Goal: Task Accomplishment & Management: Complete application form

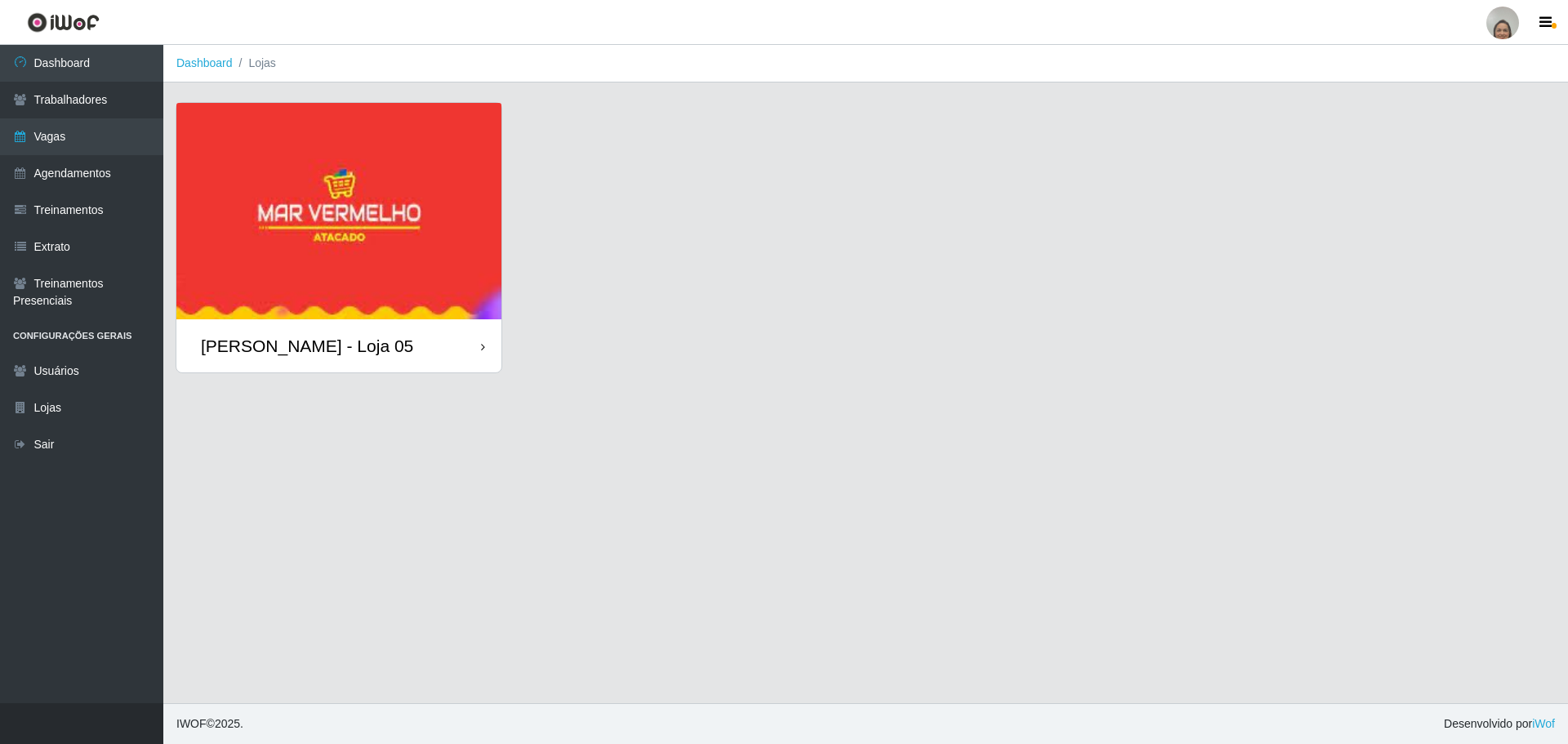
click at [455, 340] on div "[PERSON_NAME] - Loja 05" at bounding box center [338, 346] width 325 height 53
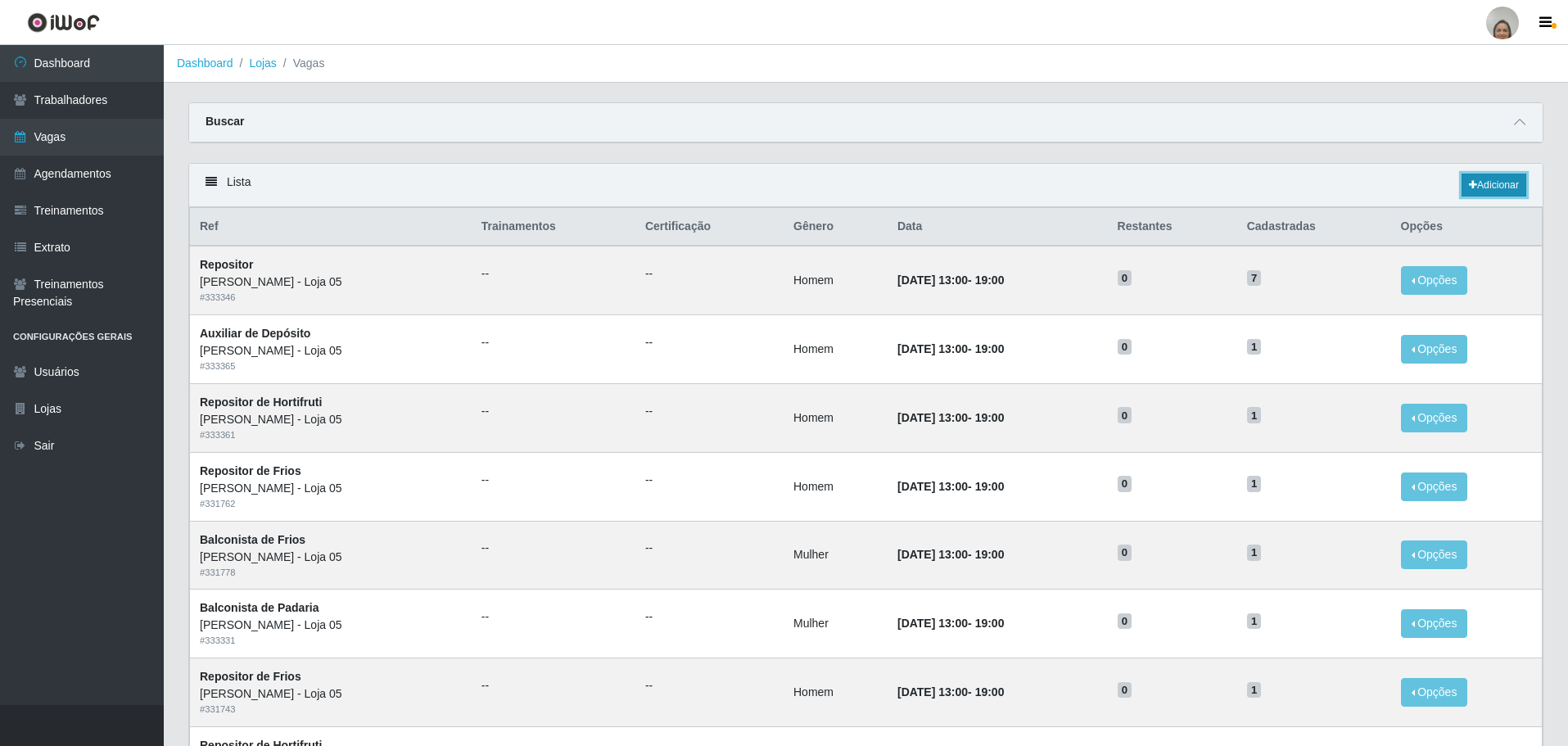
click at [1466, 194] on link "Adicionar" at bounding box center [1494, 185] width 64 height 23
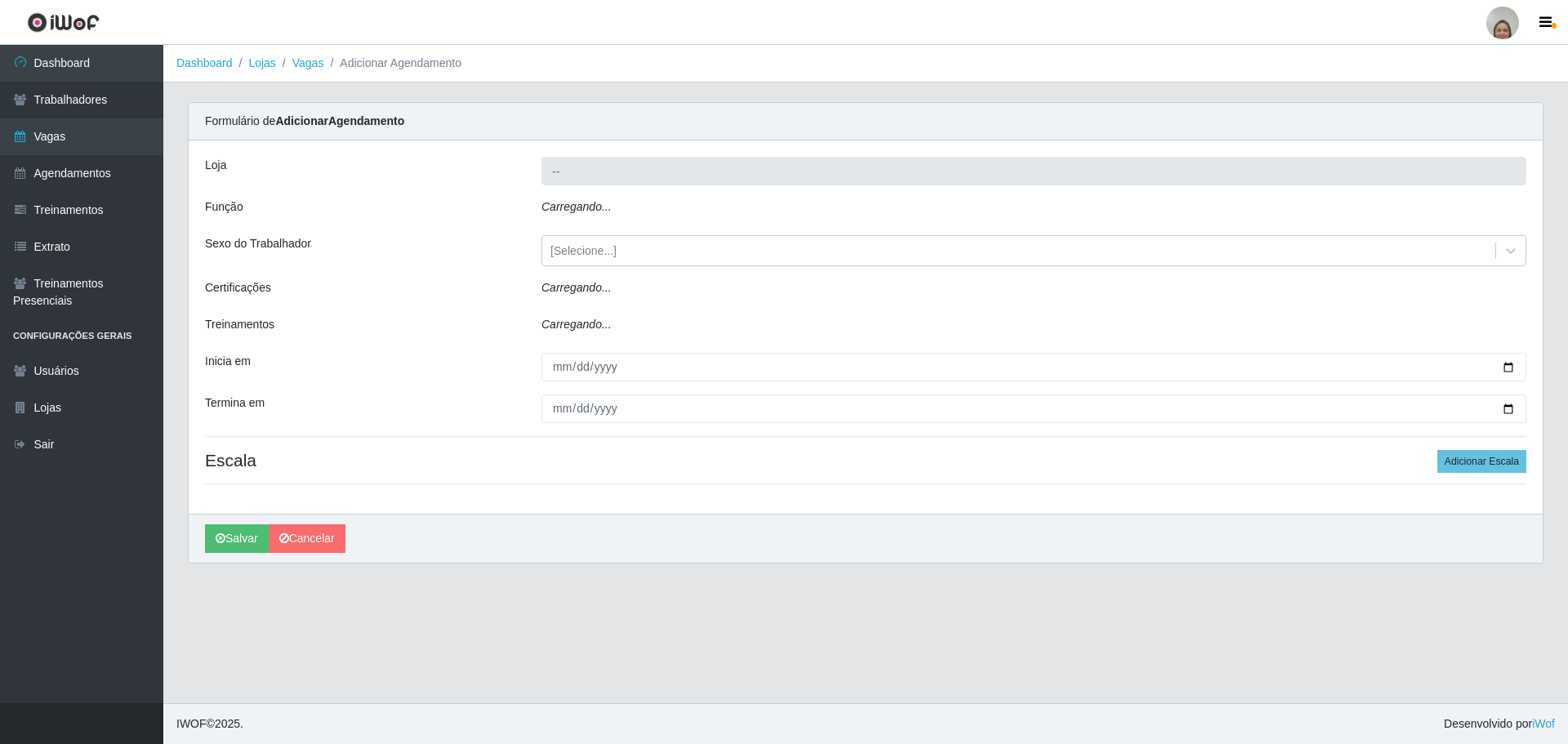
type input "[PERSON_NAME] - Loja 05"
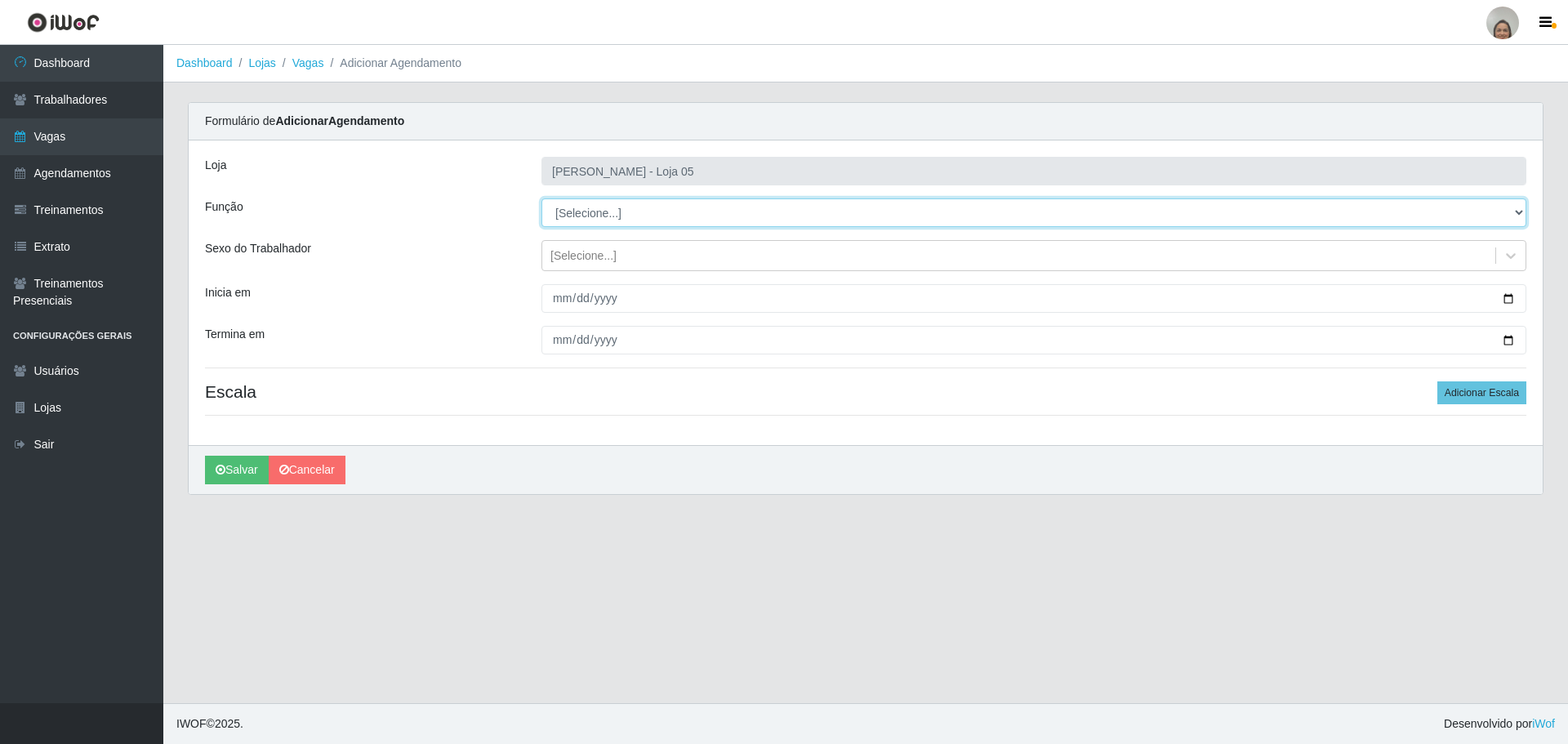
click at [607, 212] on select "[Selecione...] ASG ASG + ASG ++ Auxiliar de Depósito Auxiliar de Depósito + Aux…" at bounding box center [1034, 212] width 985 height 29
select select "22"
click at [542, 198] on select "[Selecione...] ASG ASG + ASG ++ Auxiliar de Depósito Auxiliar de Depósito + Aux…" at bounding box center [1034, 212] width 985 height 29
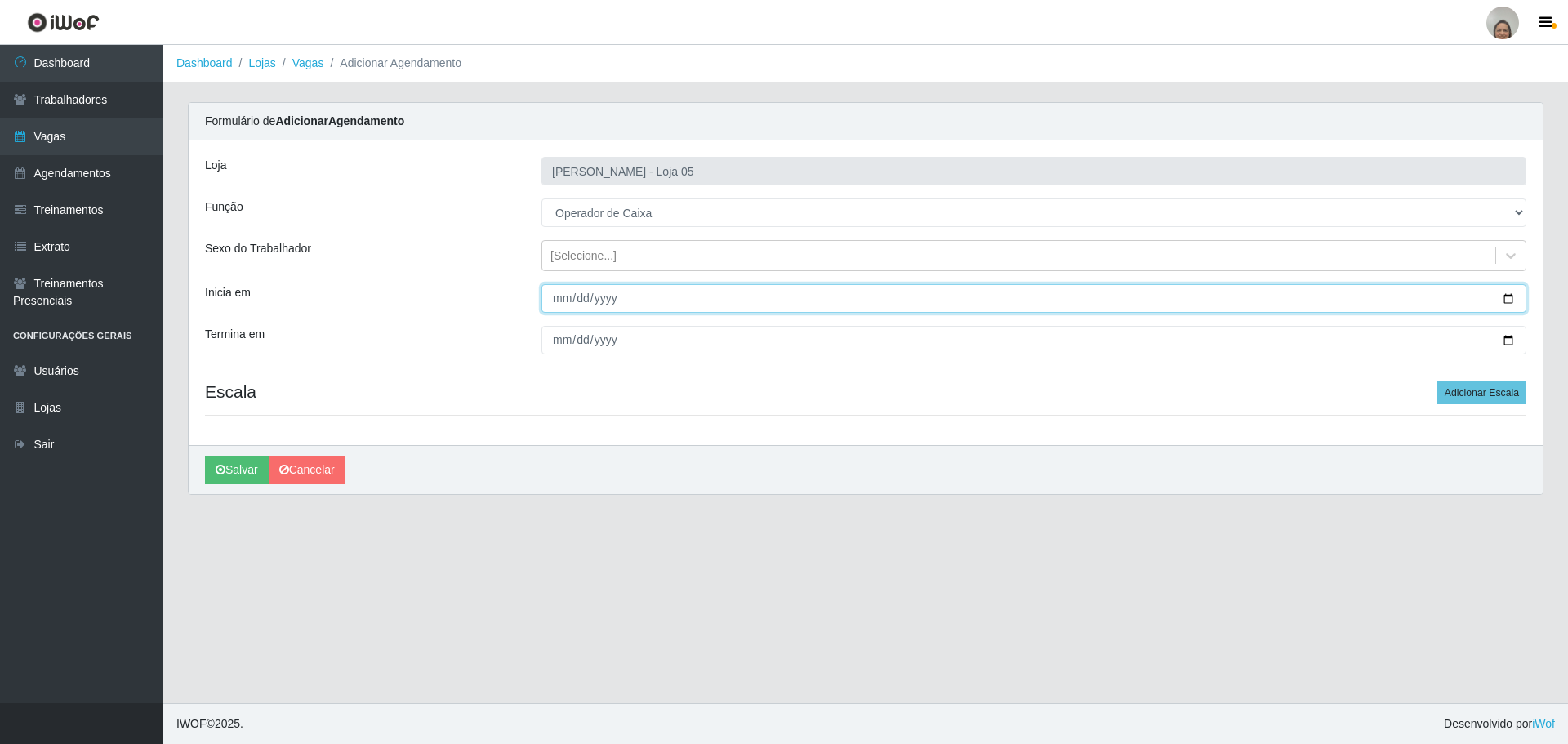
click at [1504, 296] on input "Inicia em" at bounding box center [1034, 298] width 985 height 29
type input "[DATE]"
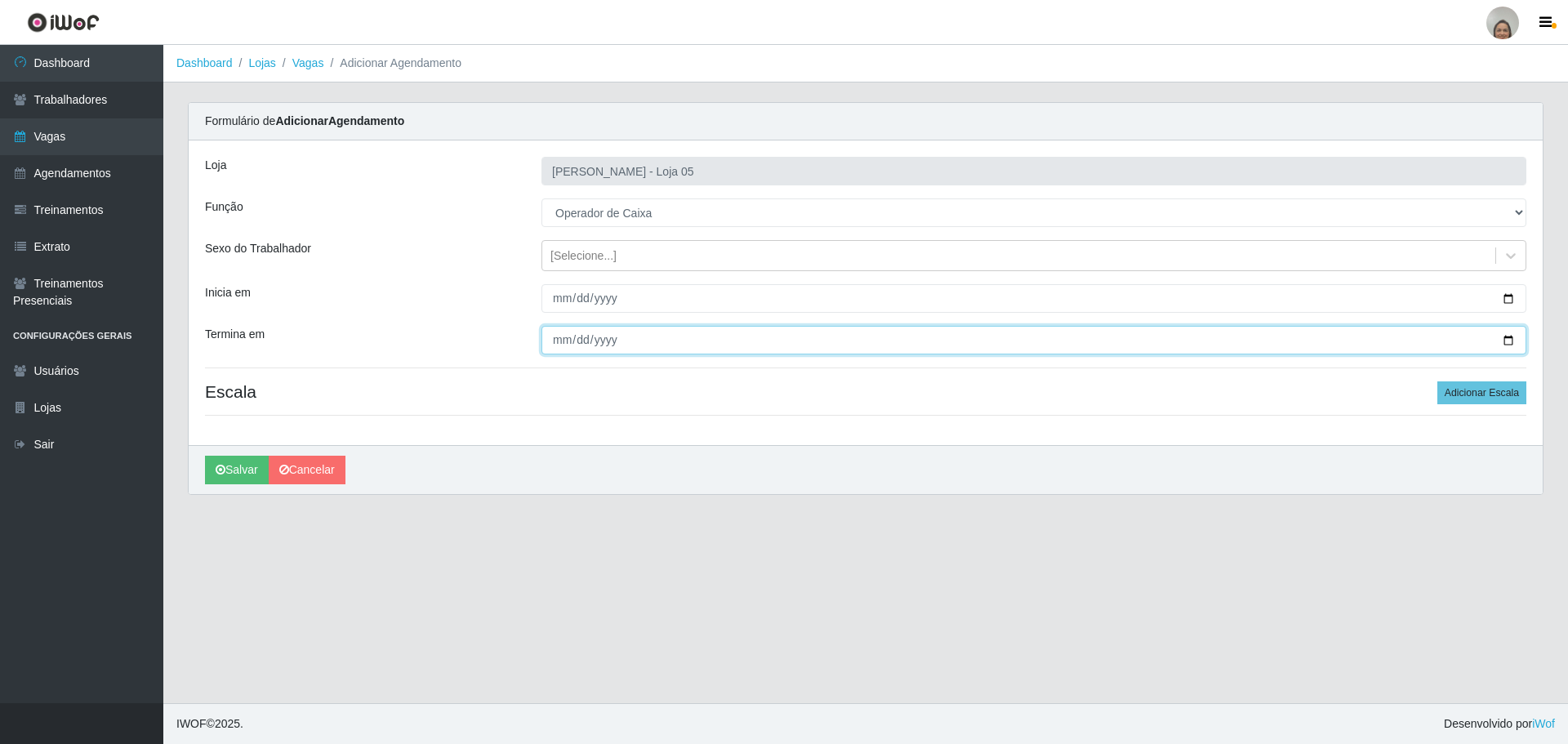
click at [1508, 337] on input "Termina em" at bounding box center [1034, 340] width 985 height 29
type input "[DATE]"
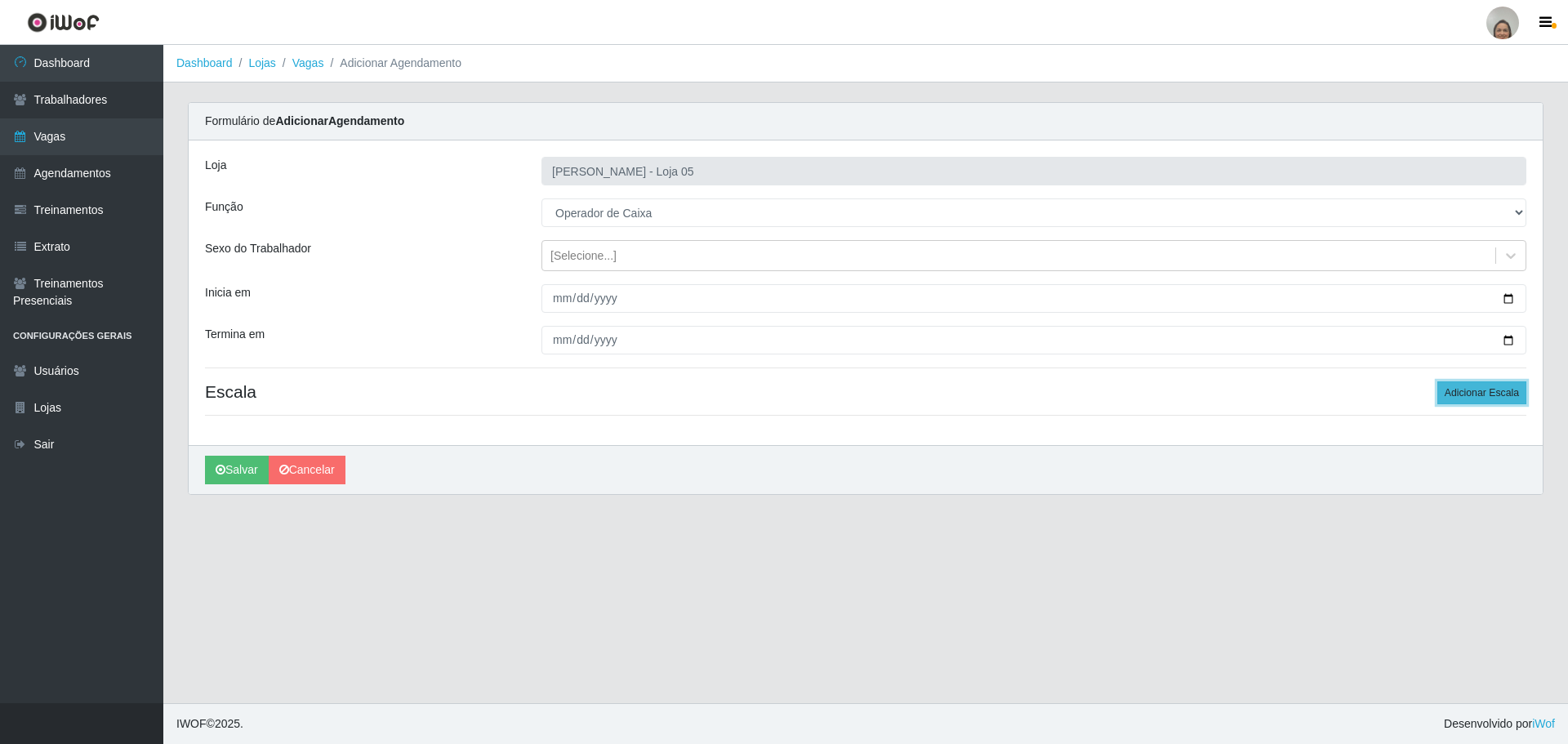
click at [1476, 383] on button "Adicionar Escala" at bounding box center [1482, 393] width 89 height 23
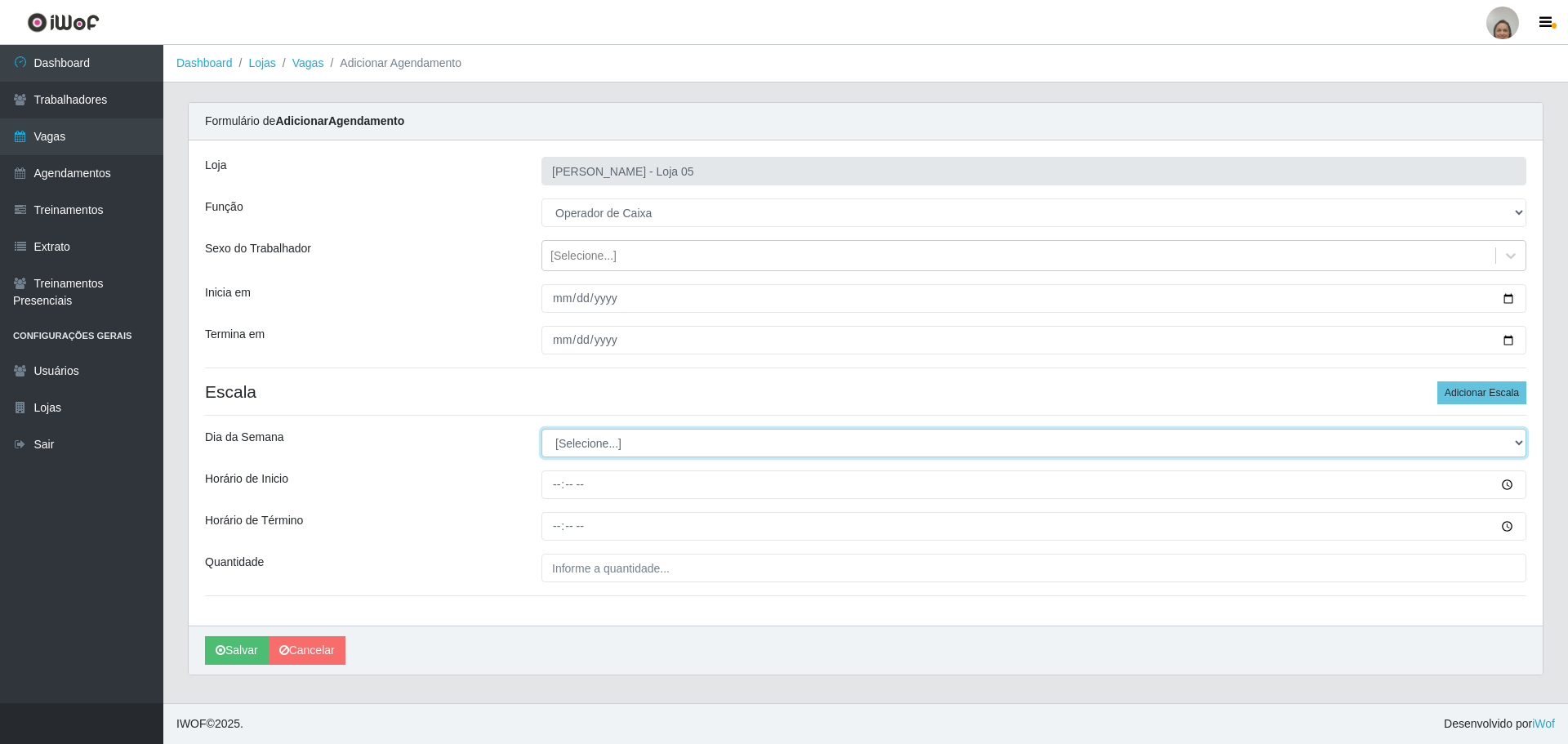
click at [680, 443] on select "[Selecione...] Segunda Terça Quarta Quinta Sexta Sábado Domingo" at bounding box center [1034, 443] width 985 height 29
select select "2"
click at [542, 429] on select "[Selecione...] Segunda Terça Quarta Quinta Sexta Sábado Domingo" at bounding box center [1034, 443] width 985 height 29
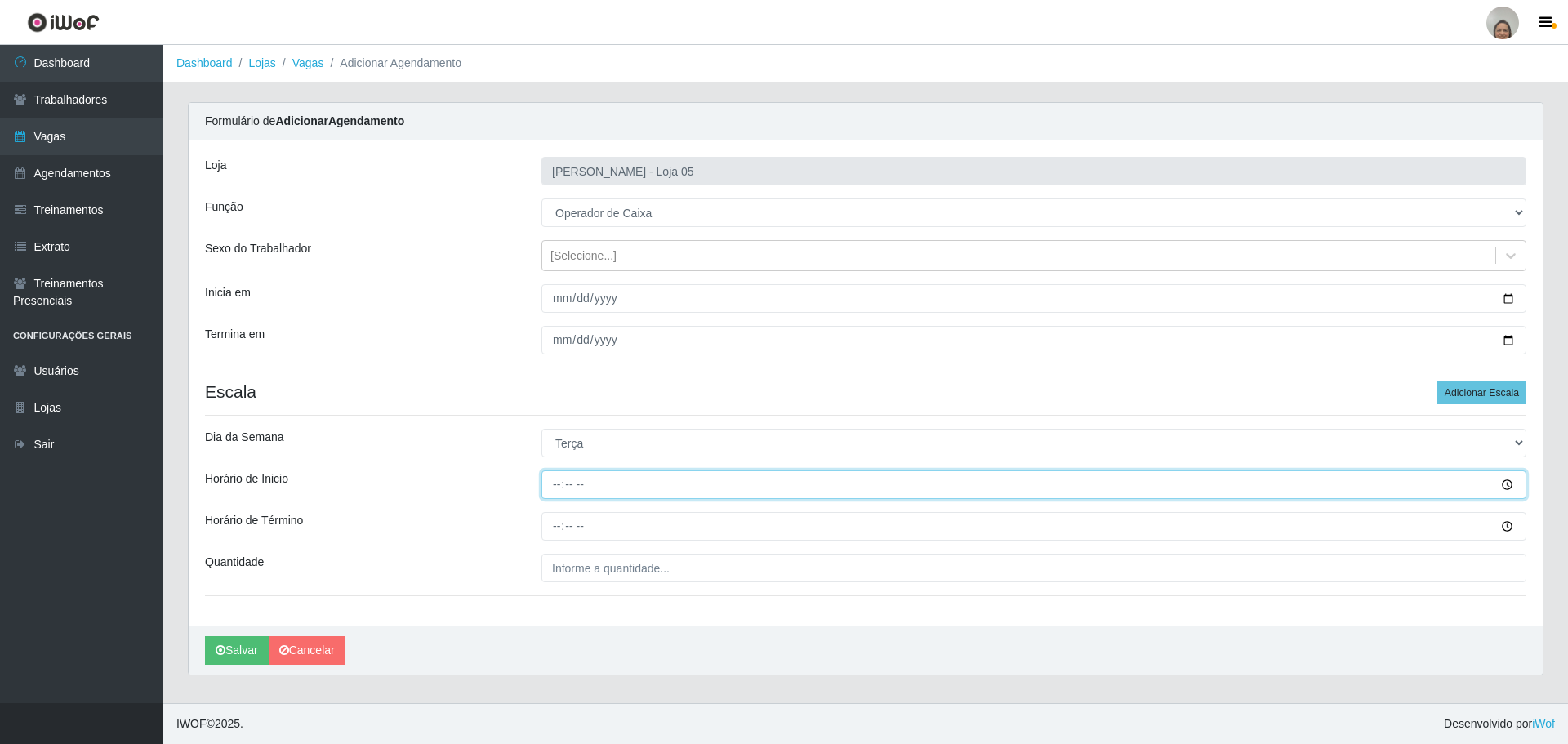
click at [556, 484] on input "Horário de Inicio" at bounding box center [1034, 485] width 985 height 29
type input "09:20"
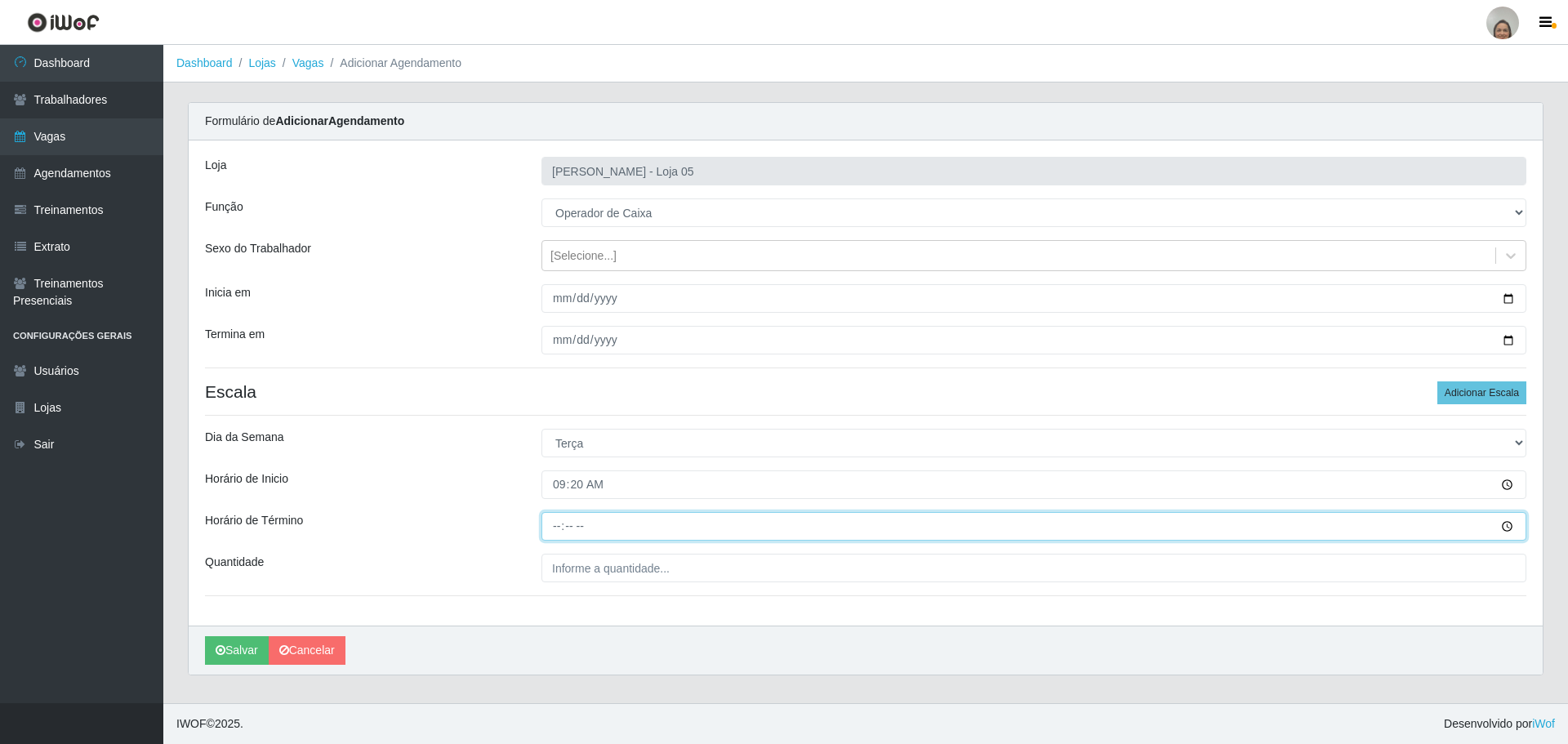
click at [549, 521] on input "Horário de Término" at bounding box center [1034, 526] width 985 height 29
type input "15:20"
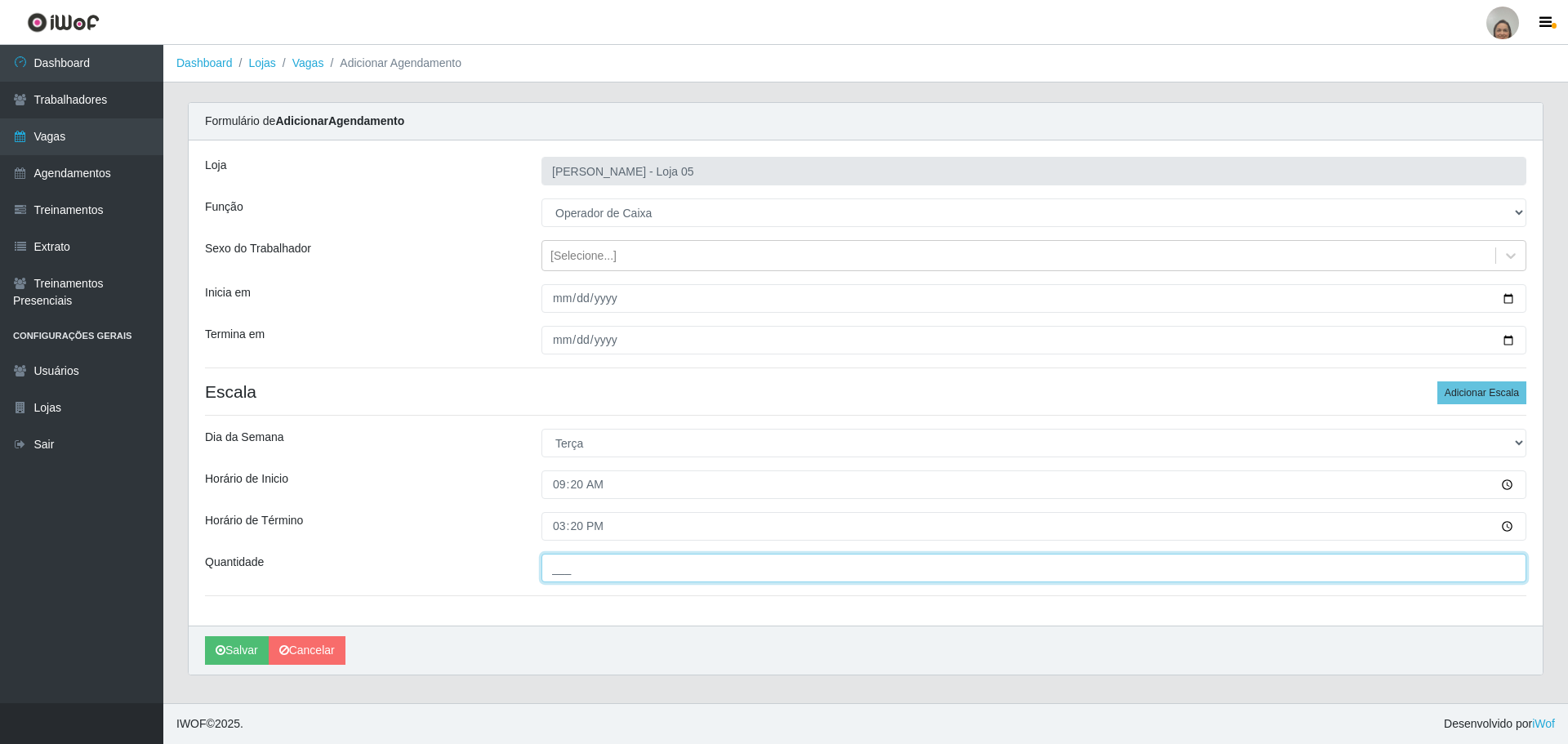
click at [651, 562] on input "___" at bounding box center [1034, 568] width 985 height 29
type input "5__"
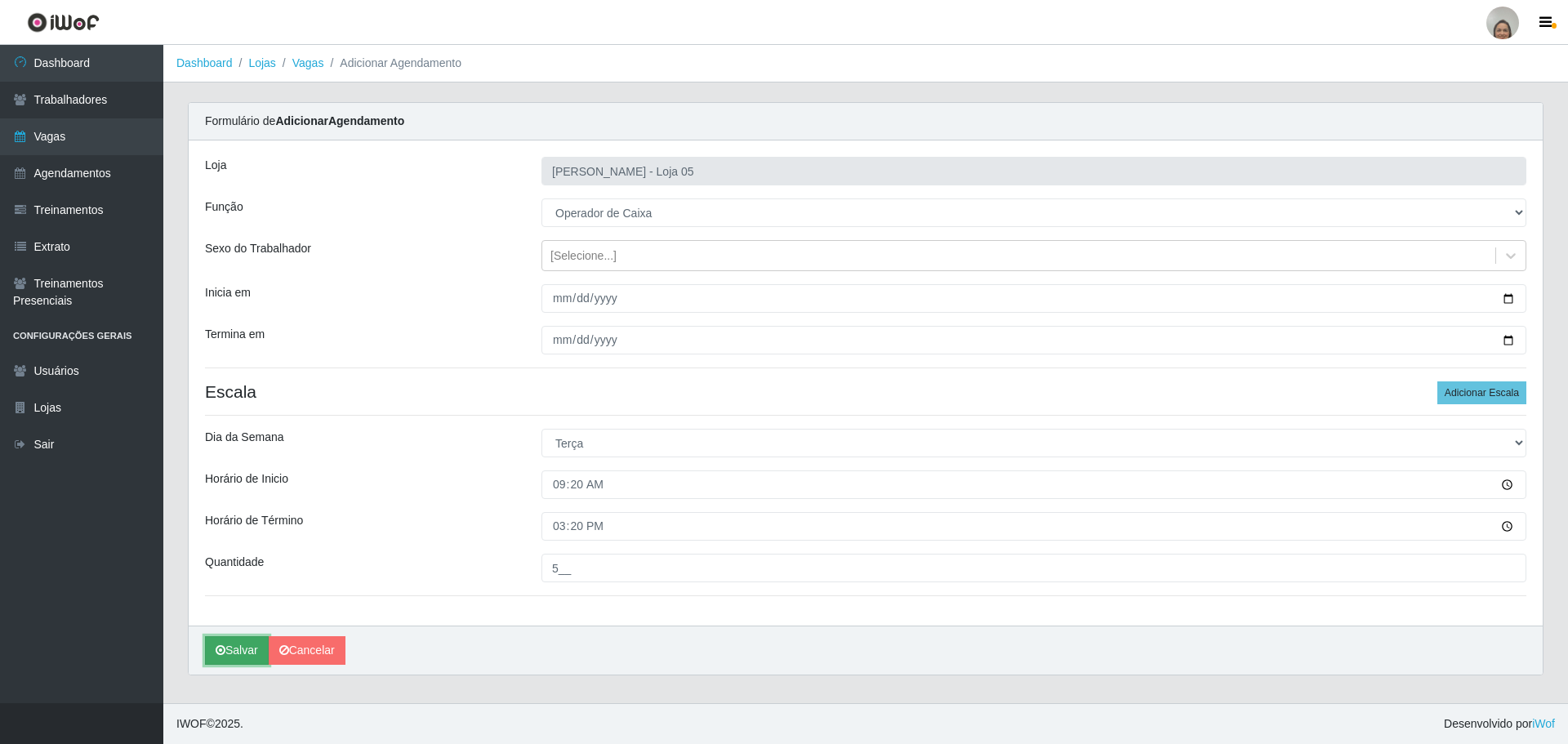
click at [235, 655] on button "Salvar" at bounding box center [236, 650] width 63 height 29
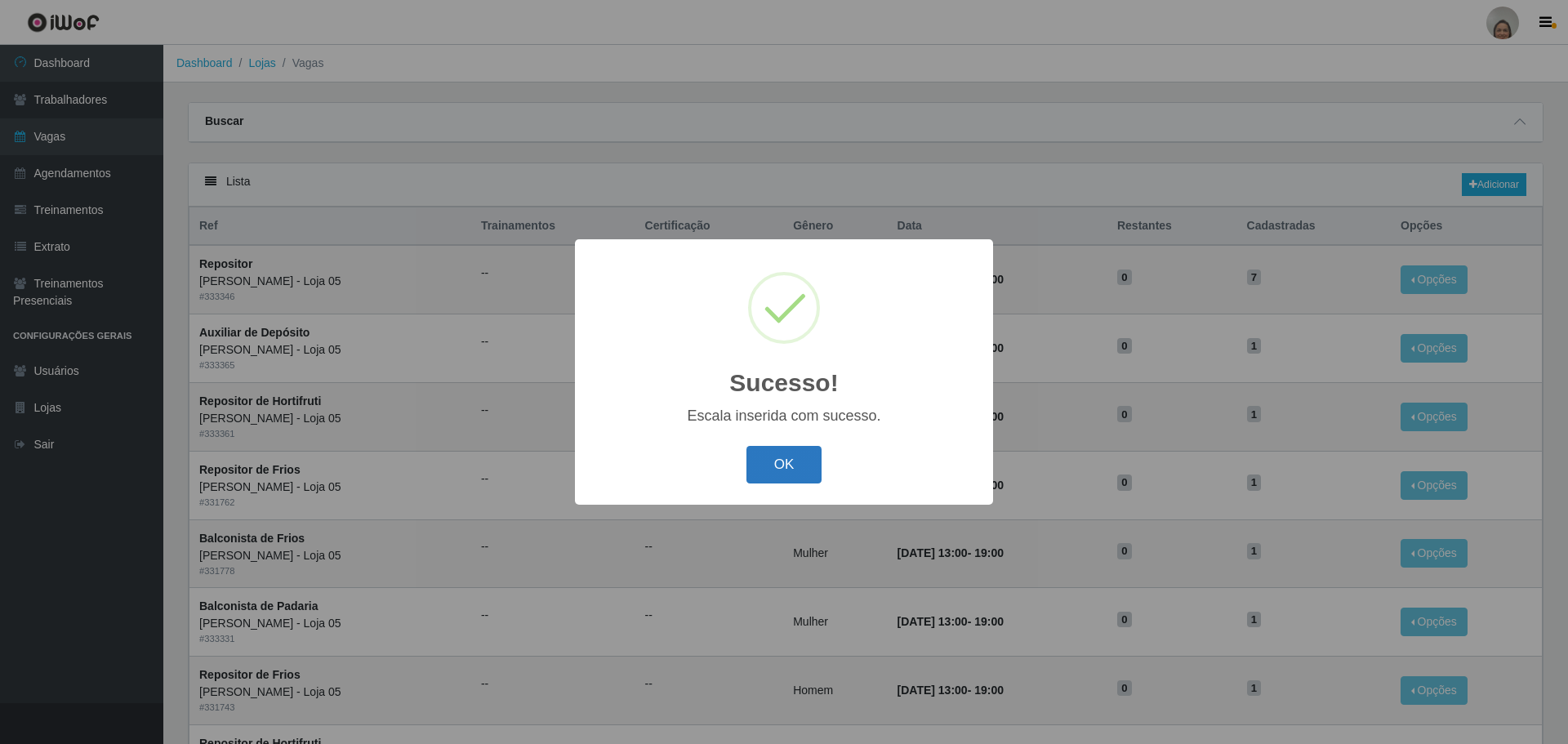
click at [776, 466] on button "OK" at bounding box center [784, 465] width 76 height 39
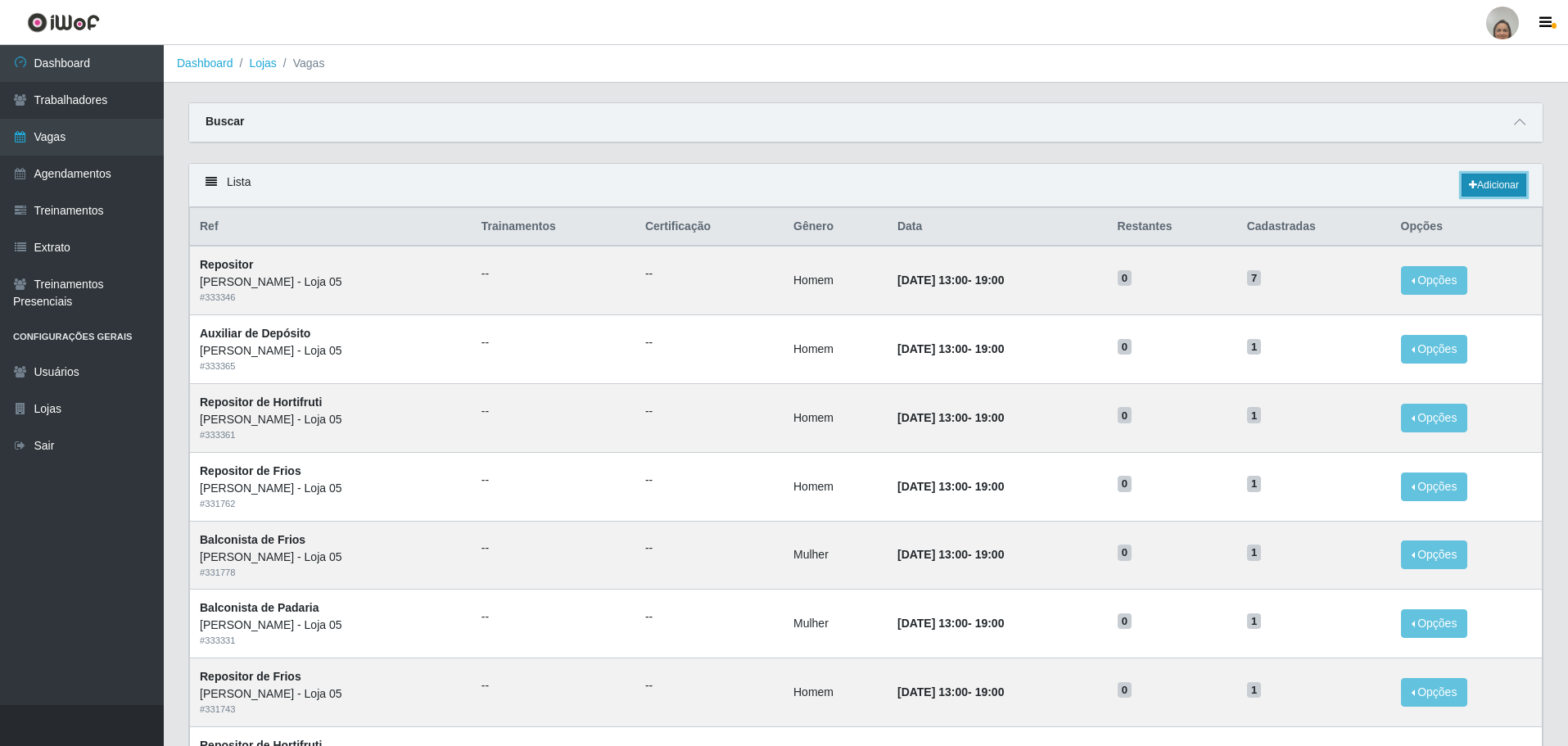
click at [1486, 185] on link "Adicionar" at bounding box center [1494, 185] width 64 height 23
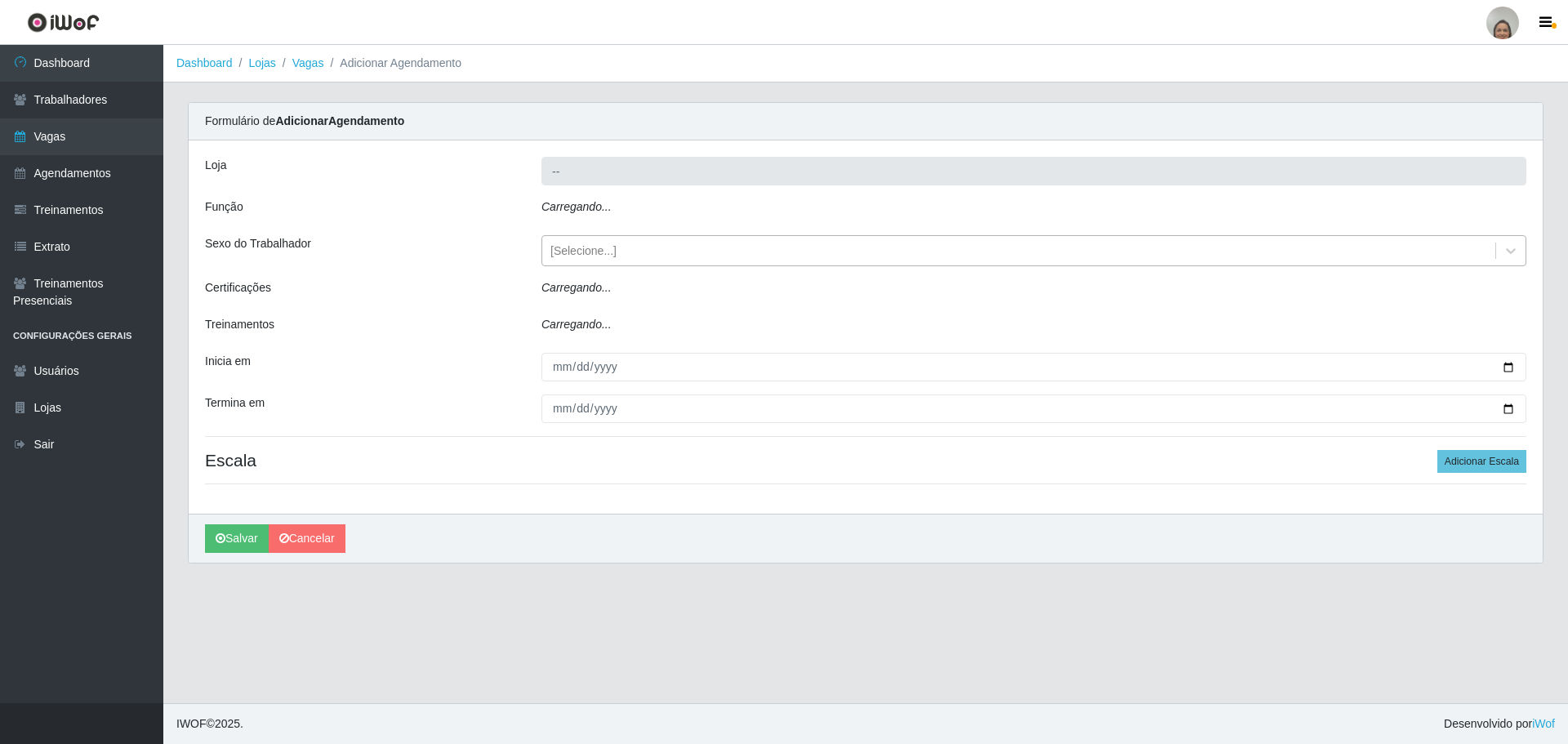
type input "[PERSON_NAME] - Loja 05"
click at [640, 250] on div "[Selecione...]" at bounding box center [1019, 251] width 953 height 27
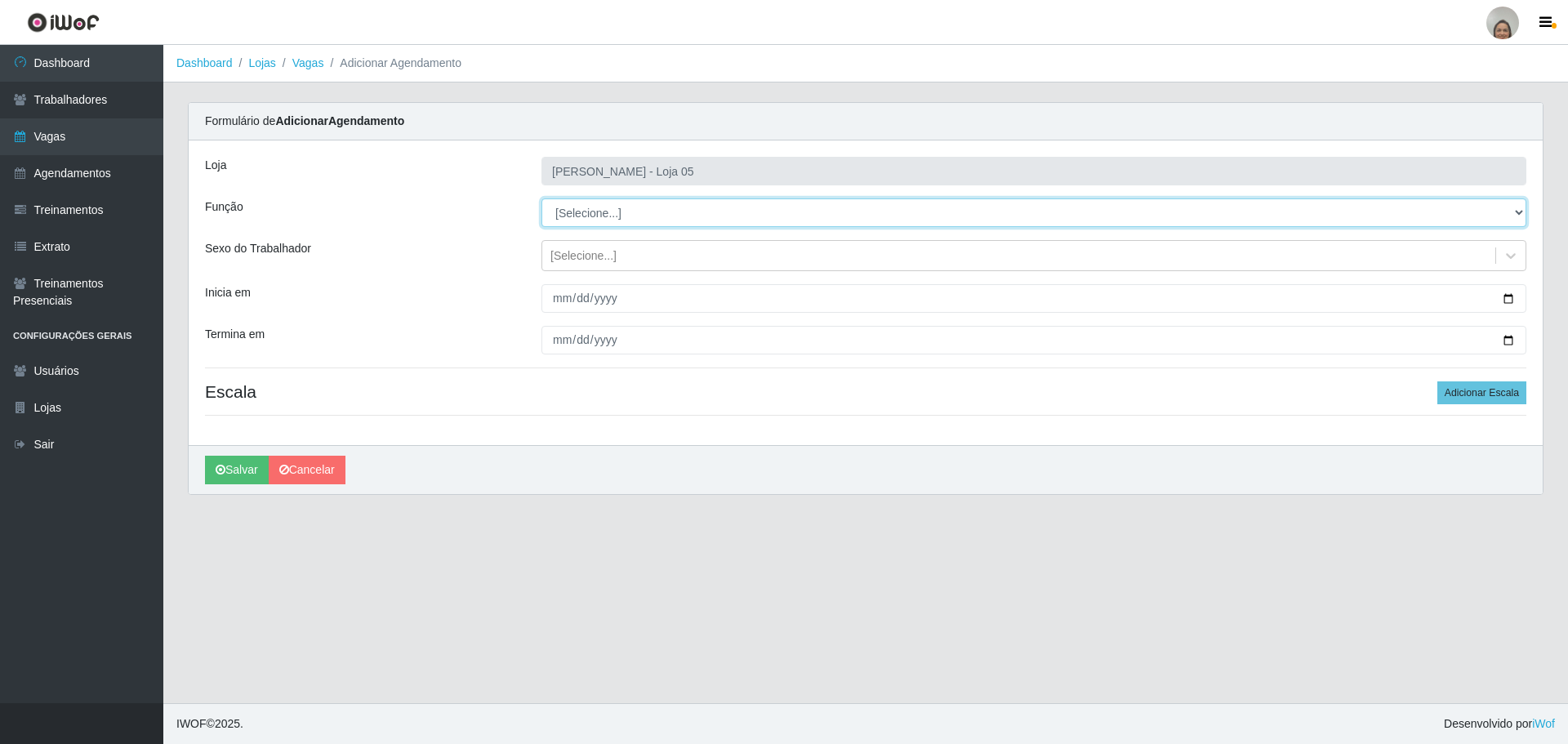
click at [649, 207] on select "[Selecione...] ASG ASG + ASG ++ Auxiliar de Depósito Auxiliar de Depósito + Aux…" at bounding box center [1034, 212] width 985 height 29
select select "22"
click at [542, 198] on select "[Selecione...] ASG ASG + ASG ++ Auxiliar de Depósito Auxiliar de Depósito + Aux…" at bounding box center [1034, 212] width 985 height 29
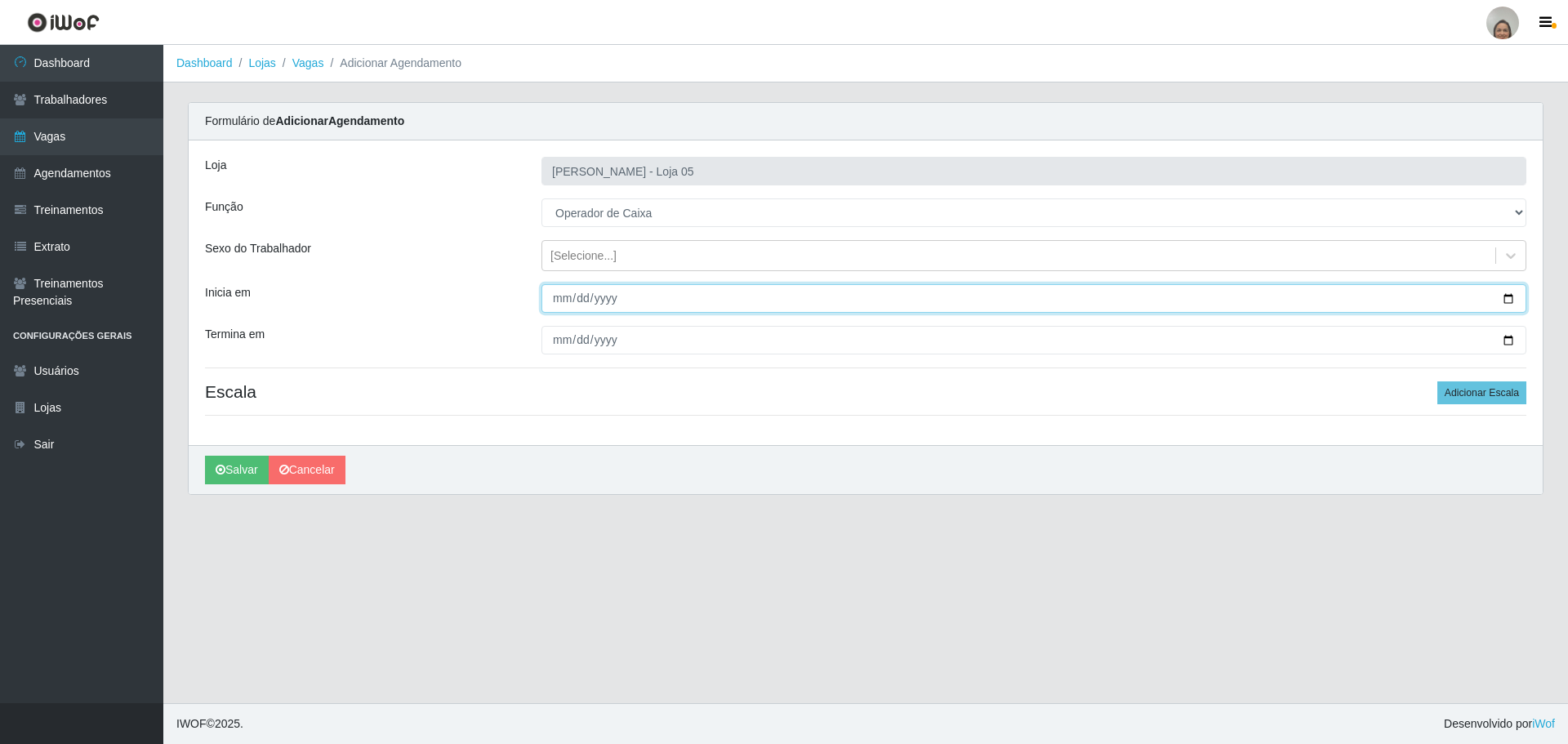
click at [1512, 295] on input "Inicia em" at bounding box center [1034, 298] width 985 height 29
type input "[DATE]"
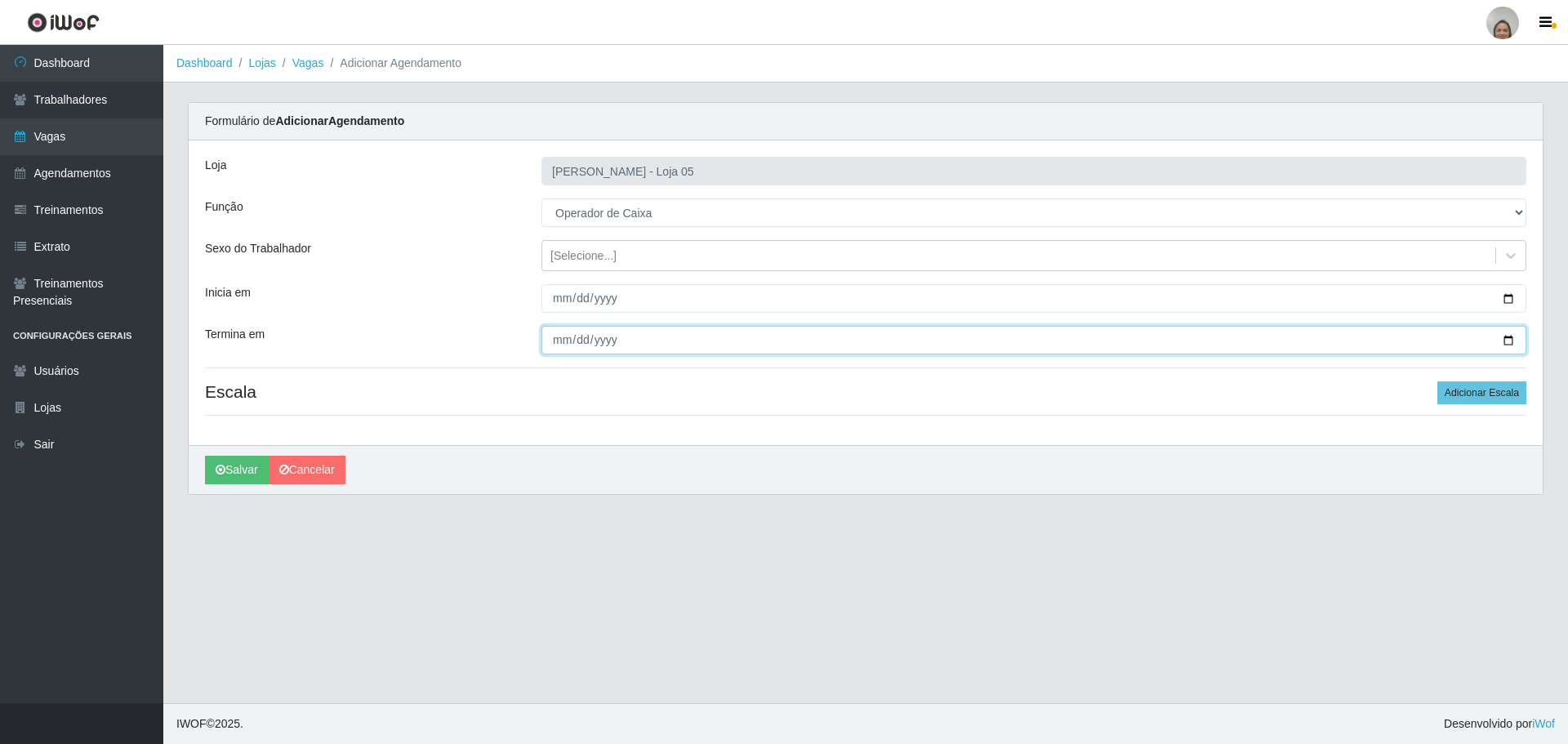
click at [1509, 340] on input "Termina em" at bounding box center [1034, 340] width 985 height 29
type input "[DATE]"
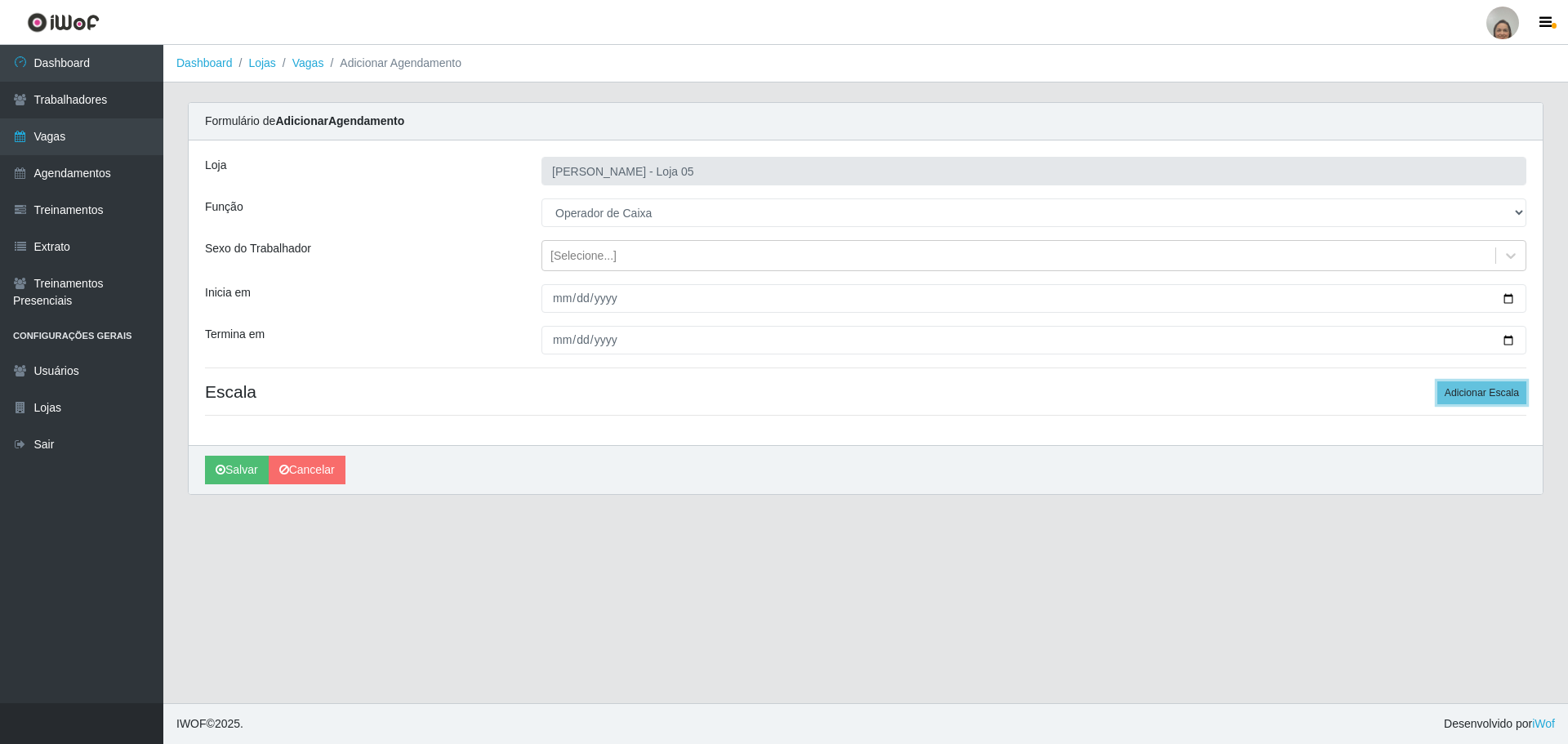
drag, startPoint x: 1451, startPoint y: 388, endPoint x: 1144, endPoint y: 369, distance: 307.6
click at [1450, 388] on button "Adicionar Escala" at bounding box center [1482, 393] width 89 height 23
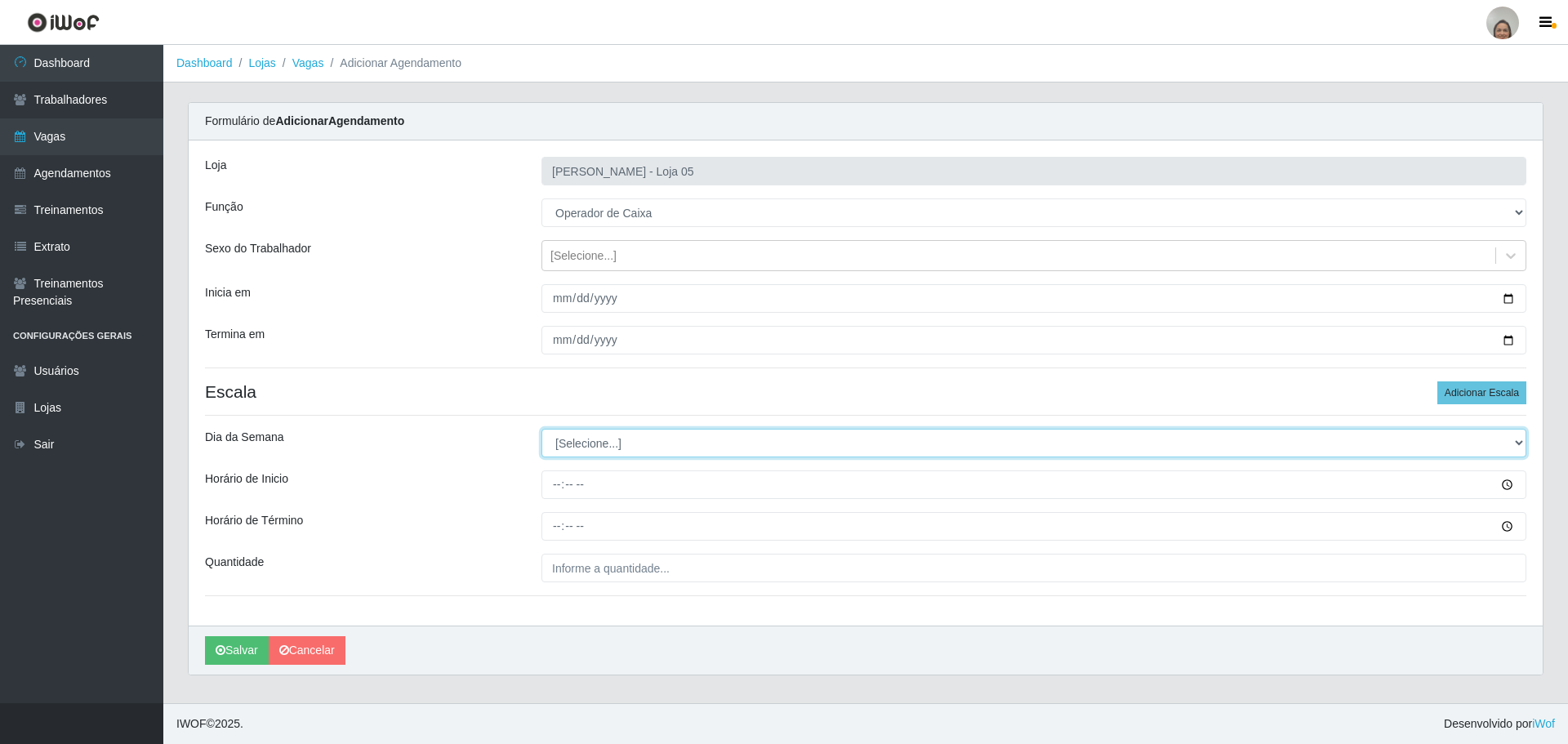
click at [570, 444] on select "[Selecione...] Segunda Terça Quarta Quinta Sexta Sábado Domingo" at bounding box center [1034, 443] width 985 height 29
select select "3"
click at [542, 429] on select "[Selecione...] Segunda Terça Quarta Quinta Sexta Sábado Domingo" at bounding box center [1034, 443] width 985 height 29
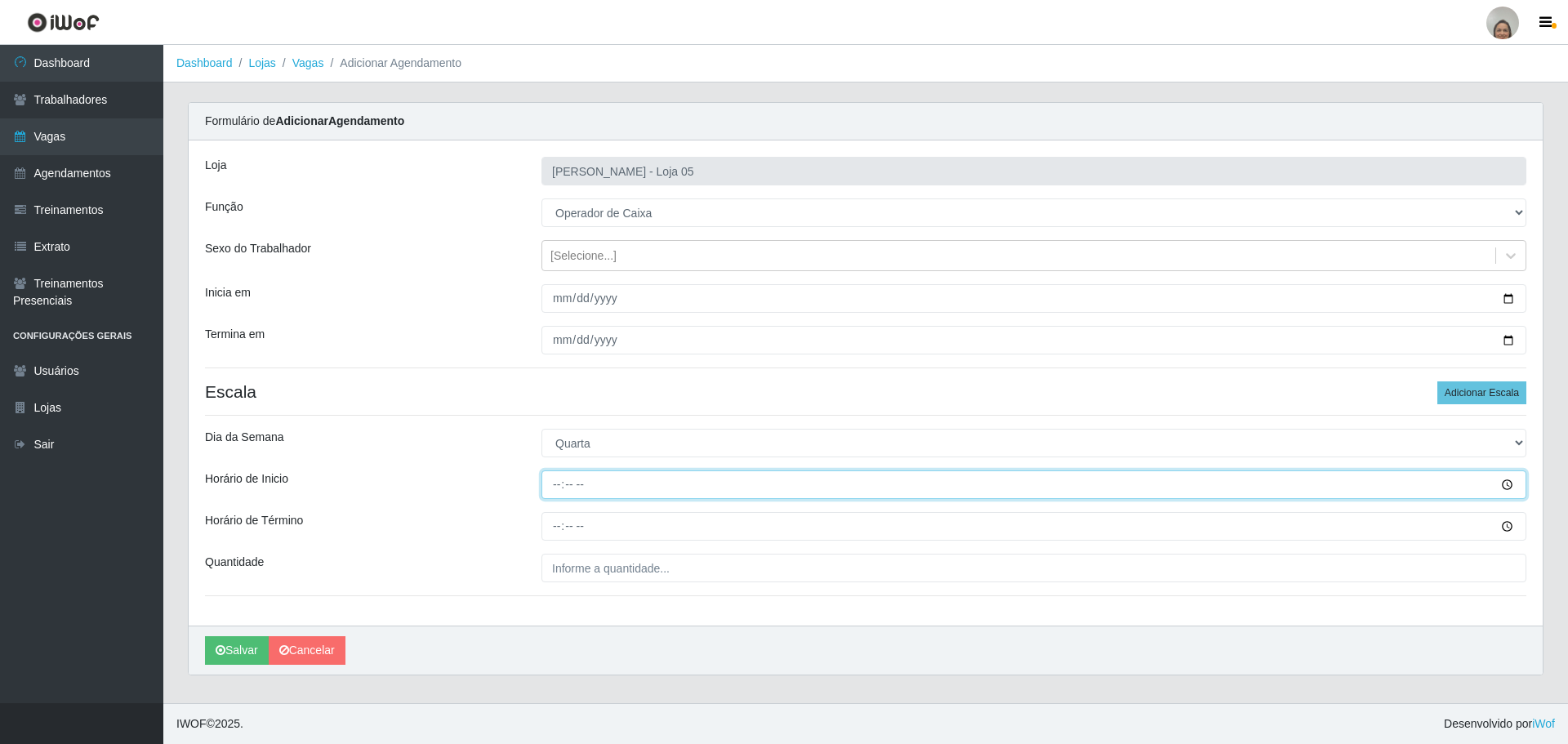
click at [549, 481] on input "Horário de Inicio" at bounding box center [1034, 485] width 985 height 29
type input "09:20"
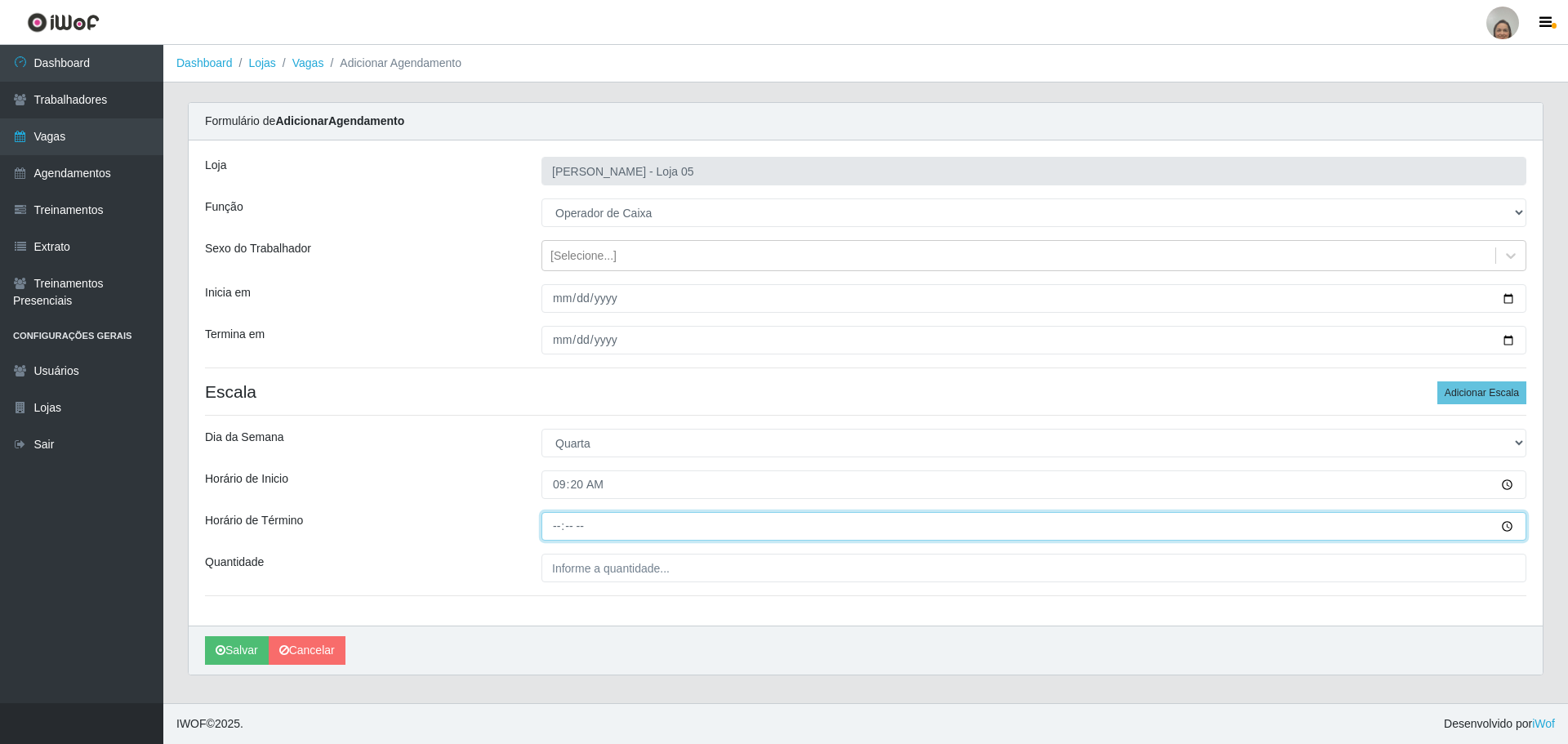
click at [551, 523] on input "Horário de Término" at bounding box center [1034, 526] width 985 height 29
type input "15:20"
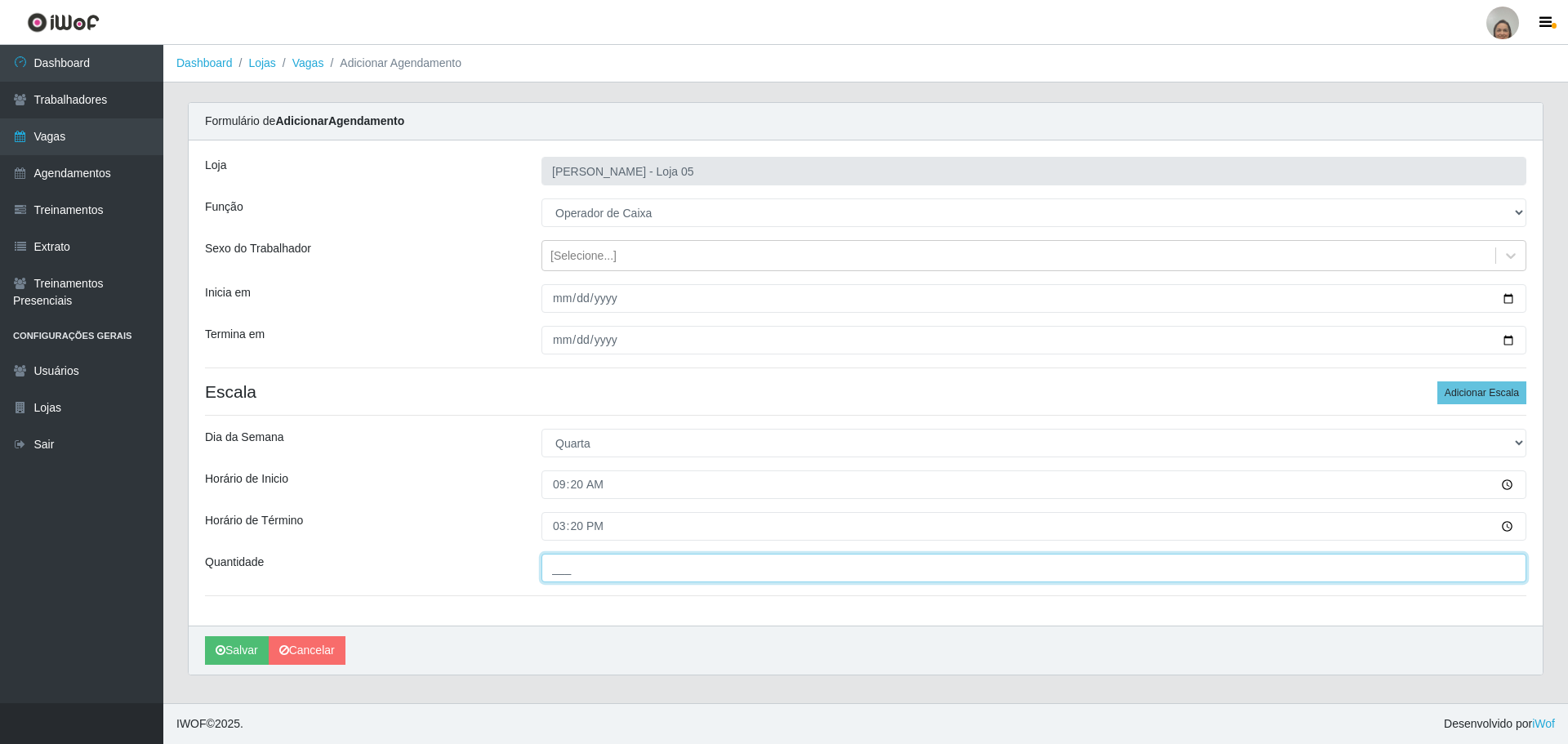
click at [590, 569] on input "___" at bounding box center [1034, 568] width 985 height 29
type input "4__"
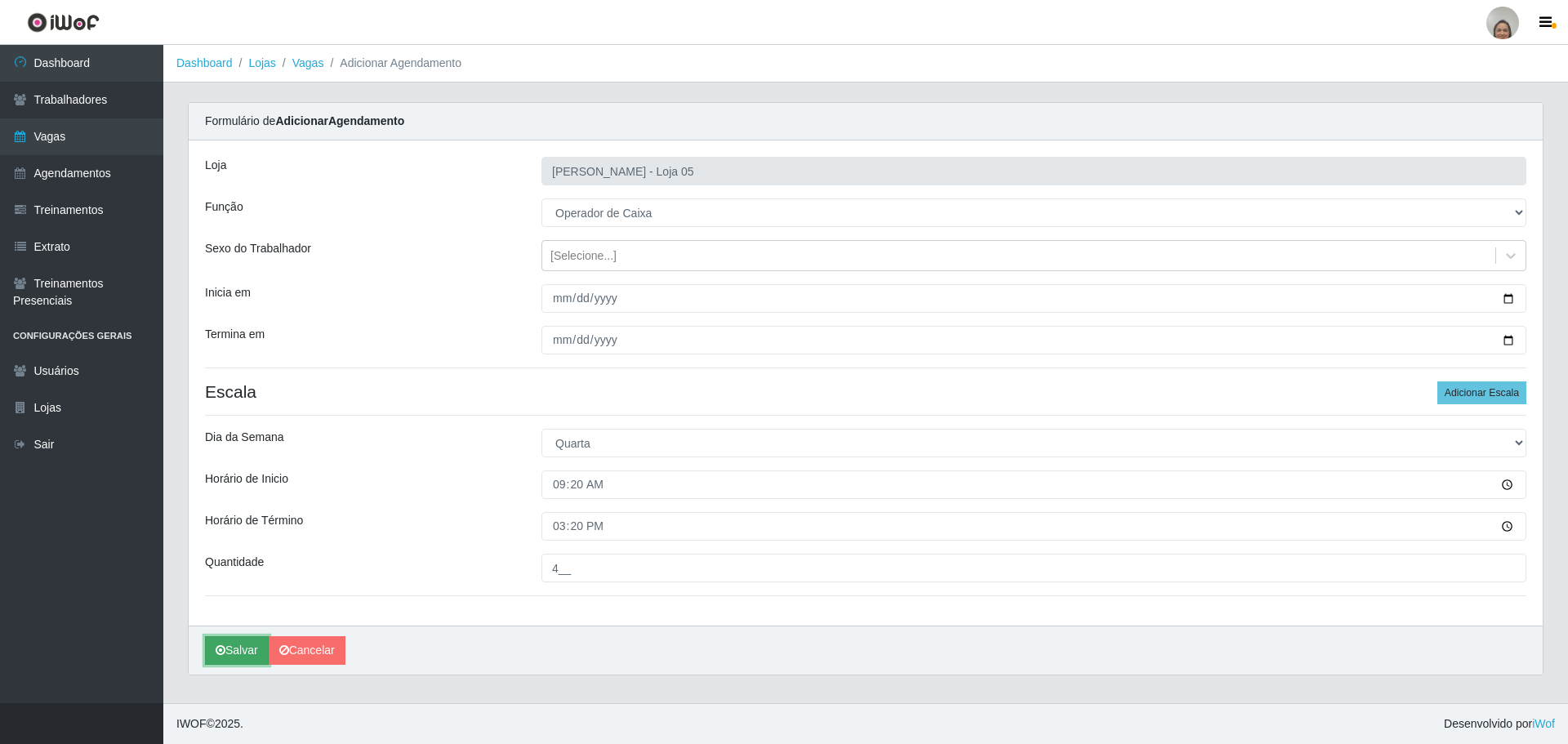
click at [244, 649] on button "Salvar" at bounding box center [236, 650] width 63 height 29
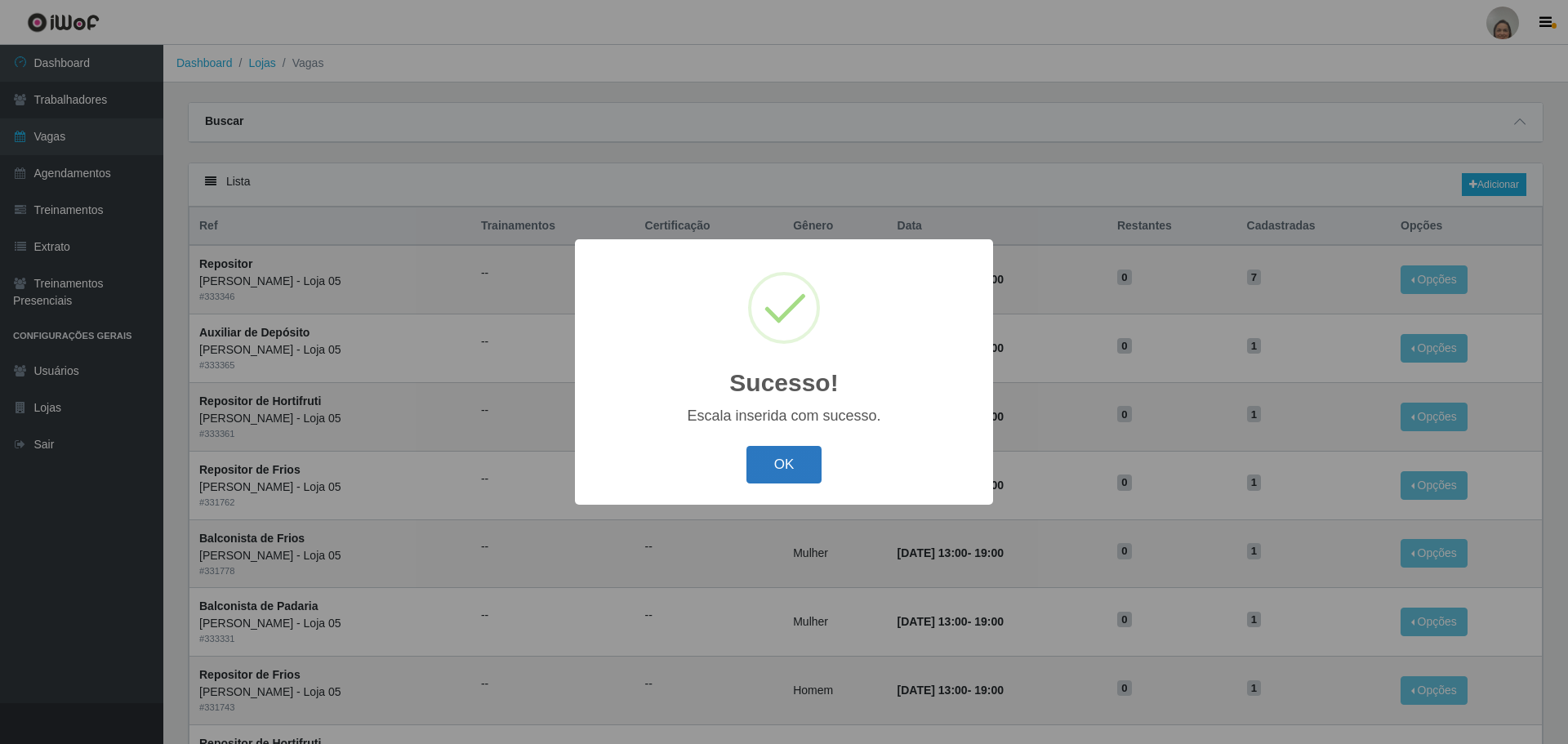
click at [771, 472] on button "OK" at bounding box center [784, 465] width 76 height 39
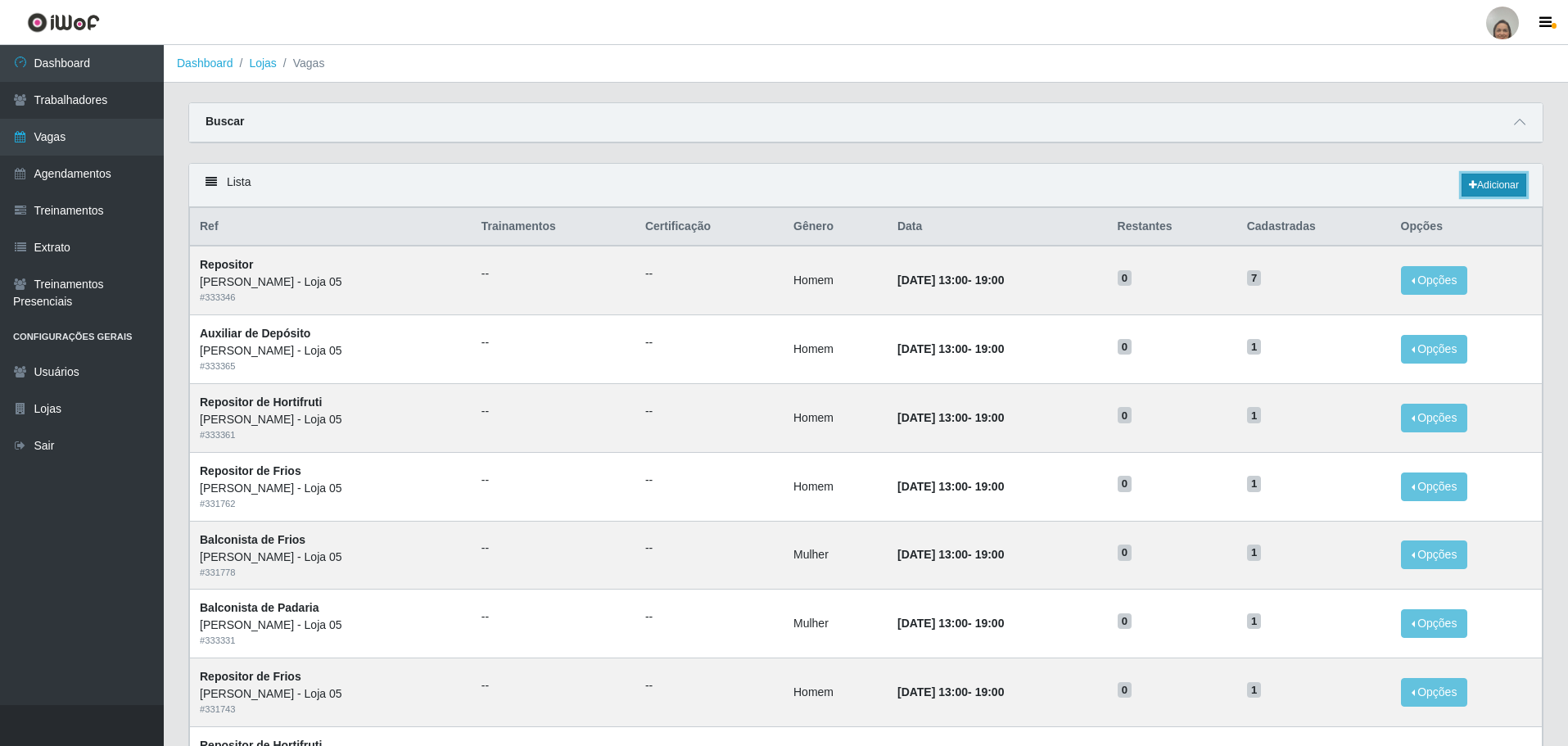
click at [1495, 181] on link "Adicionar" at bounding box center [1494, 185] width 64 height 23
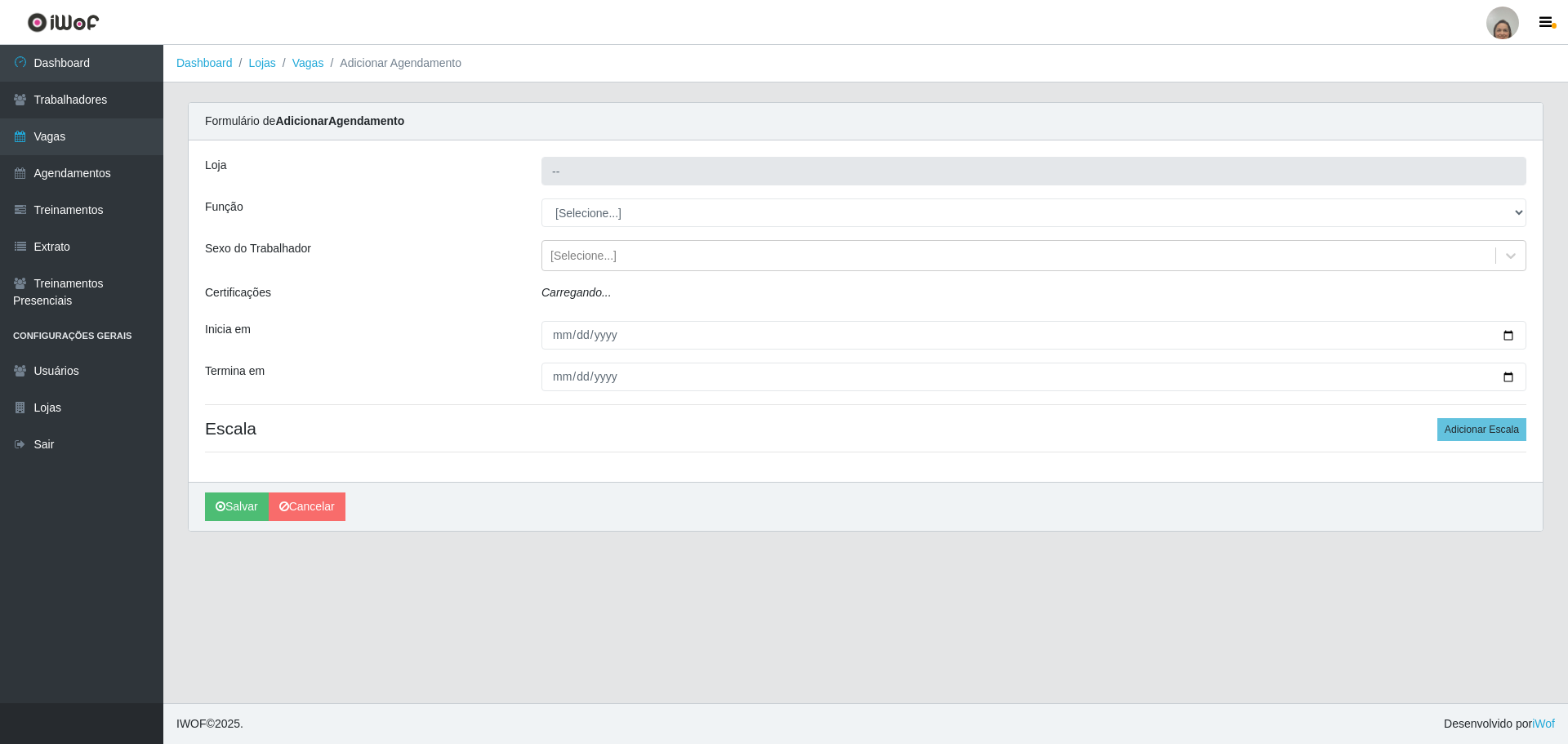
type input "[PERSON_NAME] - Loja 05"
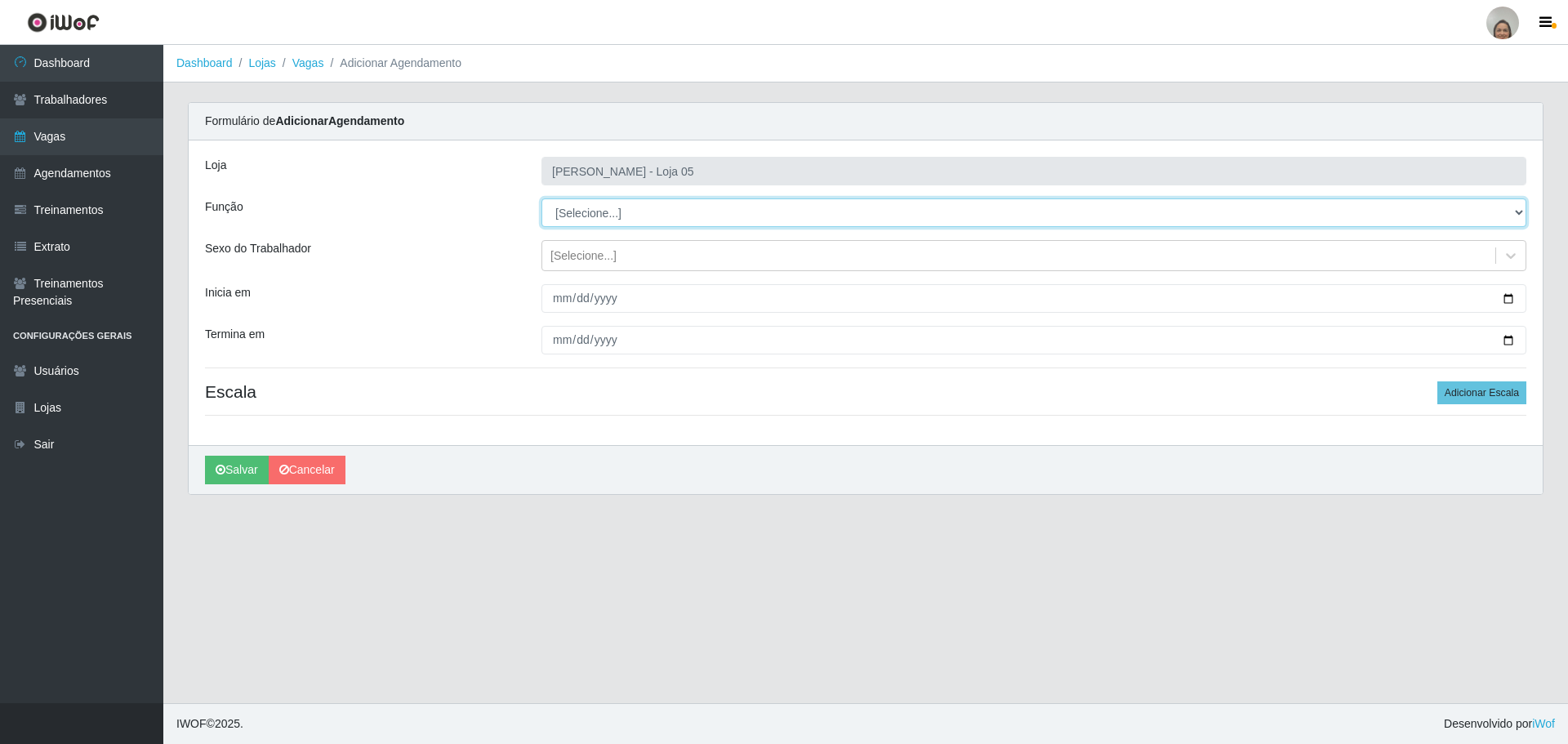
click at [599, 217] on select "[Selecione...] ASG ASG + ASG ++ Auxiliar de Depósito Auxiliar de Depósito + Aux…" at bounding box center [1034, 212] width 985 height 29
select select "22"
click at [542, 198] on select "[Selecione...] ASG ASG + ASG ++ Auxiliar de Depósito Auxiliar de Depósito + Aux…" at bounding box center [1034, 212] width 985 height 29
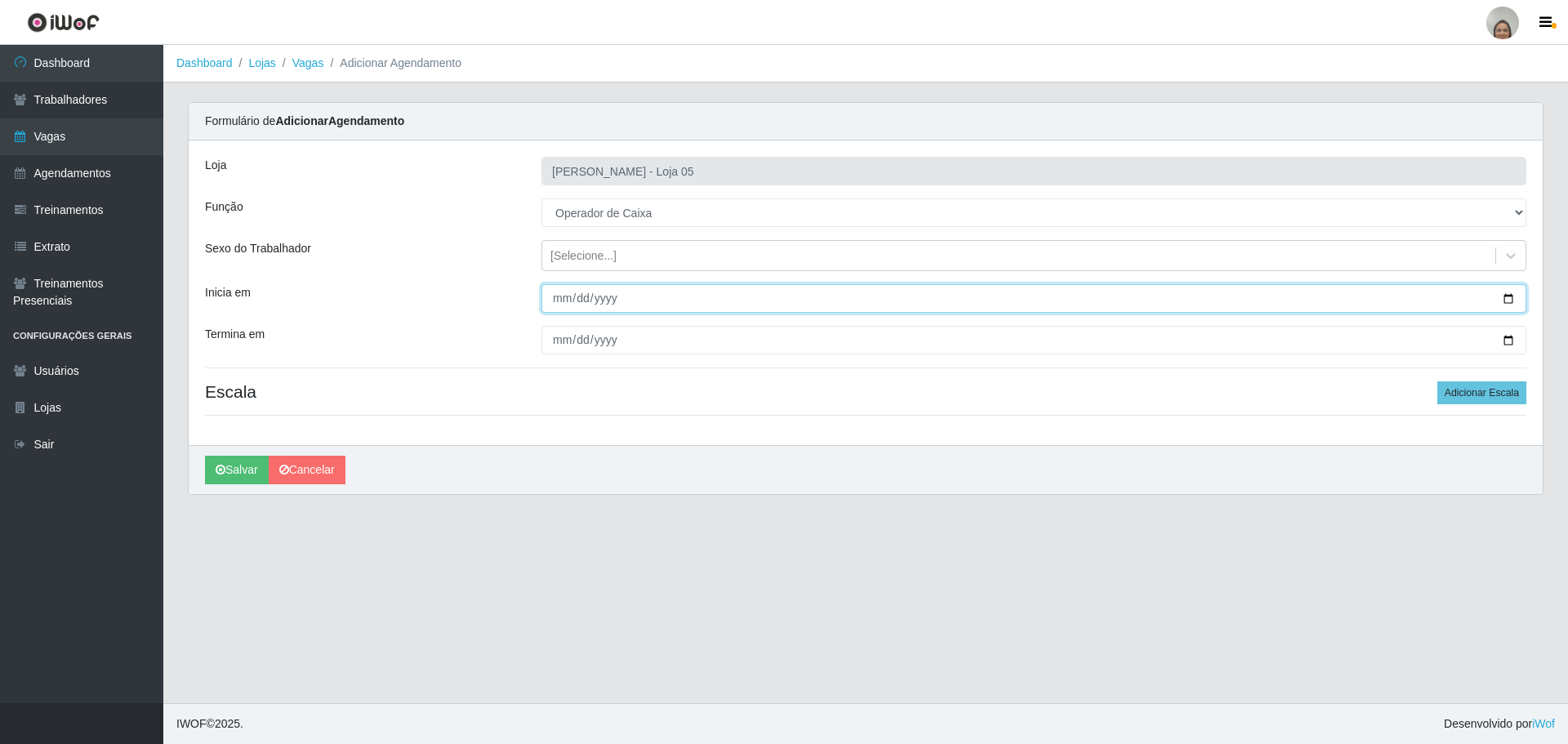
click at [1510, 296] on input "Inicia em" at bounding box center [1034, 298] width 985 height 29
click at [1514, 299] on input "[DATE]" at bounding box center [1034, 298] width 985 height 29
type input "[DATE]"
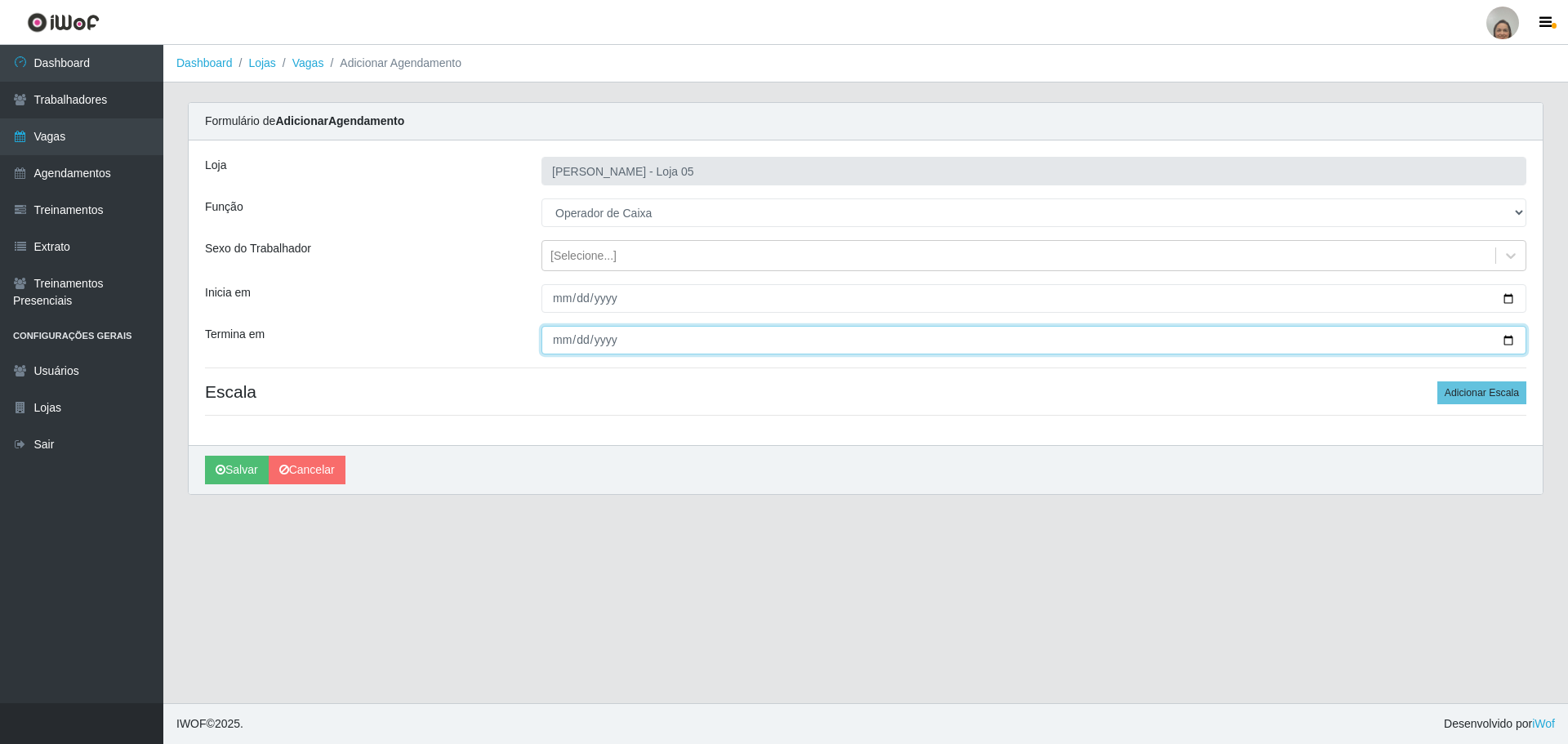
click at [1504, 338] on input "Termina em" at bounding box center [1034, 340] width 985 height 29
type input "[DATE]"
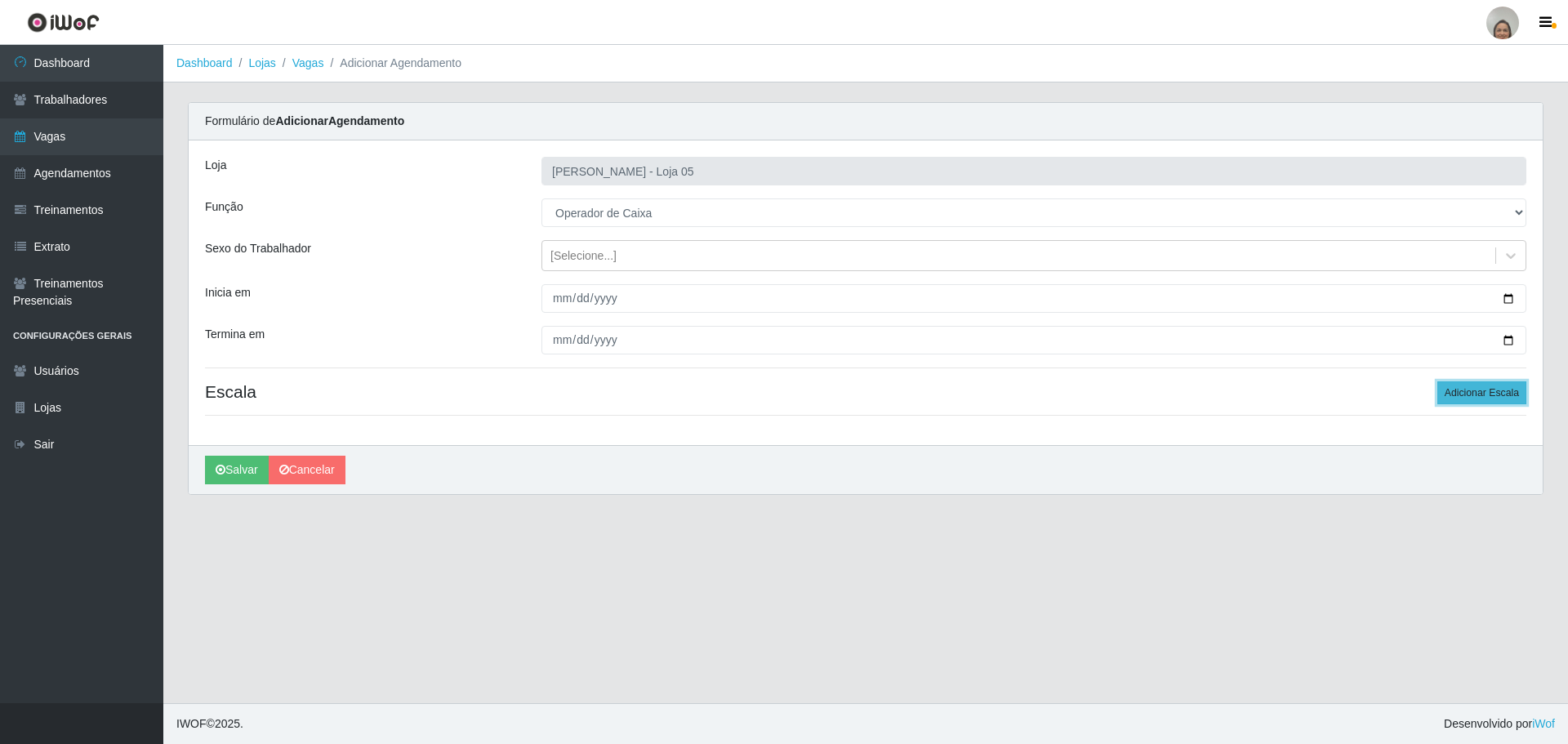
click at [1464, 401] on button "Adicionar Escala" at bounding box center [1482, 393] width 89 height 23
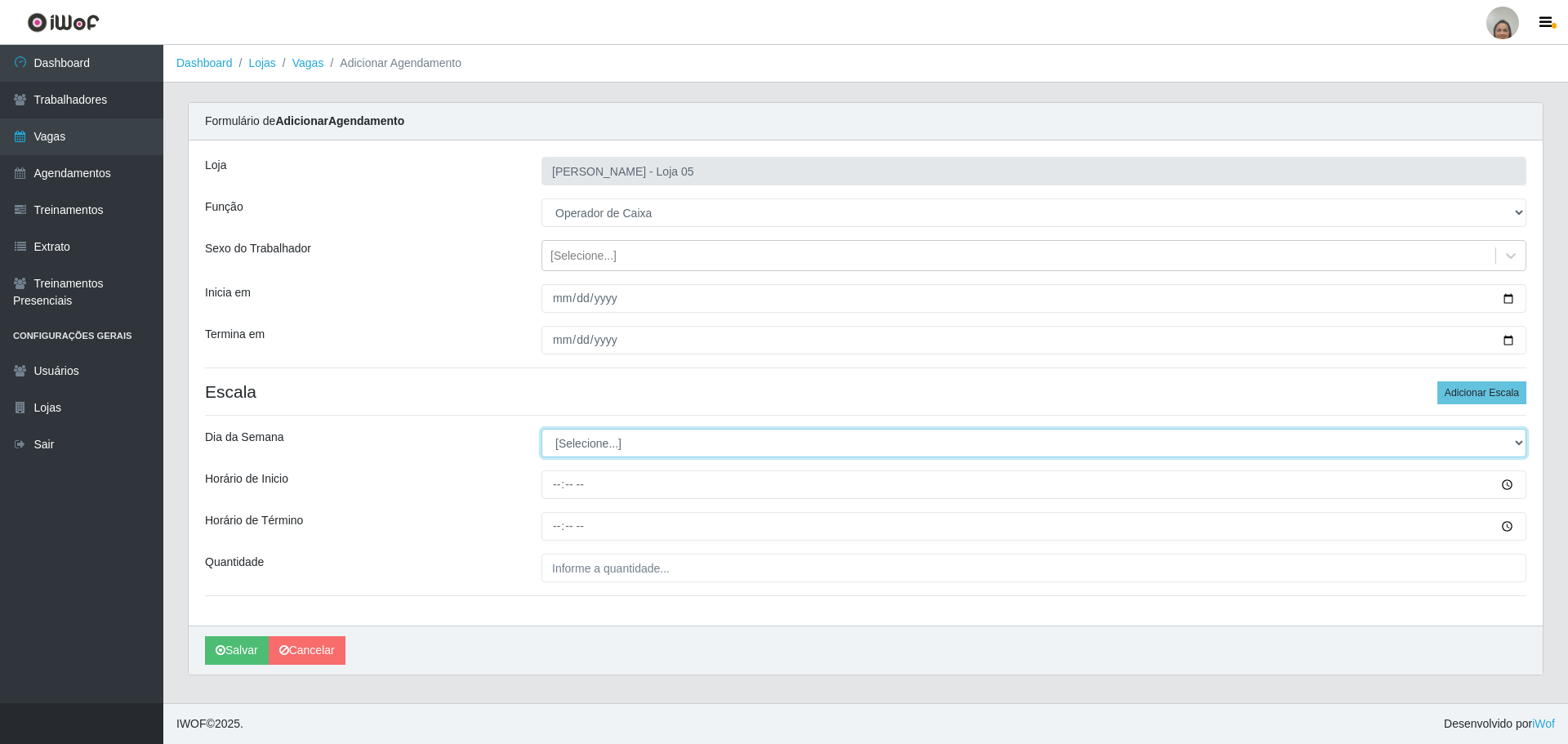
click at [710, 439] on select "[Selecione...] Segunda Terça Quarta Quinta Sexta Sábado Domingo" at bounding box center [1034, 443] width 985 height 29
select select "4"
click at [542, 429] on select "[Selecione...] Segunda Terça Quarta Quinta Sexta Sábado Domingo" at bounding box center [1034, 443] width 985 height 29
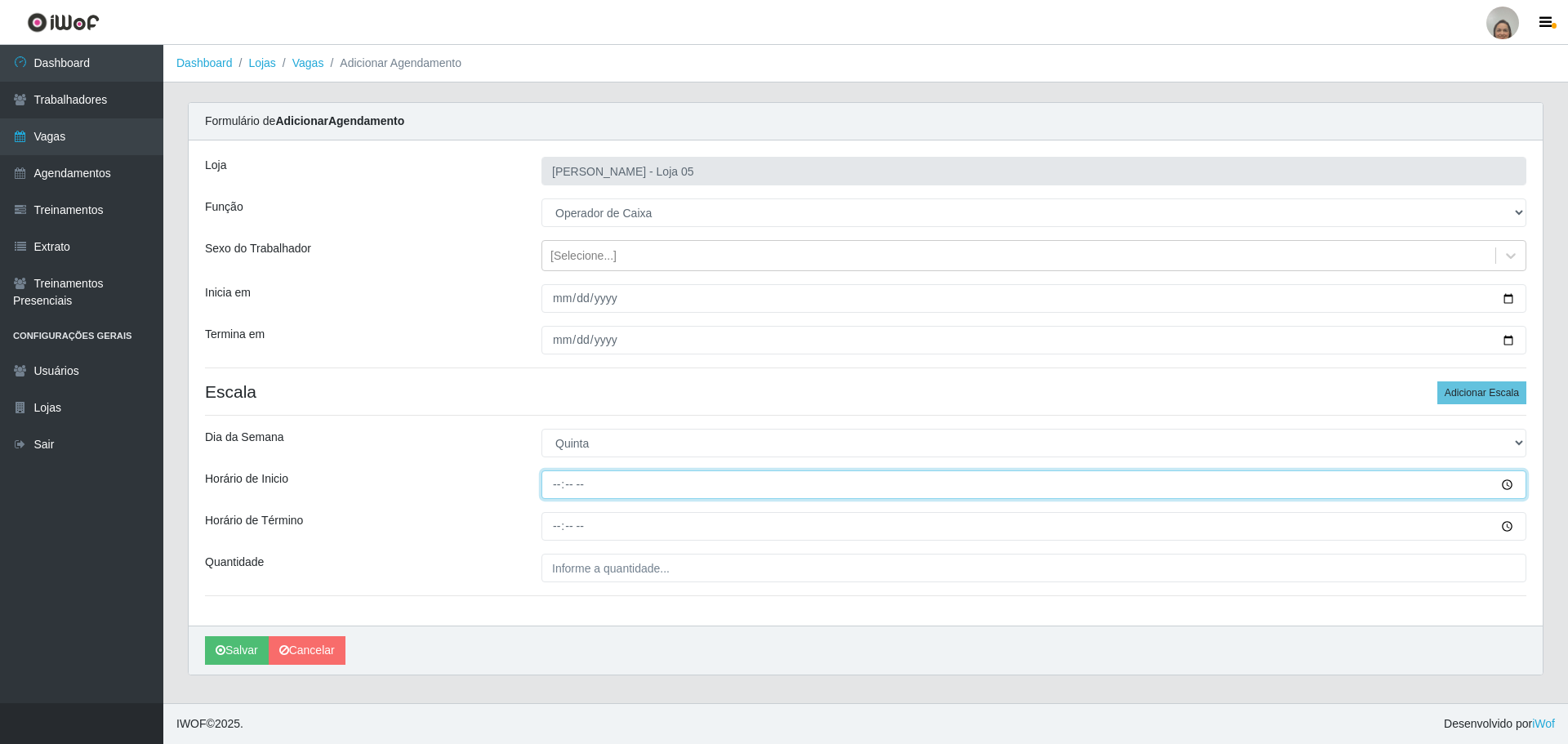
click at [551, 486] on input "Horário de Inicio" at bounding box center [1034, 485] width 985 height 29
type input "09:20"
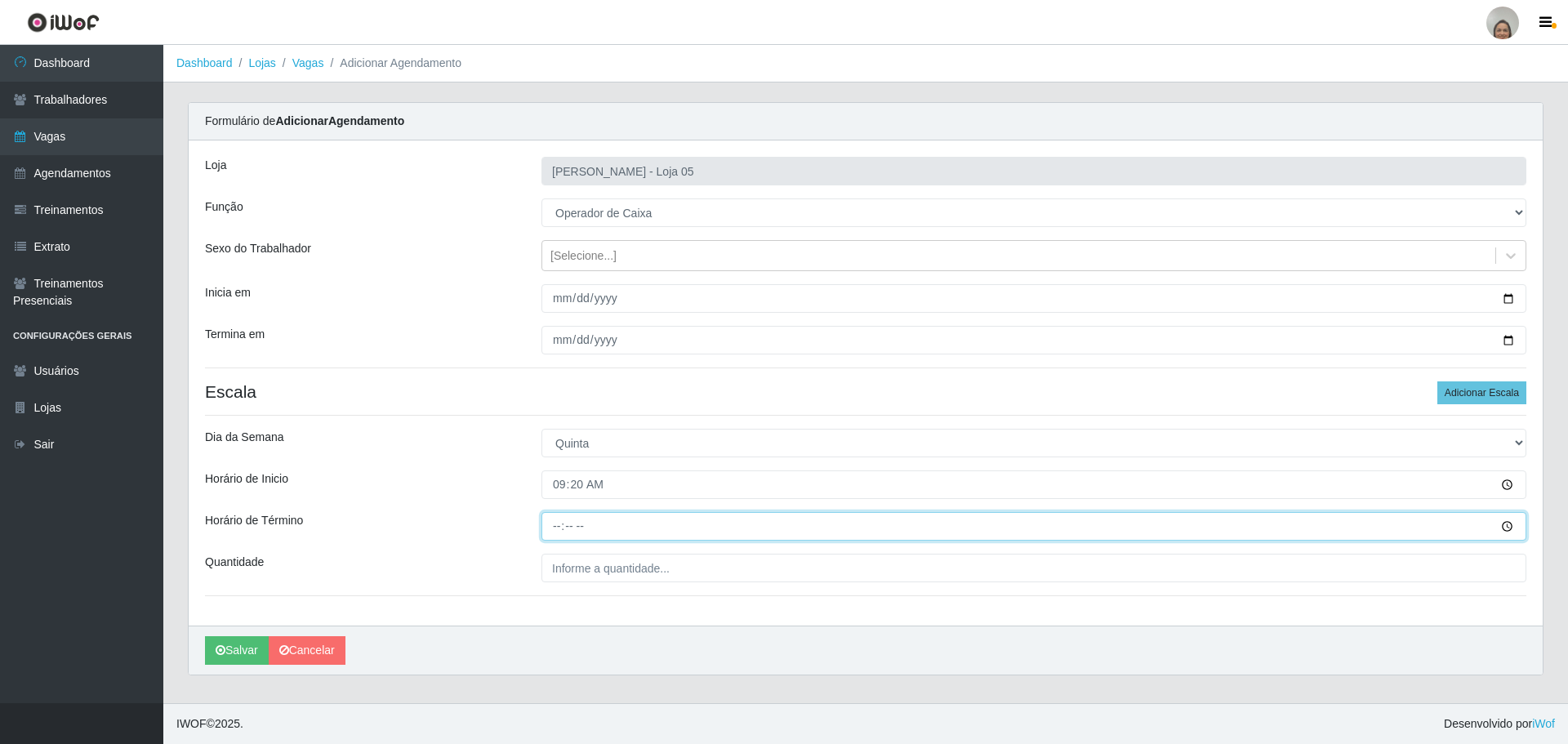
click at [547, 523] on input "Horário de Término" at bounding box center [1034, 526] width 985 height 29
type input "15:20"
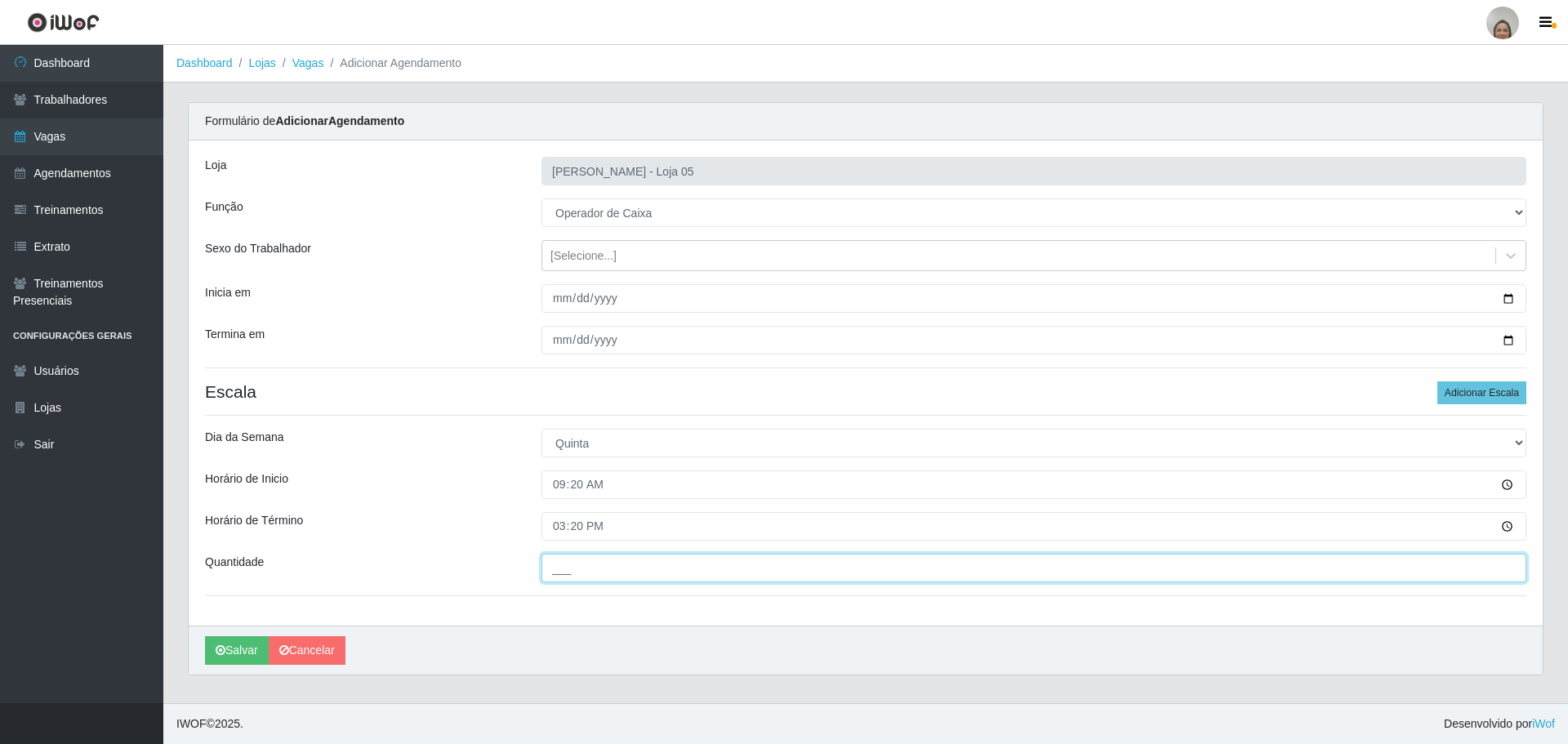
click at [597, 568] on input "___" at bounding box center [1034, 568] width 985 height 29
type input "7__"
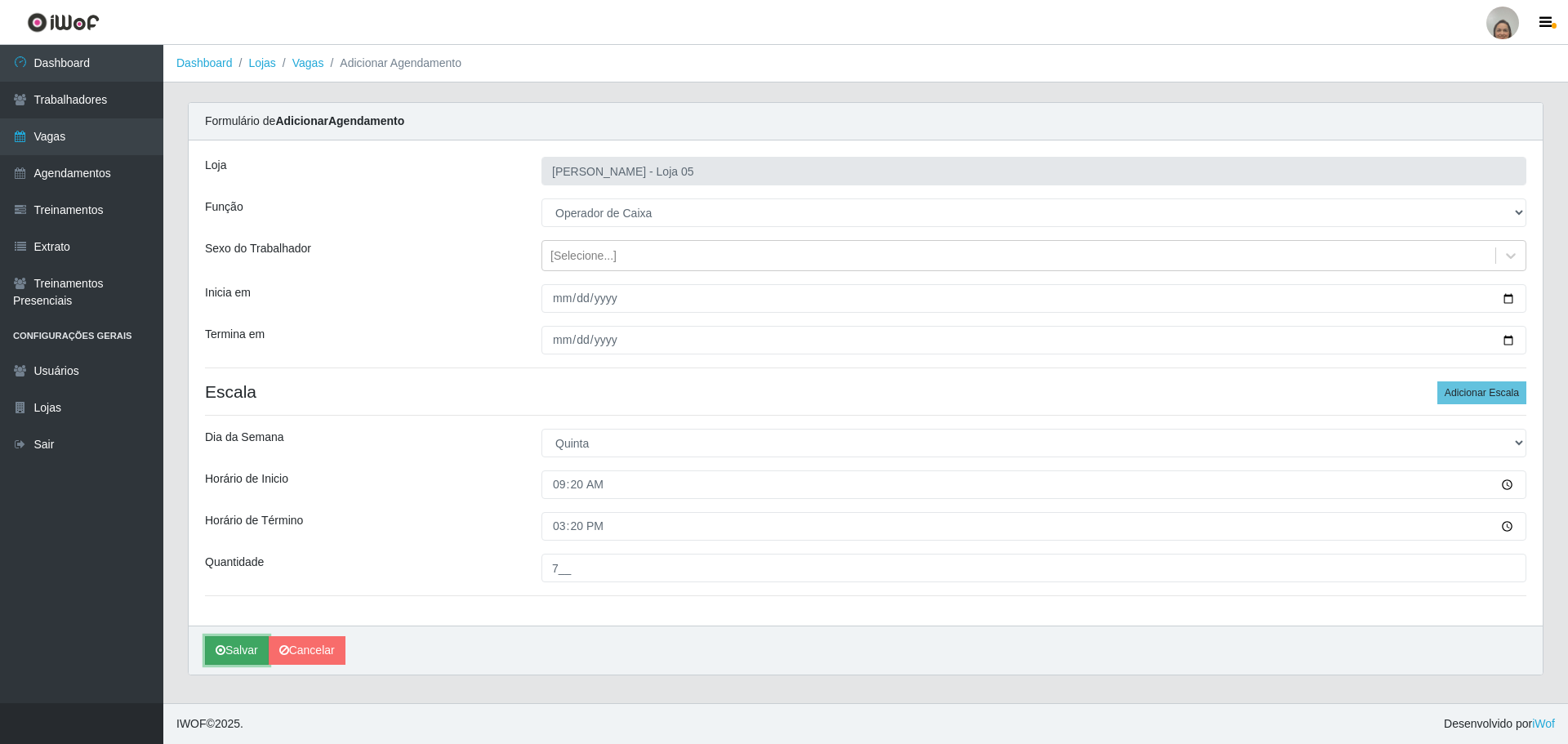
click at [229, 653] on button "Salvar" at bounding box center [236, 650] width 63 height 29
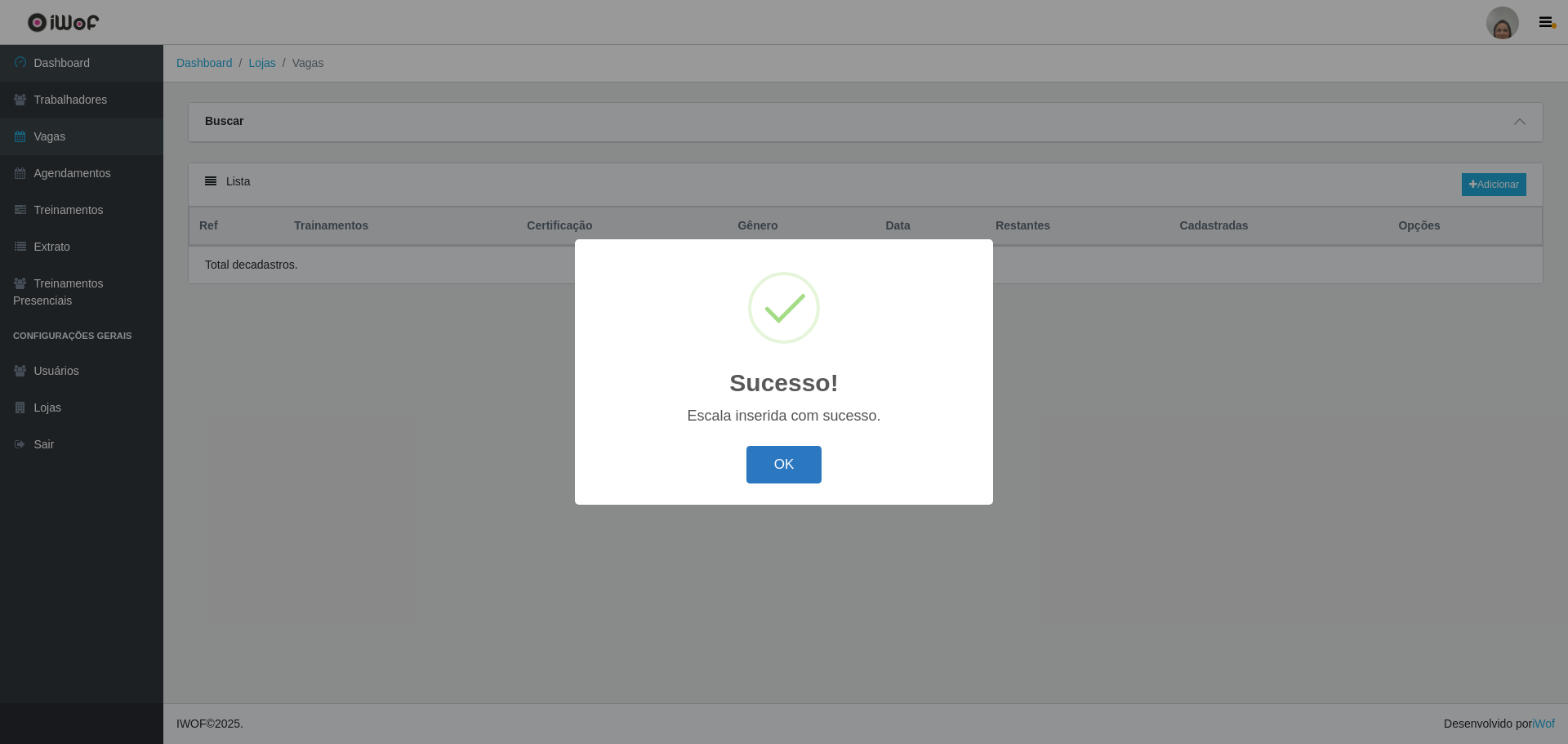
click at [781, 461] on button "OK" at bounding box center [784, 465] width 76 height 39
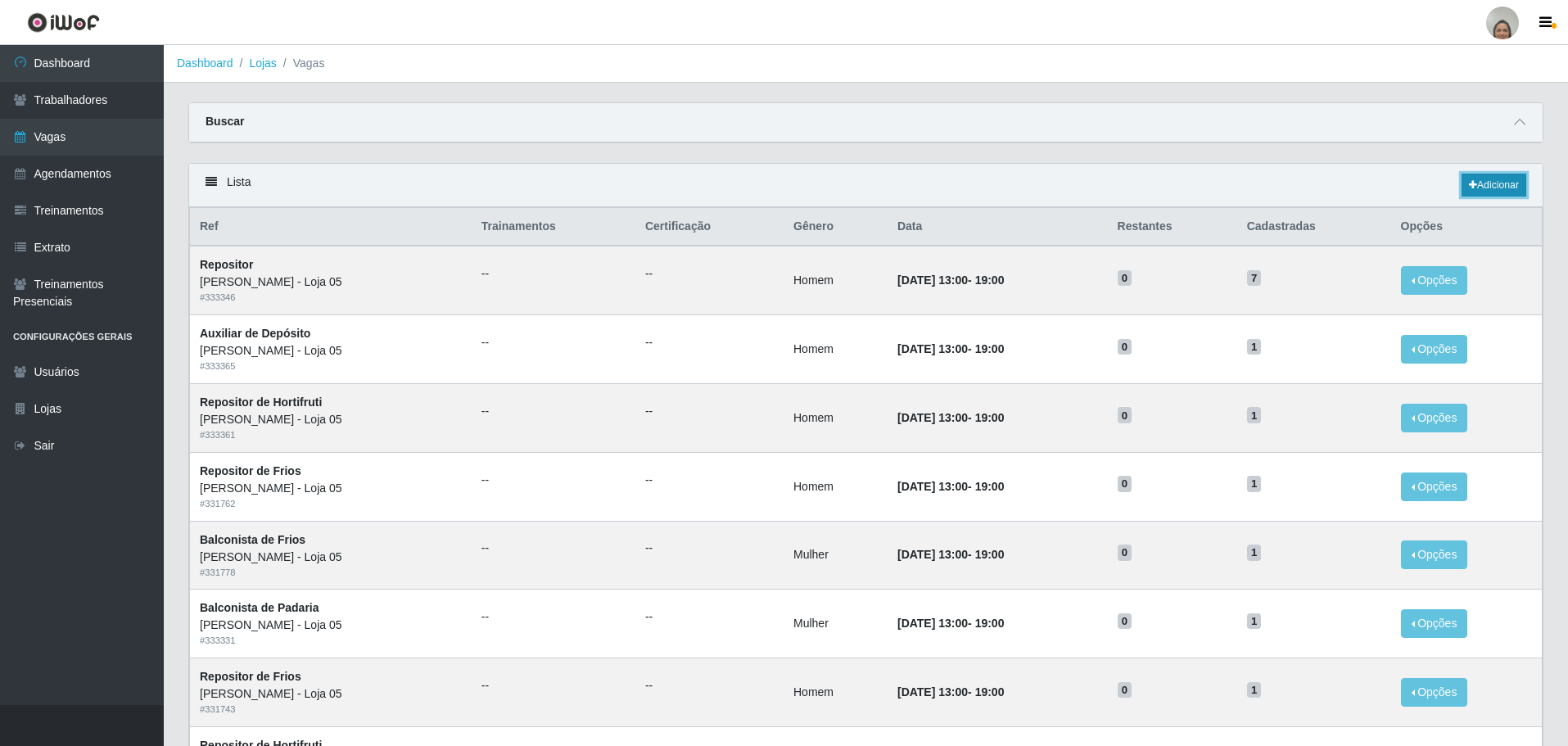
click at [1490, 181] on link "Adicionar" at bounding box center [1494, 185] width 64 height 23
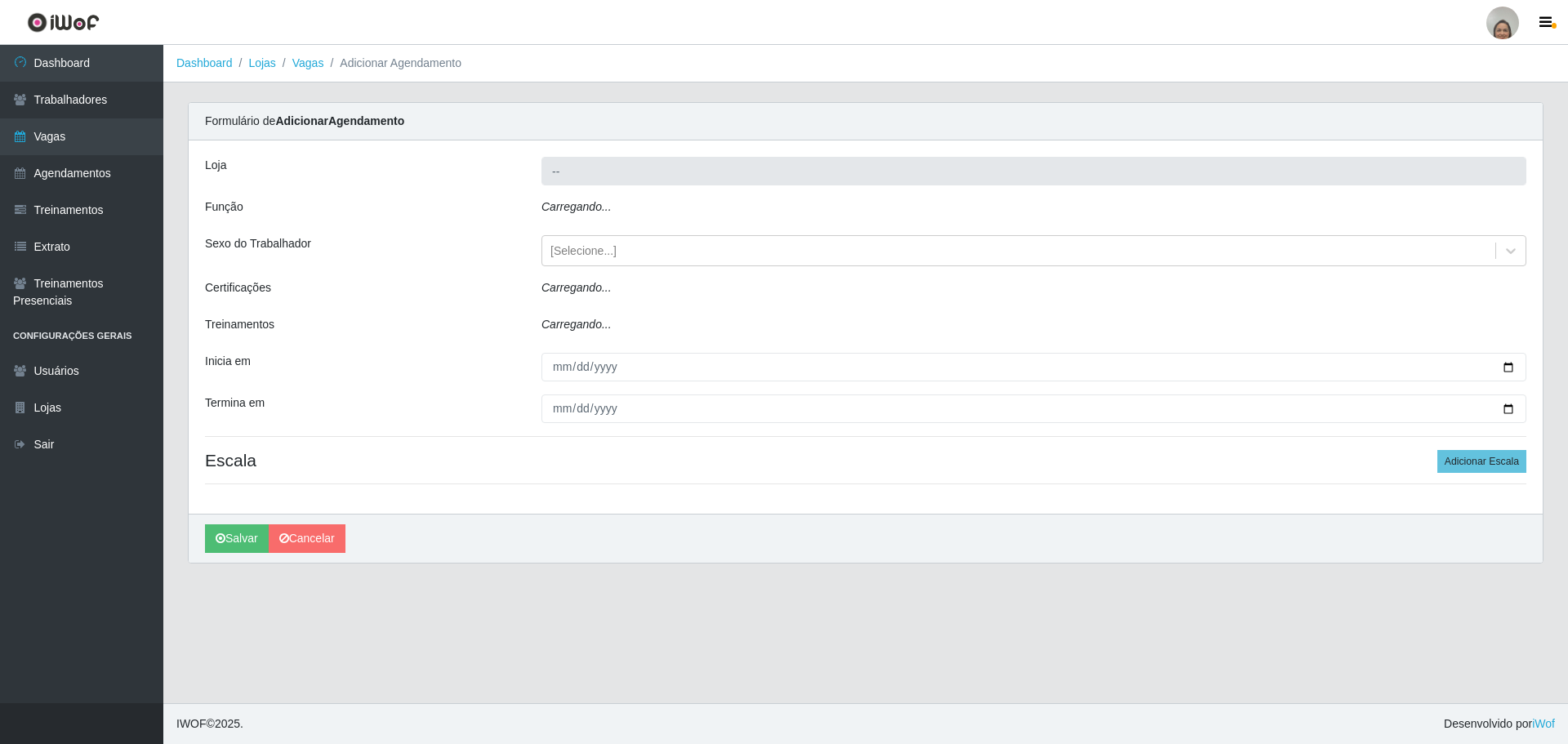
type input "[PERSON_NAME] - Loja 05"
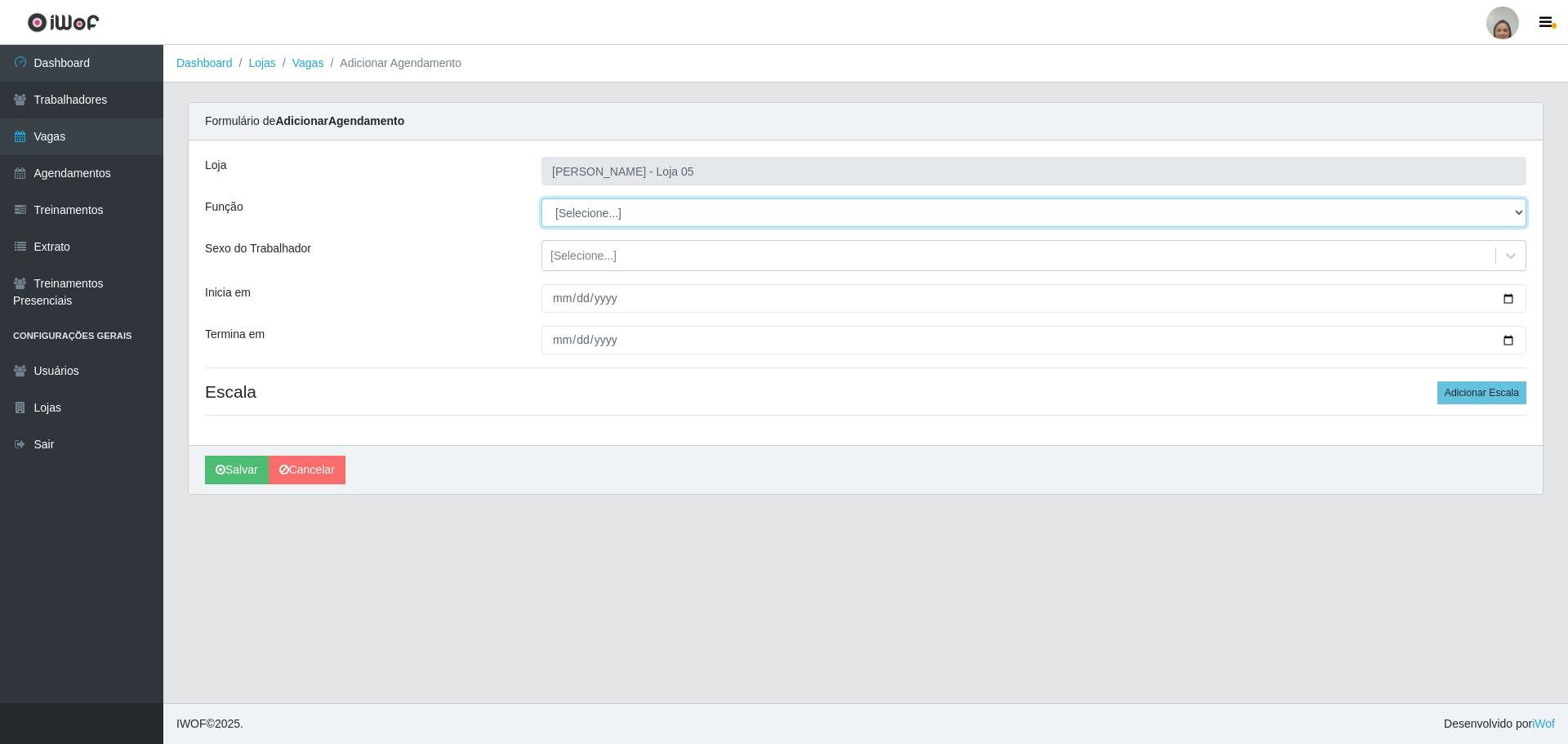
click at [597, 215] on select "[Selecione...] ASG ASG + ASG ++ Auxiliar de Depósito Auxiliar de Depósito + Aux…" at bounding box center [1034, 212] width 985 height 29
click at [542, 198] on select "[Selecione...] ASG ASG + ASG ++ Auxiliar de Depósito Auxiliar de Depósito + Aux…" at bounding box center [1034, 212] width 985 height 29
click at [607, 214] on select "[Selecione...] ASG ASG + ASG ++ Auxiliar de Depósito Auxiliar de Depósito + Aux…" at bounding box center [1034, 212] width 985 height 29
select select "22"
click at [542, 198] on select "[Selecione...] ASG ASG + ASG ++ Auxiliar de Depósito Auxiliar de Depósito + Aux…" at bounding box center [1034, 212] width 985 height 29
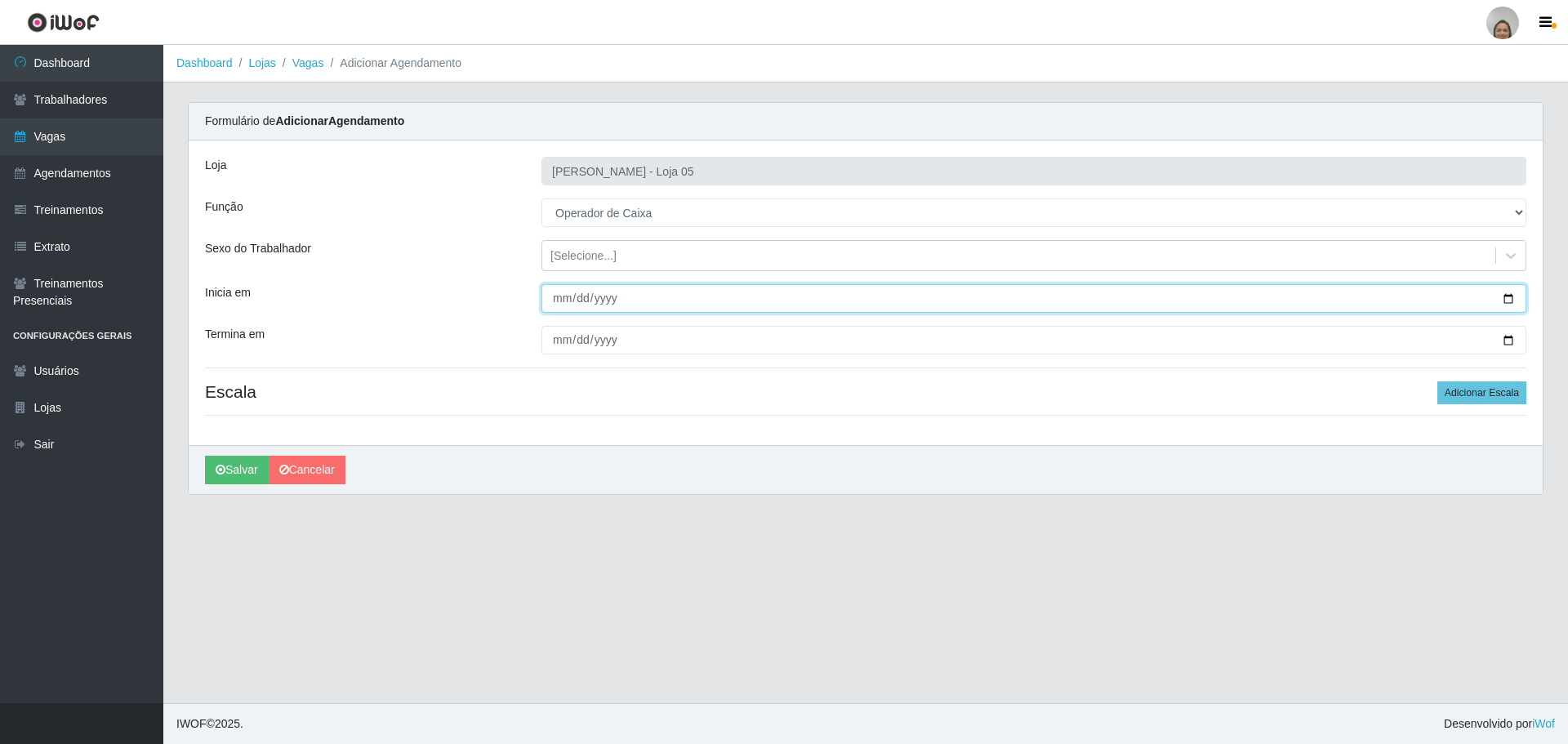
click at [1510, 295] on input "Inicia em" at bounding box center [1034, 298] width 985 height 29
type input "[DATE]"
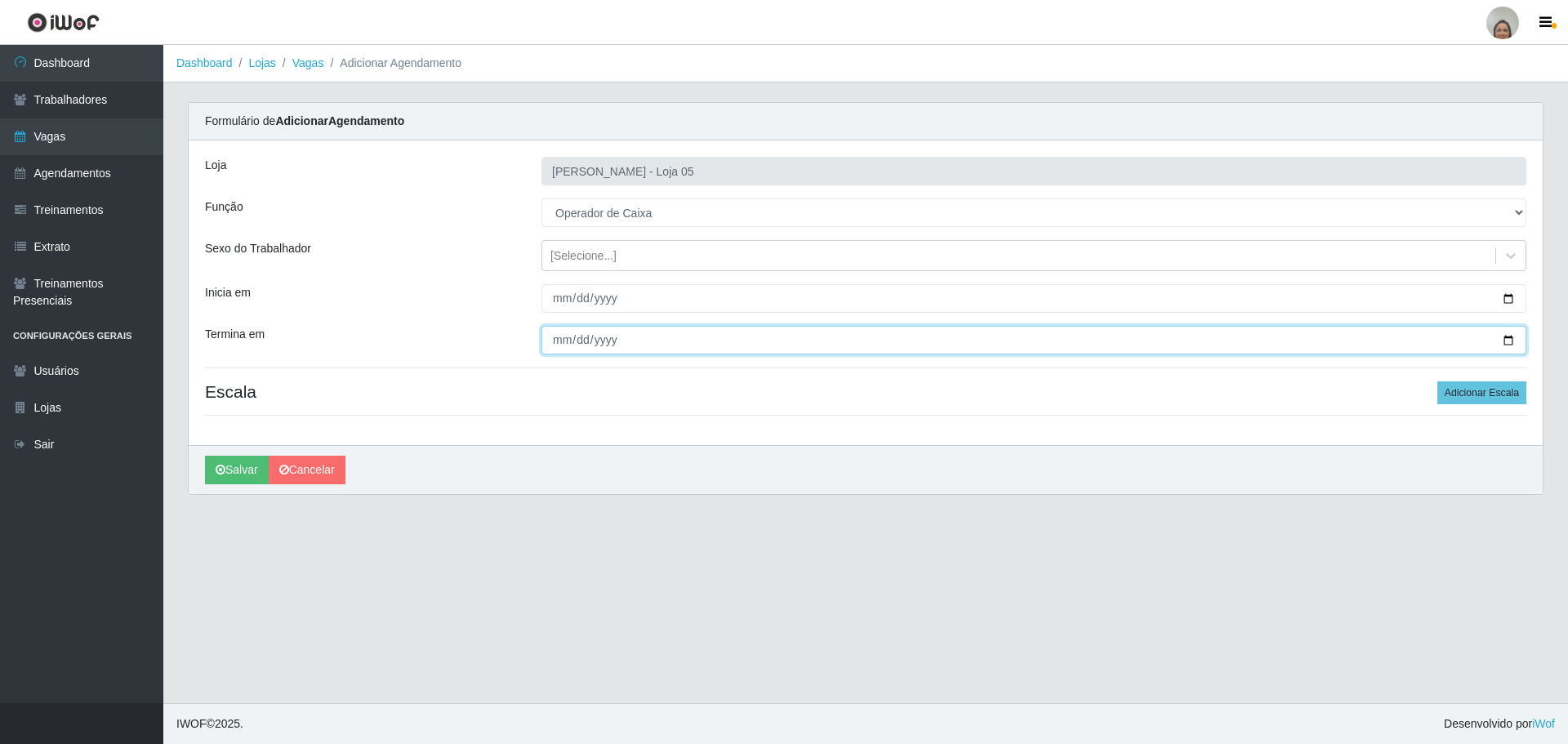
click at [1505, 333] on input "Termina em" at bounding box center [1034, 340] width 985 height 29
type input "[DATE]"
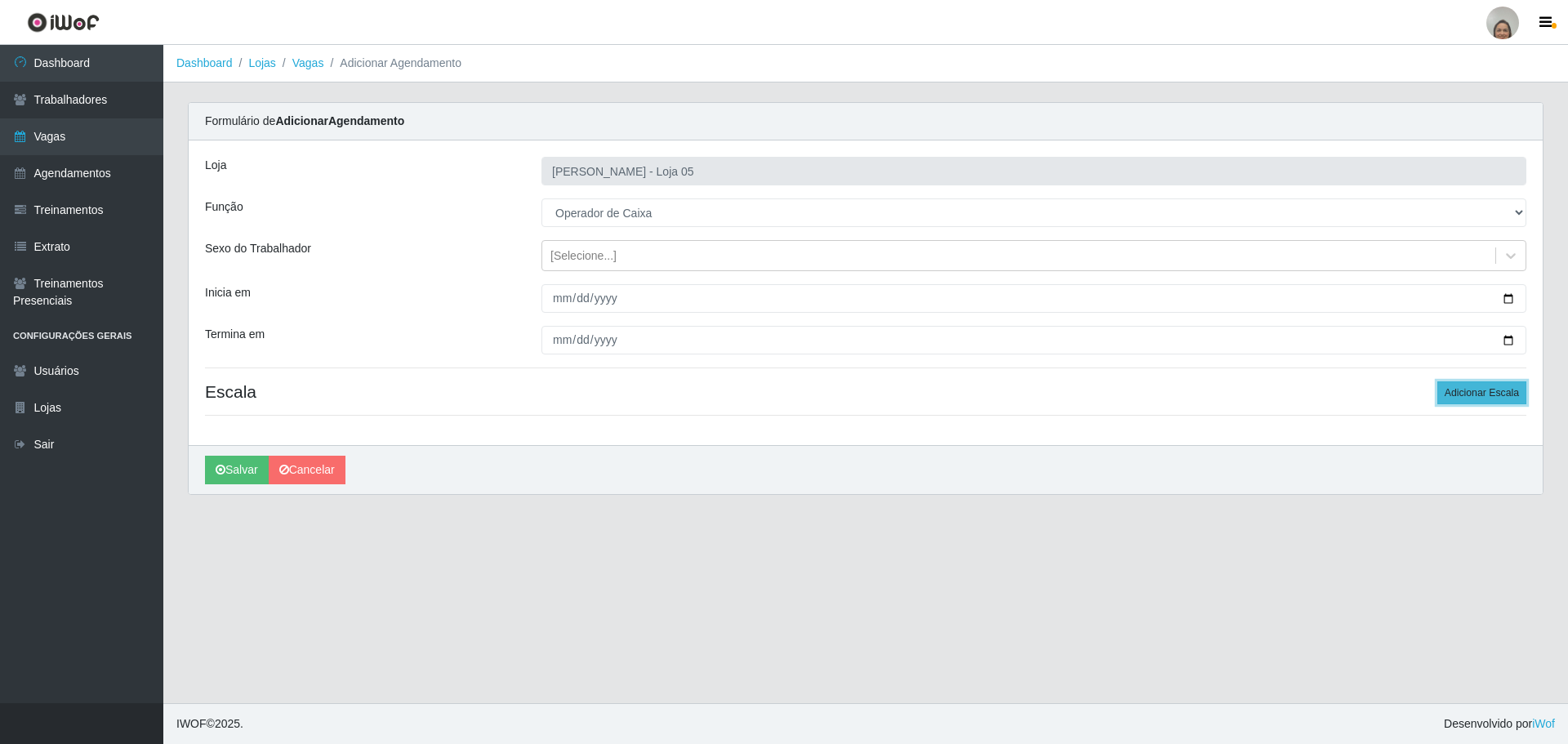
click at [1483, 392] on button "Adicionar Escala" at bounding box center [1482, 393] width 89 height 23
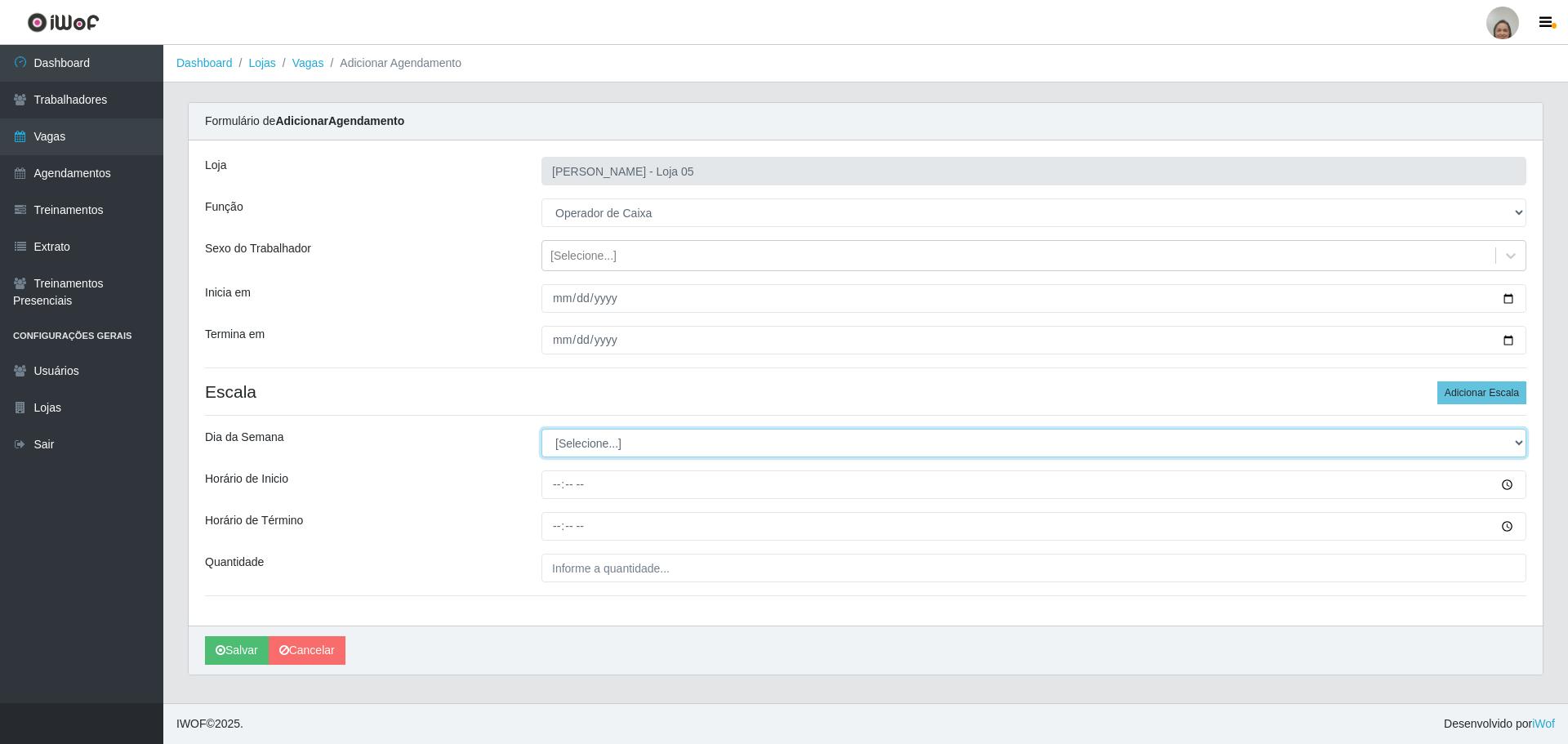
click at [607, 442] on select "[Selecione...] Segunda Terça Quarta Quinta Sexta Sábado Domingo" at bounding box center [1034, 443] width 985 height 29
select select "5"
click at [542, 429] on select "[Selecione...] Segunda Terça Quarta Quinta Sexta Sábado Domingo" at bounding box center [1034, 443] width 985 height 29
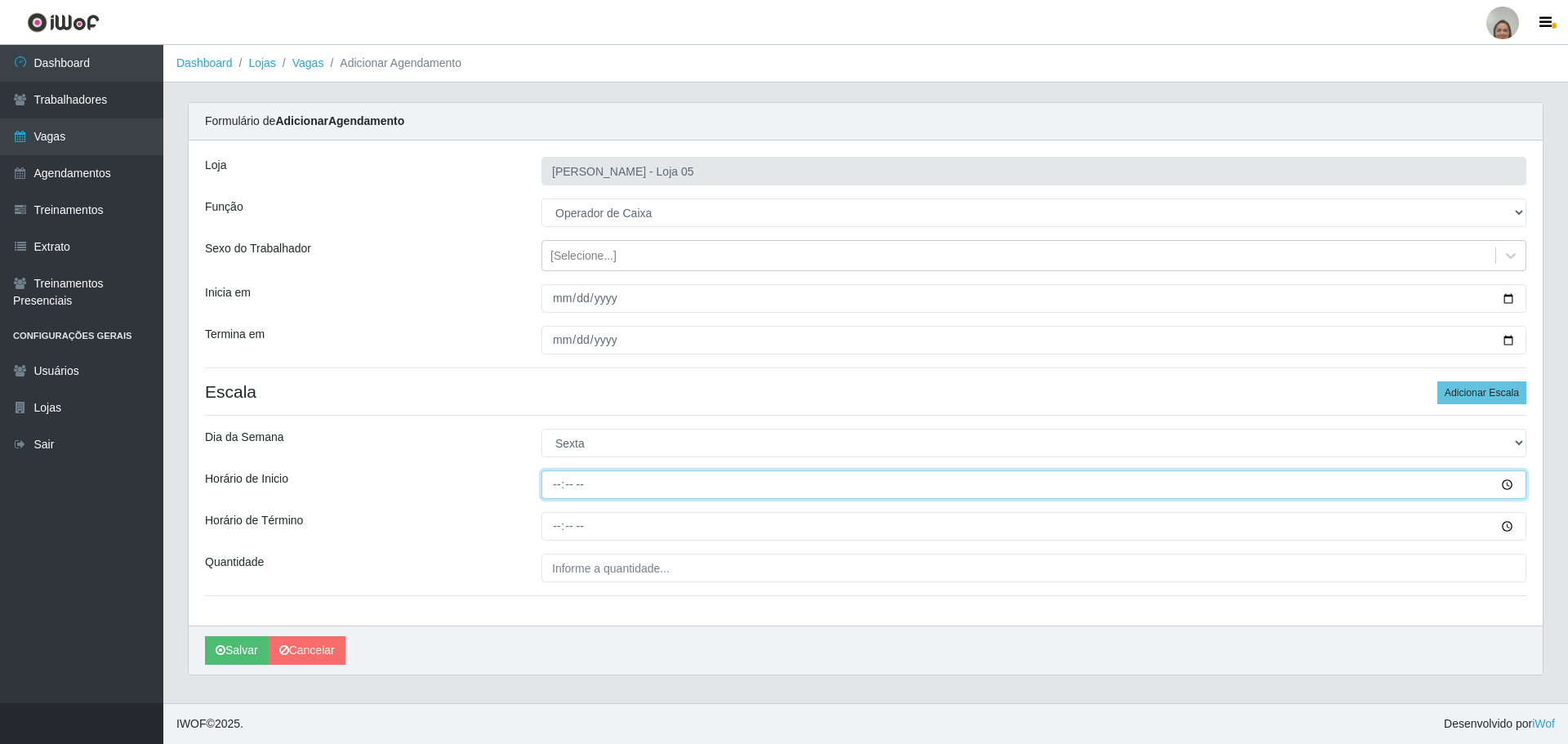
click at [549, 481] on input "Horário de Inicio" at bounding box center [1034, 485] width 985 height 29
type input "09:20"
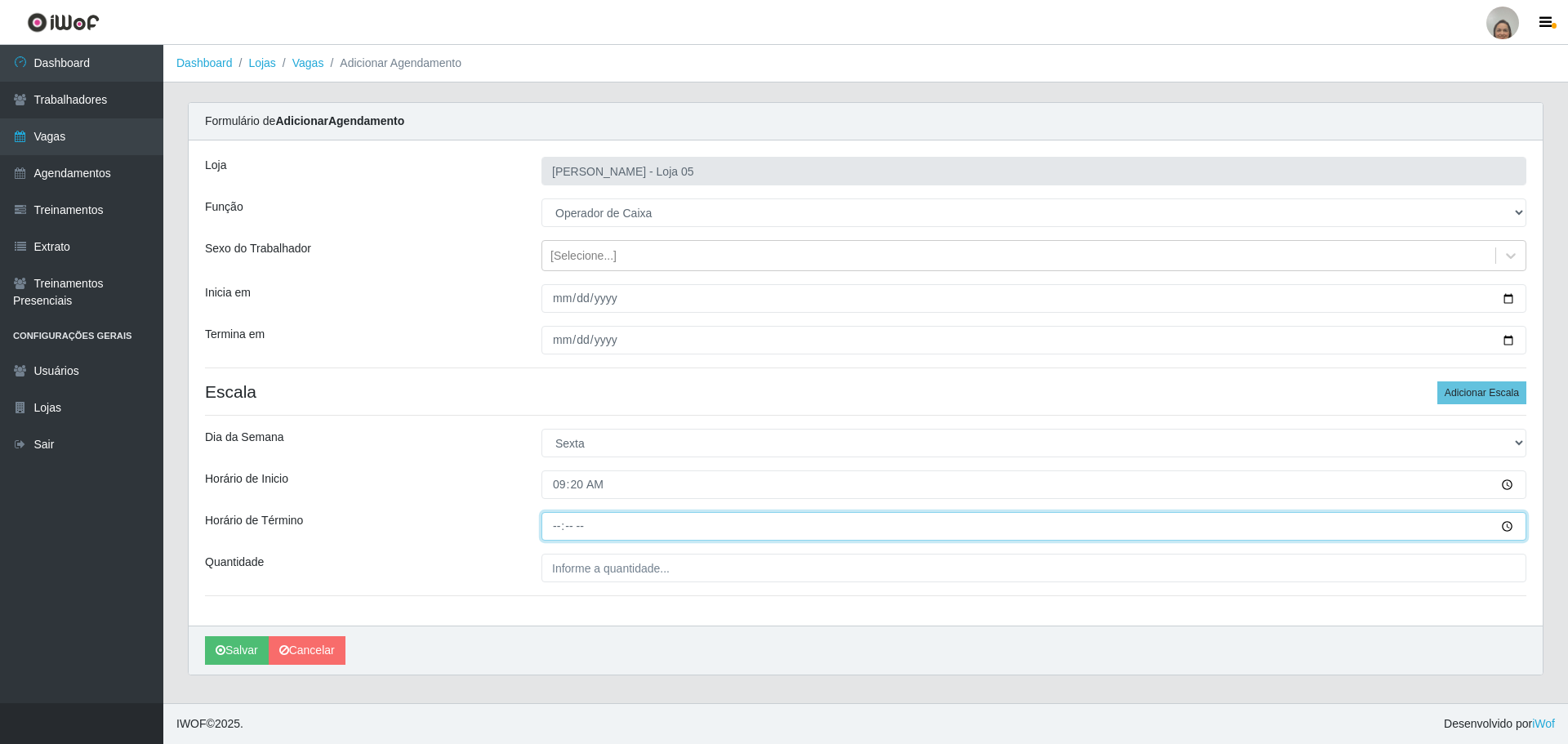
click at [549, 516] on input "Horário de Término" at bounding box center [1034, 526] width 985 height 29
type input "15:20"
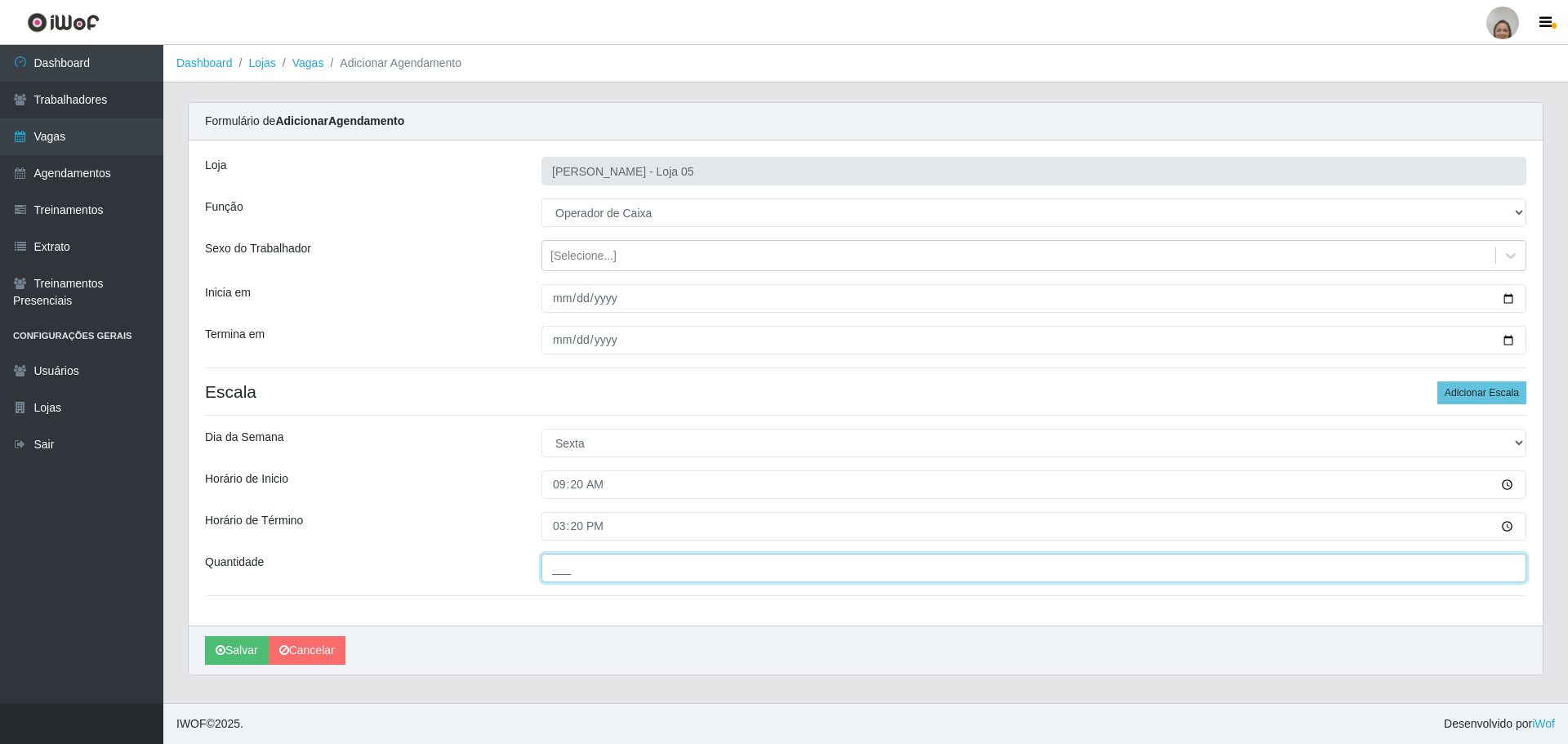
click at [584, 565] on input "___" at bounding box center [1034, 568] width 985 height 29
type input "6__"
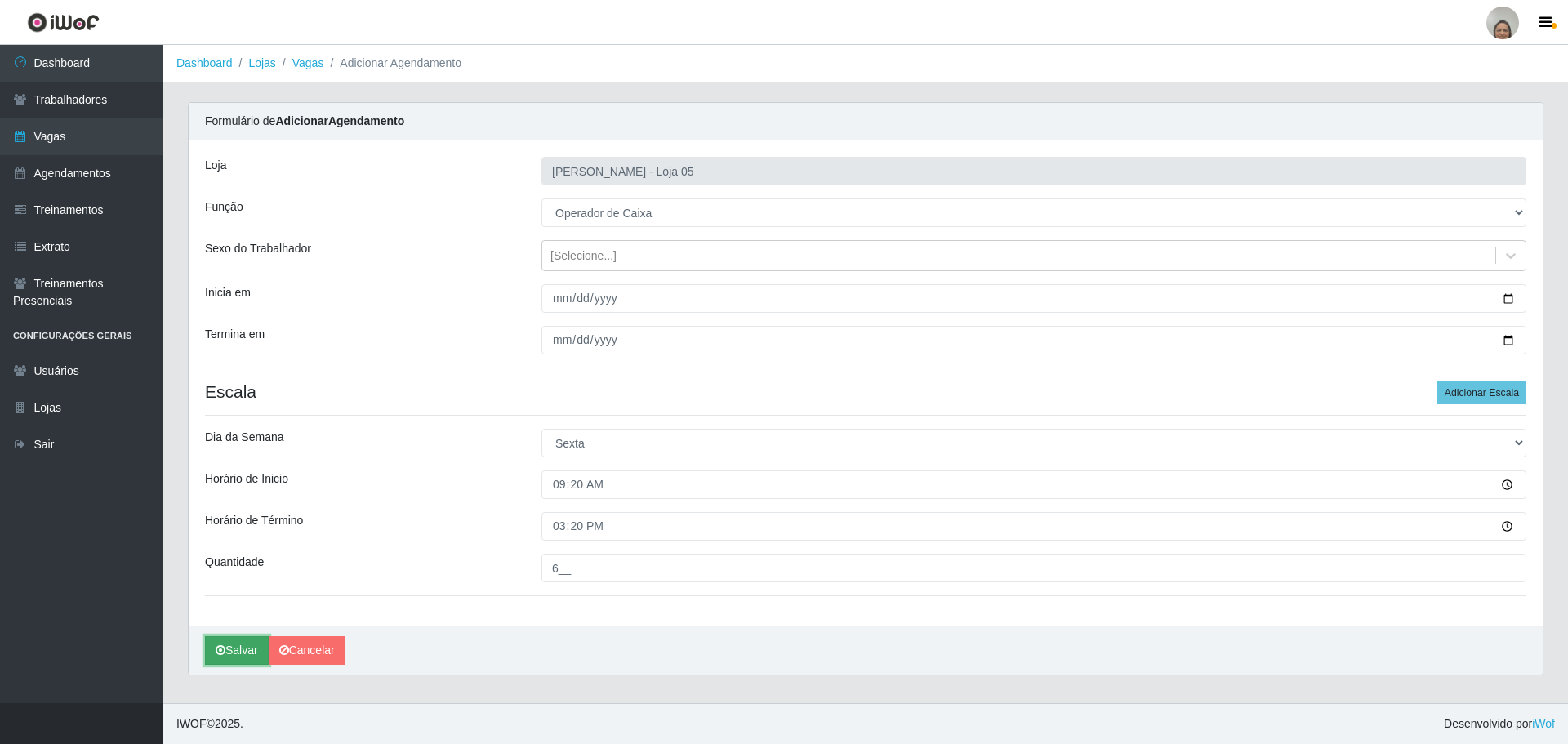
click at [232, 651] on button "Salvar" at bounding box center [236, 650] width 63 height 29
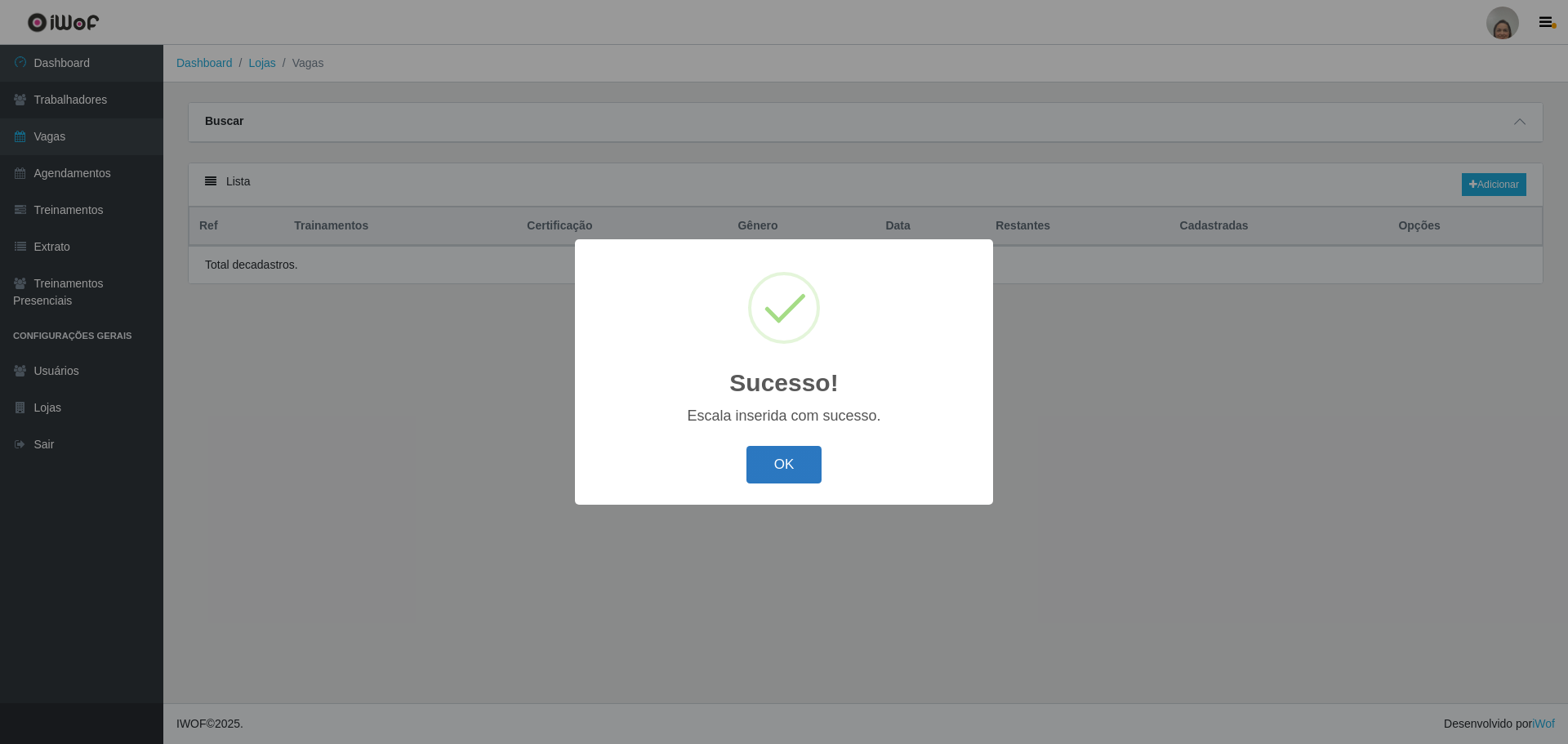
click at [775, 475] on button "OK" at bounding box center [784, 465] width 76 height 39
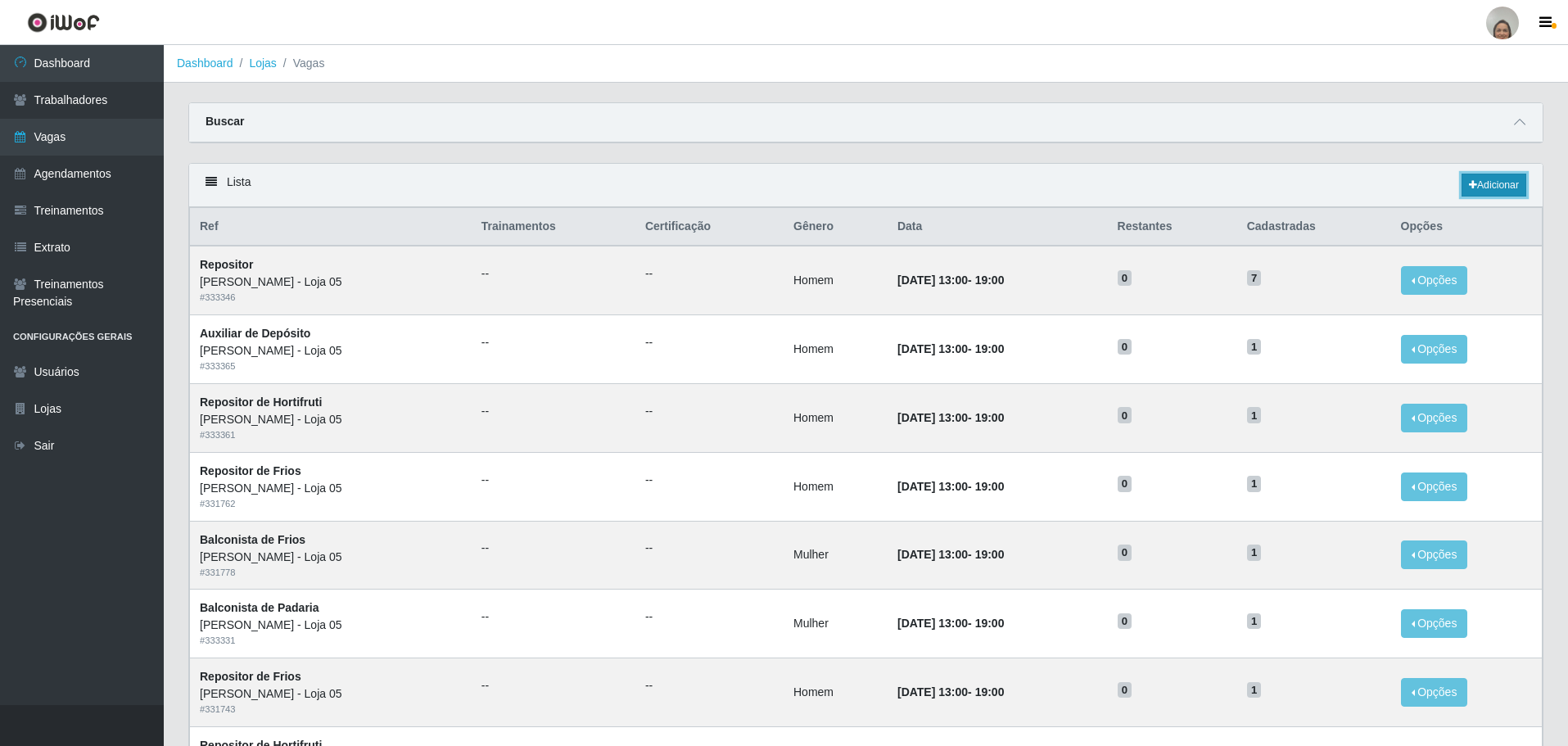
click at [1490, 188] on link "Adicionar" at bounding box center [1494, 185] width 64 height 23
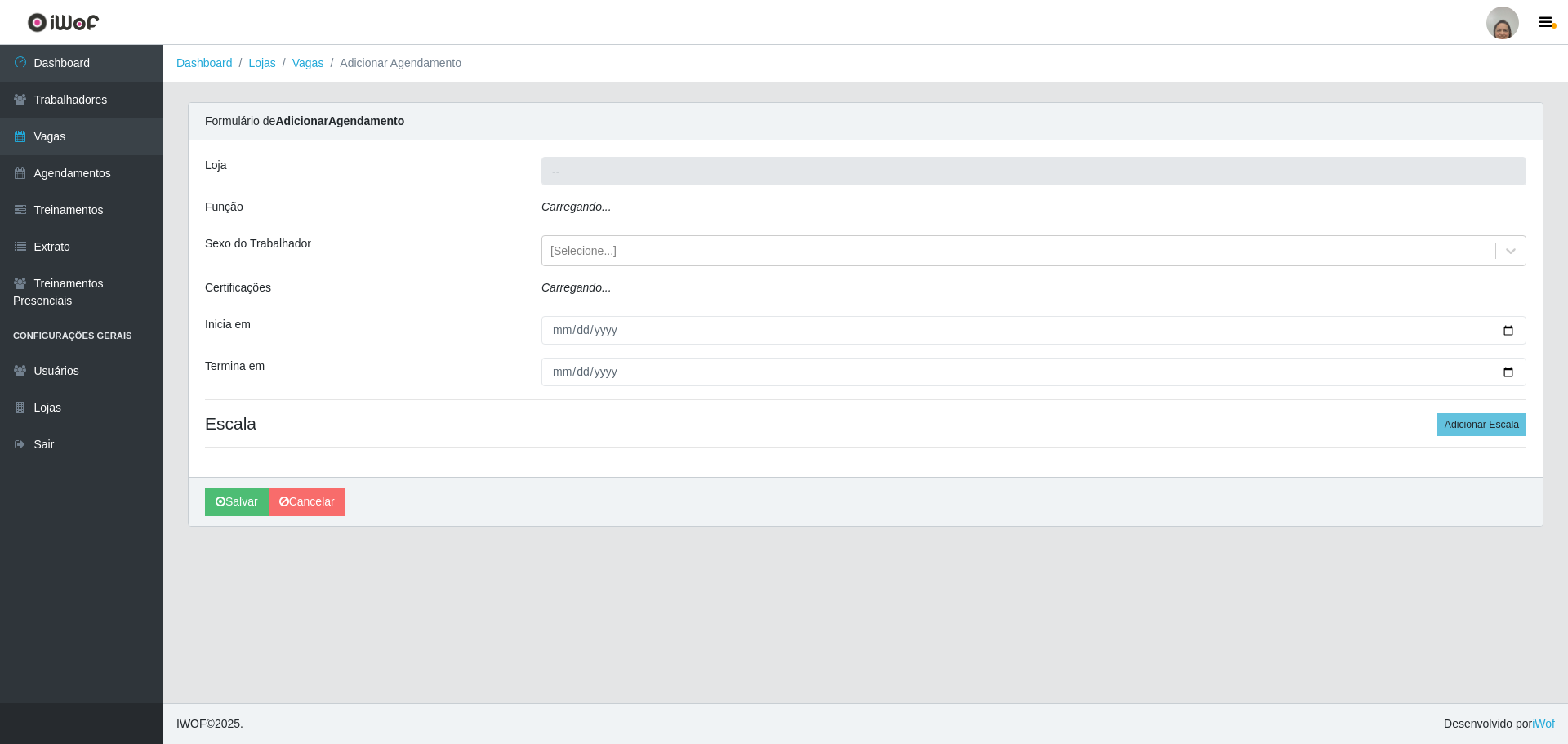
type input "[PERSON_NAME] - Loja 05"
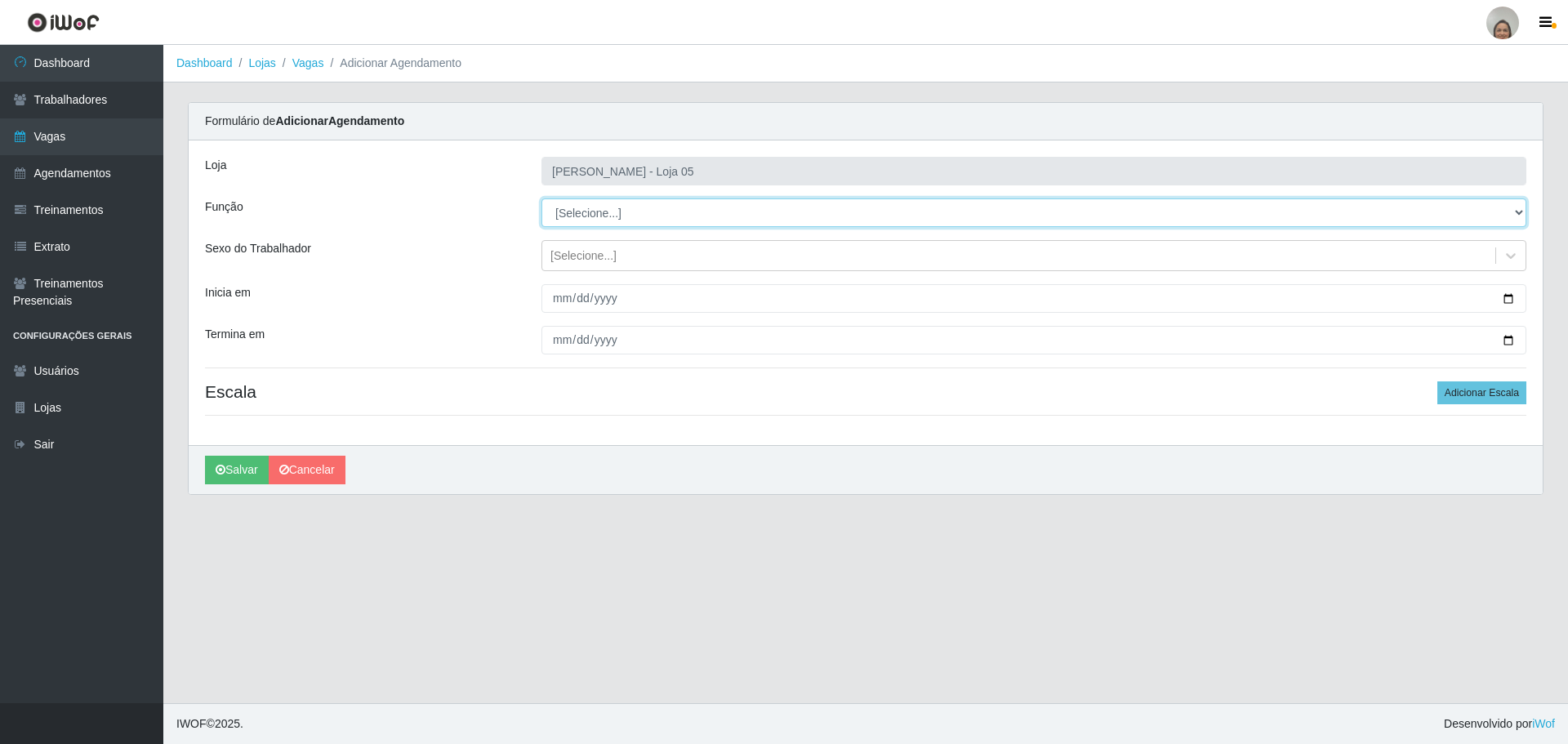
click at [602, 212] on select "[Selecione...] ASG ASG + ASG ++ Auxiliar de Depósito Auxiliar de Depósito + Aux…" at bounding box center [1034, 212] width 985 height 29
select select "22"
click at [542, 198] on select "[Selecione...] ASG ASG + ASG ++ Auxiliar de Depósito Auxiliar de Depósito + Aux…" at bounding box center [1034, 212] width 985 height 29
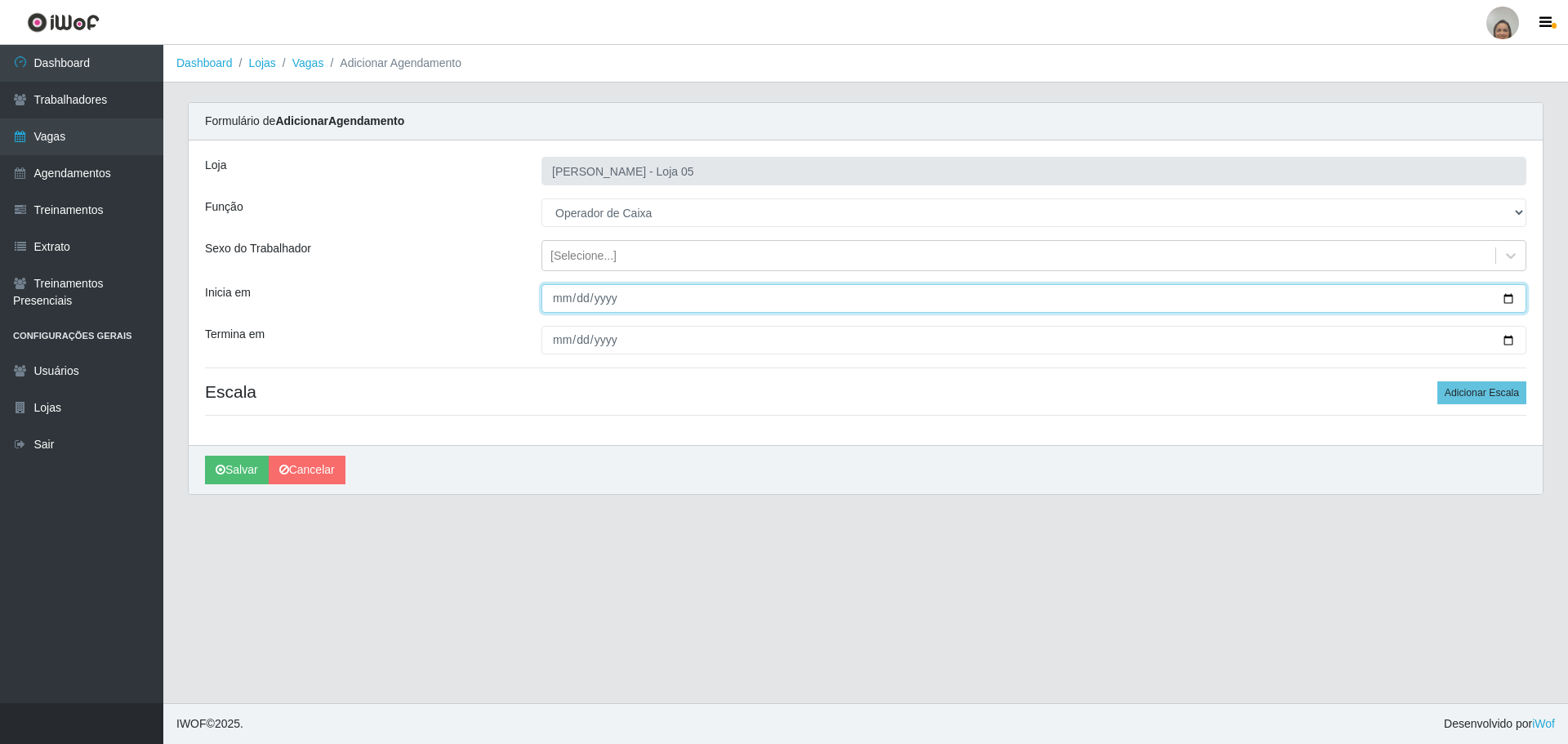
click at [1510, 294] on input "Inicia em" at bounding box center [1034, 298] width 985 height 29
type input "[DATE]"
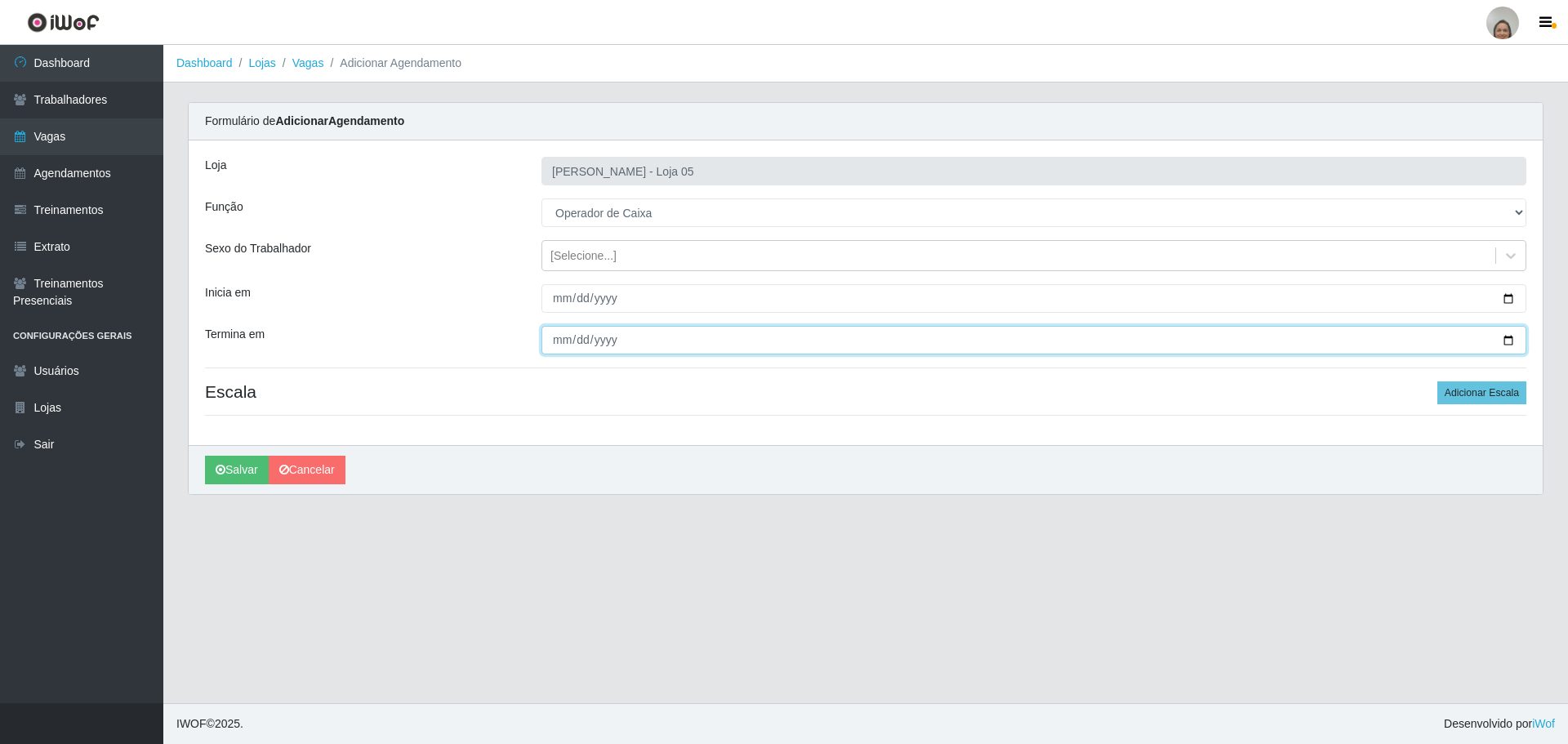
click at [1510, 333] on input "Termina em" at bounding box center [1034, 340] width 985 height 29
type input "[DATE]"
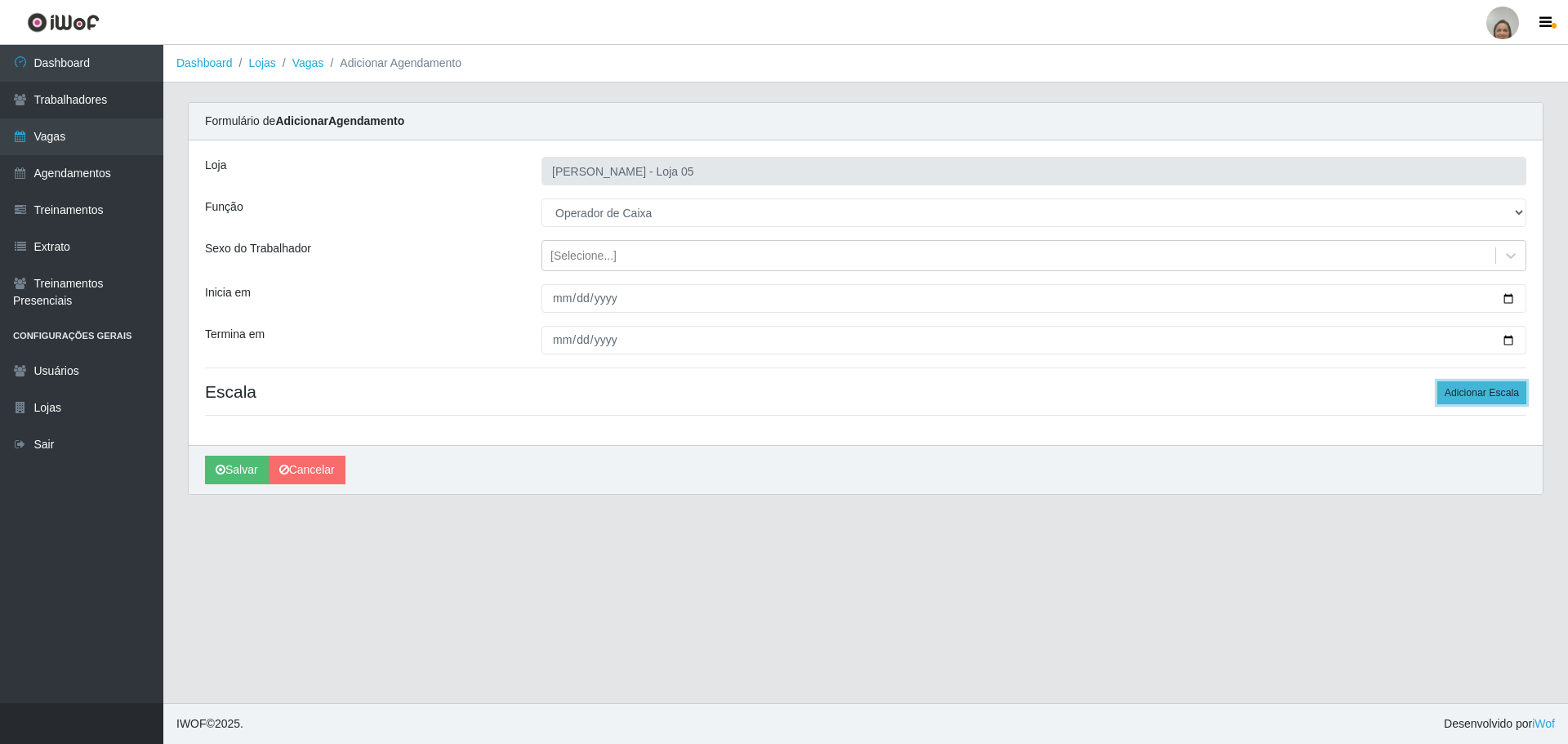
click at [1472, 384] on button "Adicionar Escala" at bounding box center [1482, 393] width 89 height 23
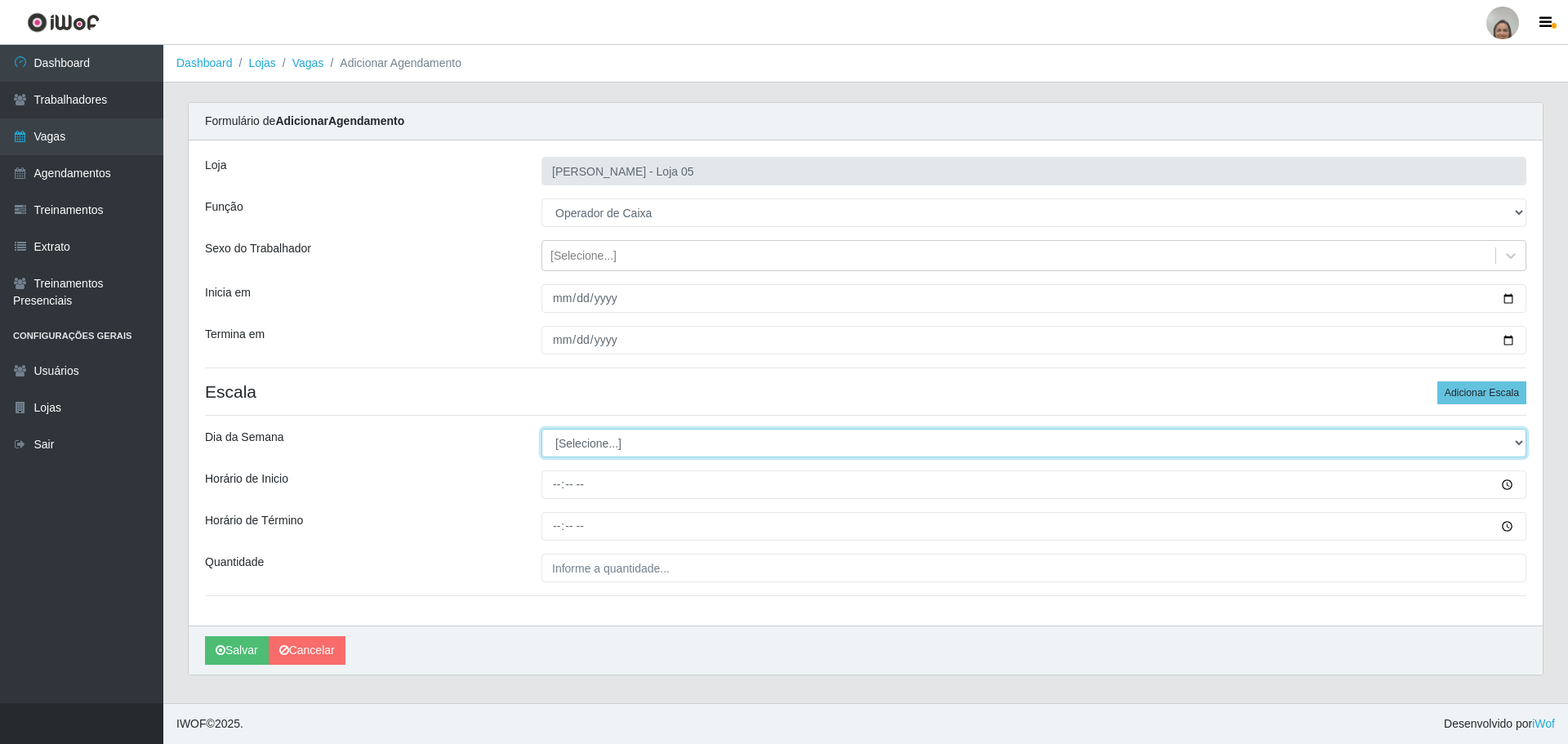
click at [594, 448] on select "[Selecione...] Segunda Terça Quarta Quinta Sexta Sábado Domingo" at bounding box center [1034, 443] width 985 height 29
select select "6"
click at [542, 429] on select "[Selecione...] Segunda Terça Quarta Quinta Sexta Sábado Domingo" at bounding box center [1034, 443] width 985 height 29
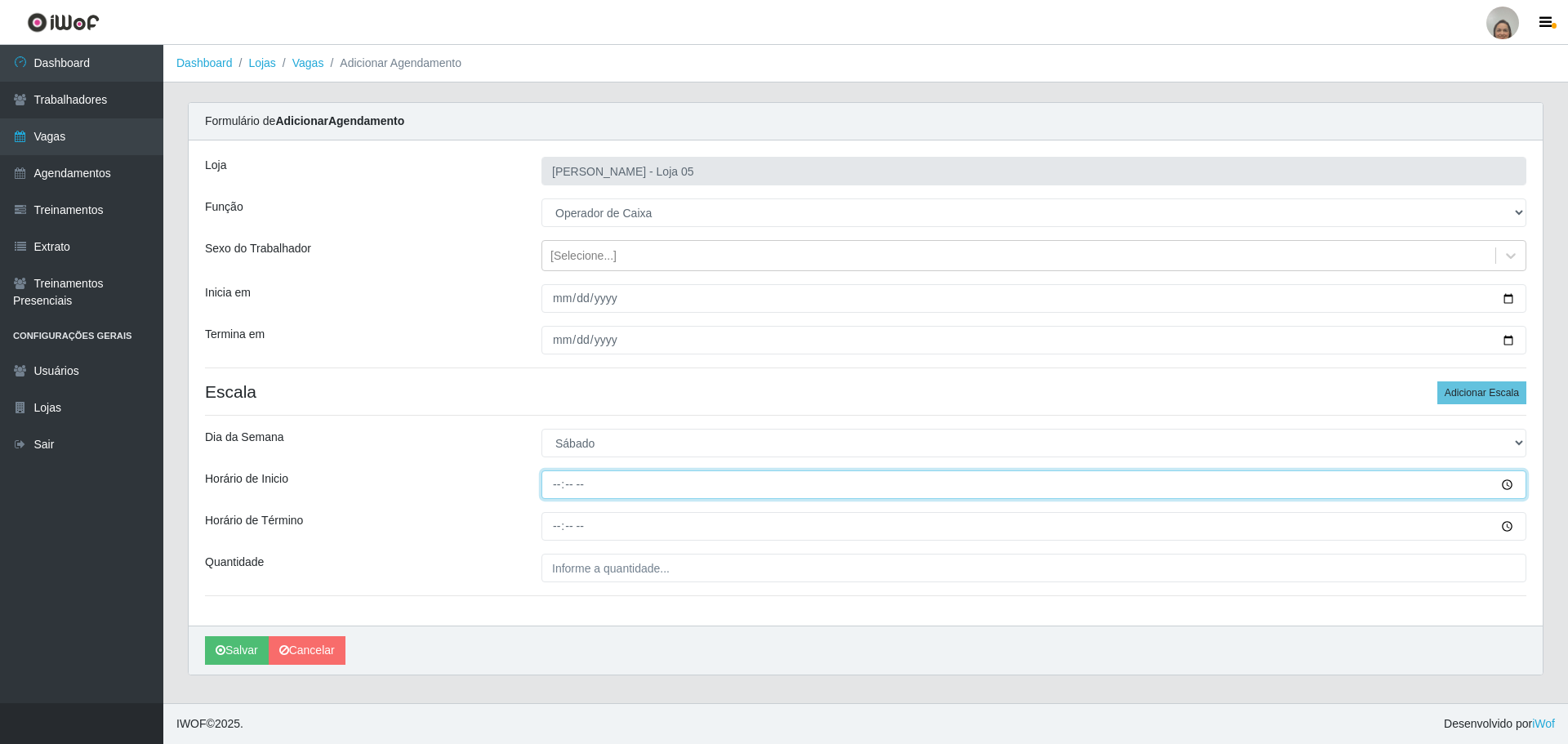
click at [552, 480] on input "Horário de Inicio" at bounding box center [1034, 485] width 985 height 29
type input "09:20"
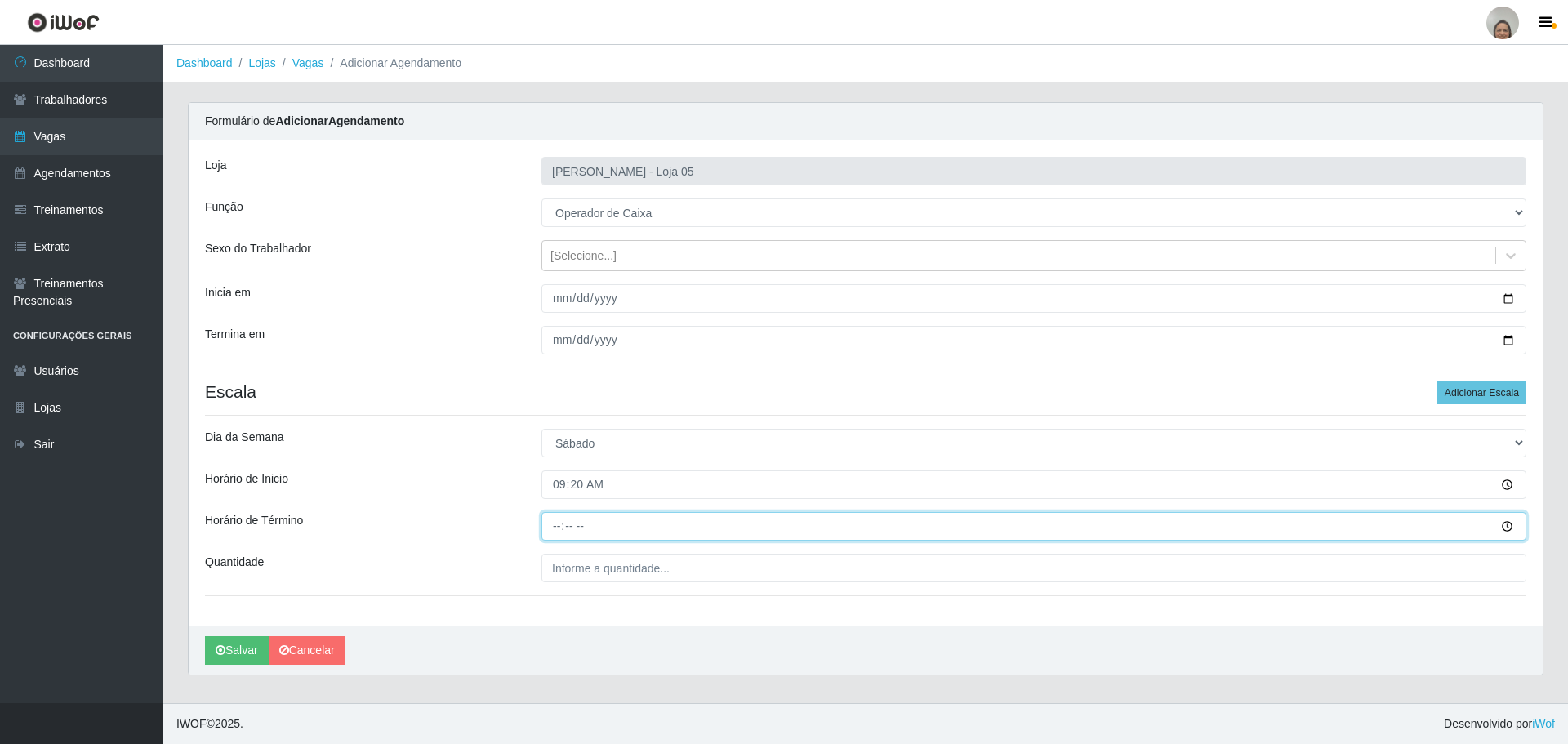
click at [549, 518] on input "Horário de Término" at bounding box center [1034, 526] width 985 height 29
type input "15:20"
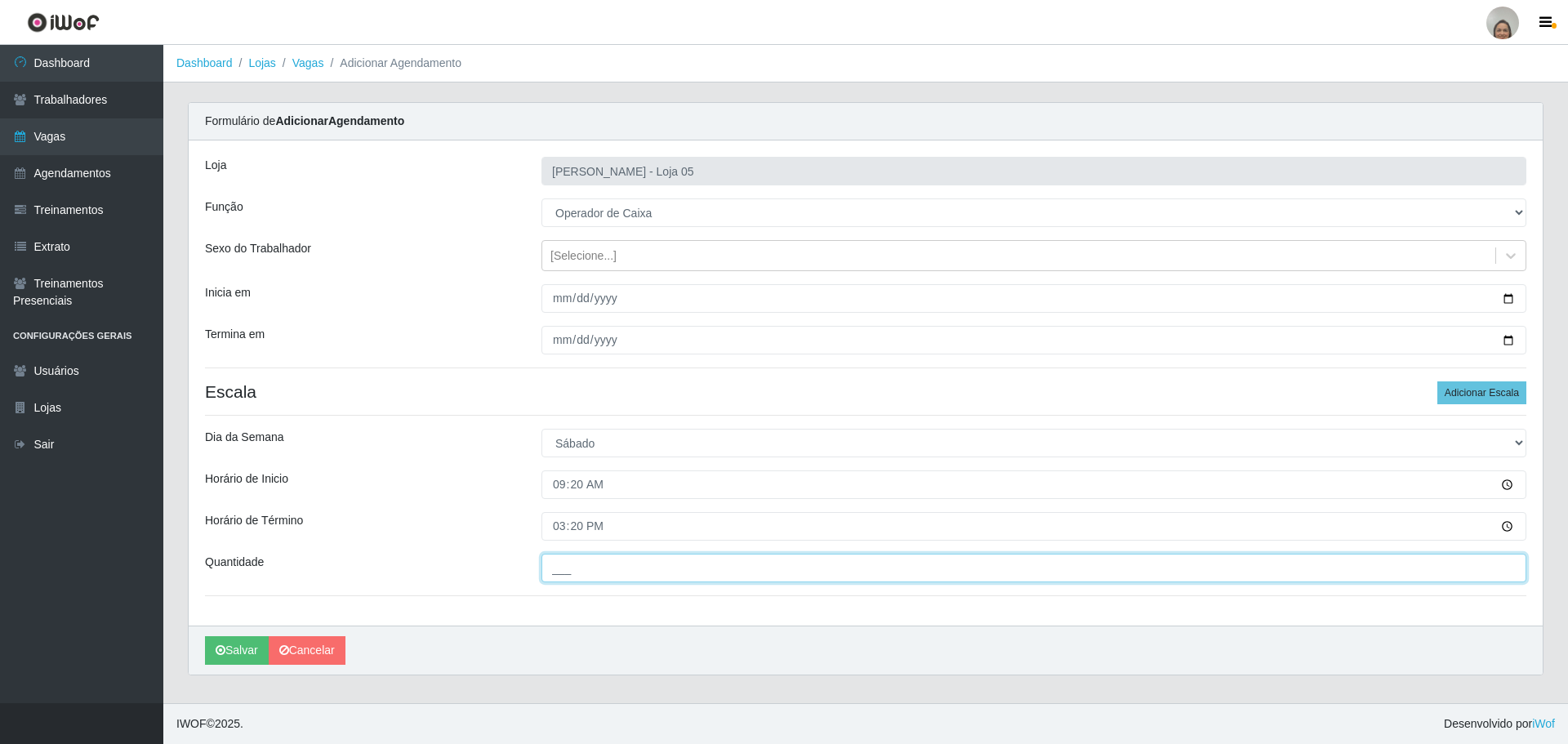
click at [593, 571] on input "___" at bounding box center [1034, 568] width 985 height 29
type input "5__"
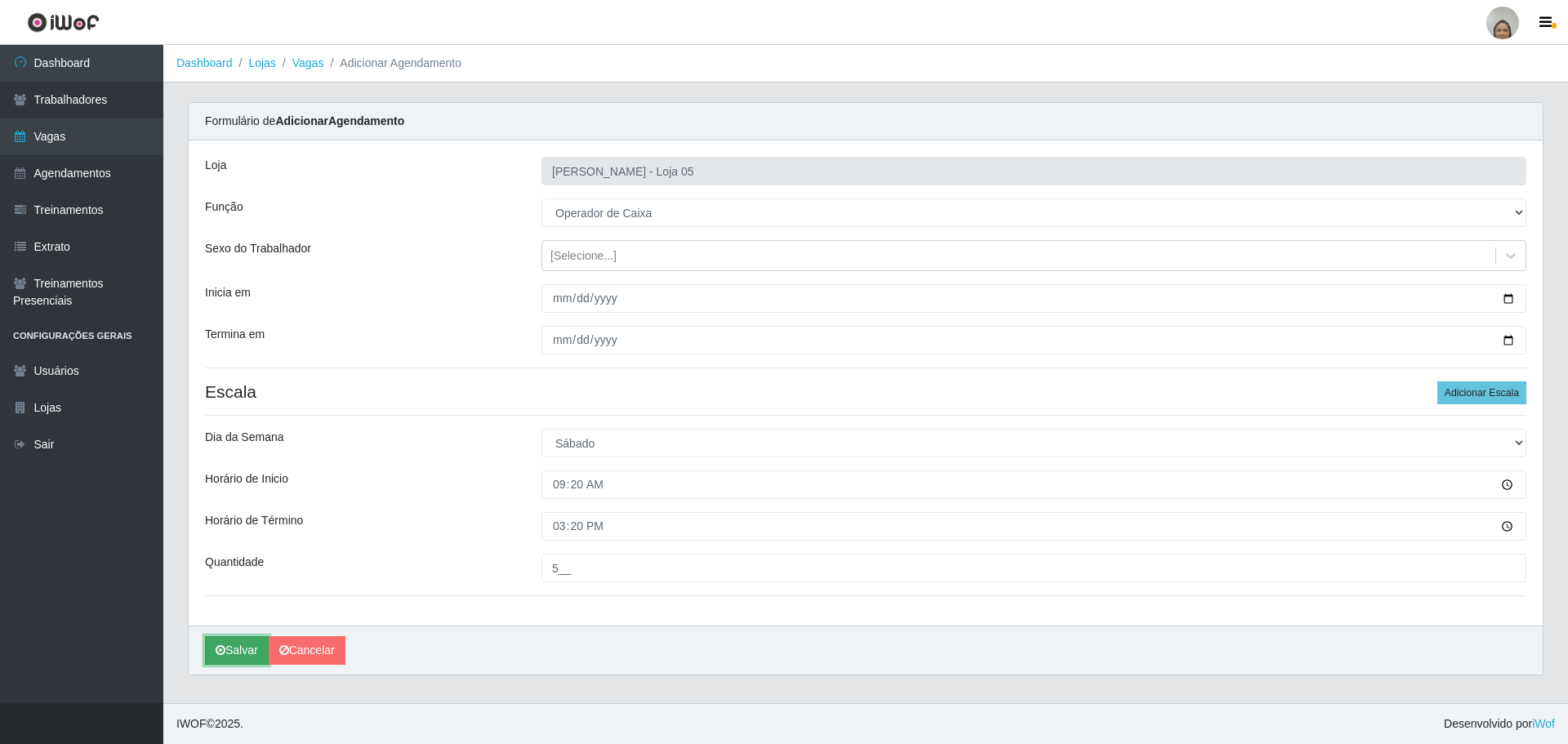
click at [239, 649] on button "Salvar" at bounding box center [236, 650] width 63 height 29
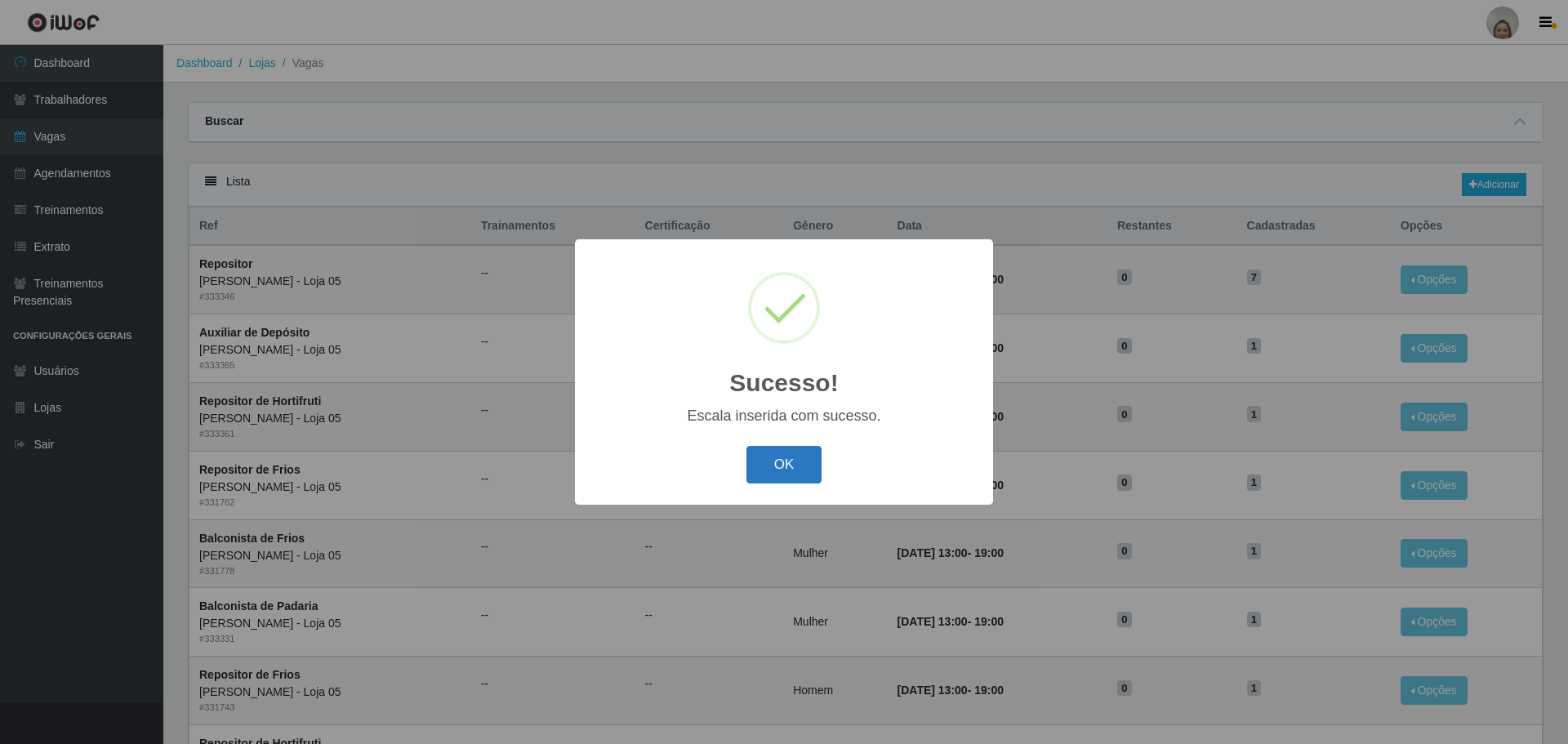
click at [764, 466] on button "OK" at bounding box center [784, 465] width 76 height 39
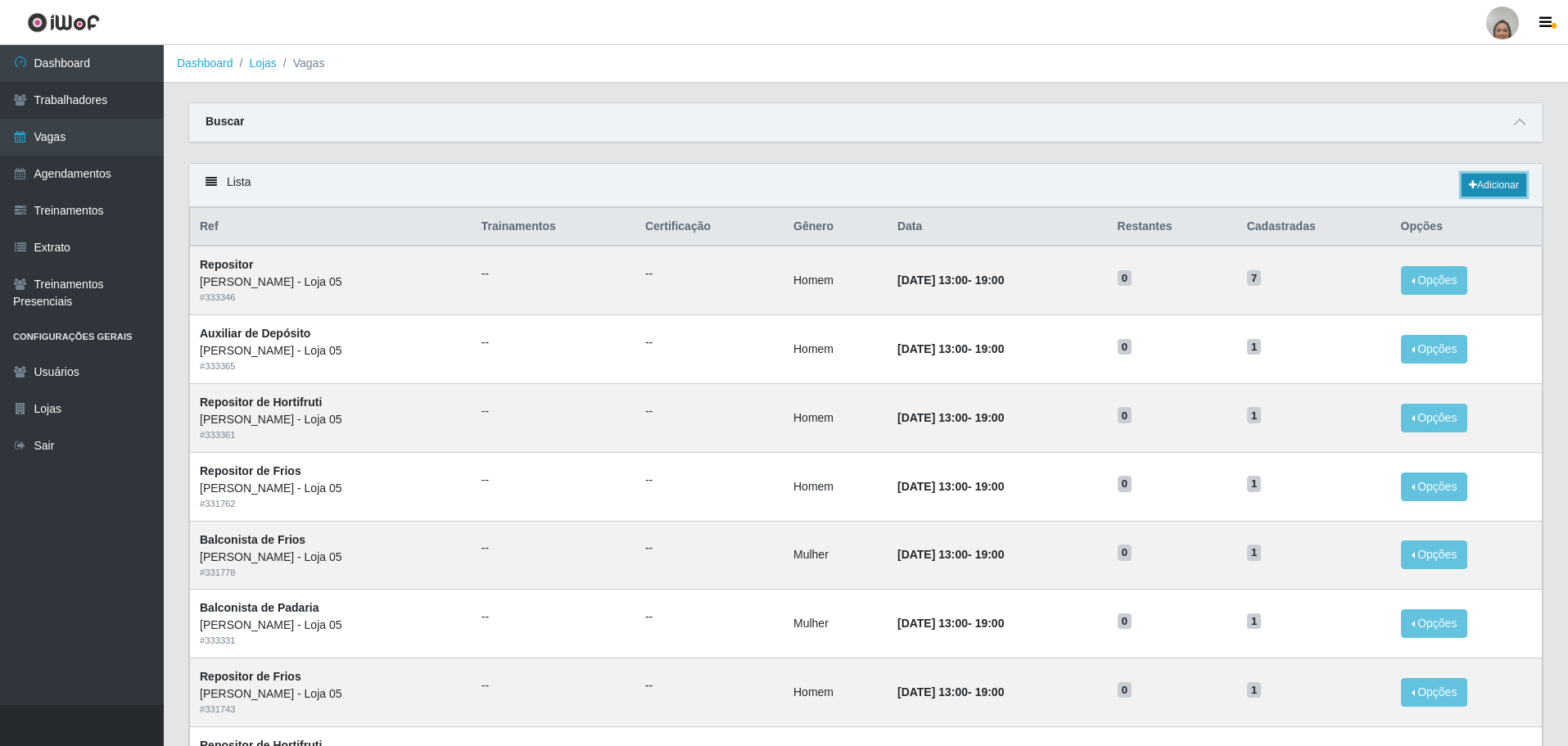
click at [1474, 183] on link "Adicionar" at bounding box center [1494, 185] width 64 height 23
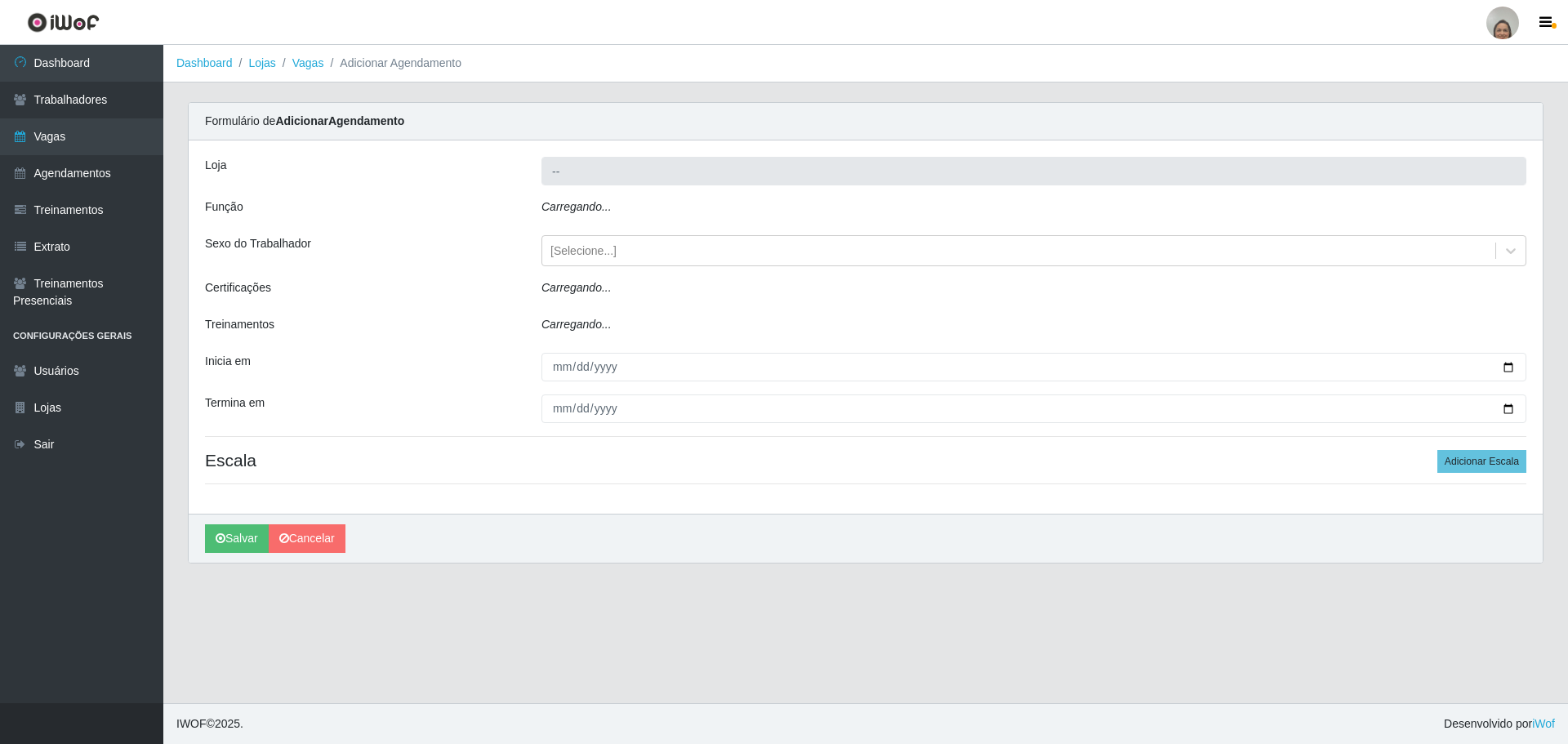
type input "[PERSON_NAME] - Loja 05"
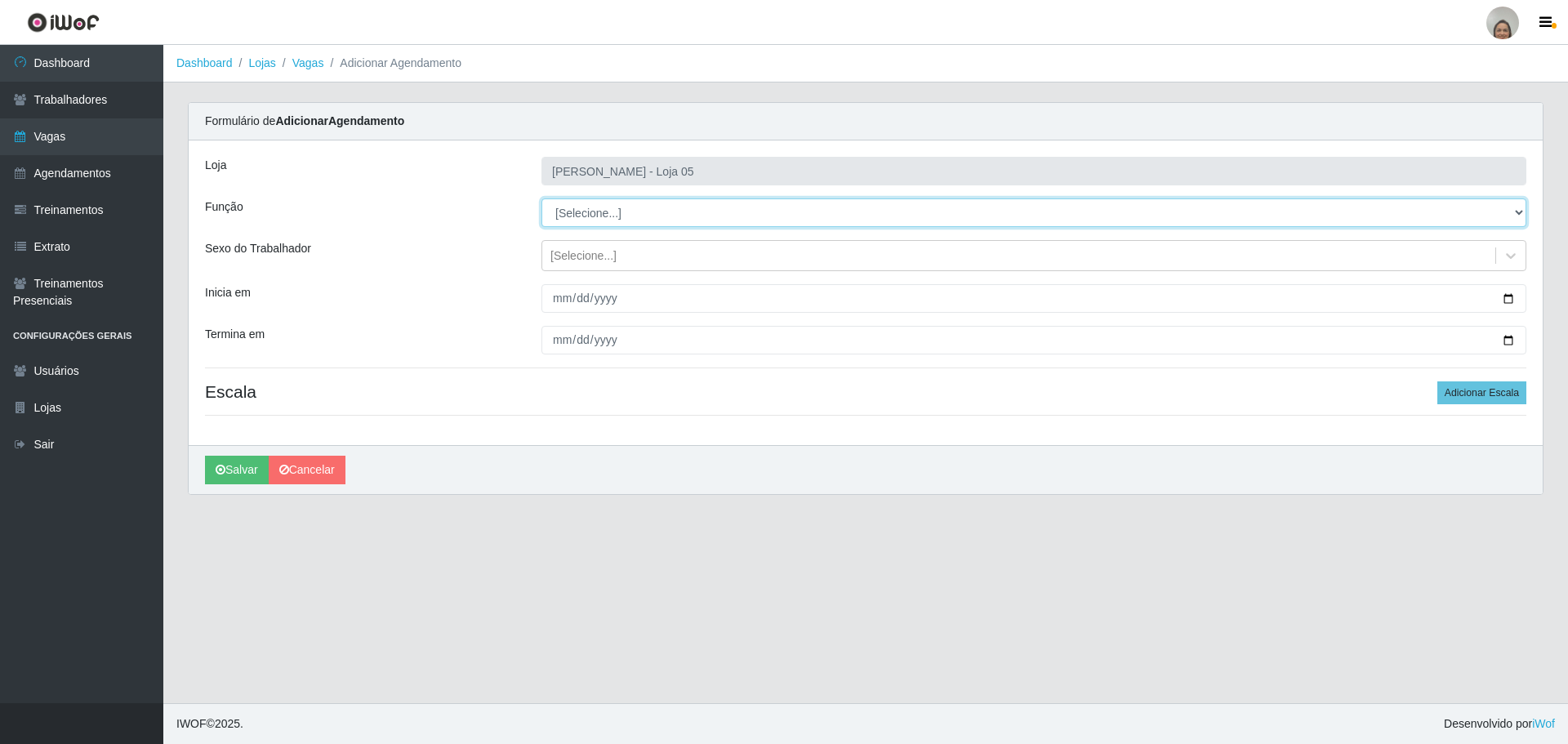
click at [600, 209] on select "[Selecione...] ASG ASG + ASG ++ Auxiliar de Depósito Auxiliar de Depósito + Aux…" at bounding box center [1034, 212] width 985 height 29
select select "22"
click at [542, 198] on select "[Selecione...] ASG ASG + ASG ++ Auxiliar de Depósito Auxiliar de Depósito + Aux…" at bounding box center [1034, 212] width 985 height 29
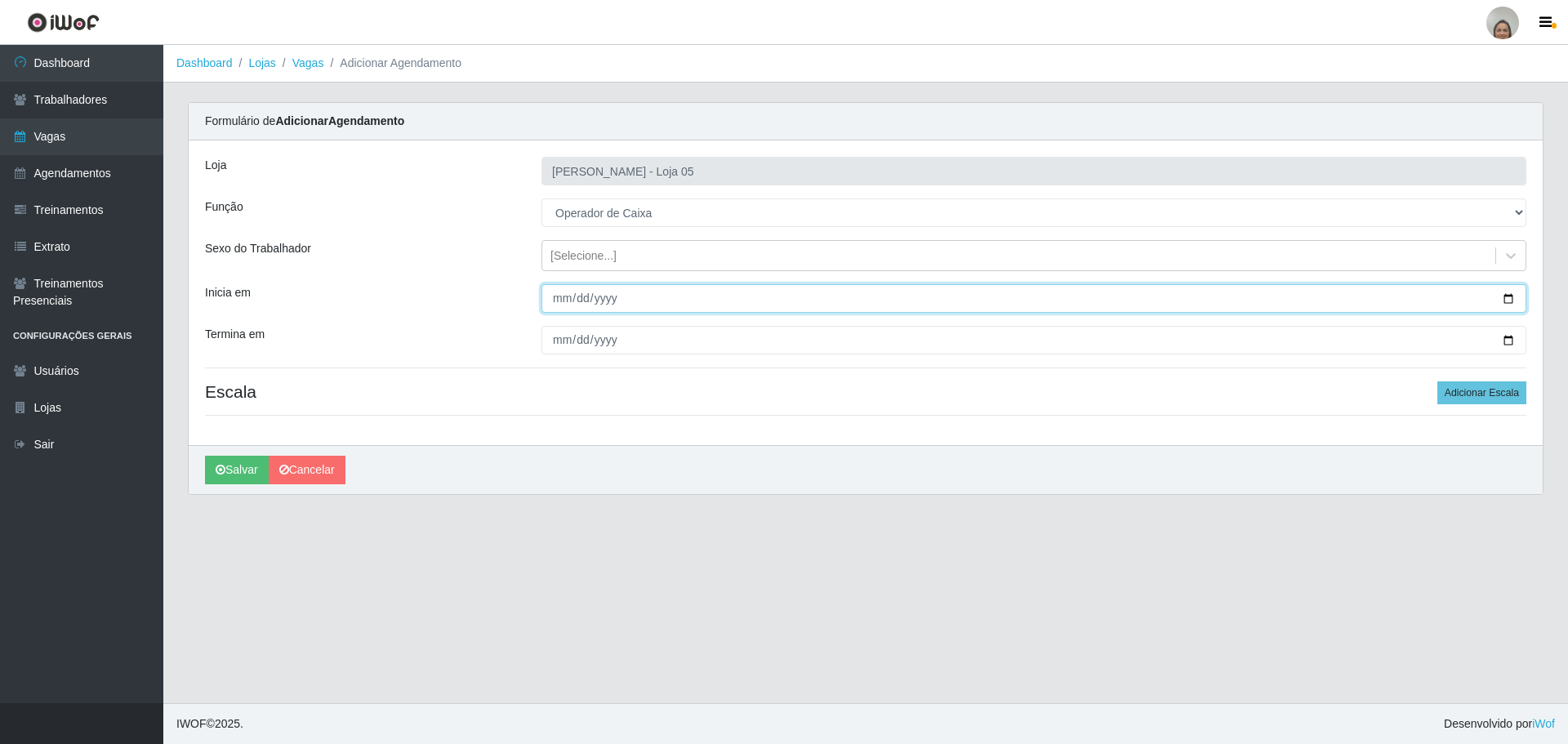
click at [1505, 301] on input "Inicia em" at bounding box center [1034, 298] width 985 height 29
type input "[DATE]"
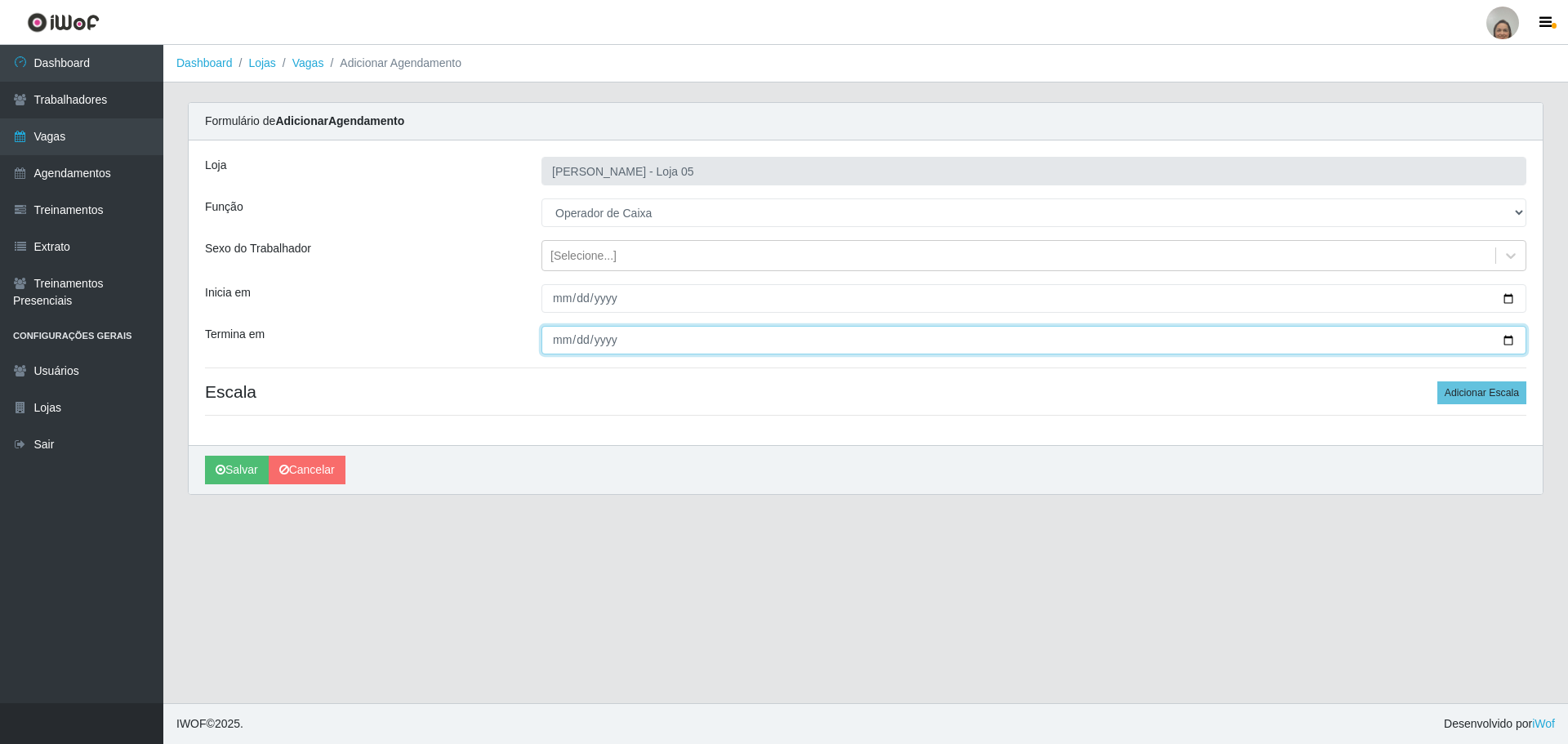
click at [1514, 342] on input "Termina em" at bounding box center [1034, 340] width 985 height 29
type input "[DATE]"
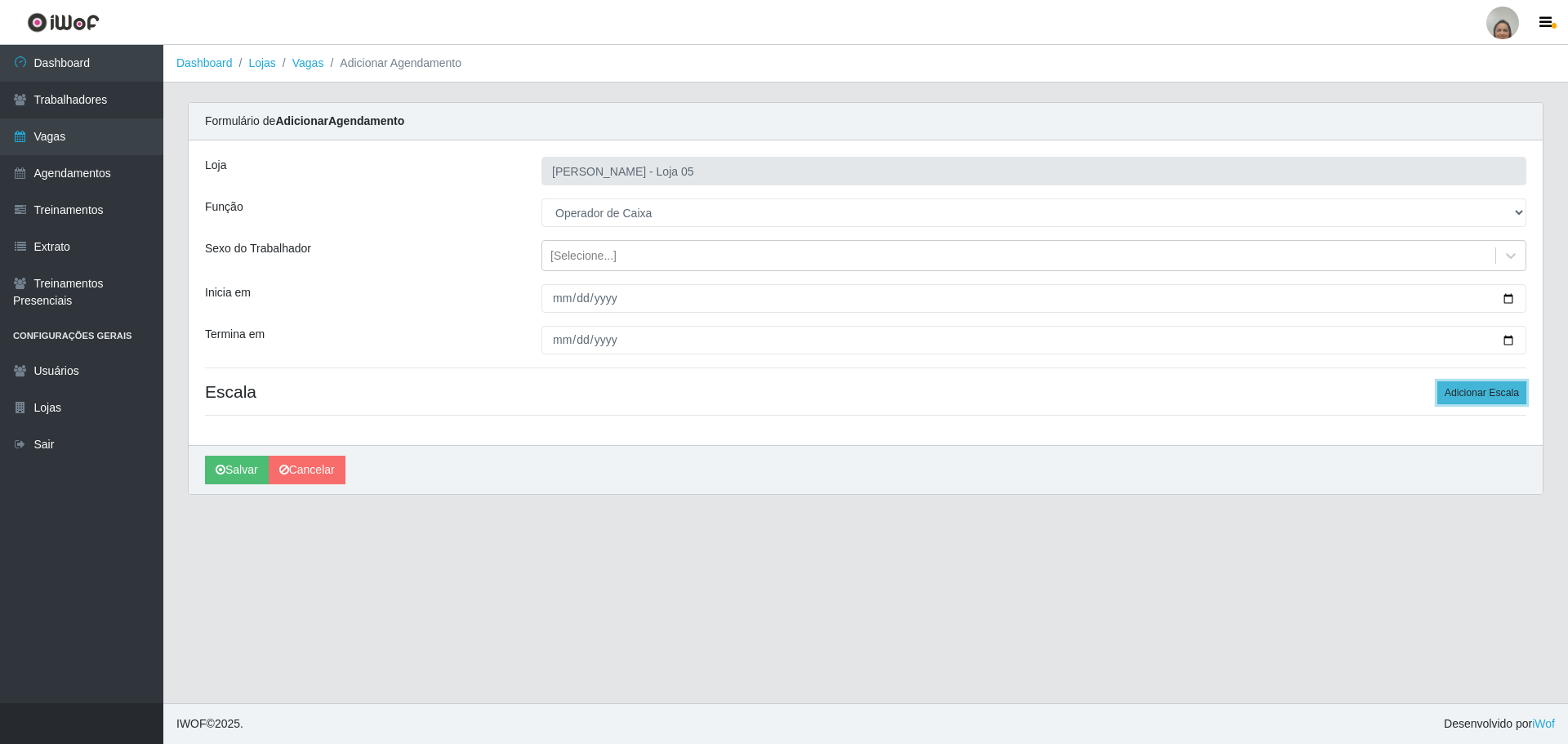
click at [1477, 391] on button "Adicionar Escala" at bounding box center [1482, 393] width 89 height 23
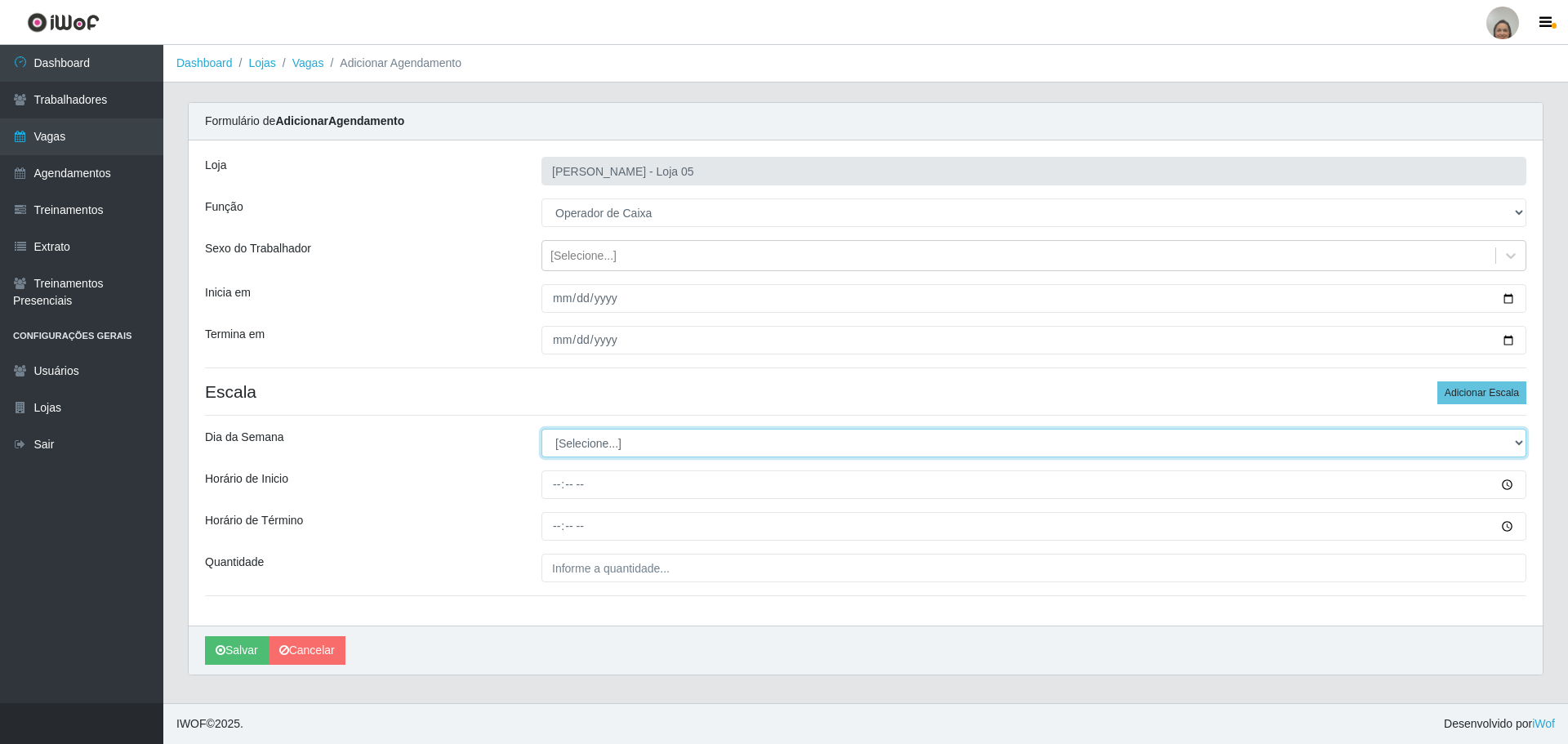
click at [666, 436] on select "[Selecione...] Segunda Terça Quarta Quinta Sexta Sábado Domingo" at bounding box center [1034, 443] width 985 height 29
select select "4"
click at [542, 429] on select "[Selecione...] Segunda Terça Quarta Quinta Sexta Sábado Domingo" at bounding box center [1034, 443] width 985 height 29
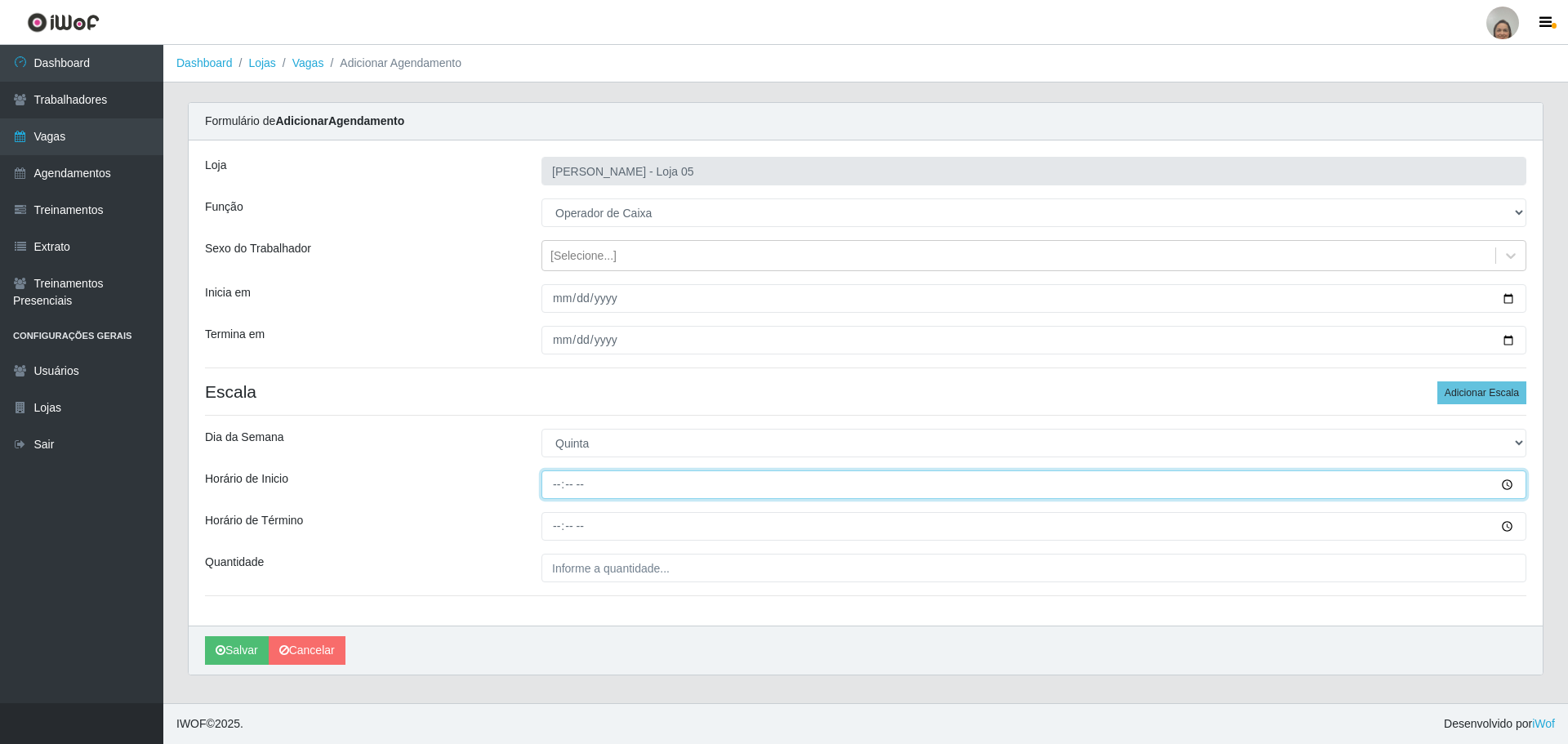
click at [551, 480] on input "Horário de Inicio" at bounding box center [1034, 485] width 985 height 29
type input "16:20"
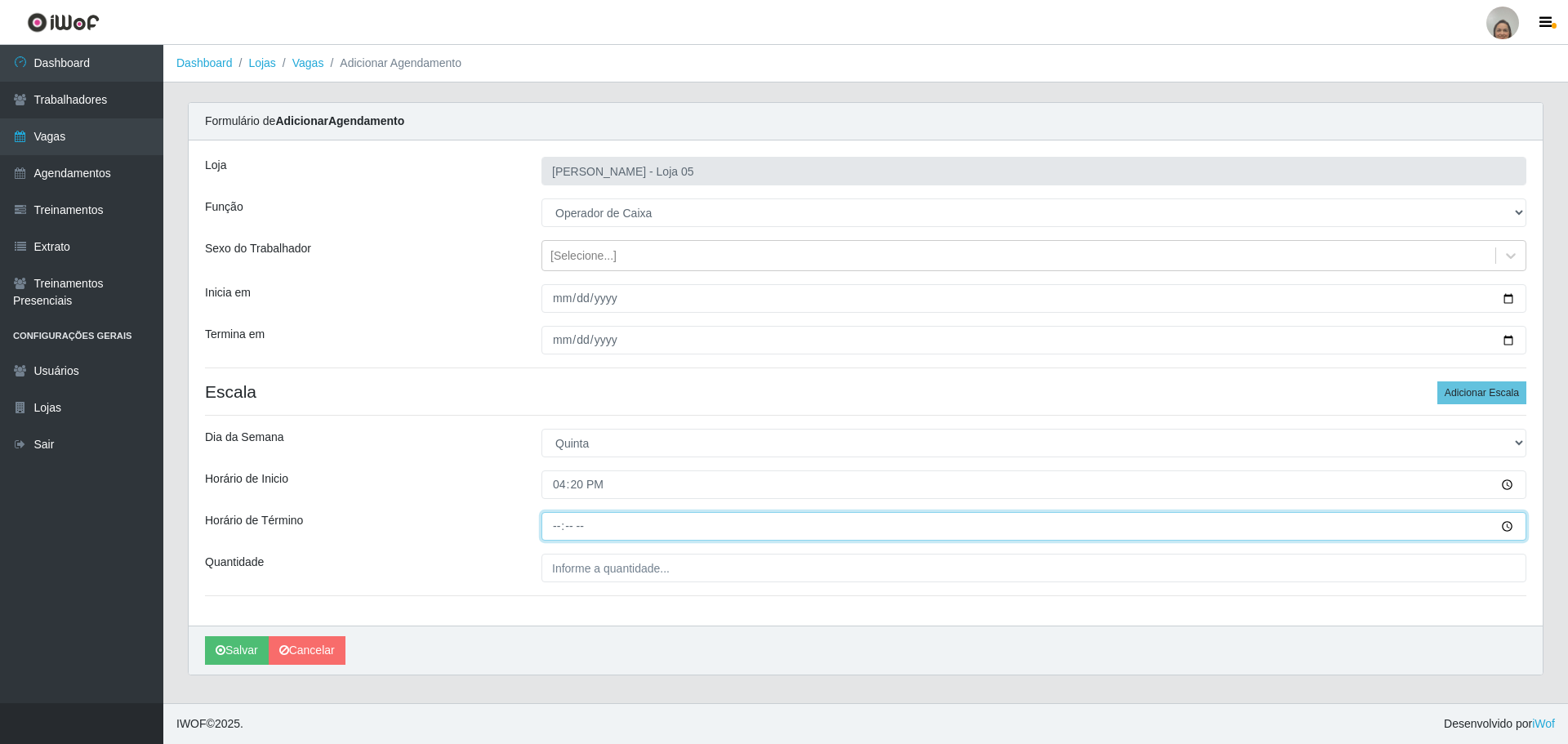
click at [547, 514] on input "Horário de Término" at bounding box center [1034, 526] width 985 height 29
type input "22:20"
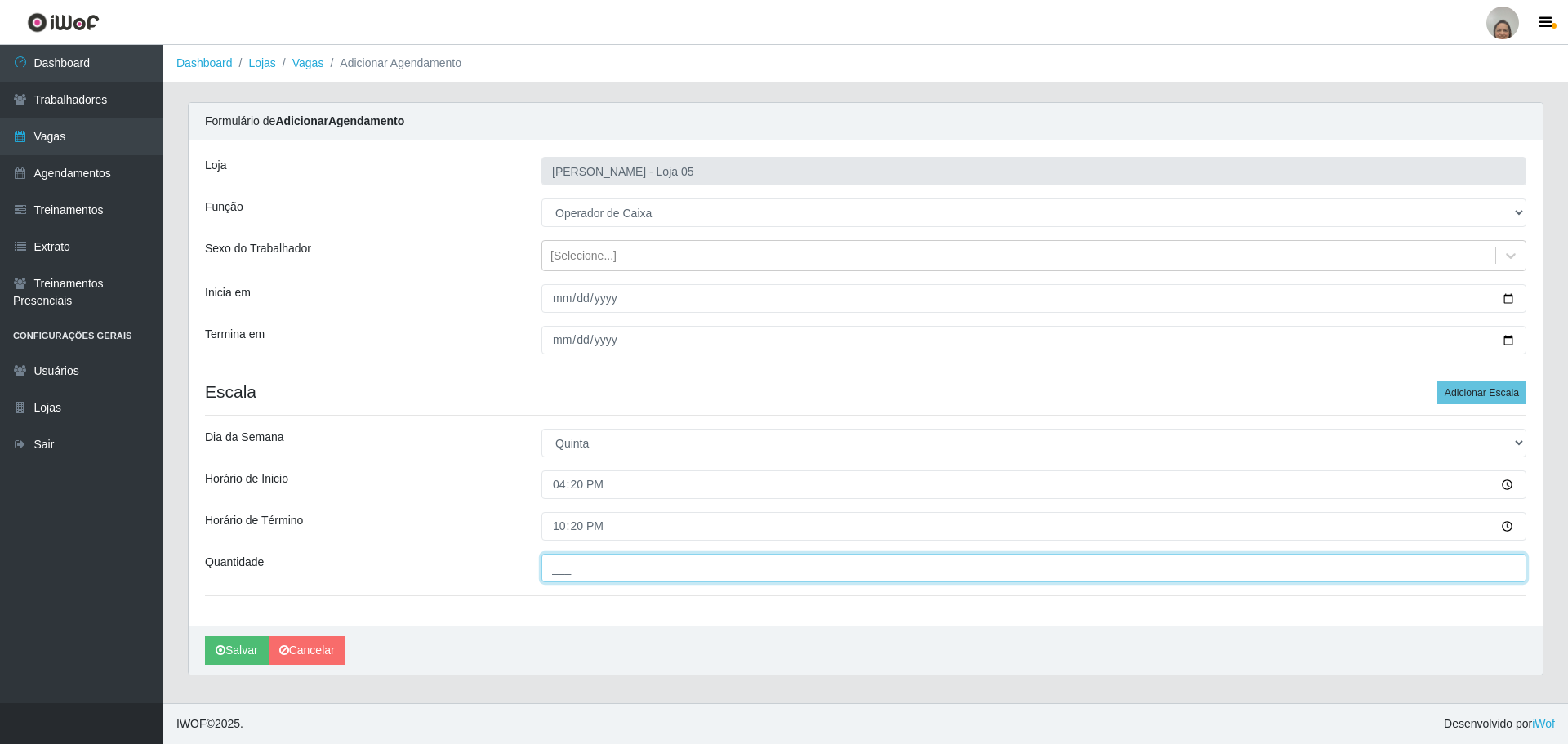
click at [616, 568] on input "___" at bounding box center [1034, 568] width 985 height 29
type input "2__"
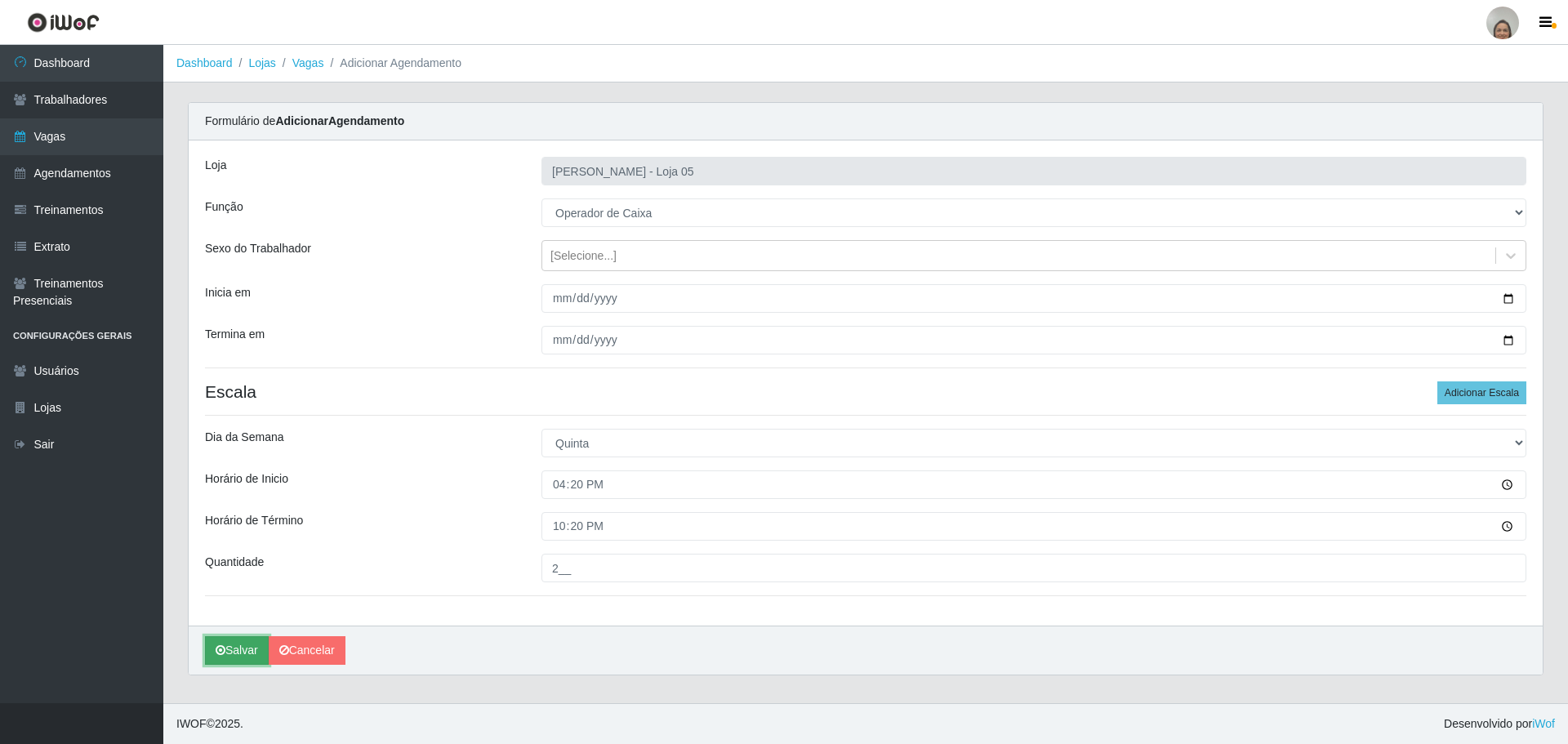
click at [234, 647] on button "Salvar" at bounding box center [236, 650] width 63 height 29
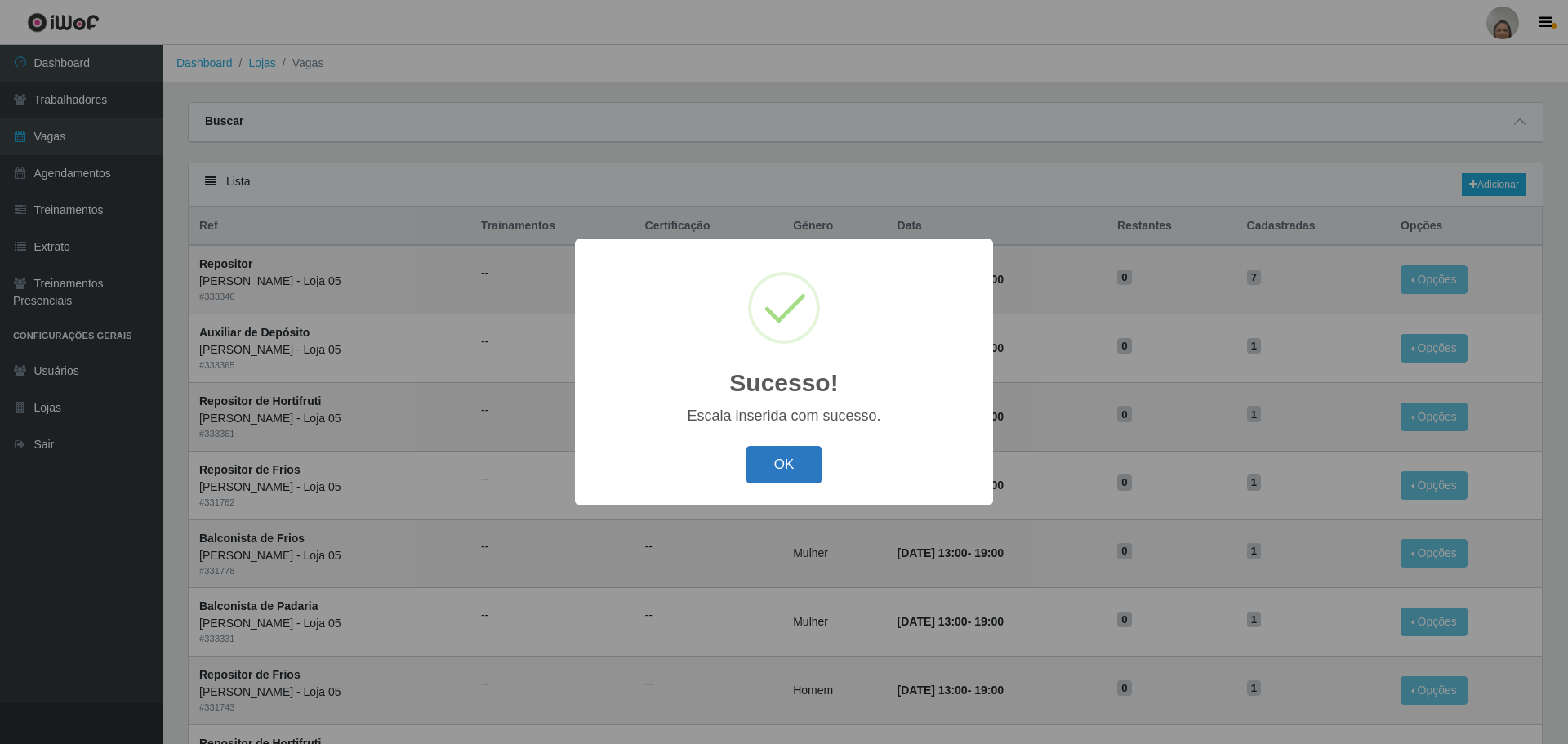
click at [798, 460] on button "OK" at bounding box center [784, 465] width 76 height 39
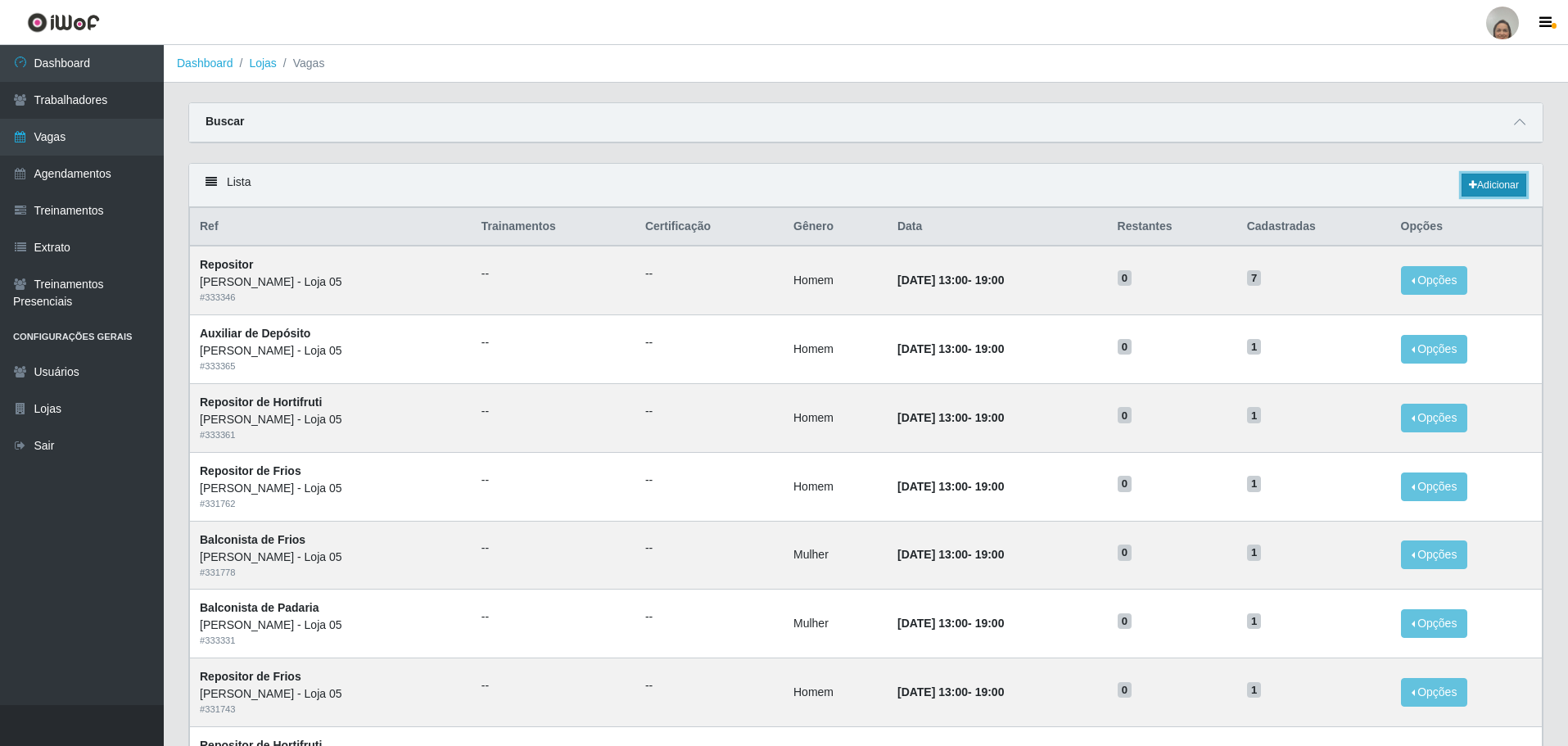
click at [1485, 184] on link "Adicionar" at bounding box center [1494, 185] width 64 height 23
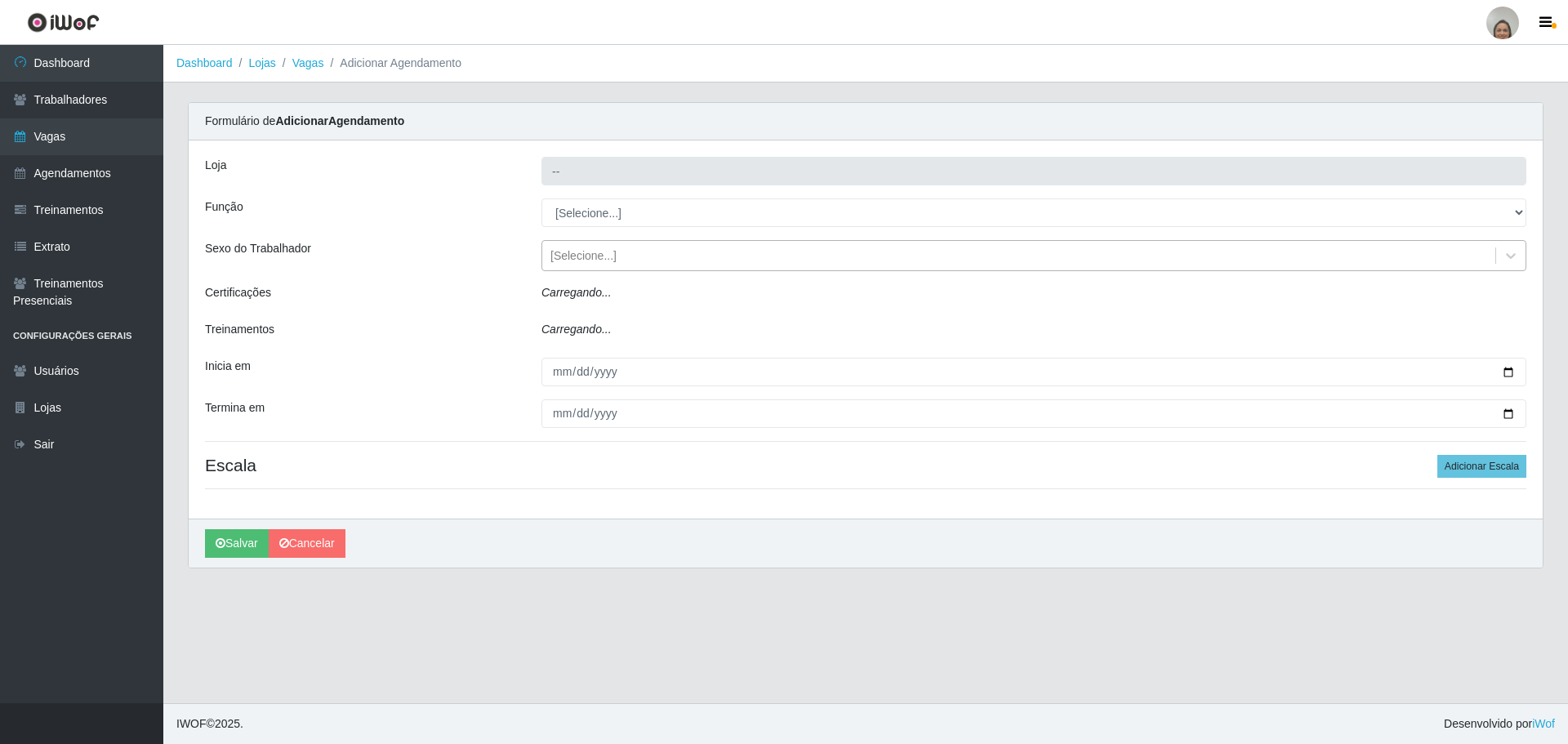
type input "[PERSON_NAME] - Loja 05"
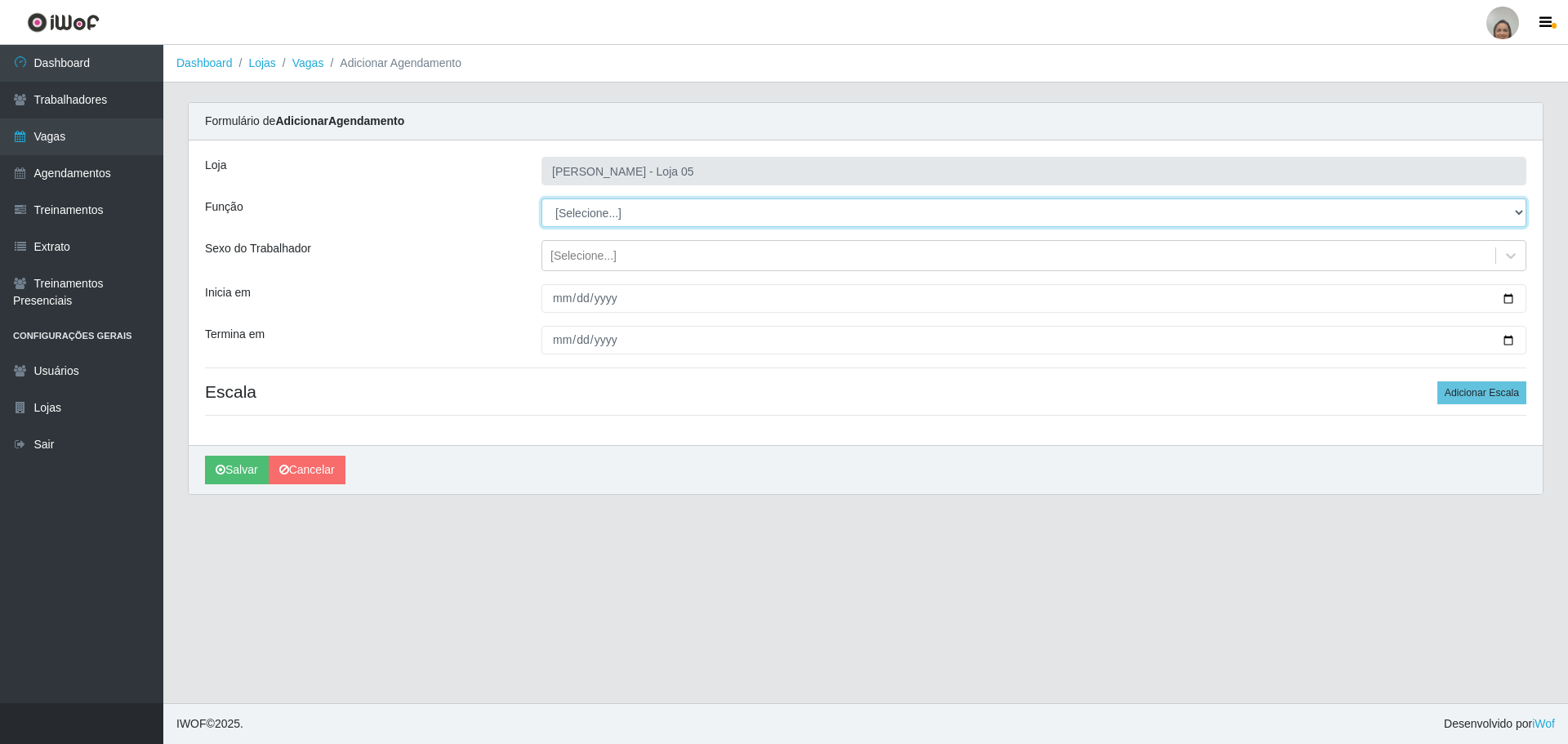
click at [589, 226] on select "[Selecione...] ASG ASG + ASG ++ Auxiliar de Depósito Auxiliar de Depósito + Aux…" at bounding box center [1034, 212] width 985 height 29
select select "22"
click at [542, 198] on select "[Selecione...] ASG ASG + ASG ++ Auxiliar de Depósito Auxiliar de Depósito + Aux…" at bounding box center [1034, 212] width 985 height 29
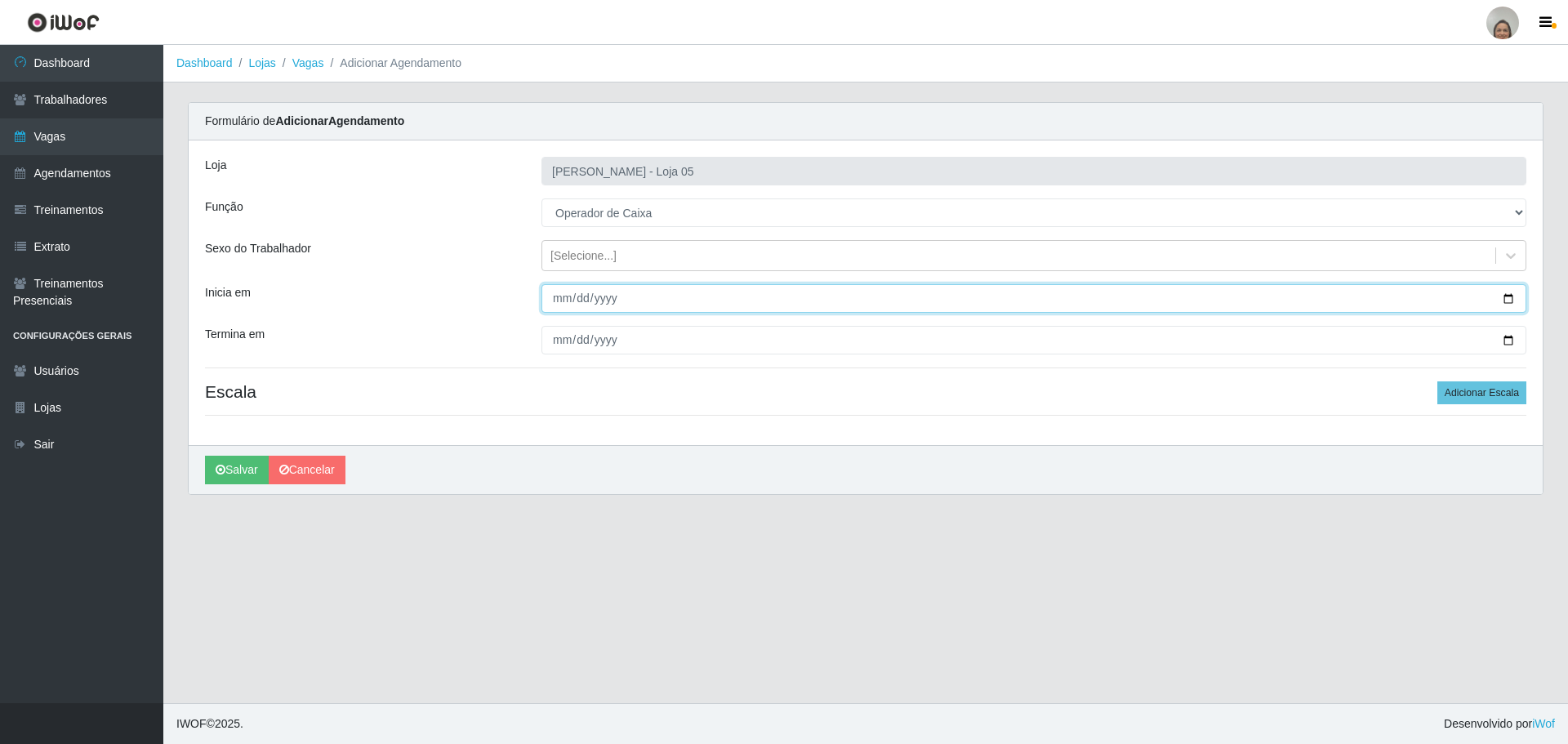
click at [1505, 297] on input "Inicia em" at bounding box center [1034, 298] width 985 height 29
type input "[DATE]"
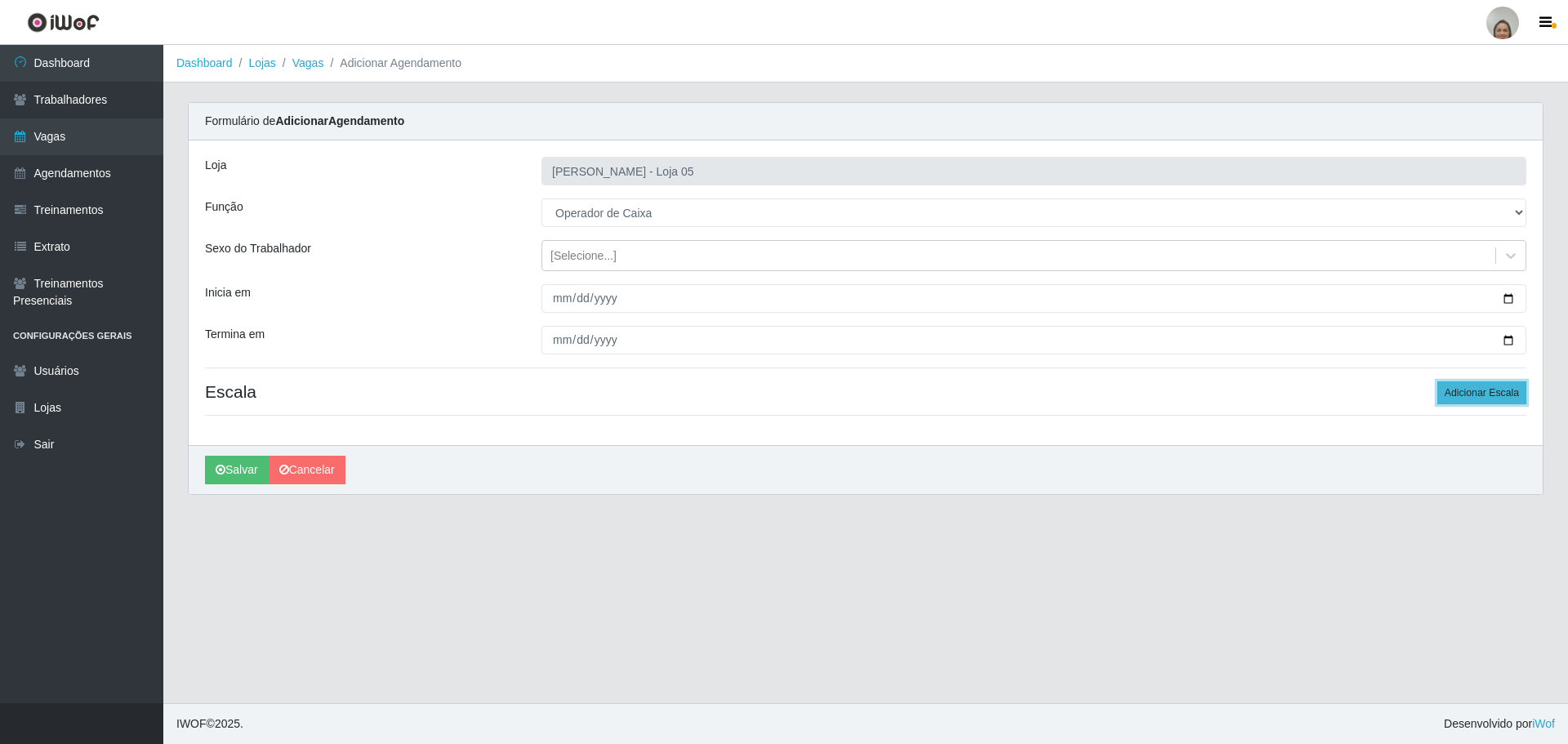
click at [1476, 382] on button "Adicionar Escala" at bounding box center [1482, 393] width 89 height 23
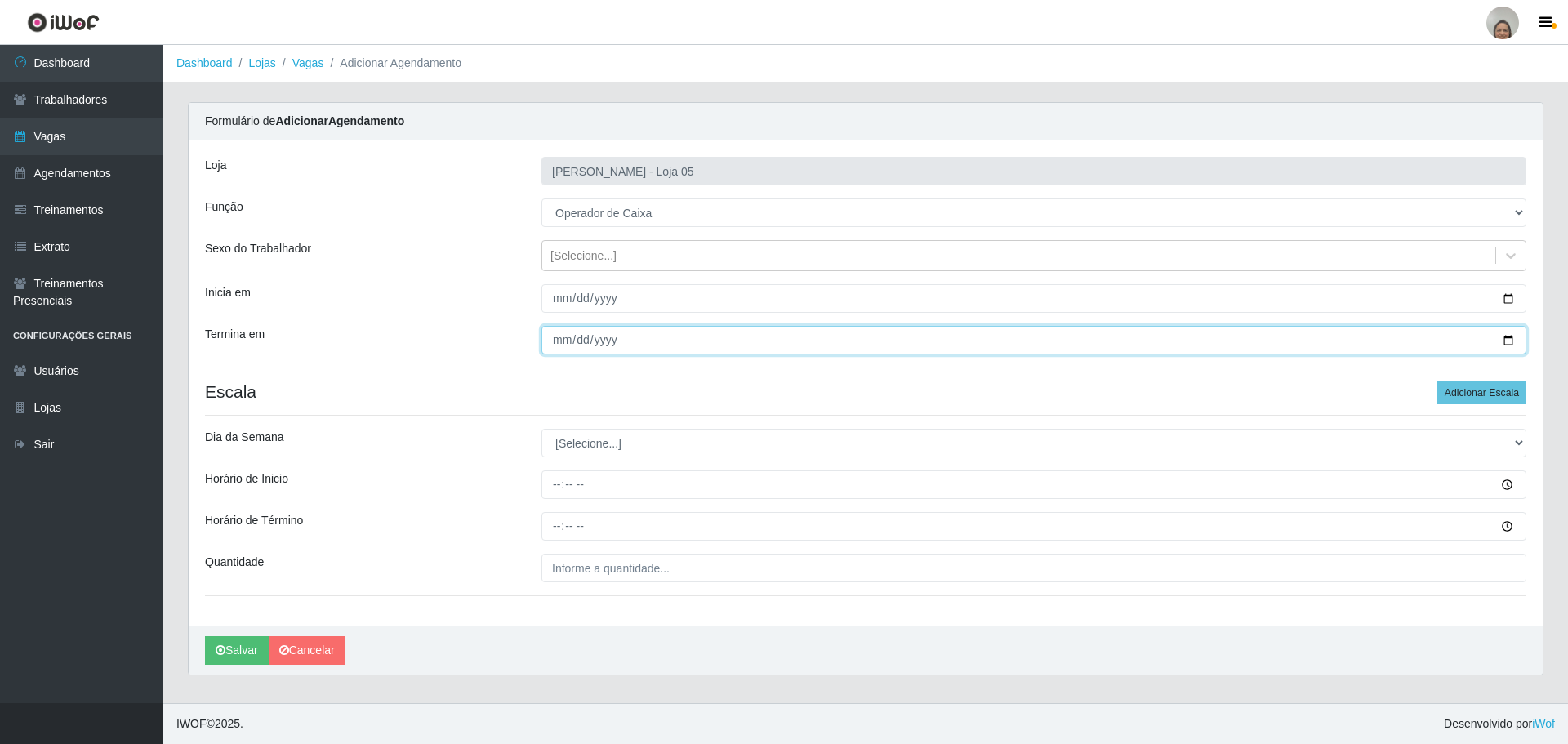
click at [1513, 339] on input "Termina em" at bounding box center [1034, 340] width 985 height 29
type input "[DATE]"
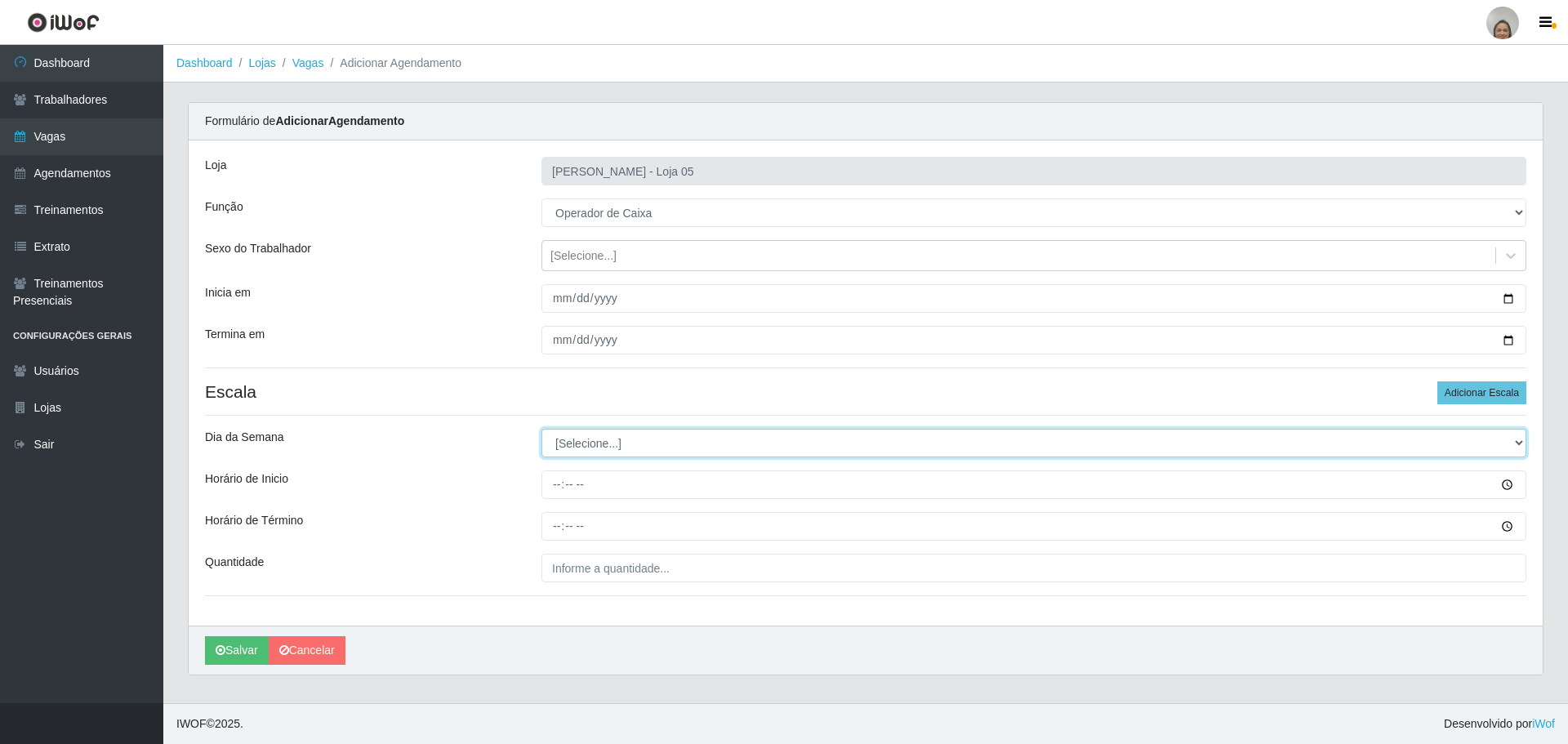
click at [1493, 434] on select "[Selecione...] Segunda Terça Quarta Quinta Sexta Sábado Domingo" at bounding box center [1034, 443] width 985 height 29
select select "5"
click at [542, 429] on select "[Selecione...] Segunda Terça Quarta Quinta Sexta Sábado Domingo" at bounding box center [1034, 443] width 985 height 29
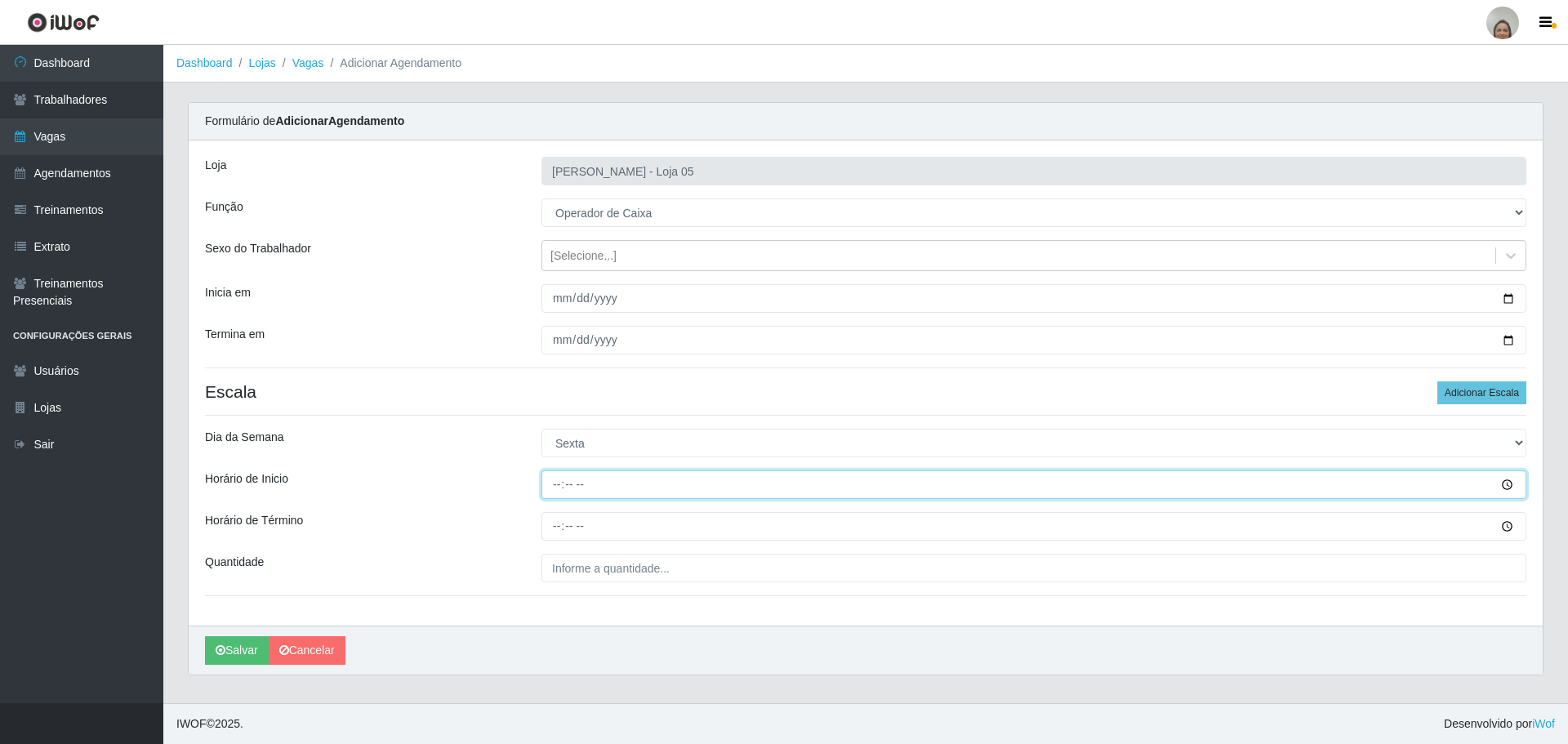
click at [547, 481] on input "Horário de Inicio" at bounding box center [1034, 485] width 985 height 29
type input "16:20"
click at [544, 509] on div "Loja Mar Vermelho - Loja 05 Função [Selecione...] ASG ASG + ASG ++ Auxiliar de …" at bounding box center [865, 383] width 1354 height 485
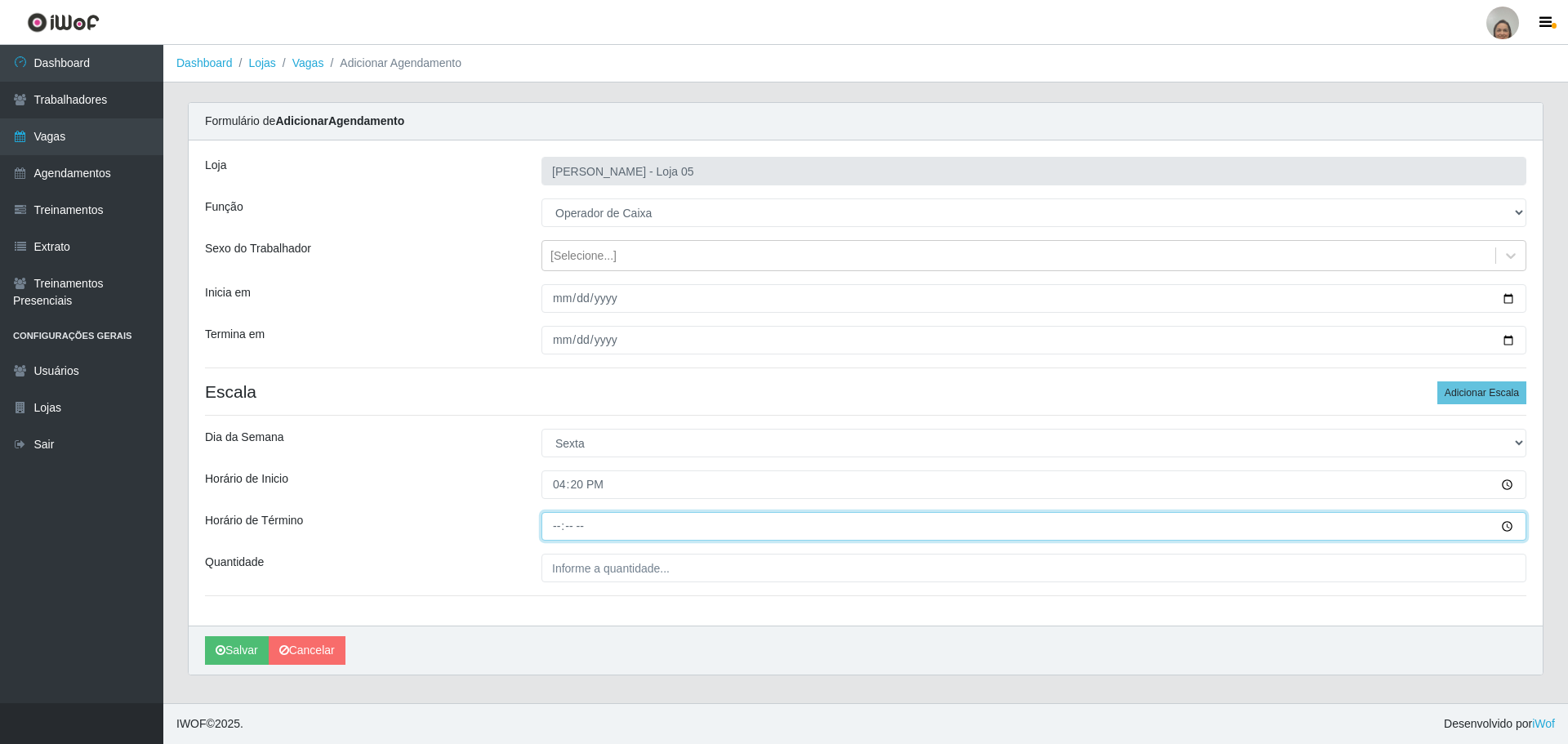
click at [544, 528] on input "Horário de Término" at bounding box center [1034, 526] width 985 height 29
type input "22:20"
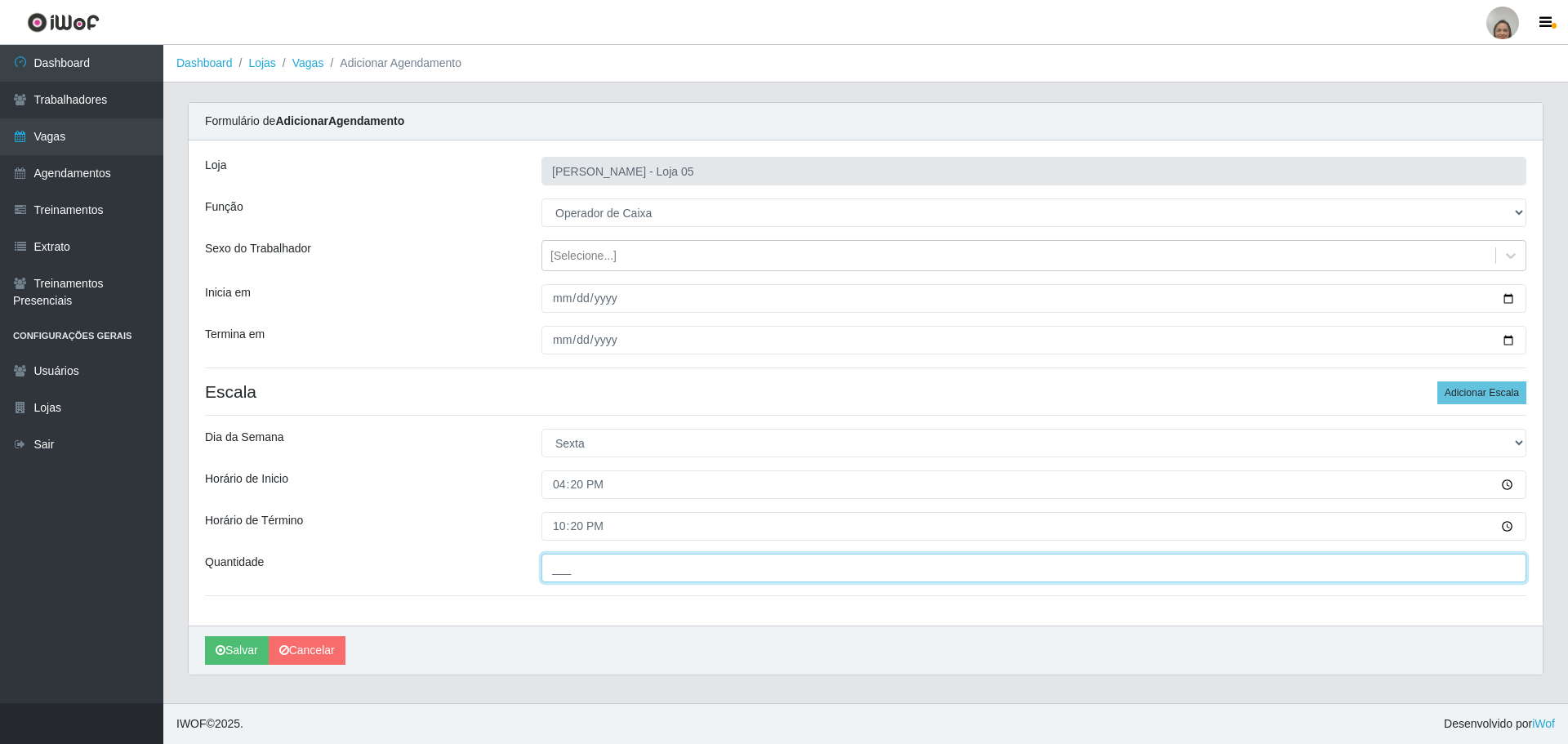
click at [584, 560] on input "___" at bounding box center [1034, 568] width 985 height 29
type input "2__"
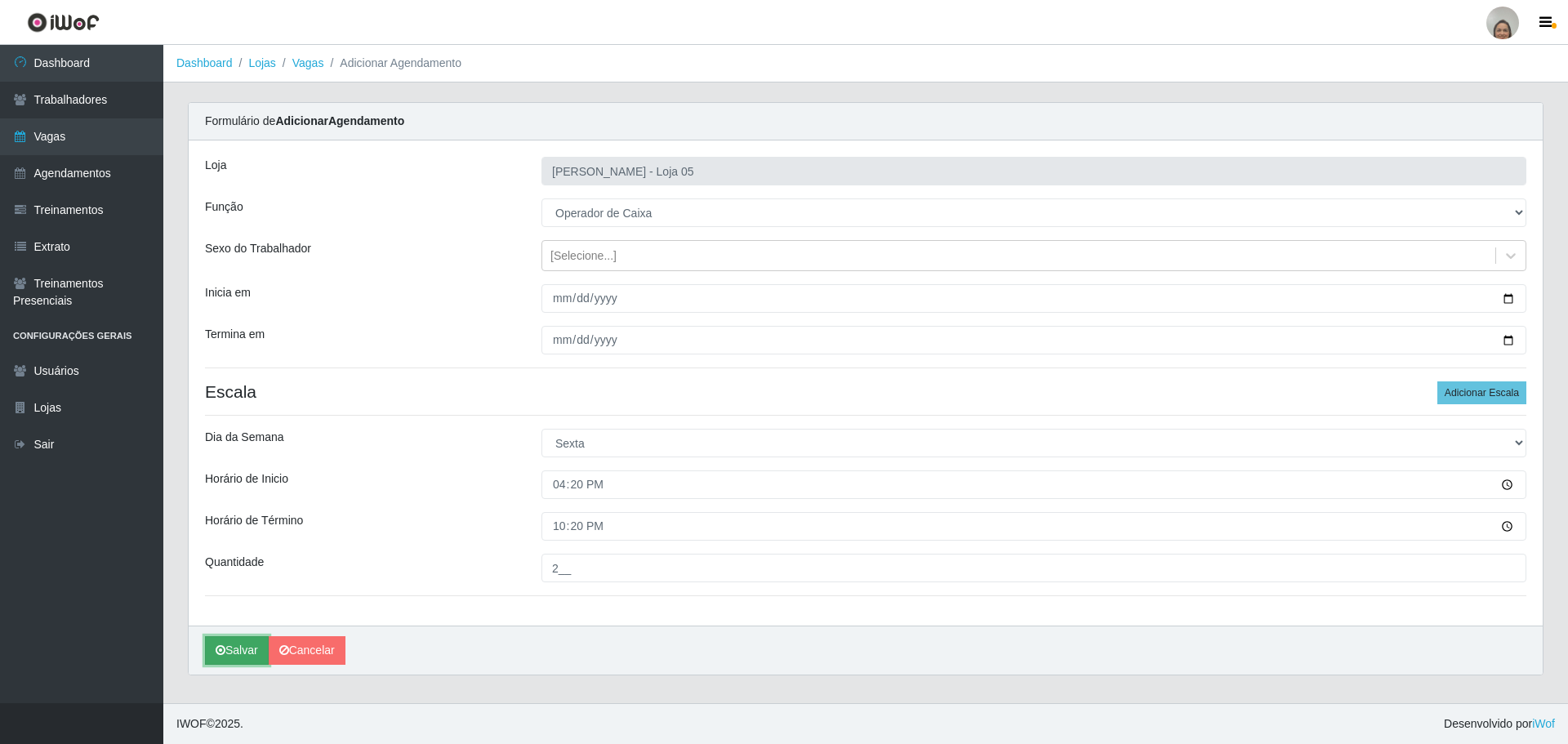
click at [237, 645] on button "Salvar" at bounding box center [236, 650] width 63 height 29
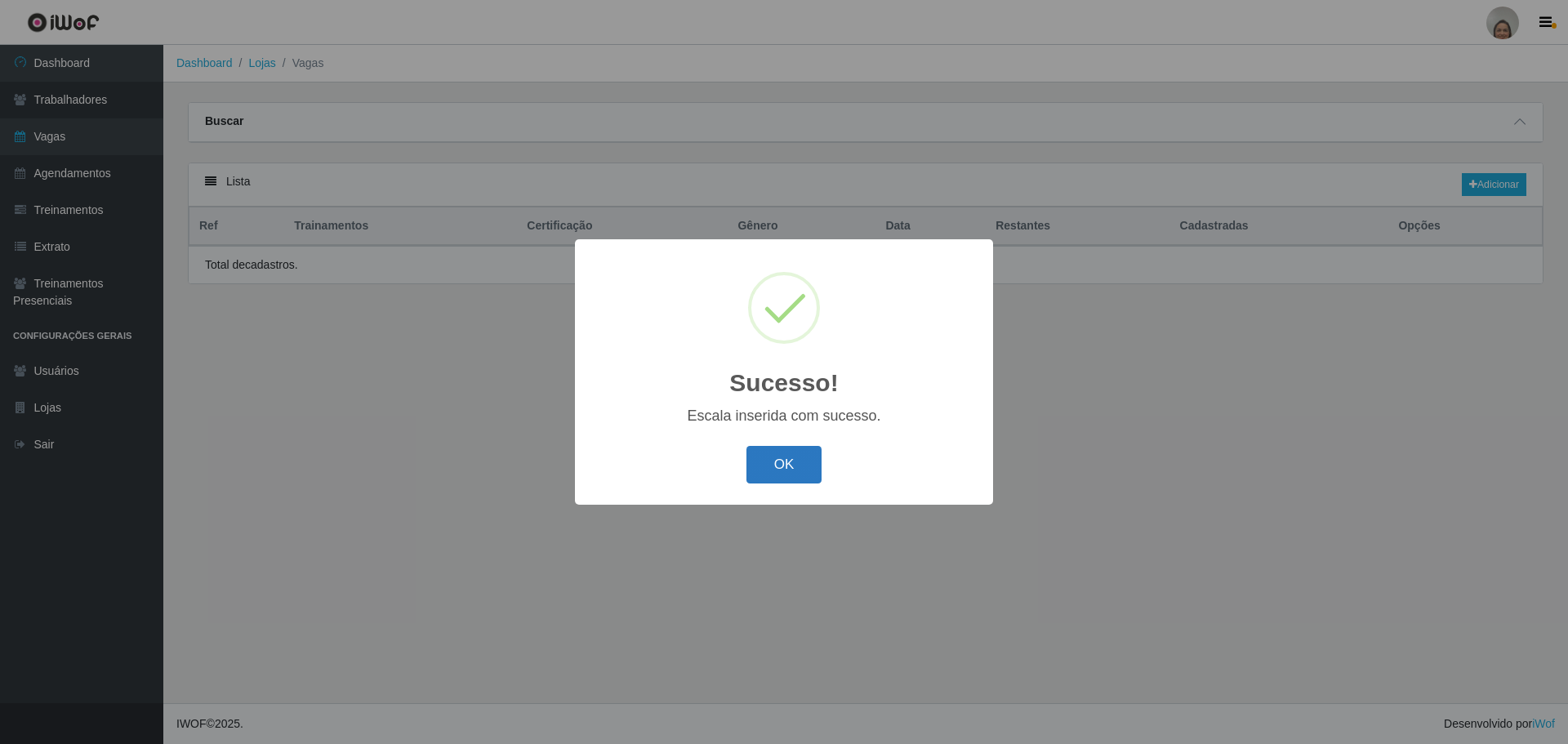
click at [796, 458] on button "OK" at bounding box center [784, 465] width 76 height 39
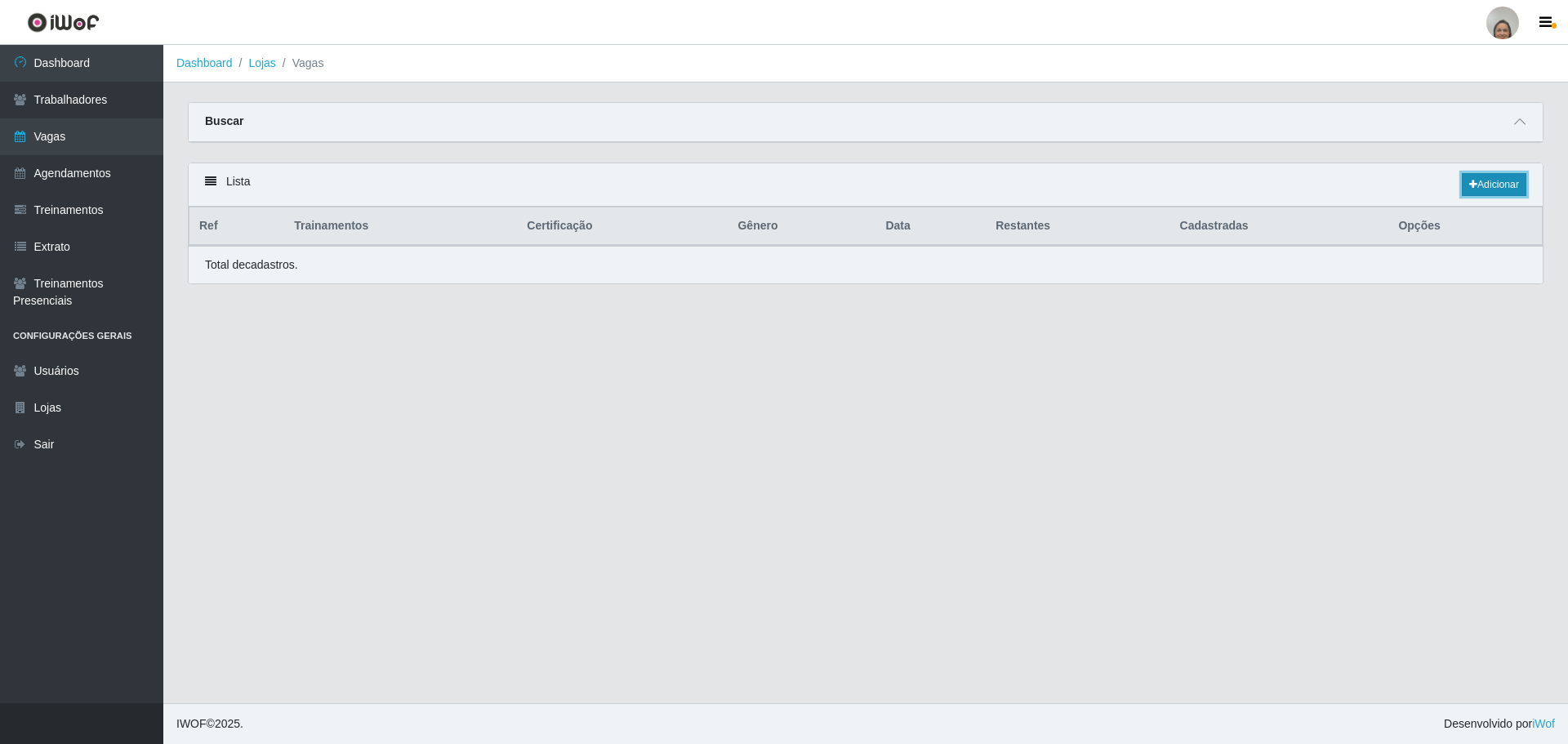
click at [1492, 181] on link "Adicionar" at bounding box center [1494, 184] width 64 height 23
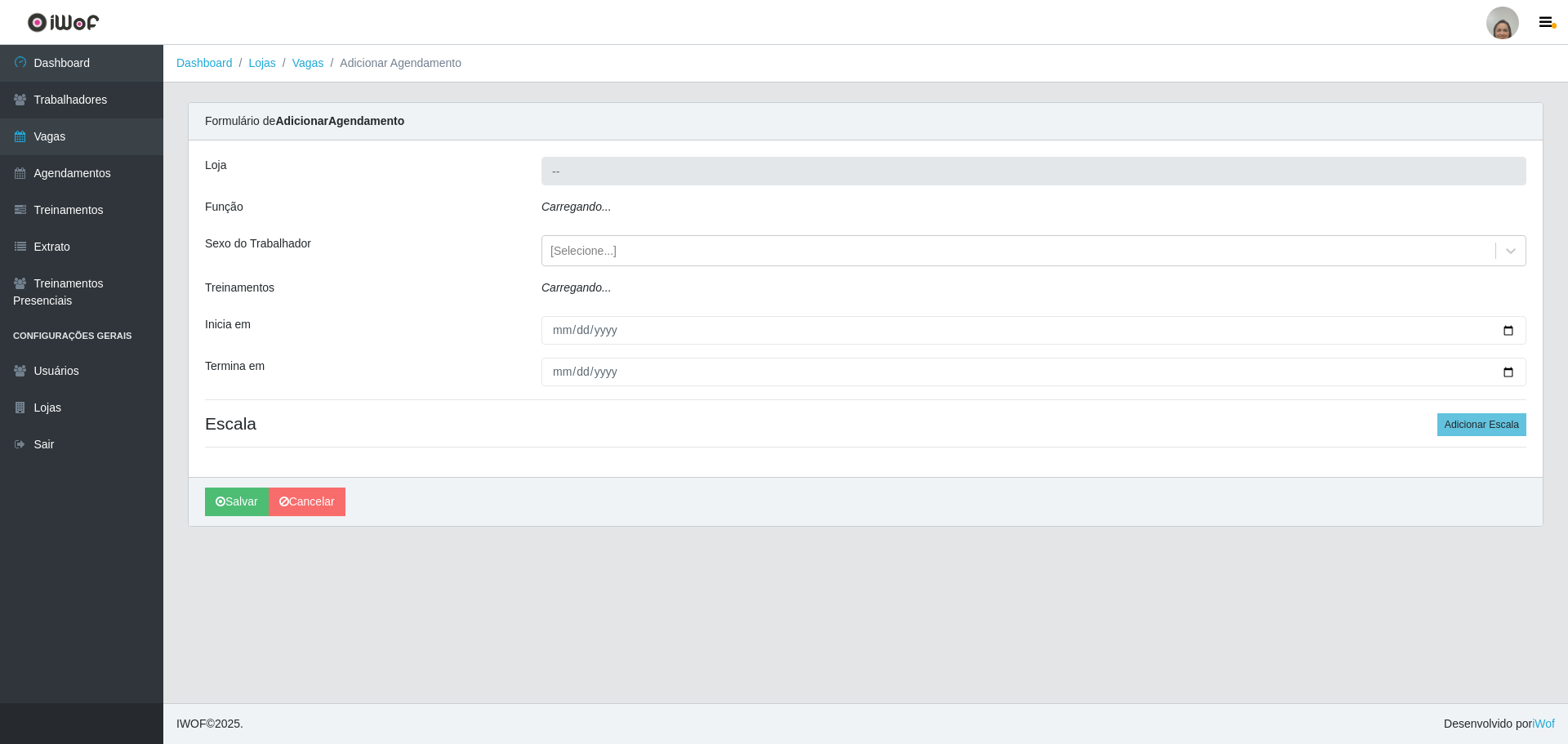
type input "[PERSON_NAME] - Loja 05"
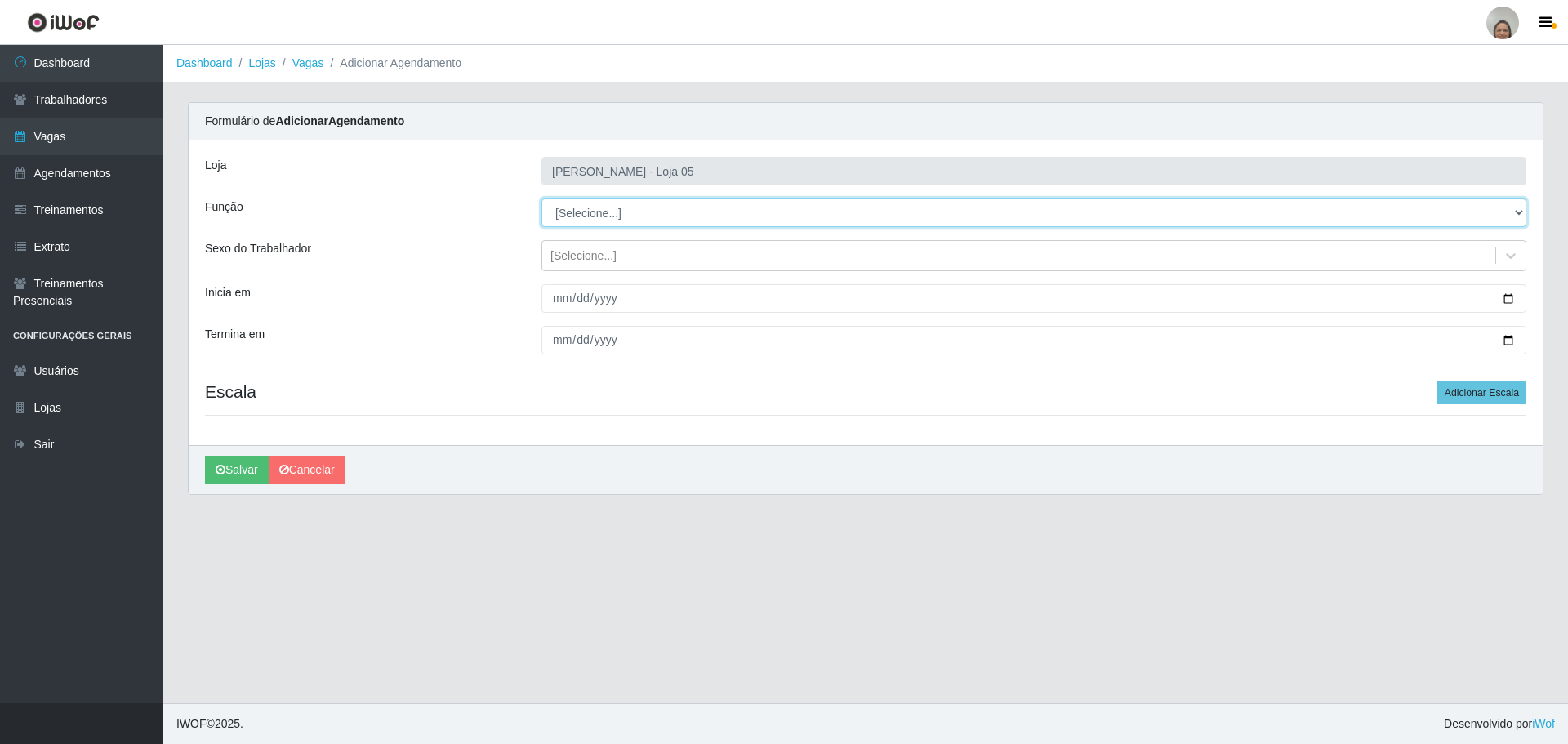
click at [590, 215] on select "[Selecione...] ASG ASG + ASG ++ Auxiliar de Depósito Auxiliar de Depósito + Aux…" at bounding box center [1034, 212] width 985 height 29
select select "72"
click at [542, 198] on select "[Selecione...] ASG ASG + ASG ++ Auxiliar de Depósito Auxiliar de Depósito + Aux…" at bounding box center [1034, 212] width 985 height 29
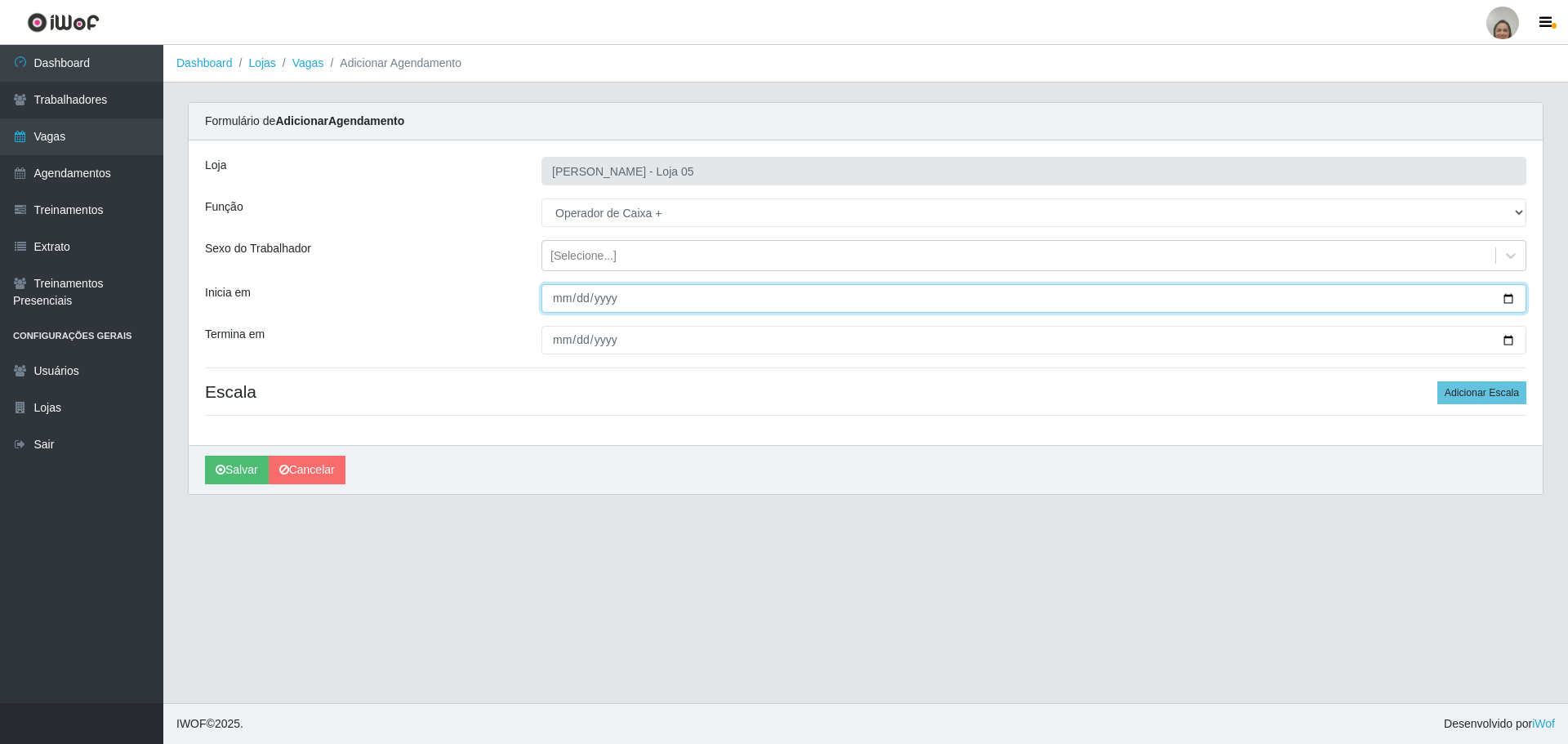
click at [1502, 291] on input "Inicia em" at bounding box center [1034, 298] width 985 height 29
type input "[DATE]"
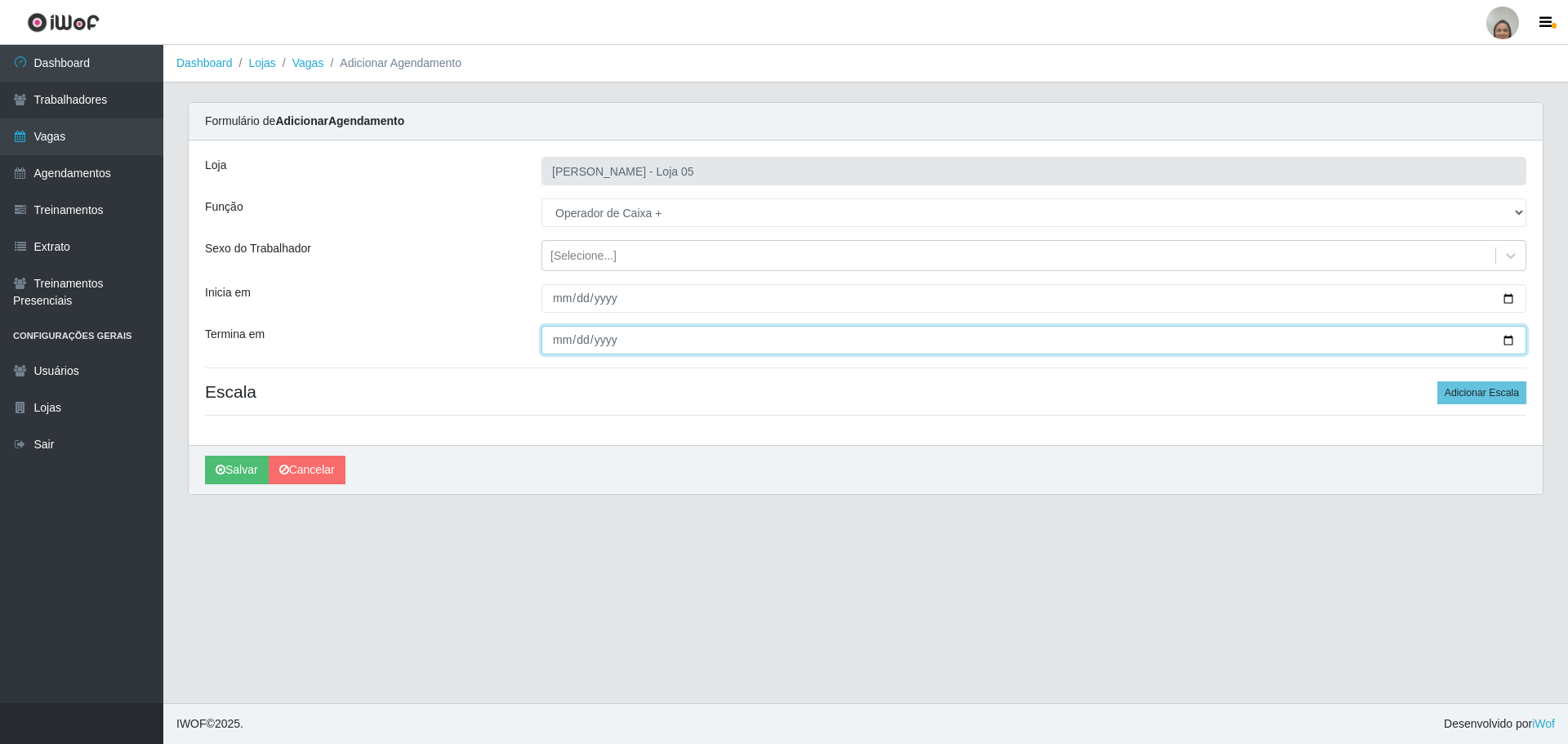
click at [1505, 342] on input "Termina em" at bounding box center [1034, 340] width 985 height 29
type input "[DATE]"
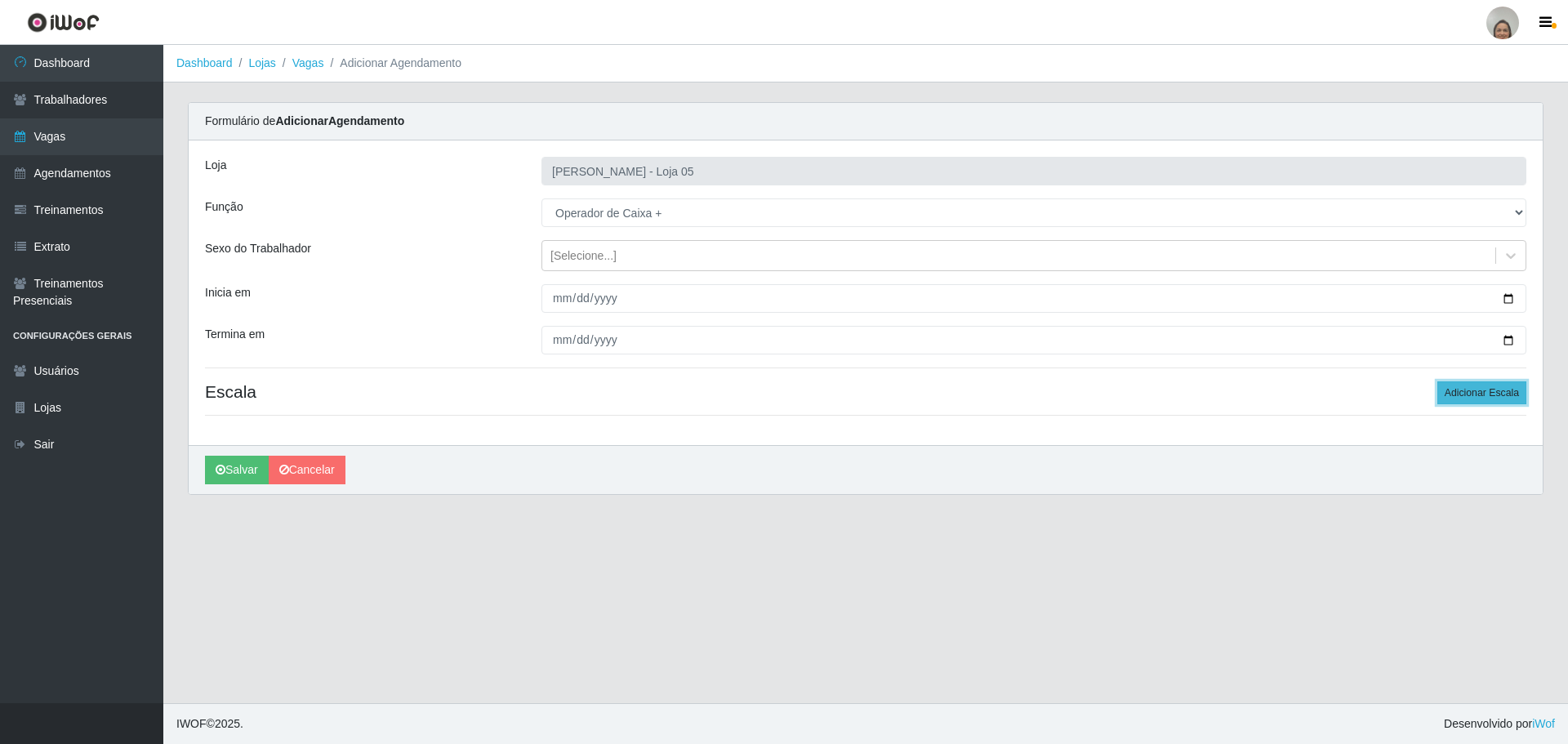
click at [1448, 384] on button "Adicionar Escala" at bounding box center [1482, 393] width 89 height 23
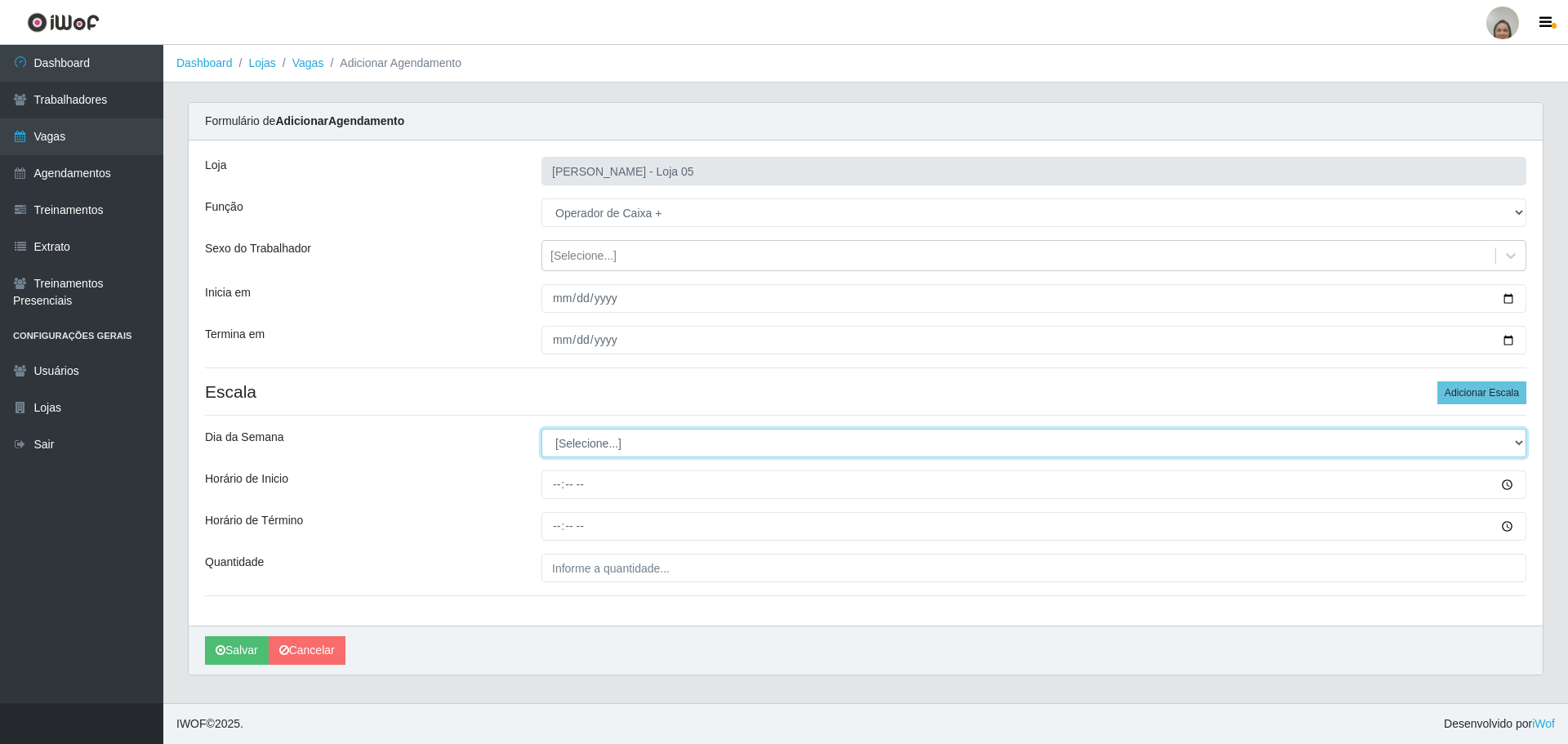
click at [623, 448] on select "[Selecione...] Segunda Terça Quarta Quinta Sexta Sábado Domingo" at bounding box center [1034, 443] width 985 height 29
select select "0"
click at [542, 429] on select "[Selecione...] Segunda Terça Quarta Quinta Sexta Sábado Domingo" at bounding box center [1034, 443] width 985 height 29
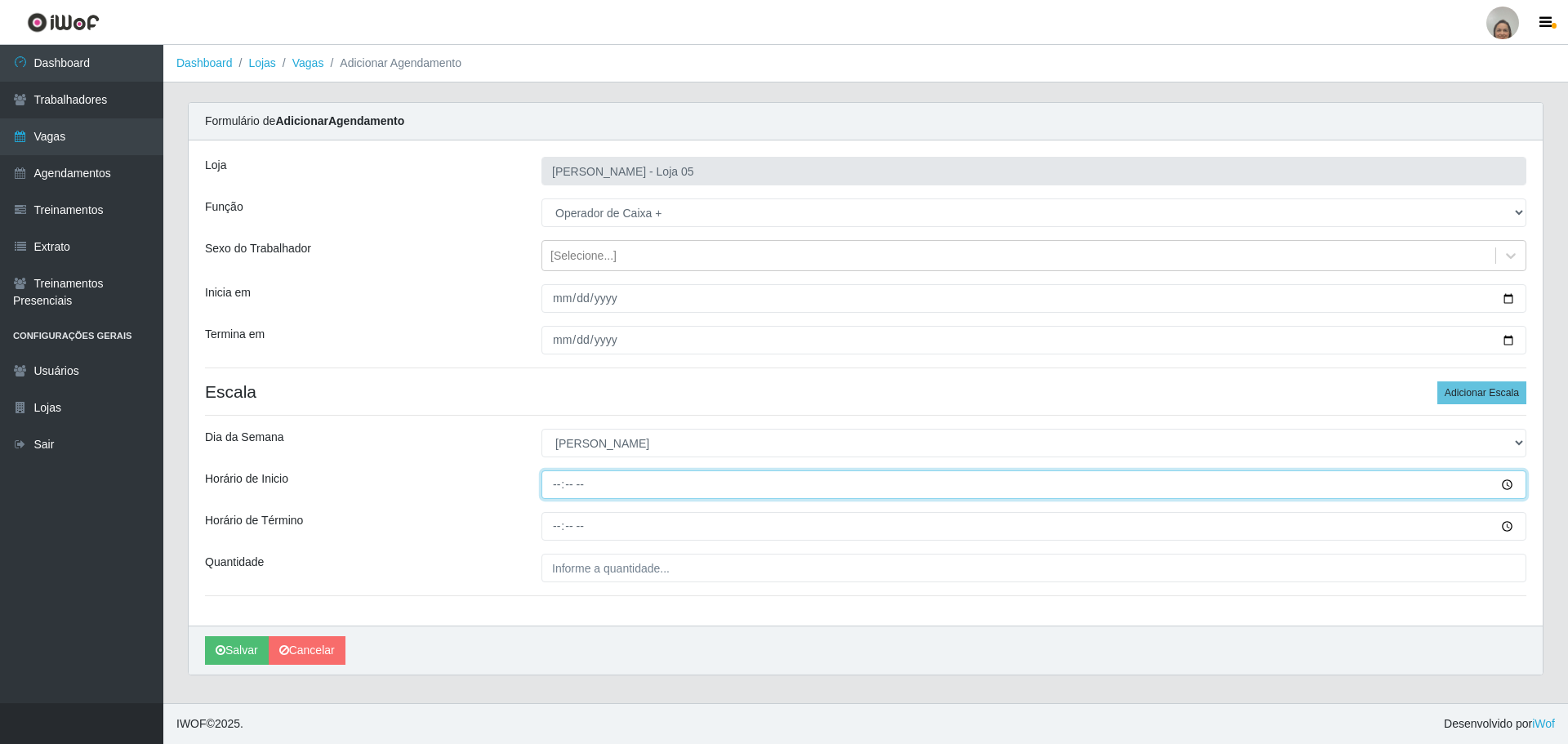
click at [555, 482] on input "Horário de Inicio" at bounding box center [1034, 485] width 985 height 29
type input "08:00"
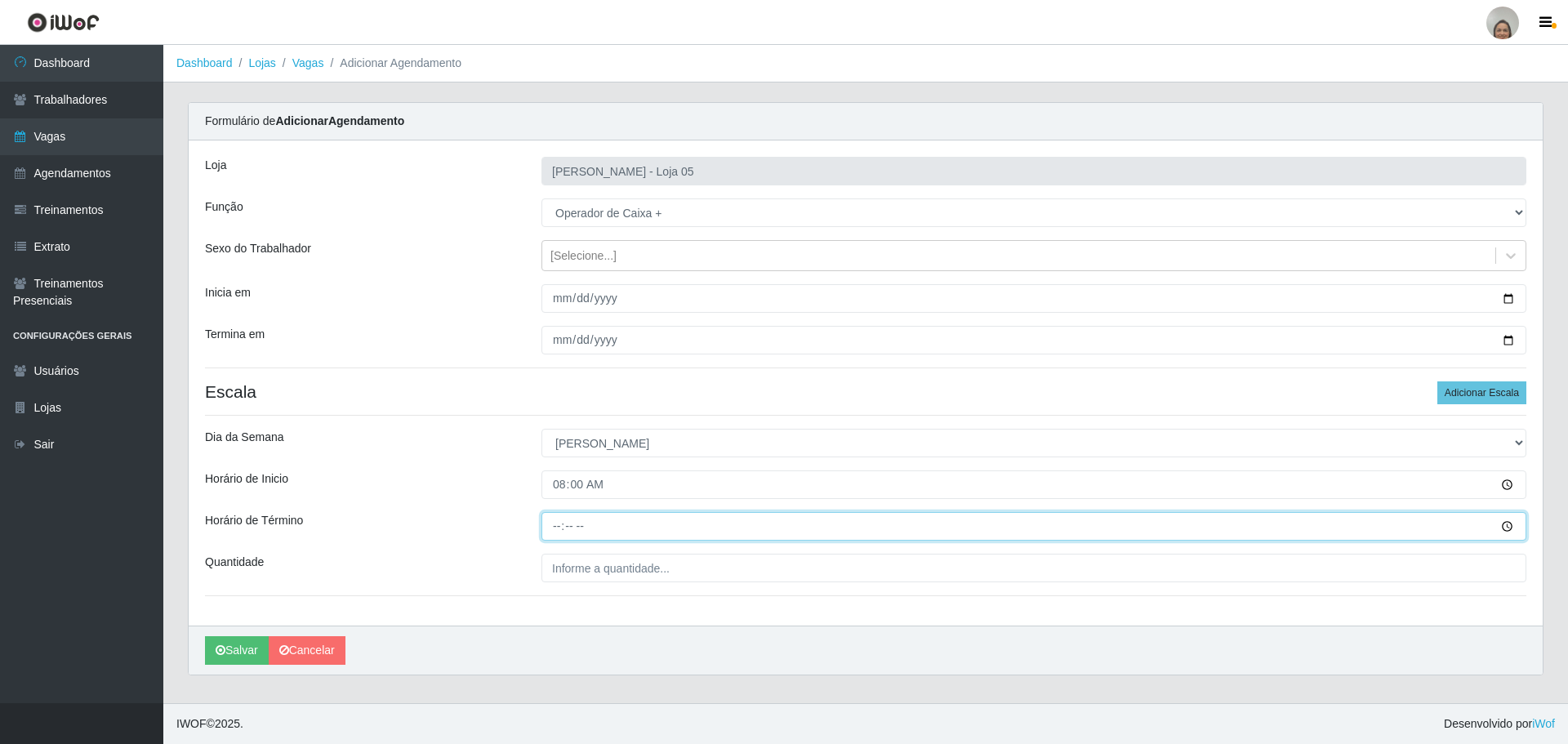
click at [554, 518] on input "Horário de Término" at bounding box center [1034, 526] width 985 height 29
type input "14:00"
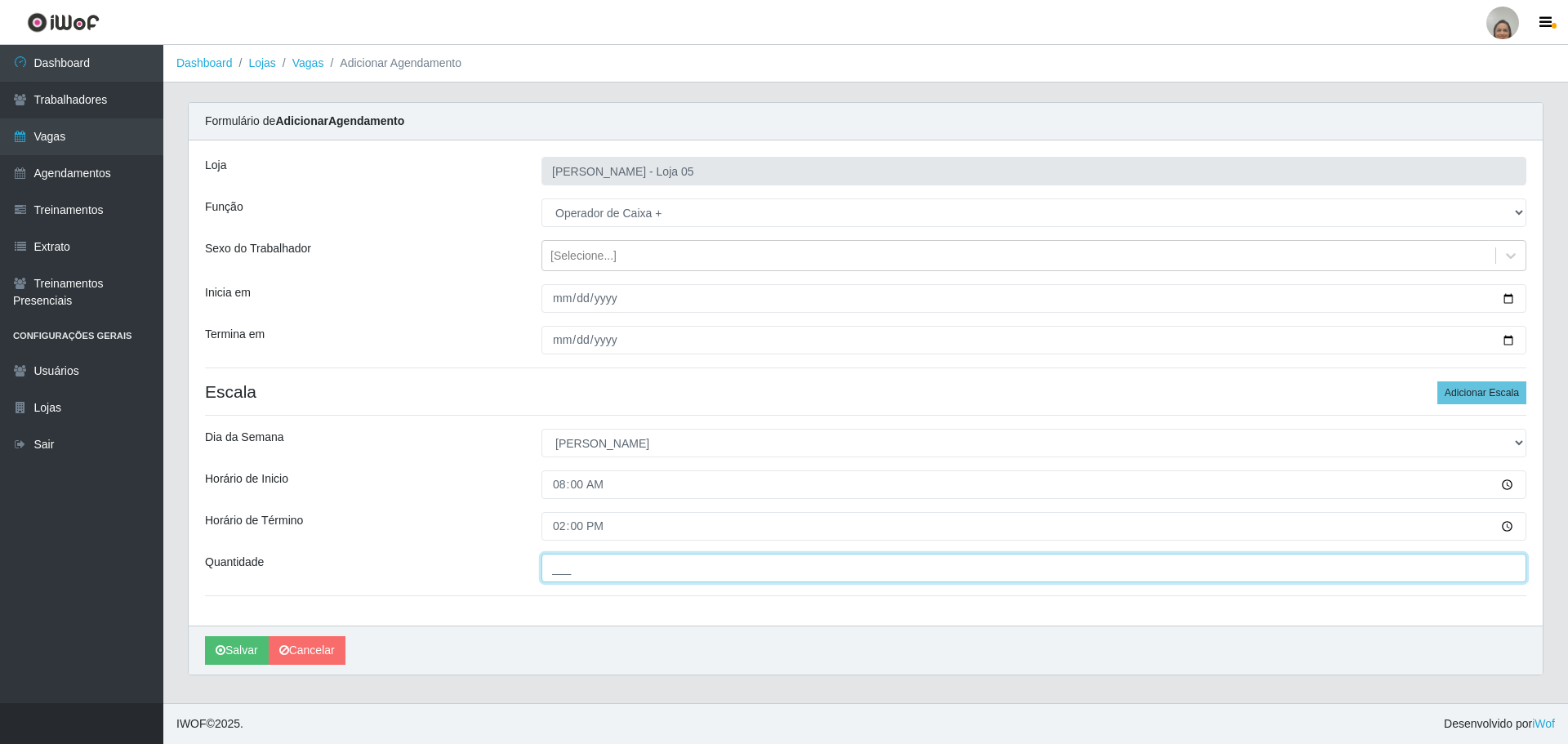
click at [570, 565] on input "___" at bounding box center [1034, 568] width 985 height 29
type input "6__"
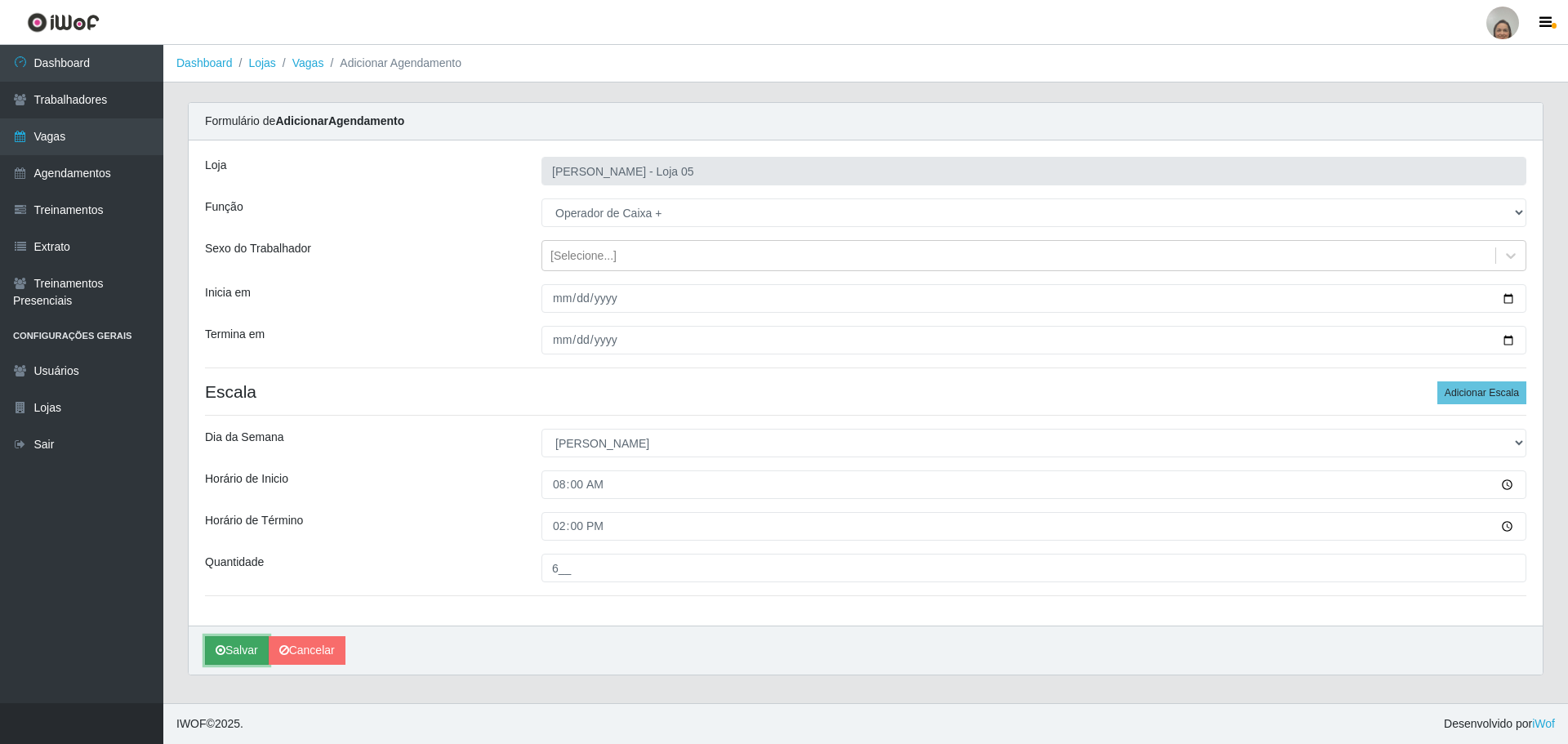
click at [230, 646] on button "Salvar" at bounding box center [236, 650] width 63 height 29
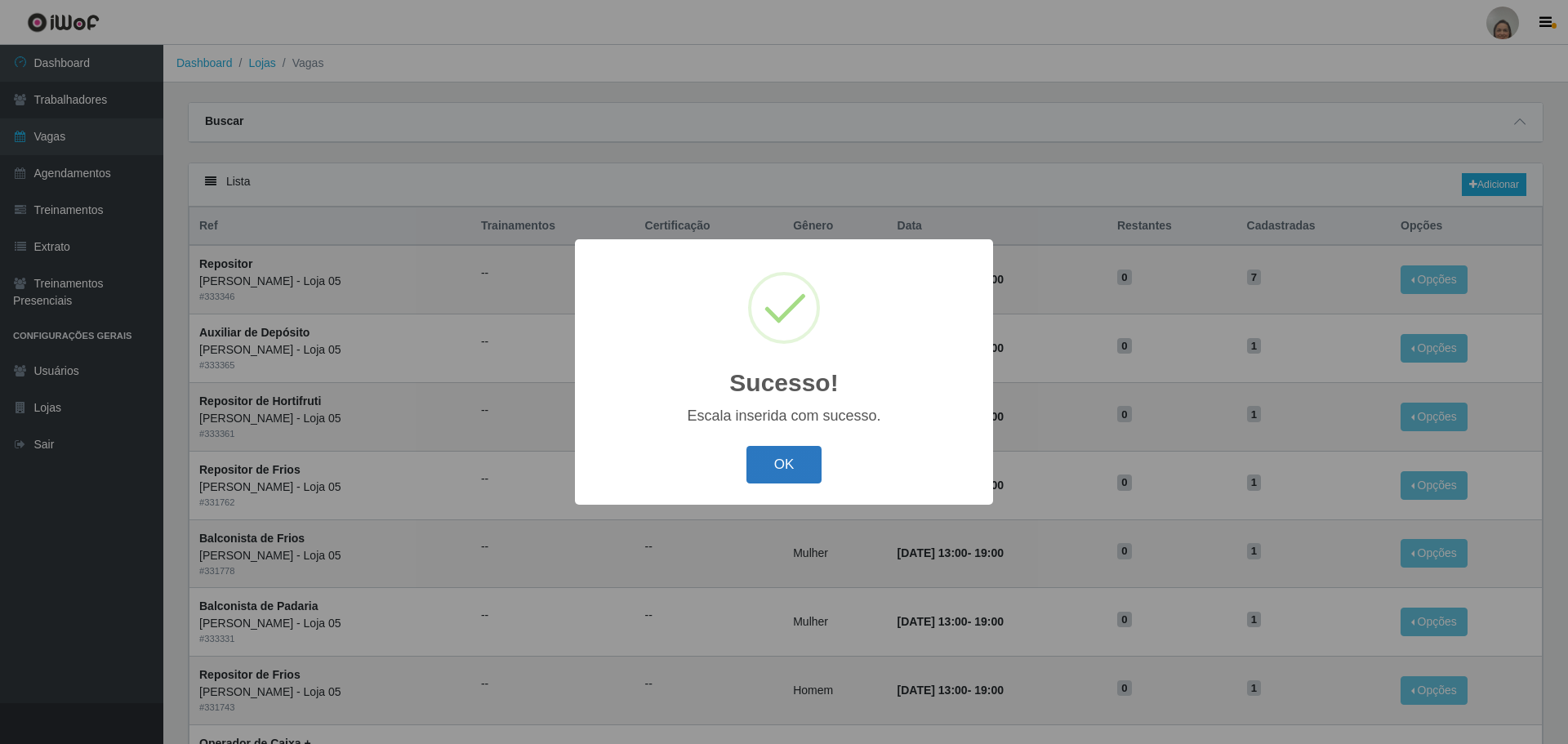
click at [772, 481] on button "OK" at bounding box center [784, 465] width 76 height 39
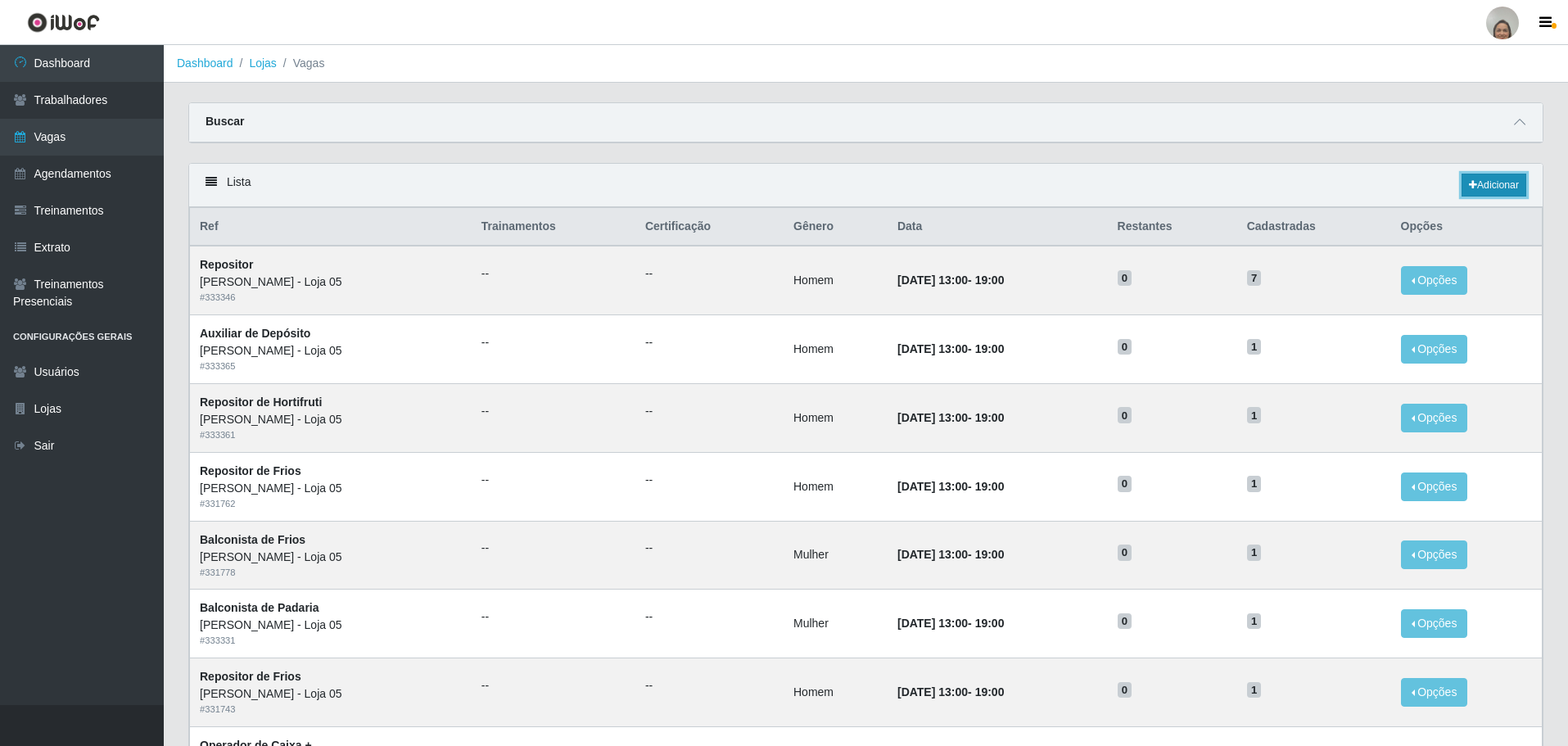
click at [1495, 179] on link "Adicionar" at bounding box center [1494, 185] width 64 height 23
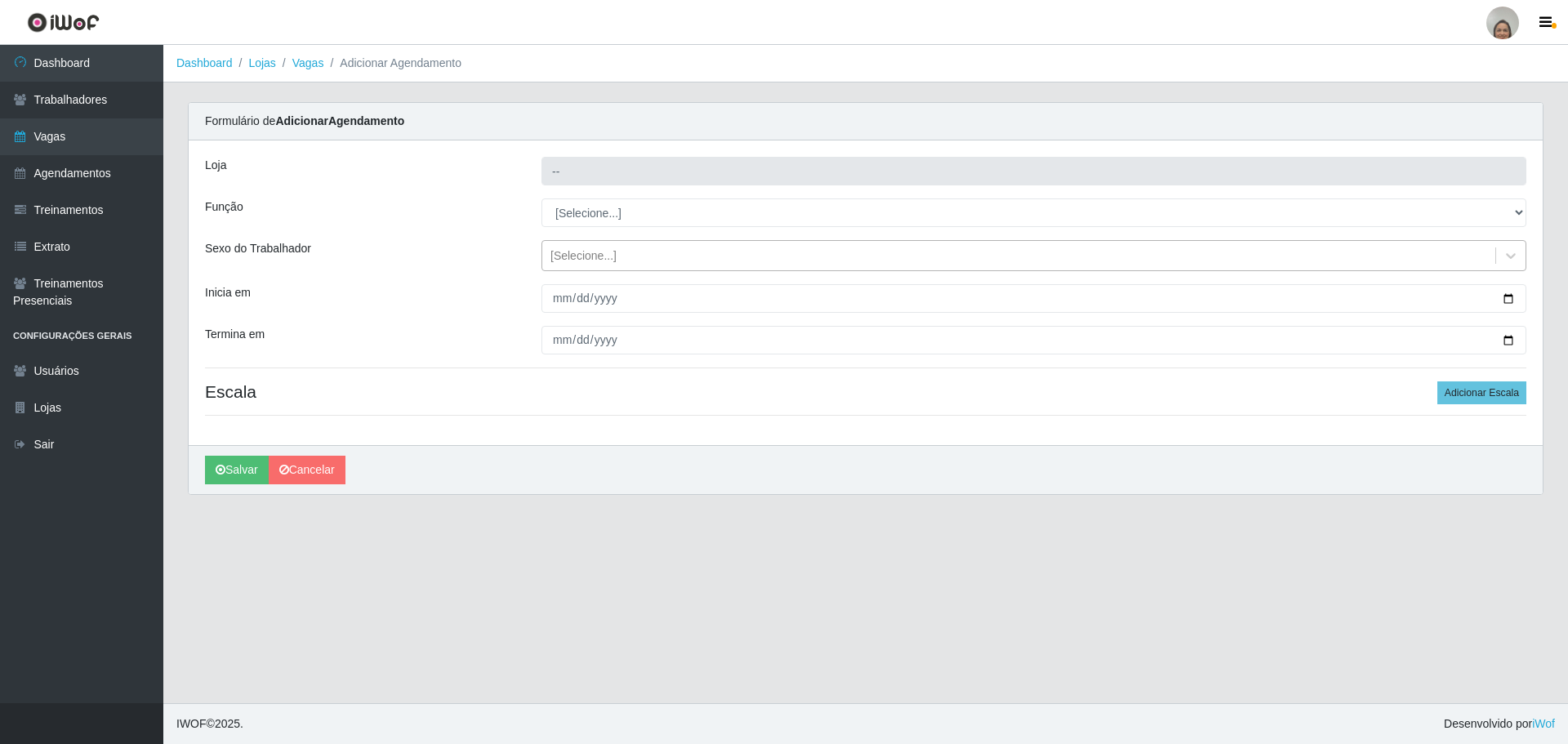
type input "[PERSON_NAME] - Loja 05"
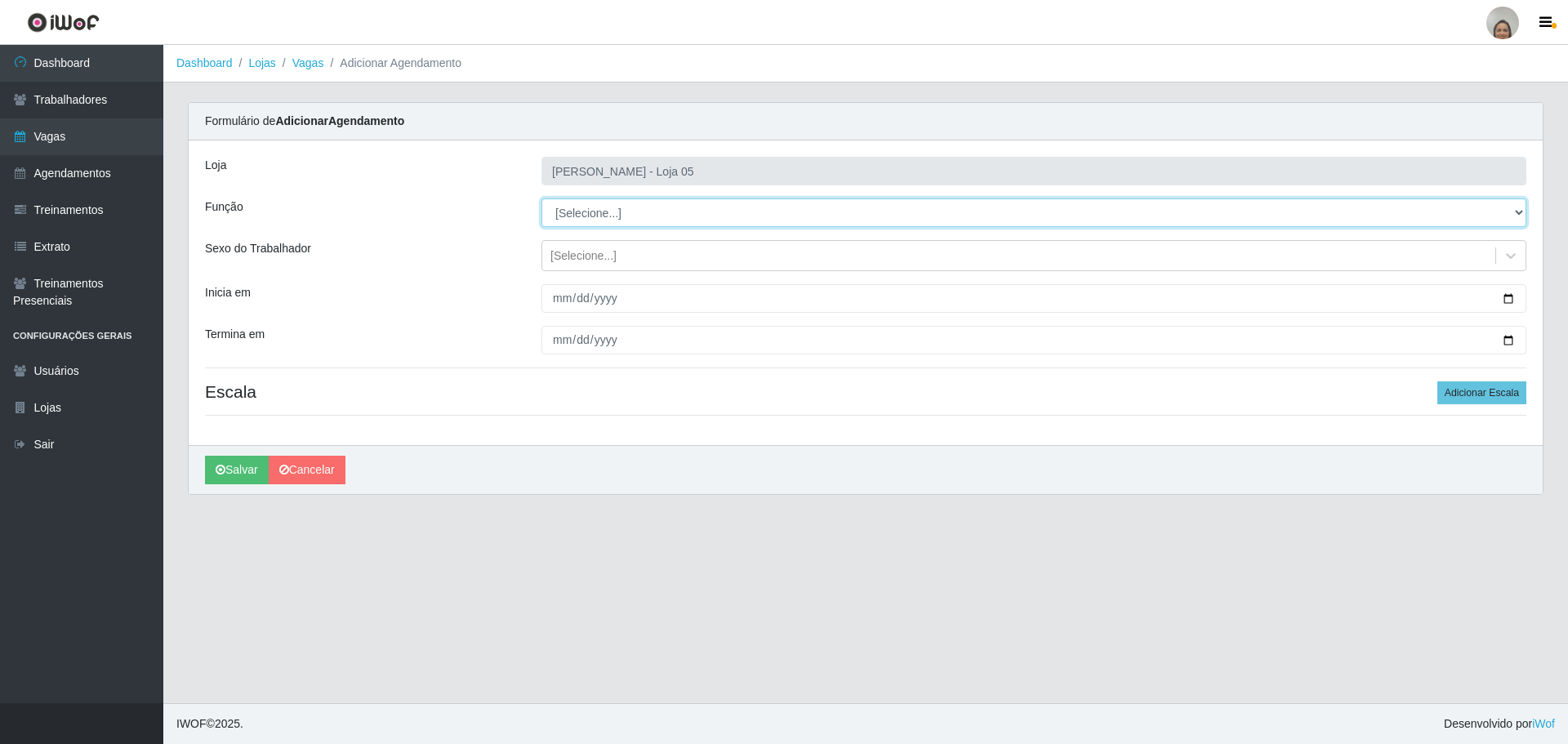
click at [594, 217] on select "[Selecione...] ASG ASG + ASG ++ Auxiliar de Depósito Auxiliar de Depósito + Aux…" at bounding box center [1034, 212] width 985 height 29
select select "72"
click at [542, 198] on select "[Selecione...] ASG ASG + ASG ++ Auxiliar de Depósito Auxiliar de Depósito + Aux…" at bounding box center [1034, 212] width 985 height 29
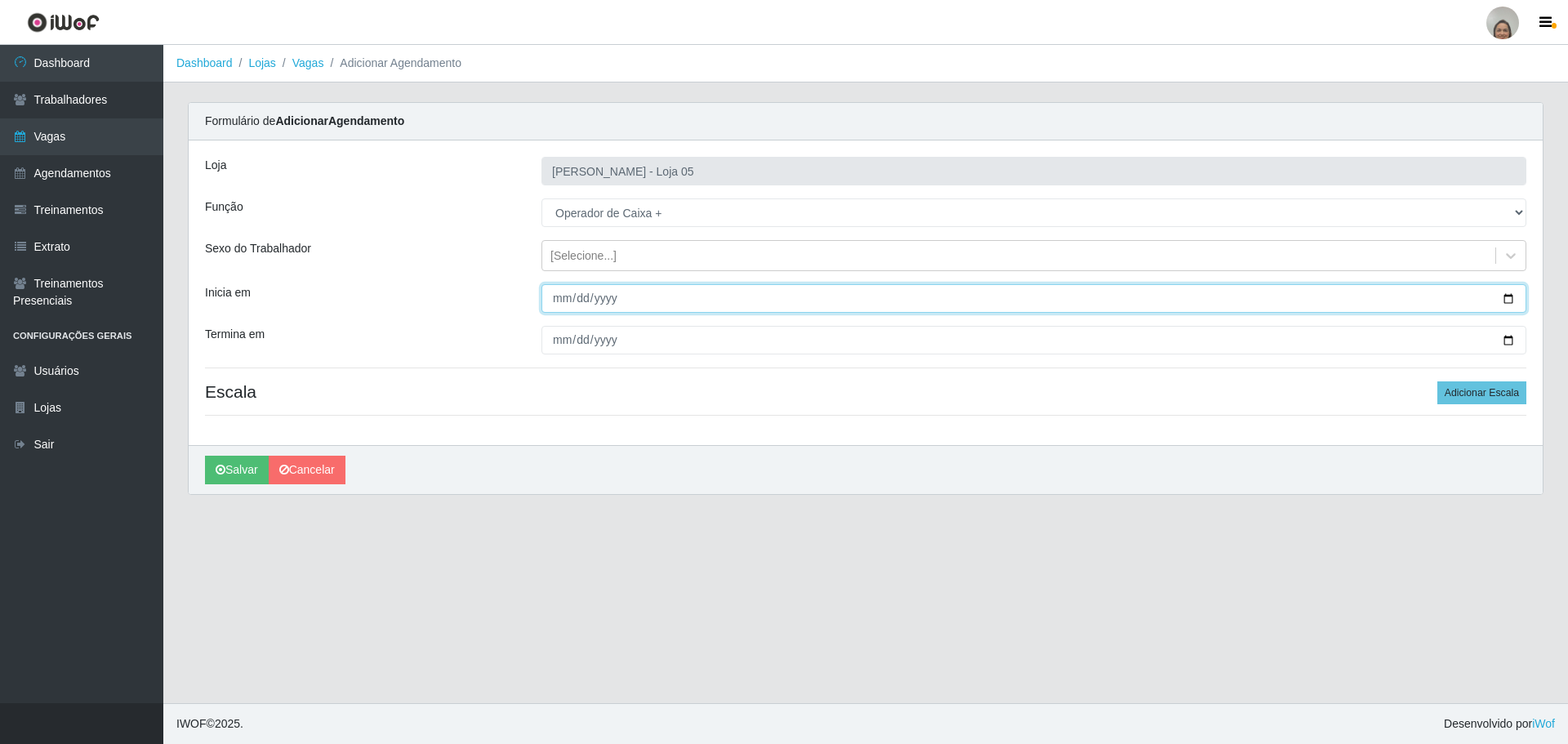
click at [1512, 295] on input "Inicia em" at bounding box center [1034, 298] width 985 height 29
type input "[DATE]"
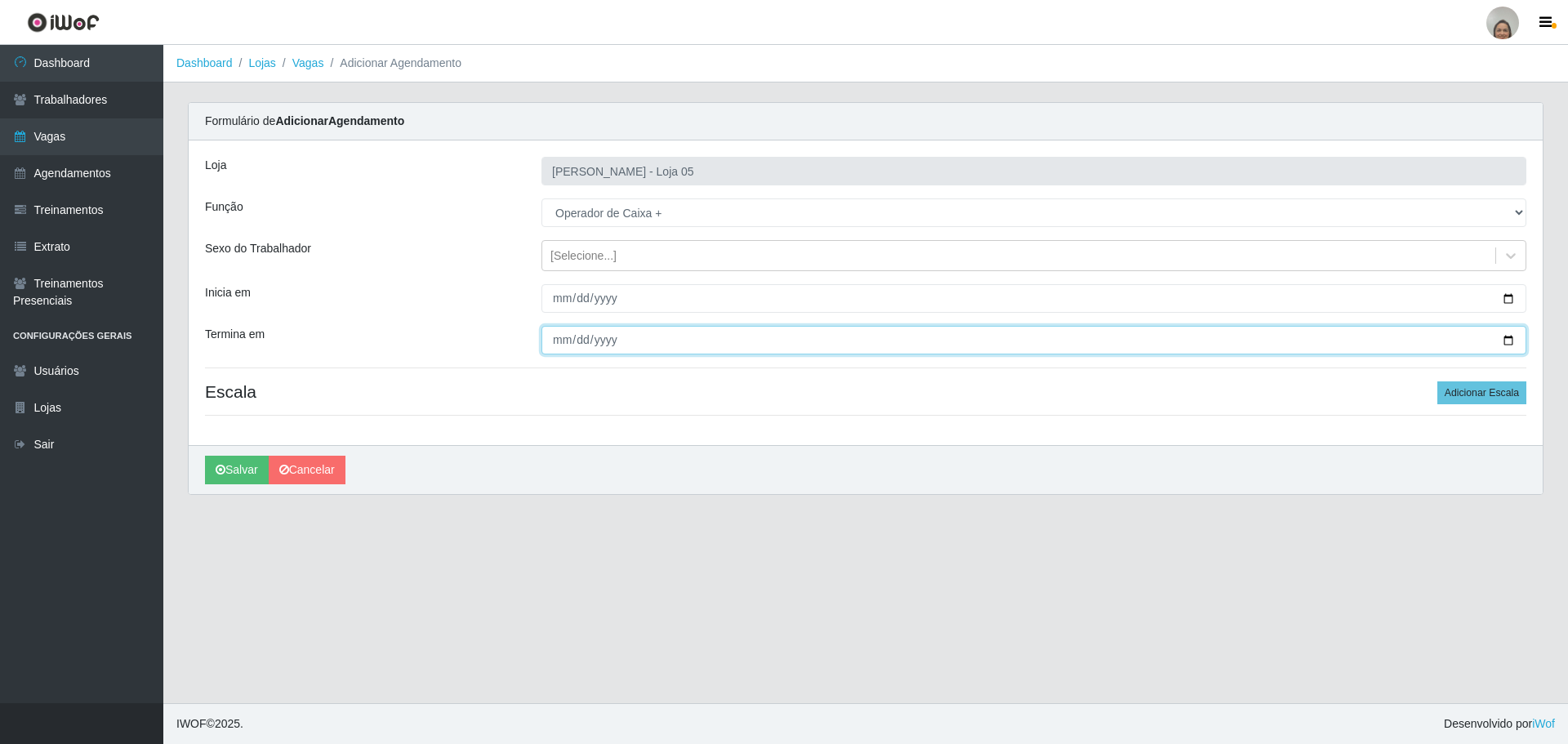
click at [1507, 342] on input "Termina em" at bounding box center [1034, 340] width 985 height 29
type input "[DATE]"
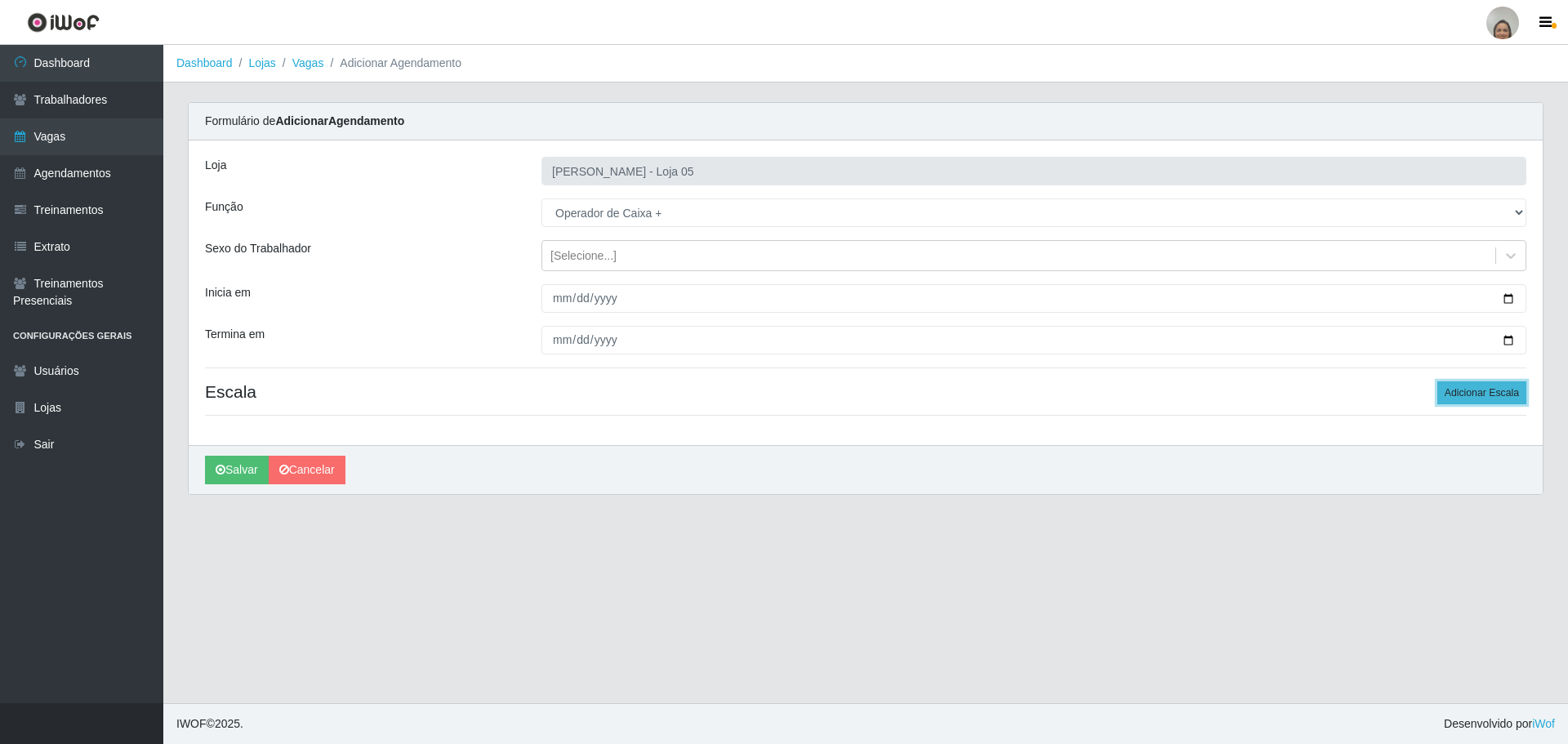
click at [1449, 391] on button "Adicionar Escala" at bounding box center [1482, 393] width 89 height 23
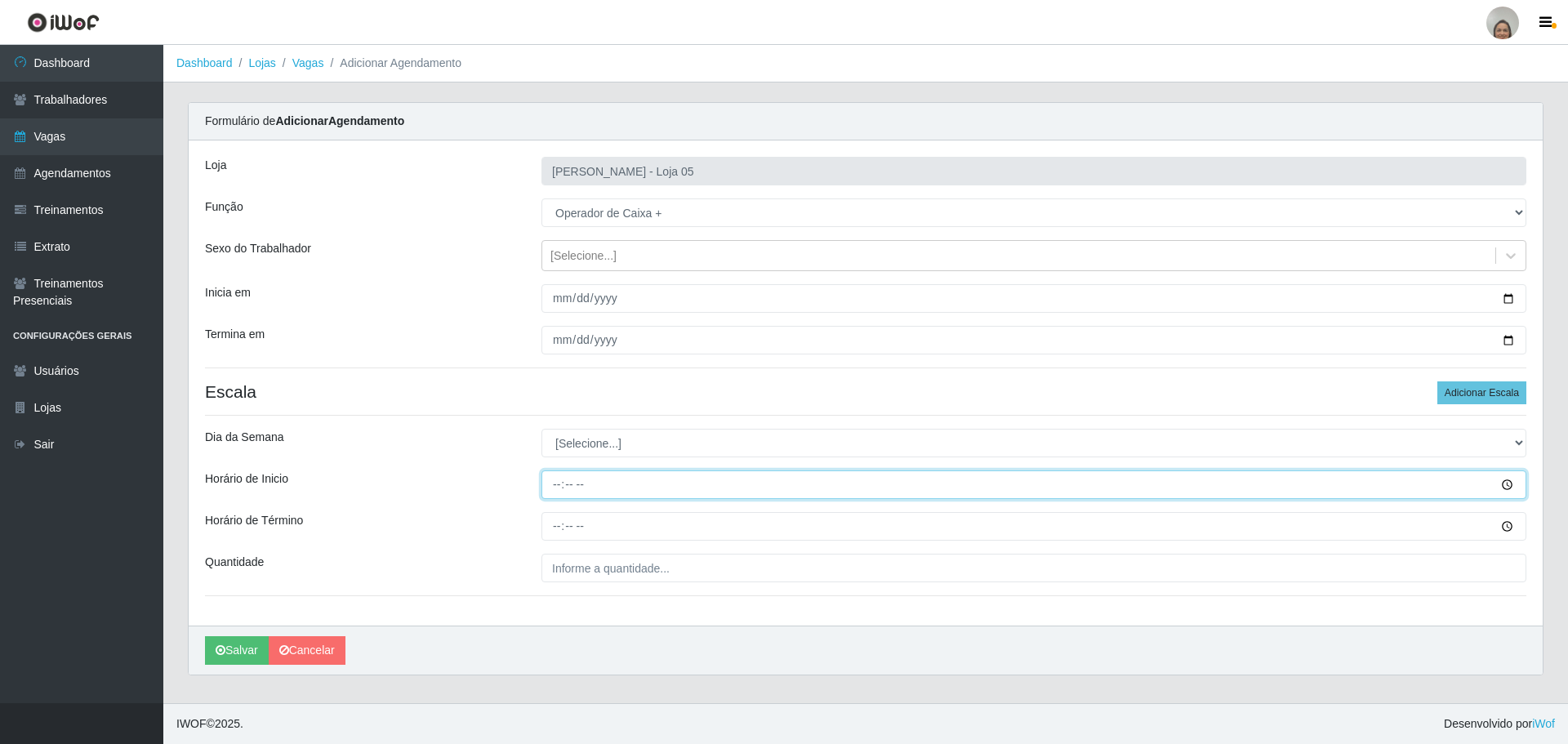
click at [552, 480] on input "Horário de Inicio" at bounding box center [1034, 485] width 985 height 29
type input "13:00"
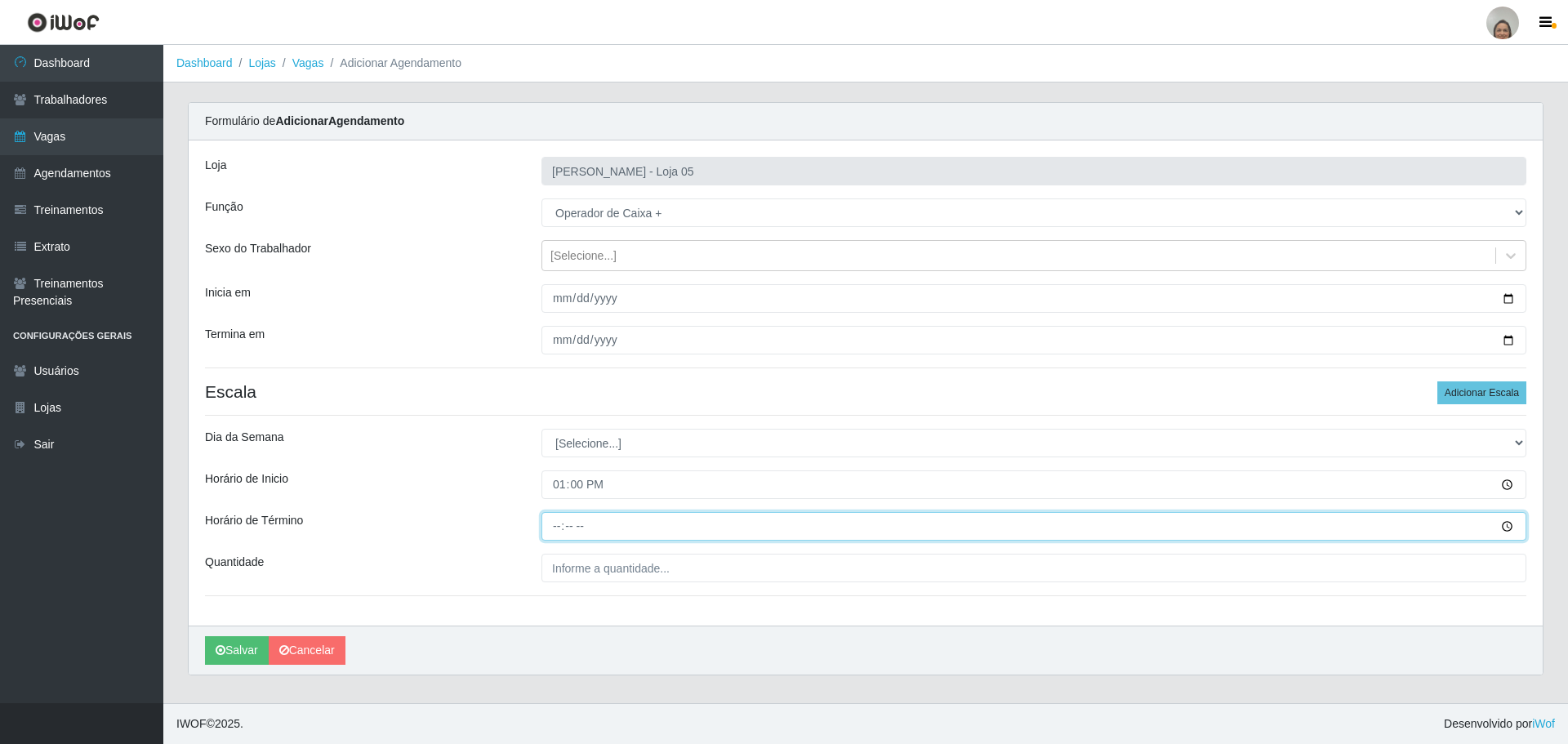
click at [553, 518] on input "Horário de Término" at bounding box center [1034, 526] width 985 height 29
type input "19:00"
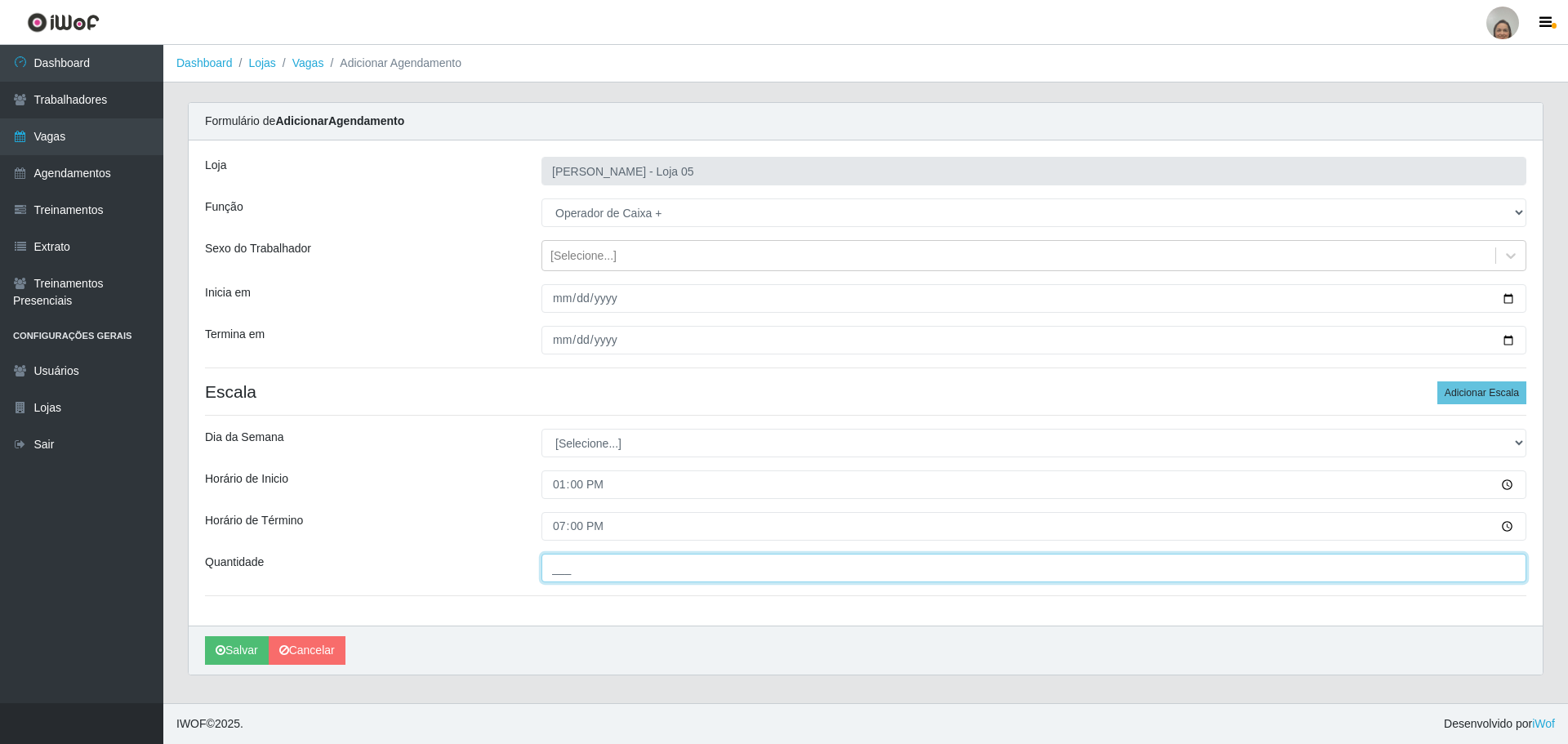
click at [576, 566] on input "___" at bounding box center [1034, 568] width 985 height 29
type input "7__"
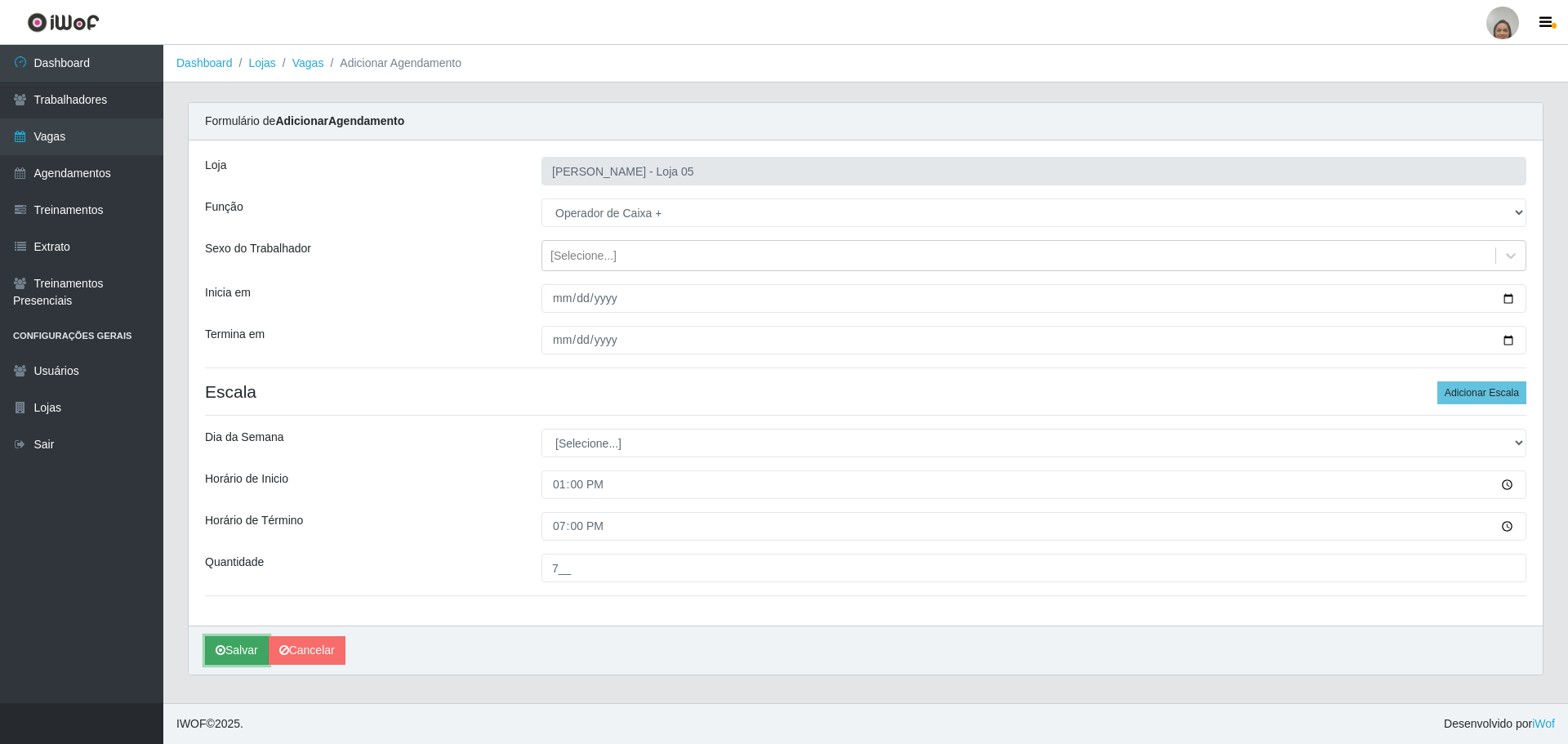
click at [249, 639] on button "Salvar" at bounding box center [236, 650] width 63 height 29
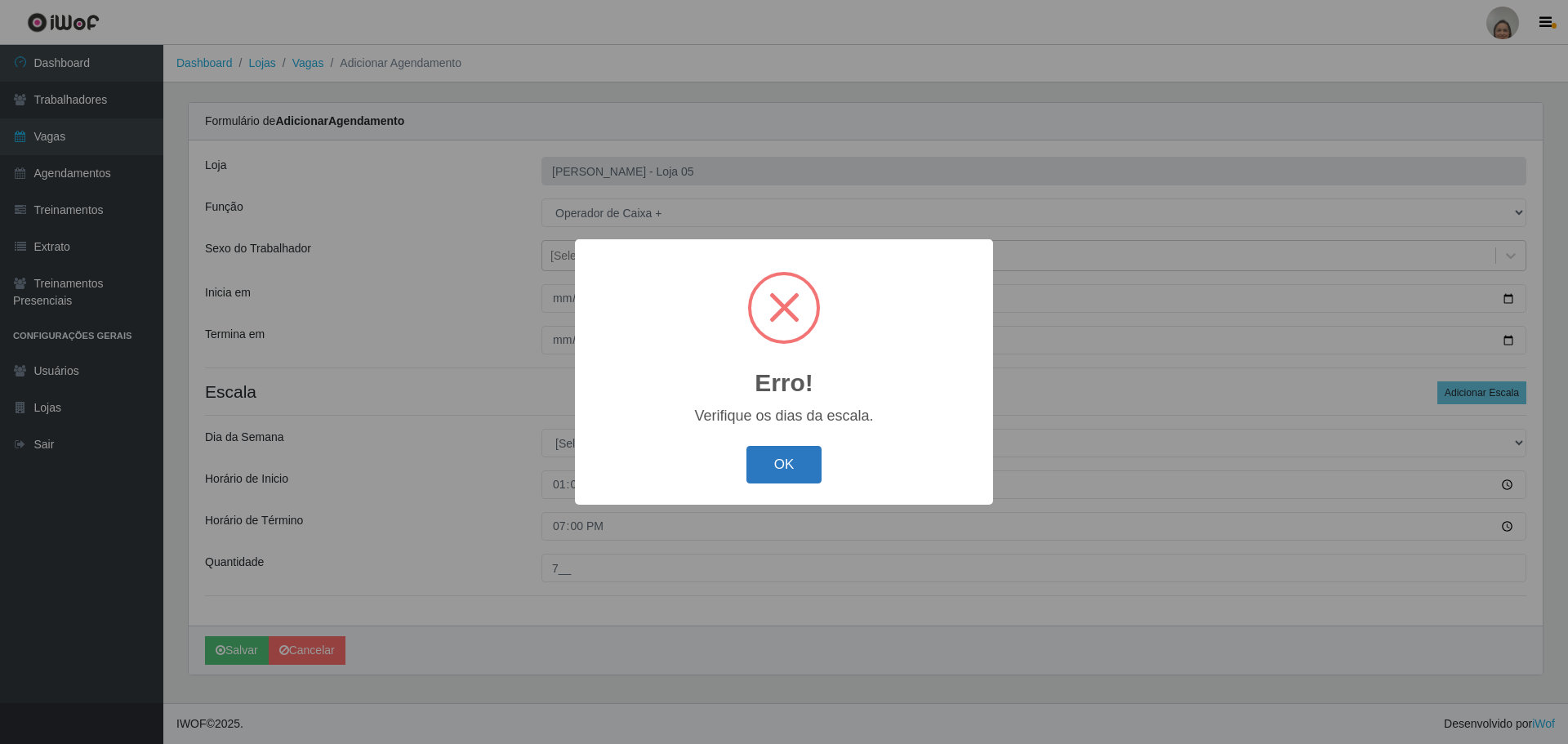
click at [787, 449] on button "OK" at bounding box center [784, 465] width 76 height 39
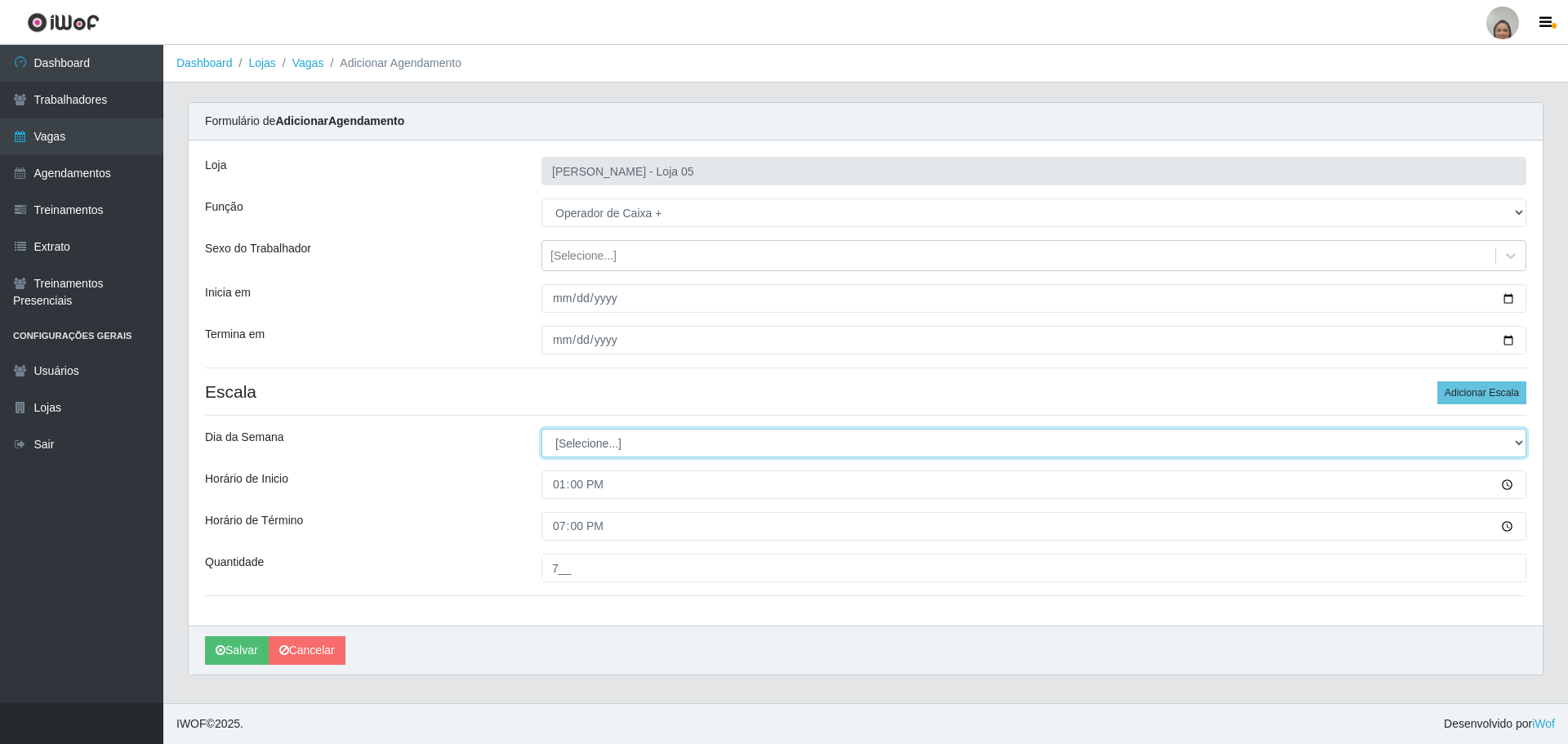
click at [627, 444] on select "[Selecione...] Segunda Terça Quarta Quinta Sexta Sábado Domingo" at bounding box center [1034, 443] width 985 height 29
select select "0"
click at [542, 429] on select "[Selecione...] Segunda Terça Quarta Quinta Sexta Sábado Domingo" at bounding box center [1034, 443] width 985 height 29
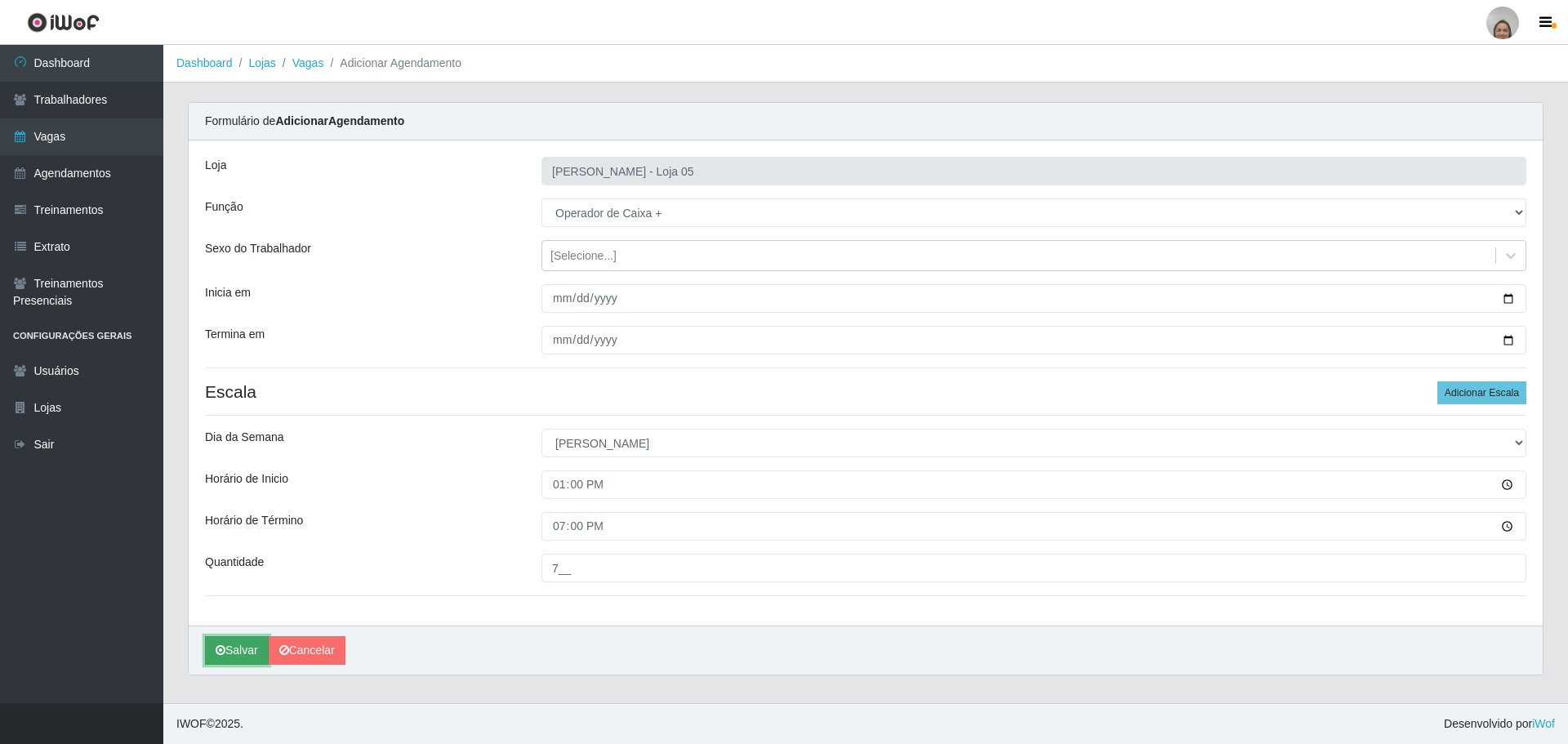
click at [235, 647] on button "Salvar" at bounding box center [236, 650] width 63 height 29
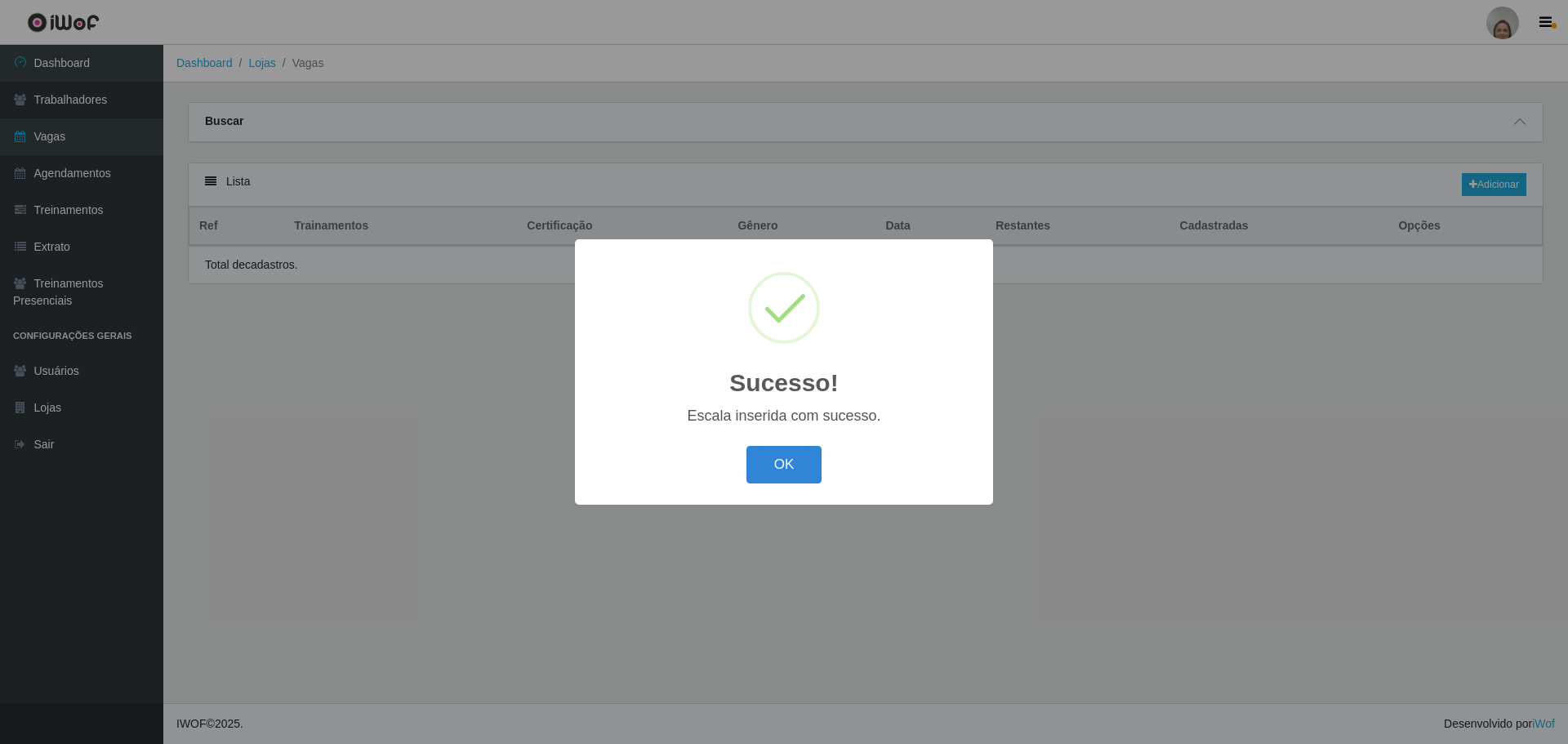
click at [789, 445] on div "OK Cancel" at bounding box center [784, 464] width 385 height 47
click at [788, 472] on button "OK" at bounding box center [784, 465] width 76 height 39
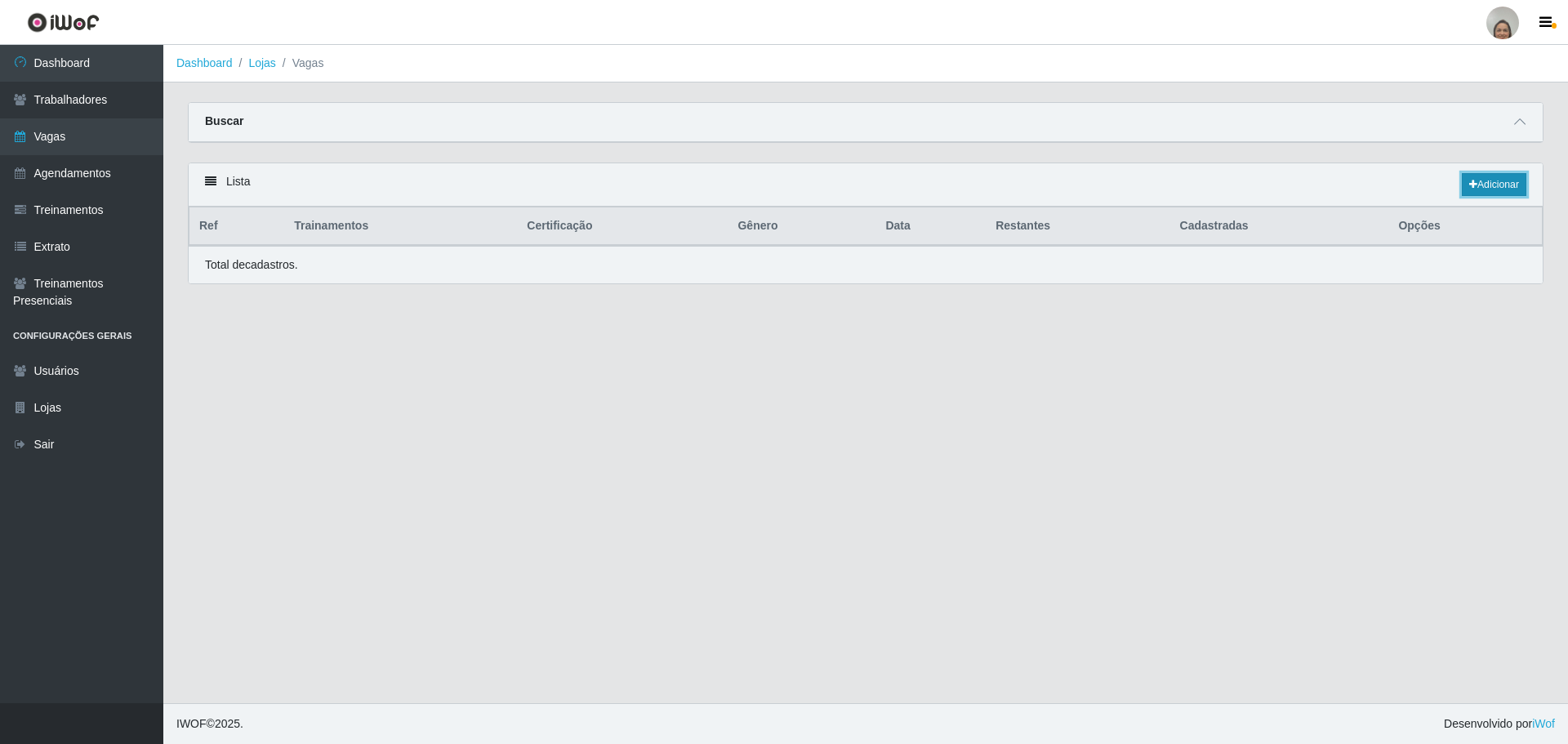
click at [1473, 189] on link "Adicionar" at bounding box center [1494, 184] width 64 height 23
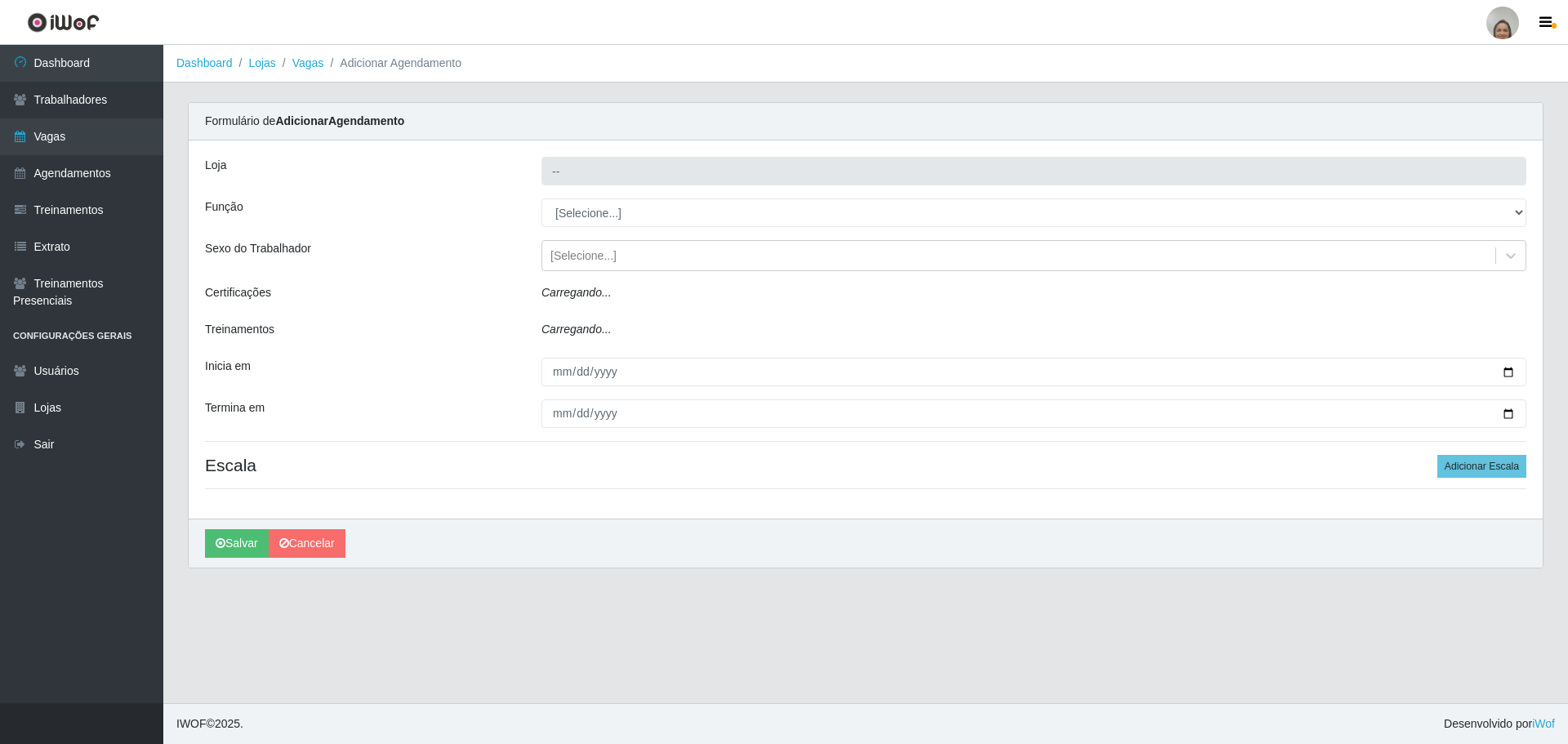
type input "[PERSON_NAME] - Loja 05"
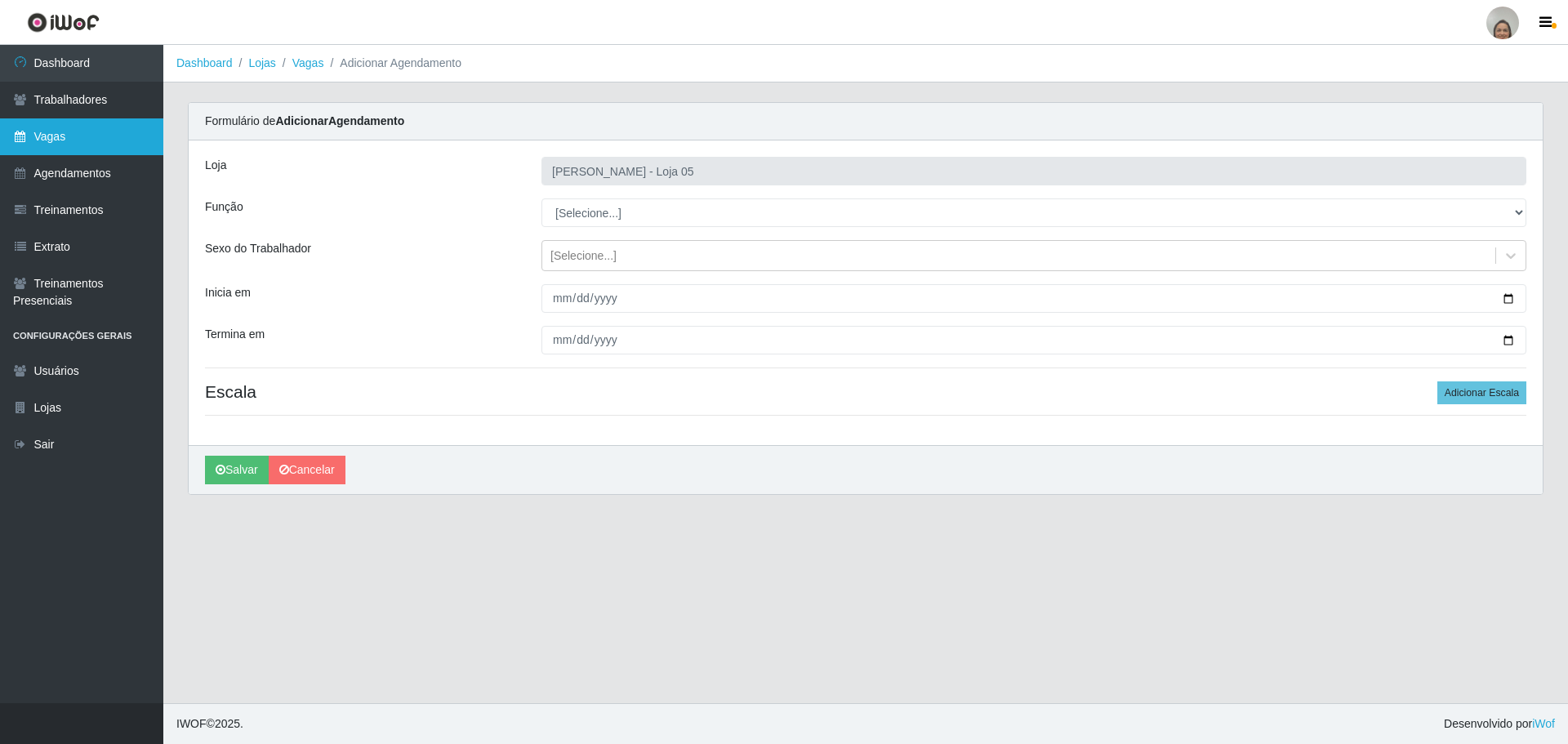
click at [74, 135] on link "Vagas" at bounding box center [81, 137] width 163 height 37
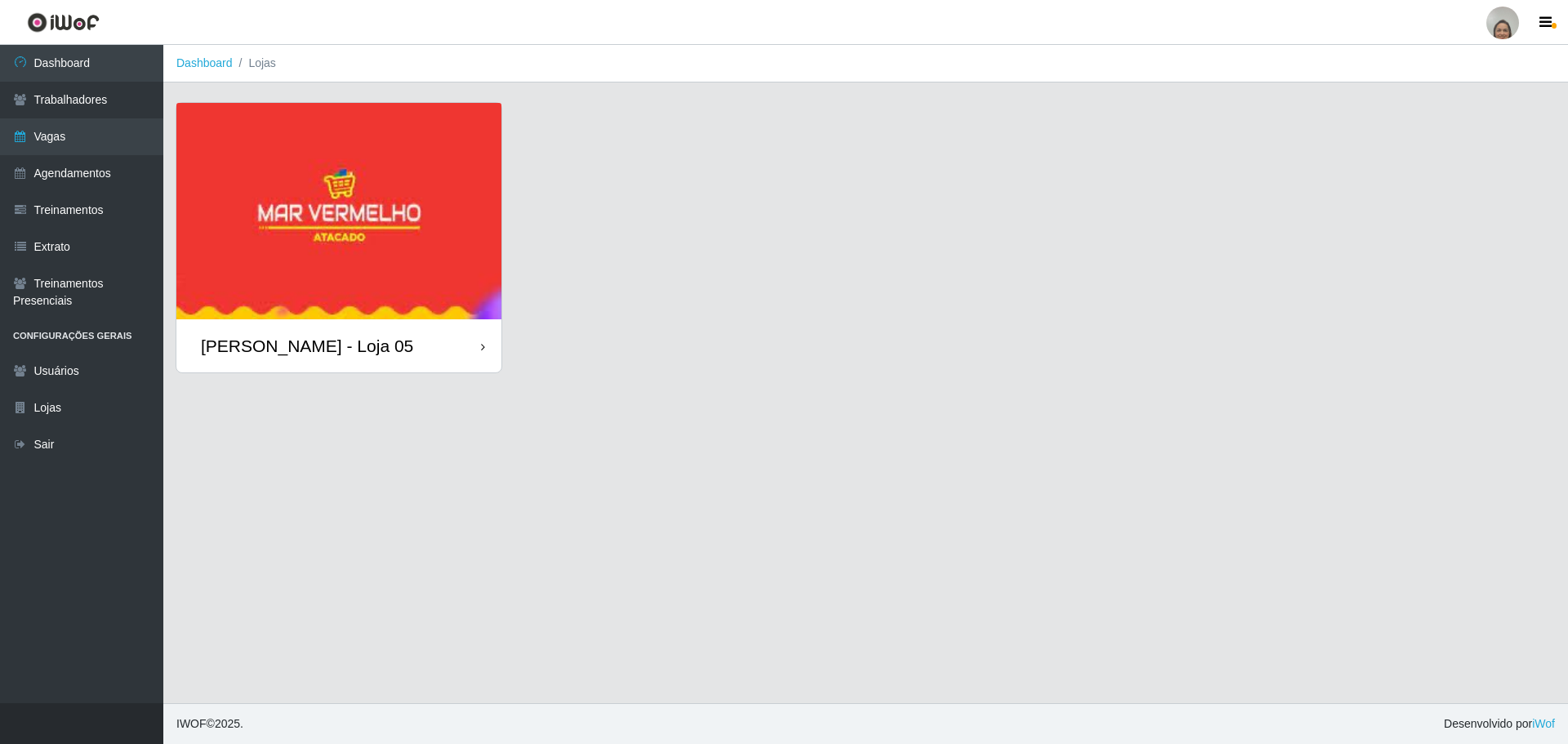
click at [306, 324] on div "[PERSON_NAME] - Loja 05" at bounding box center [338, 346] width 325 height 53
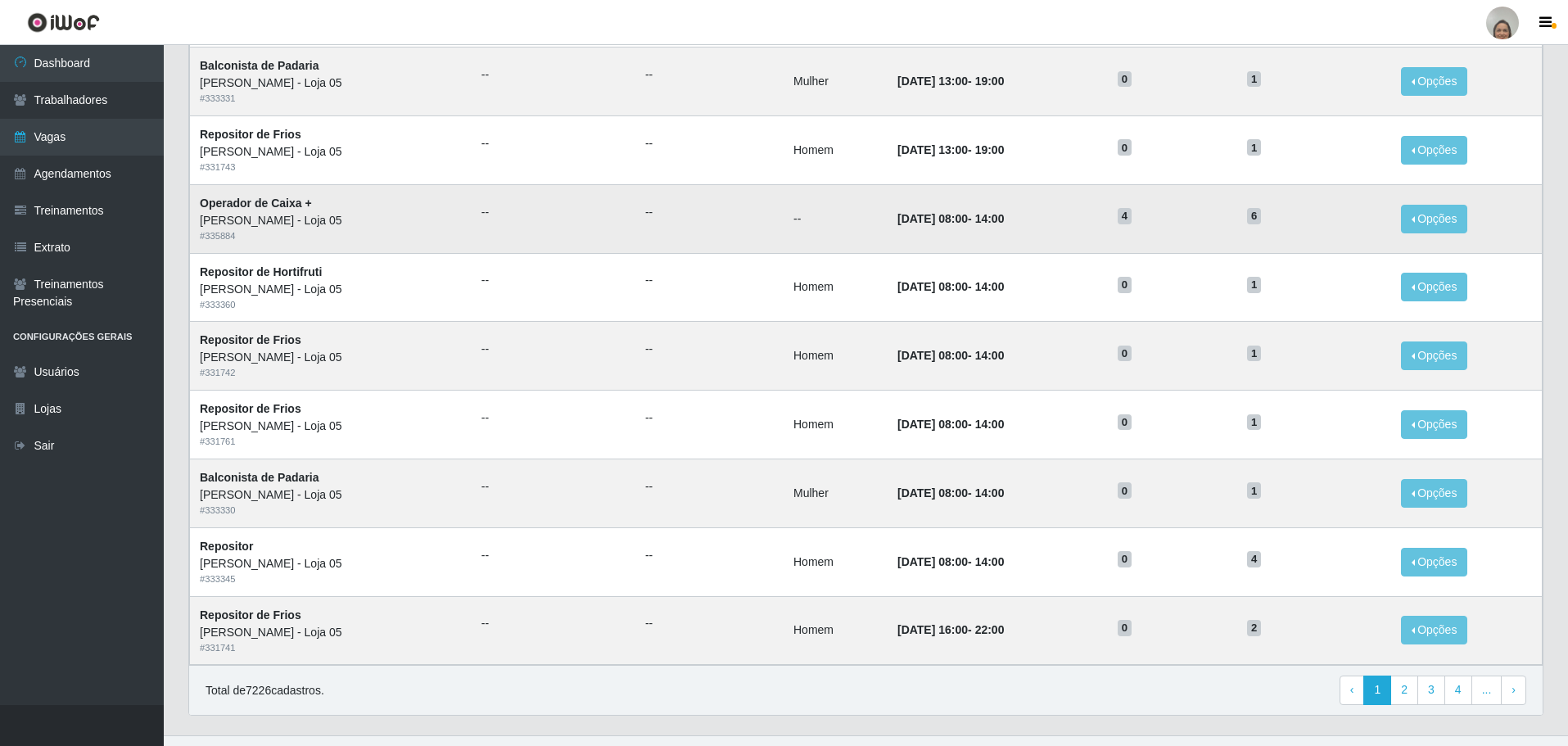
scroll to position [642, 0]
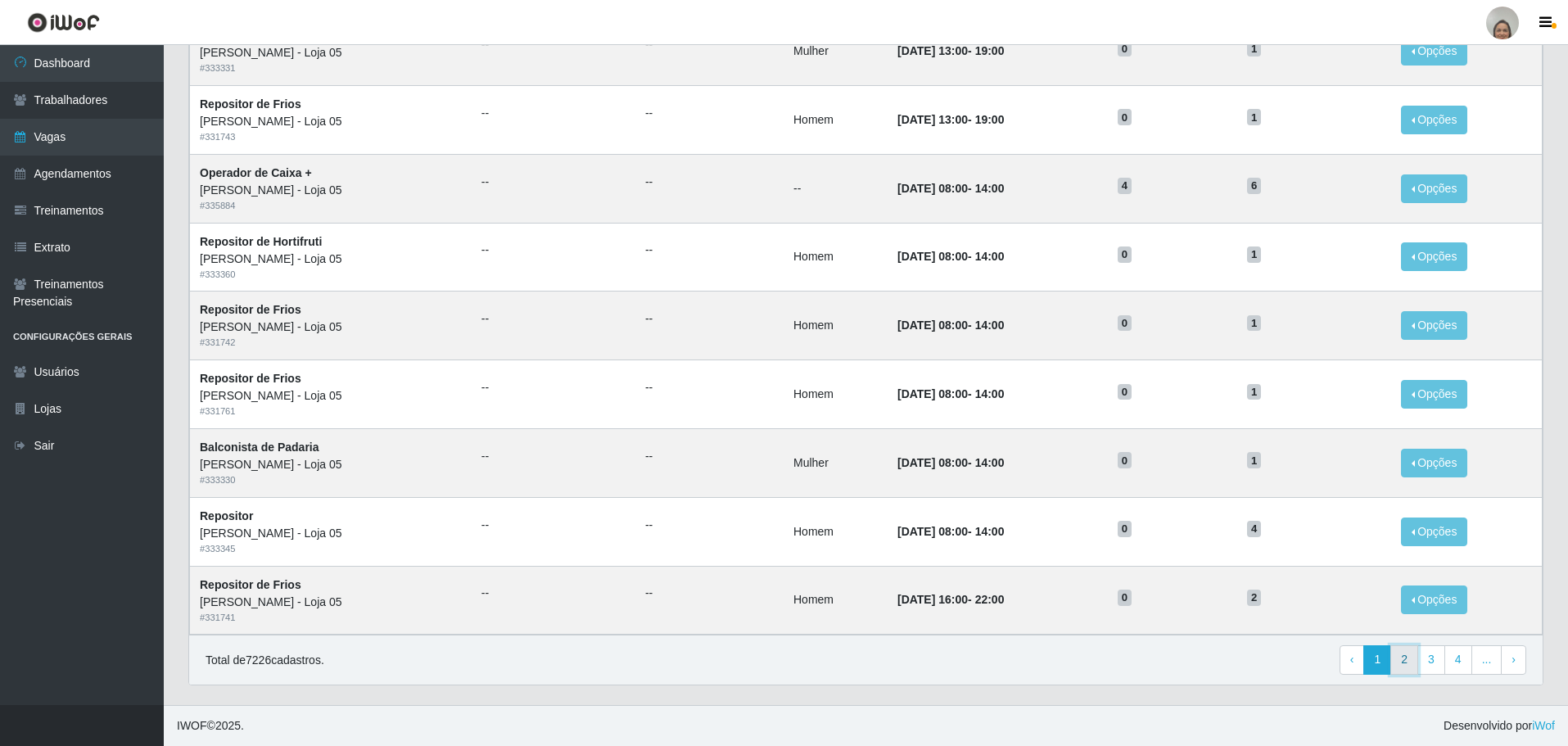
click at [1405, 654] on link "2" at bounding box center [1405, 660] width 28 height 30
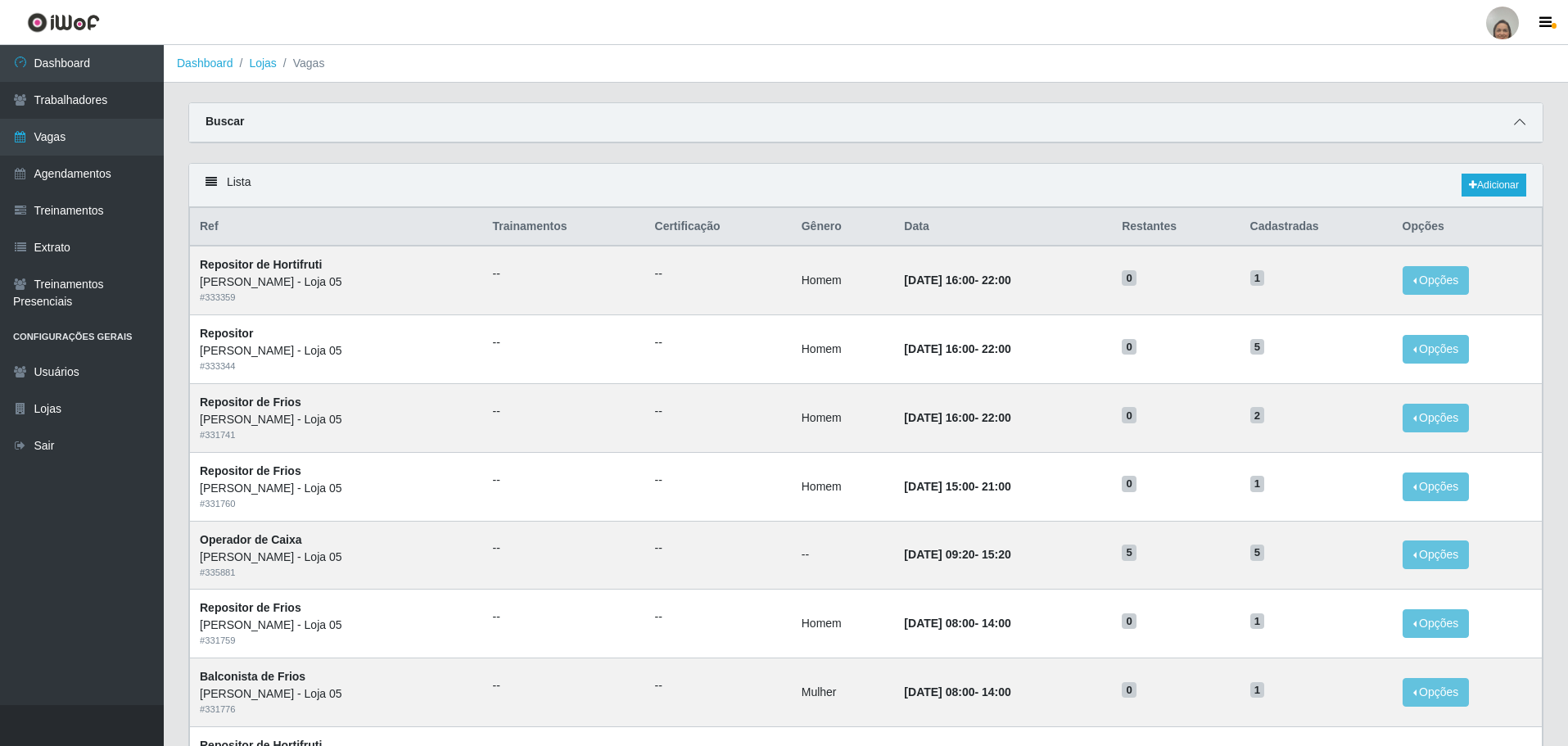
click at [1519, 119] on icon at bounding box center [1520, 122] width 12 height 12
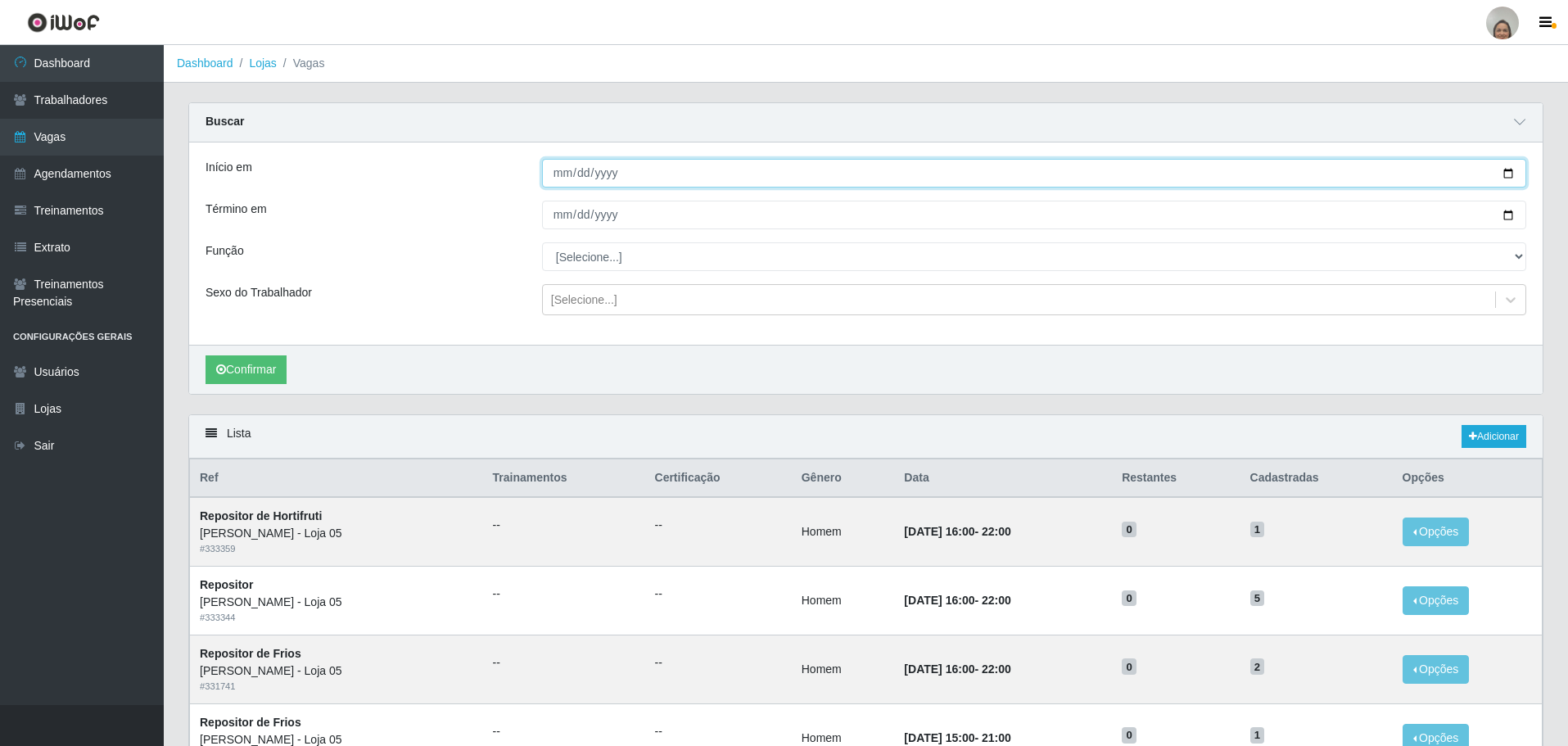
click at [1503, 170] on input "Início em" at bounding box center [1034, 173] width 985 height 29
type input "[DATE]"
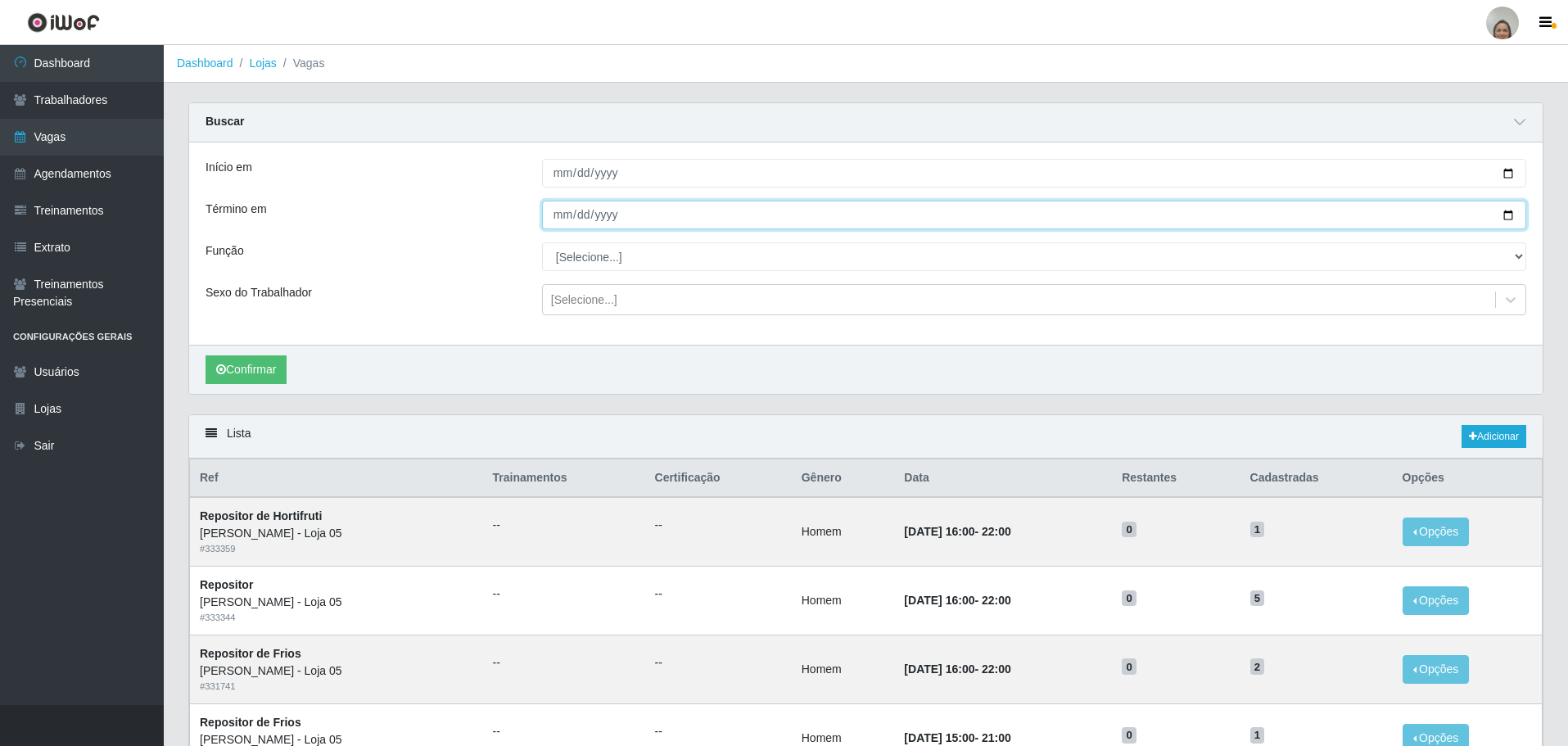
click at [1510, 220] on input "Término em" at bounding box center [1034, 215] width 985 height 29
type input "[DATE]"
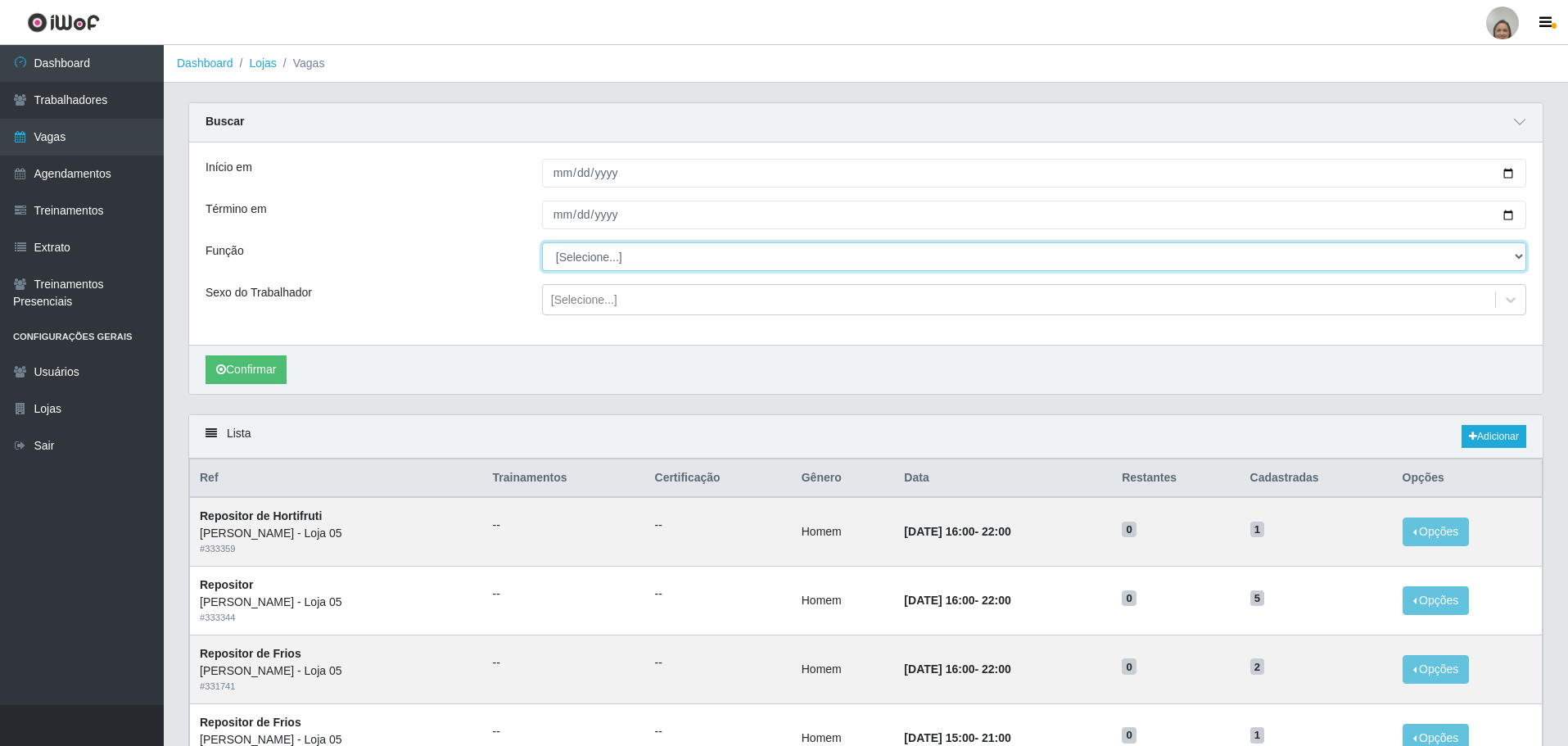
click at [1520, 253] on select "[Selecione...] ASG ASG + ASG ++ Auxiliar de Depósito Auxiliar de Depósito + Aux…" at bounding box center [1034, 257] width 985 height 29
select select "22"
click at [542, 243] on select "[Selecione...] ASG ASG + ASG ++ Auxiliar de Depósito Auxiliar de Depósito + Aux…" at bounding box center [1034, 257] width 985 height 29
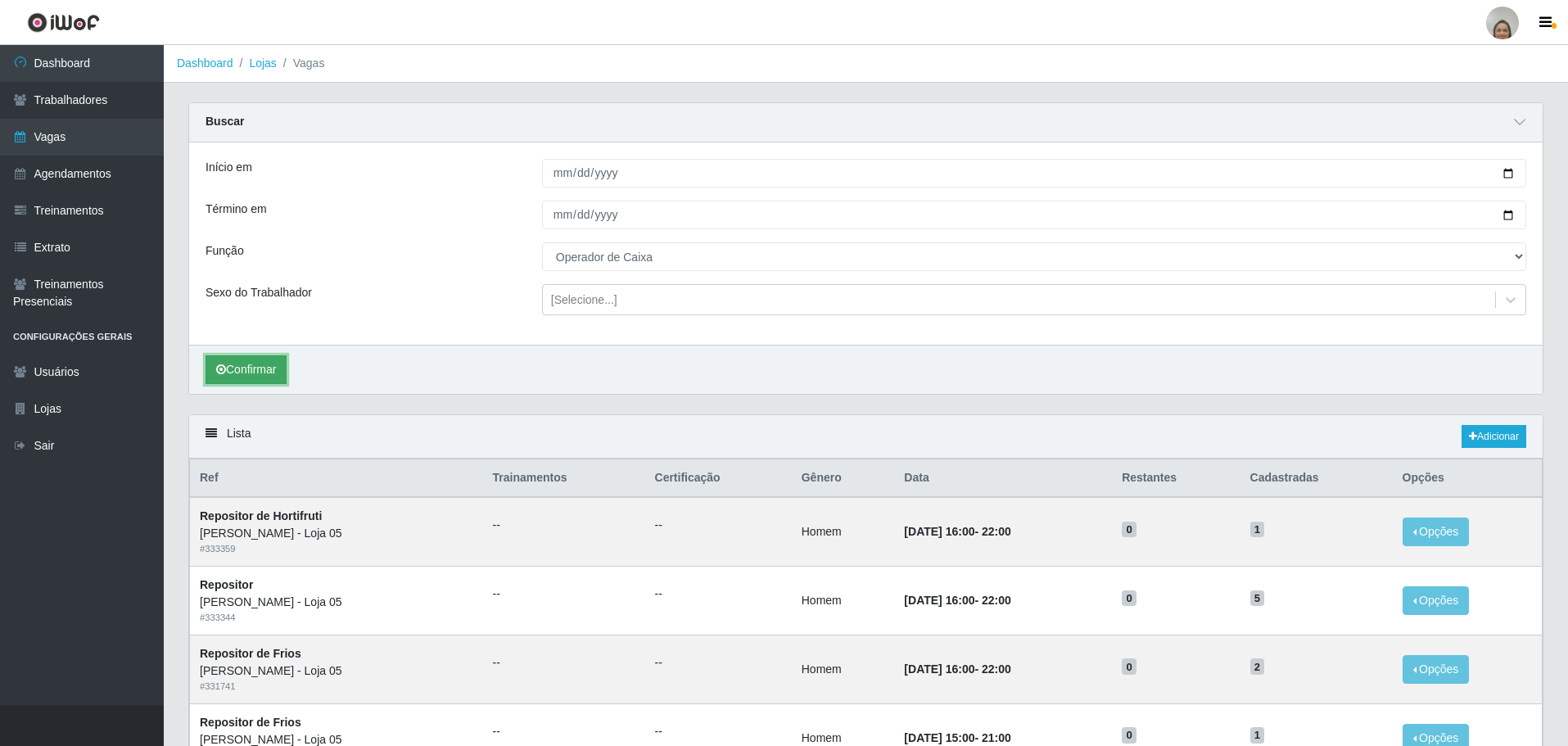
click at [238, 368] on button "Confirmar" at bounding box center [246, 370] width 81 height 29
